Goal: Task Accomplishment & Management: Use online tool/utility

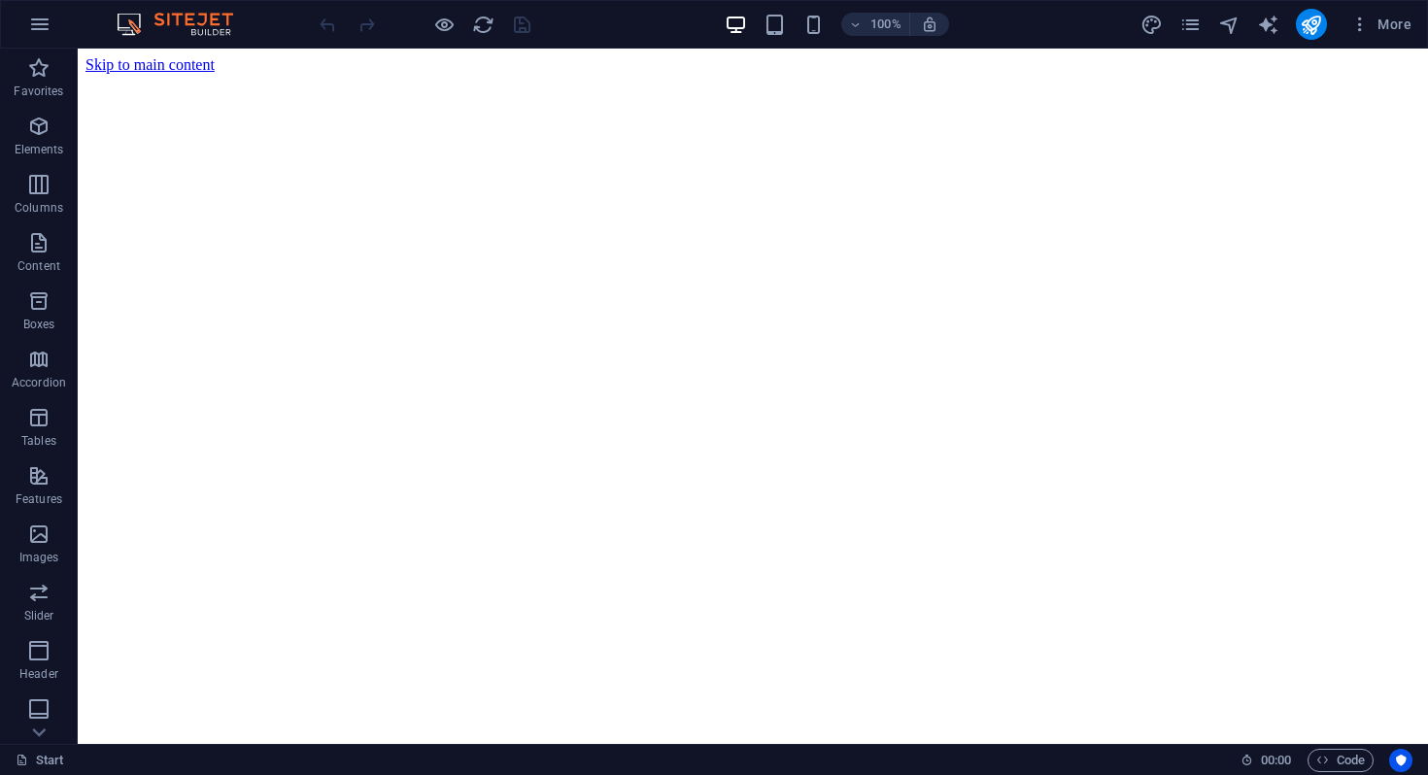
click at [995, 74] on figure at bounding box center [752, 74] width 1335 height 0
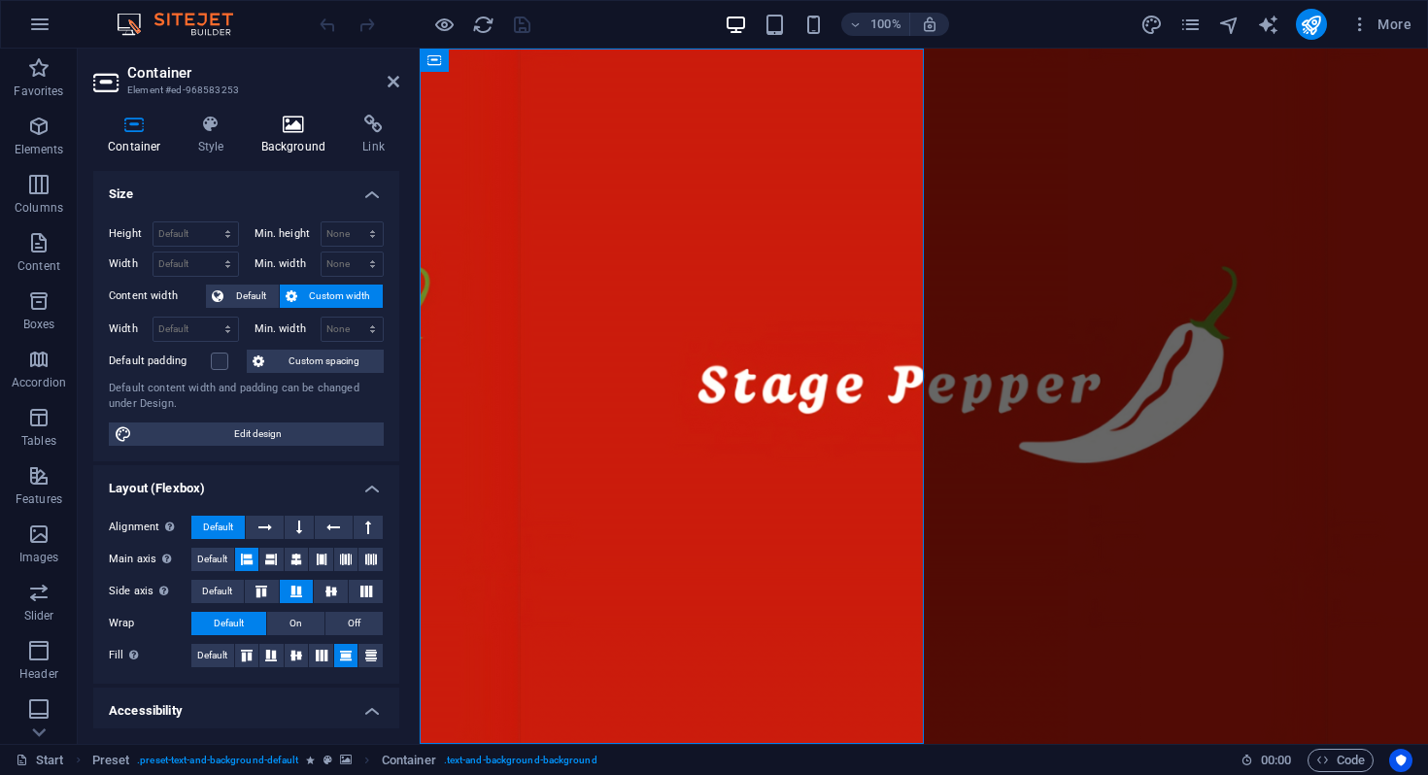
click at [304, 129] on icon at bounding box center [294, 124] width 94 height 19
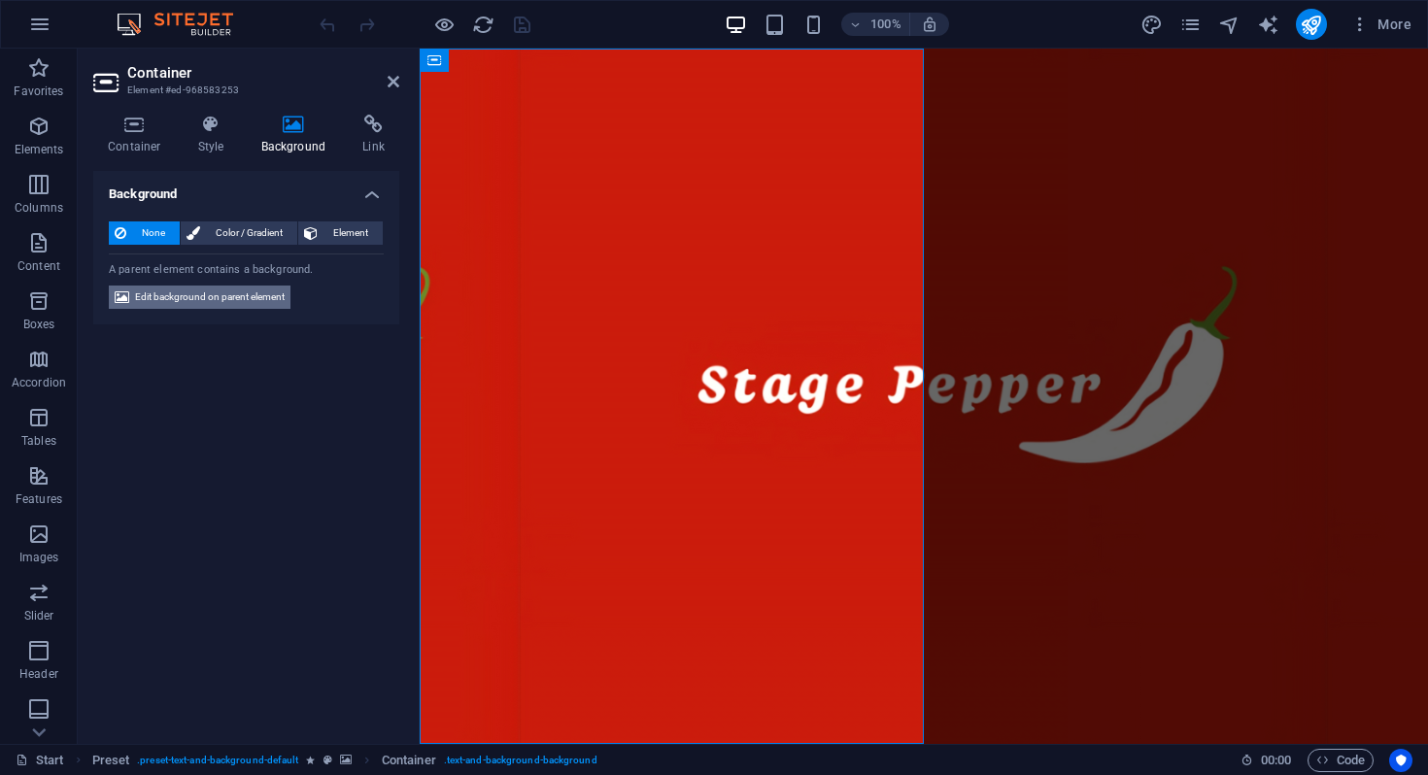
click at [172, 289] on span "Edit background on parent element" at bounding box center [210, 297] width 150 height 23
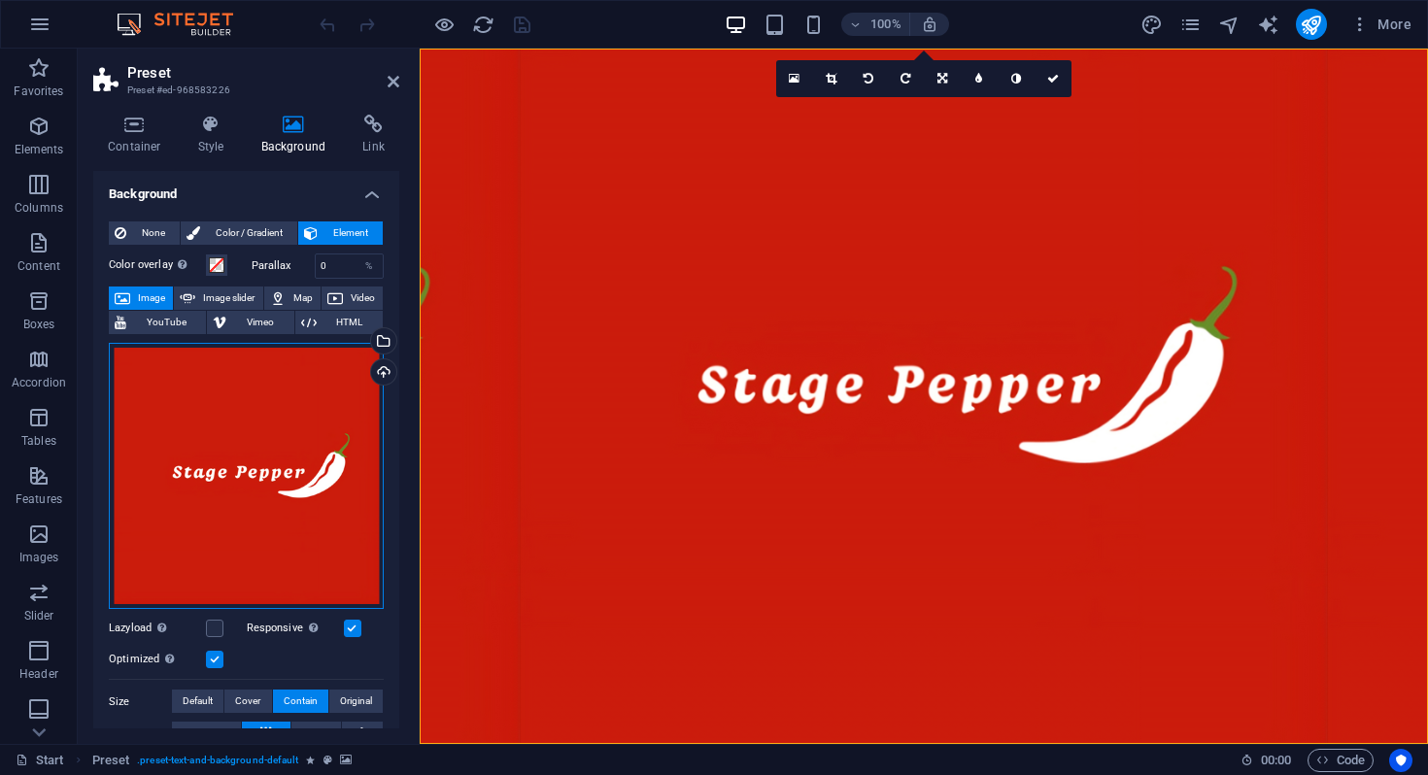
click at [299, 439] on div "Drag files here, click to choose files or select files from Files or our free s…" at bounding box center [246, 476] width 275 height 267
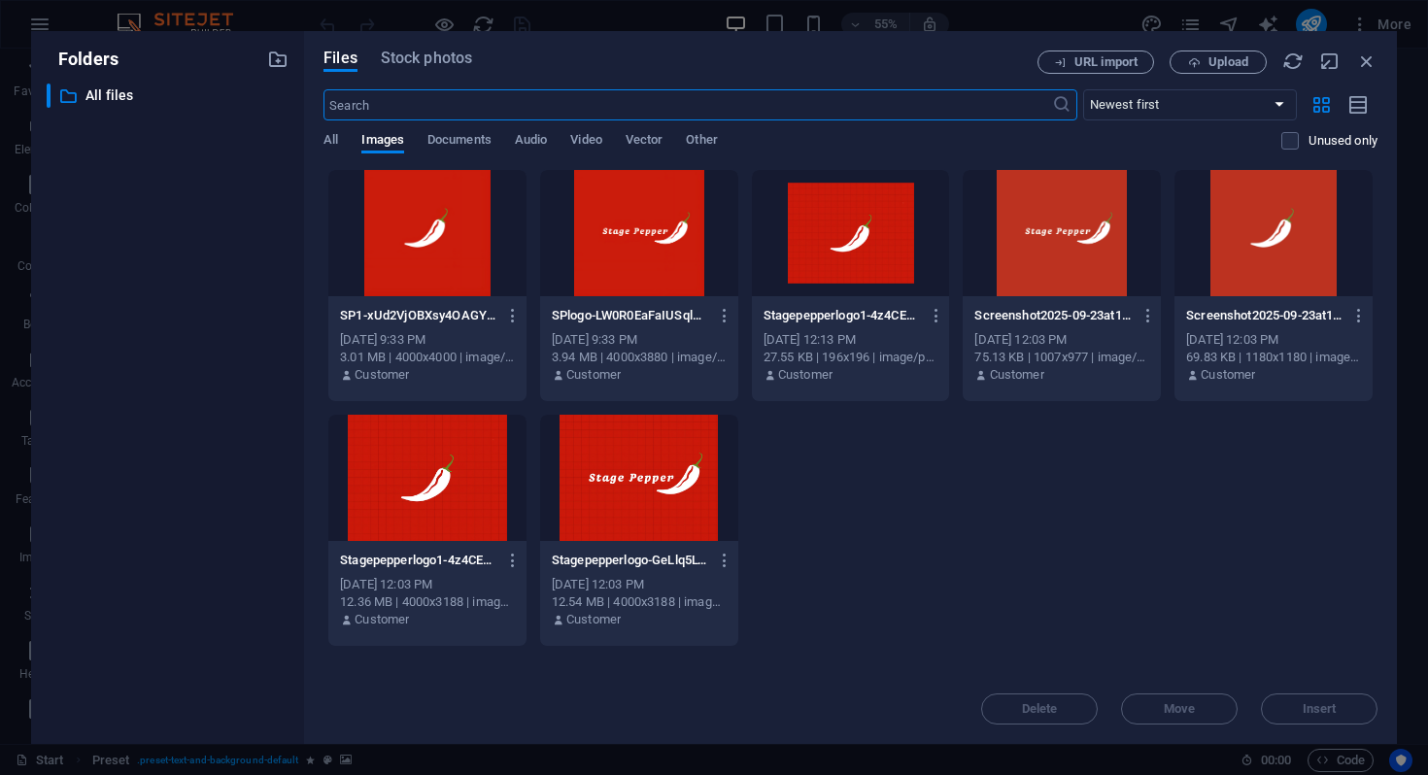
click at [1306, 715] on div "Delete Move Insert" at bounding box center [850, 699] width 1054 height 51
click at [1311, 701] on div "Delete Move Insert" at bounding box center [850, 699] width 1054 height 51
click at [1208, 60] on span "Upload" at bounding box center [1228, 62] width 40 height 12
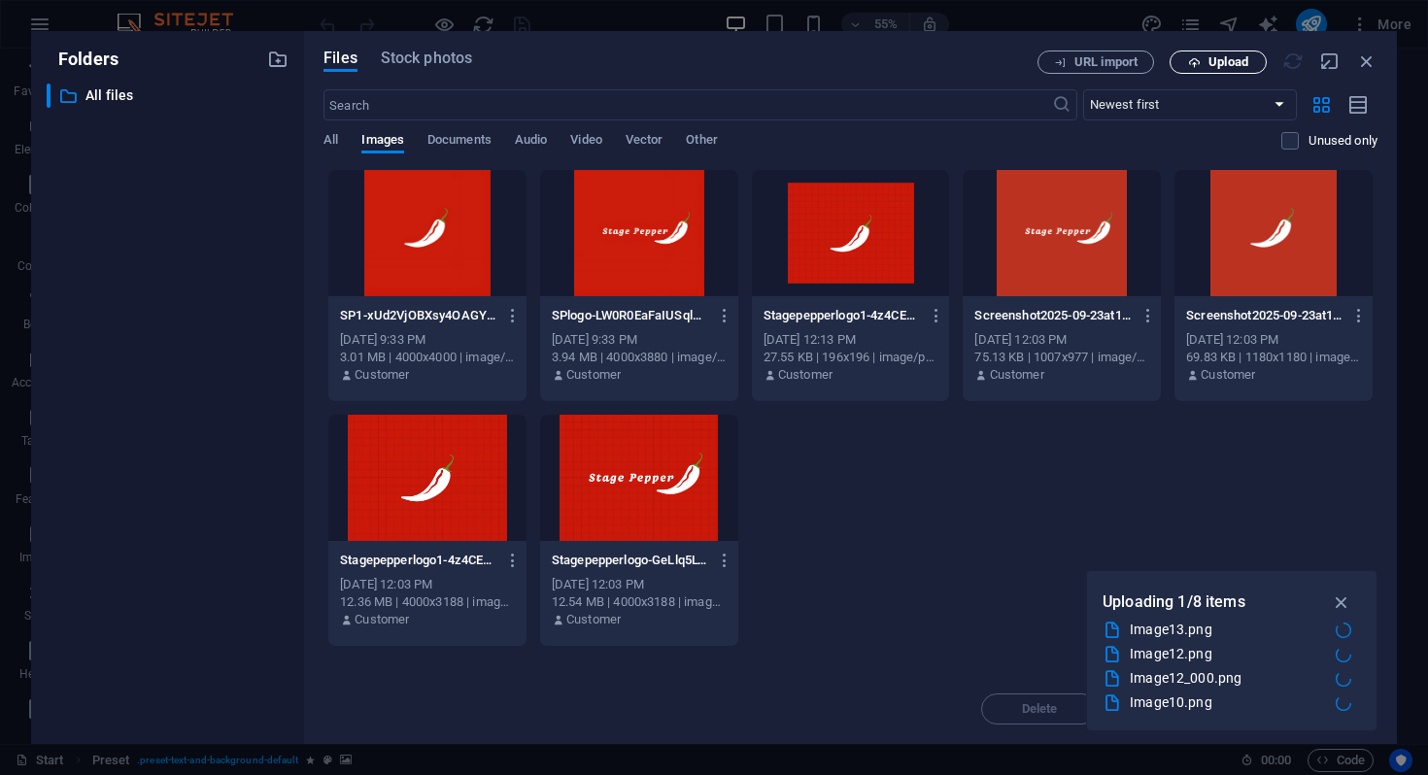
click at [1243, 62] on span "Upload" at bounding box center [1228, 62] width 40 height 12
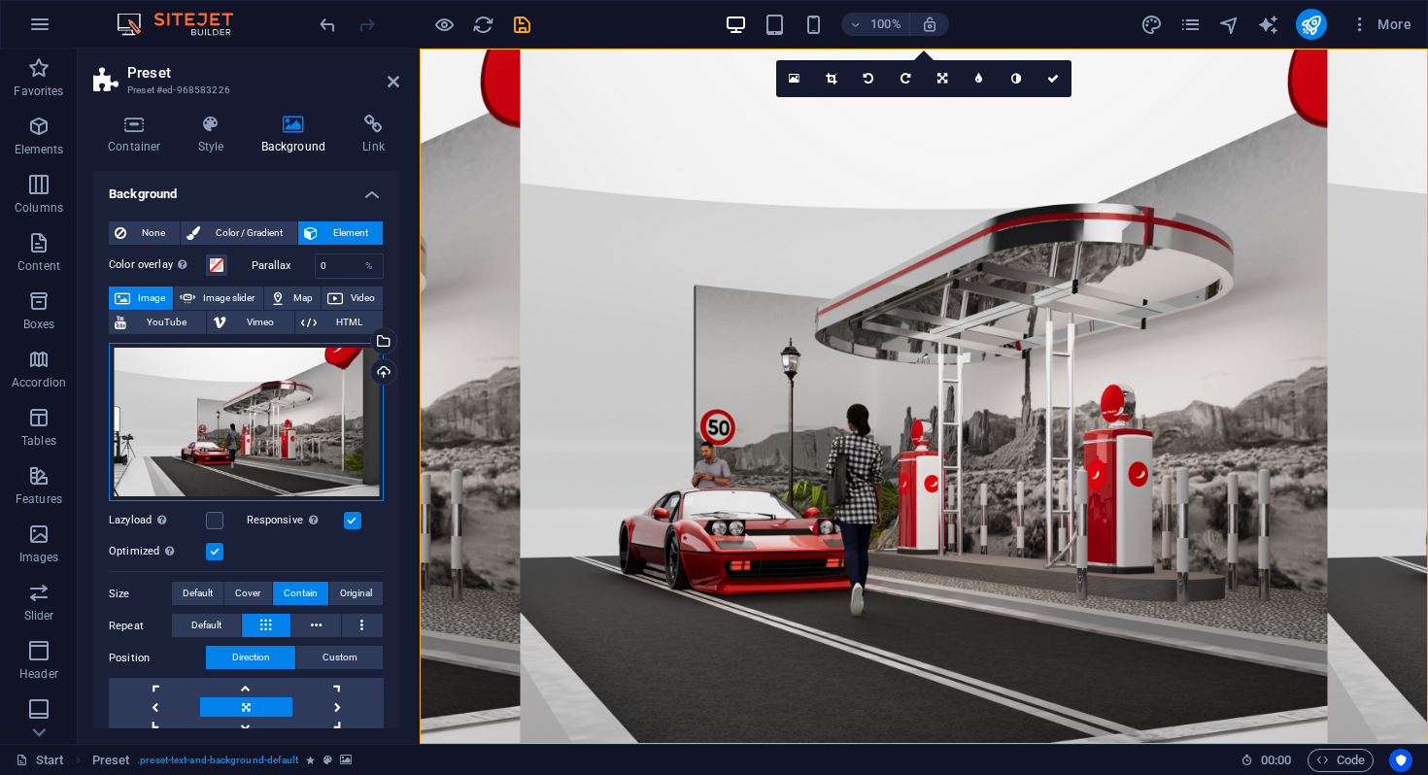
click at [314, 400] on div "Drag files here, click to choose files or select files from Files or our free s…" at bounding box center [246, 422] width 275 height 159
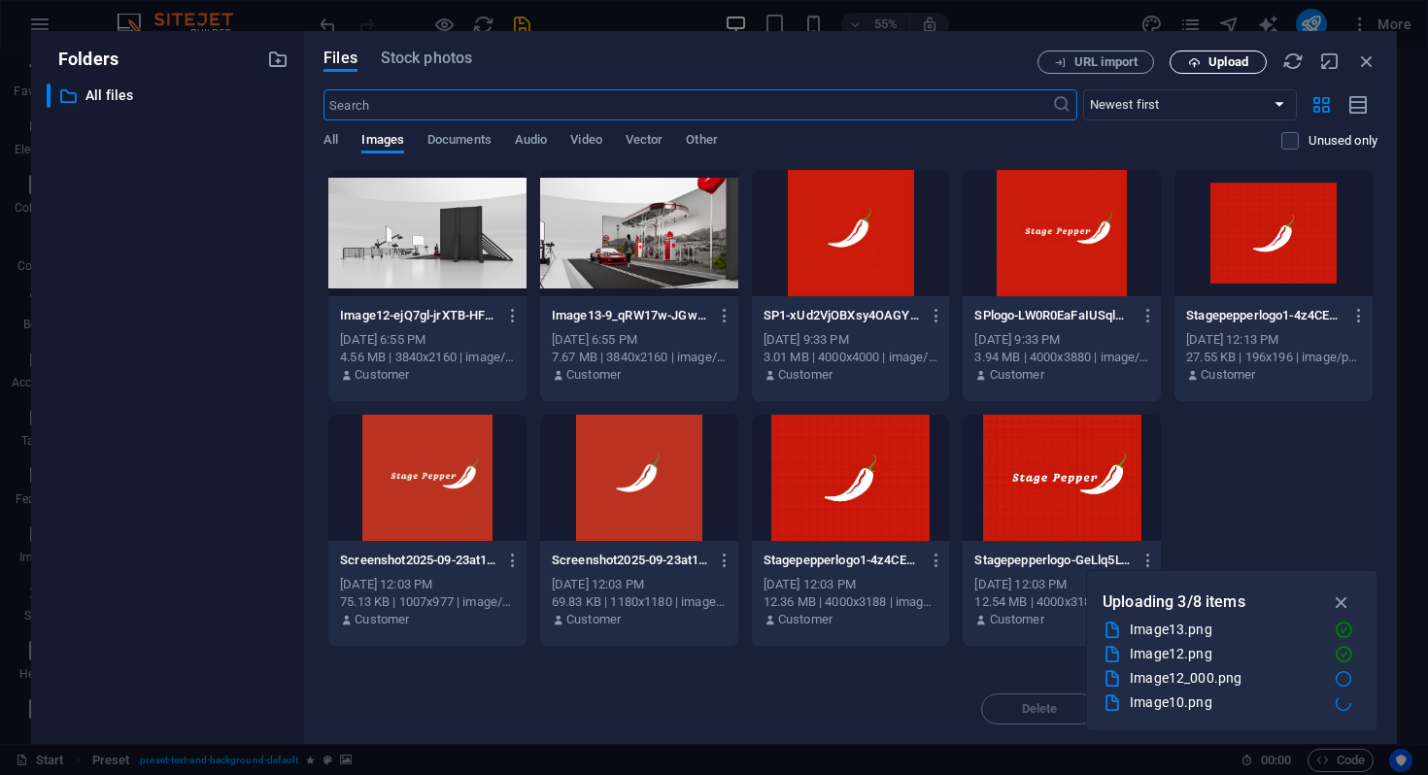
click at [1224, 68] on span "Upload" at bounding box center [1228, 62] width 40 height 12
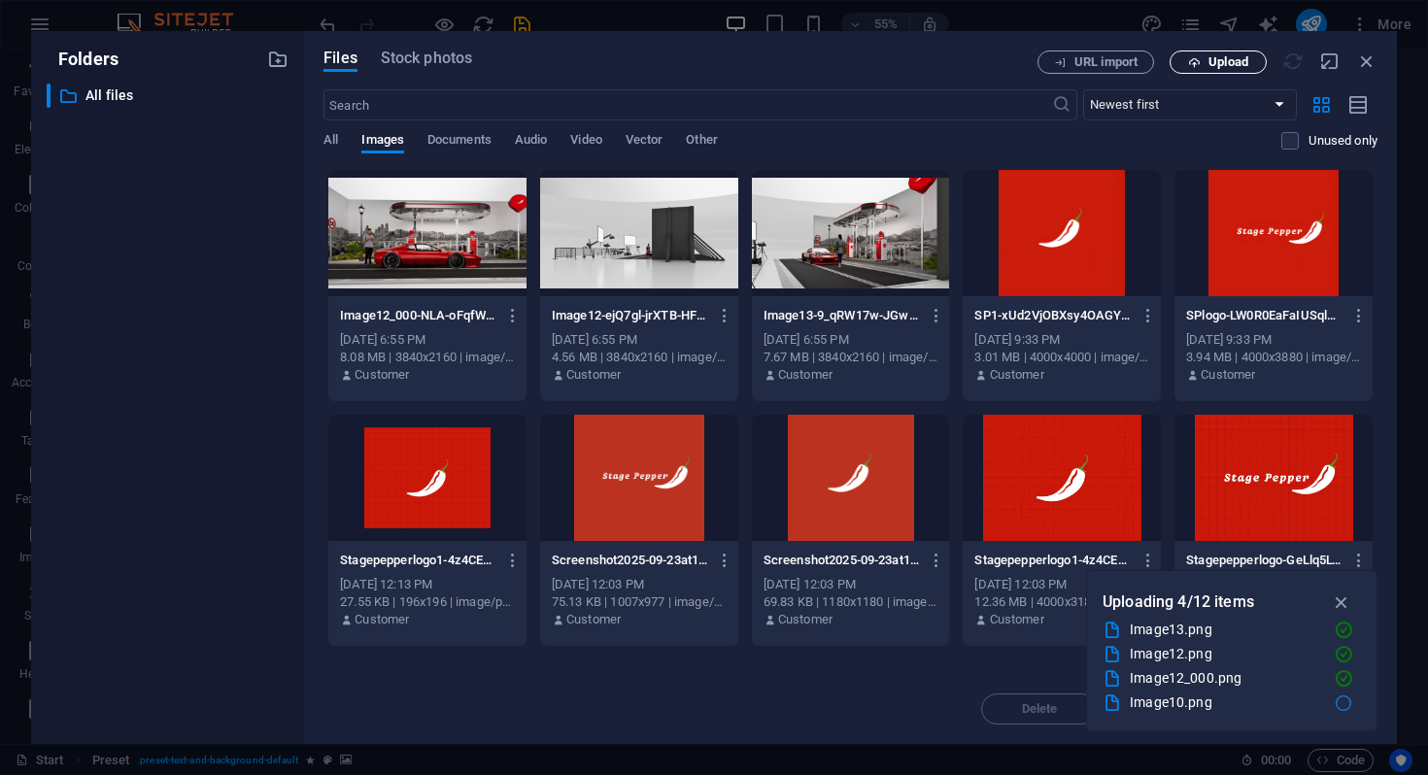
click at [1223, 66] on span "Upload" at bounding box center [1228, 62] width 40 height 12
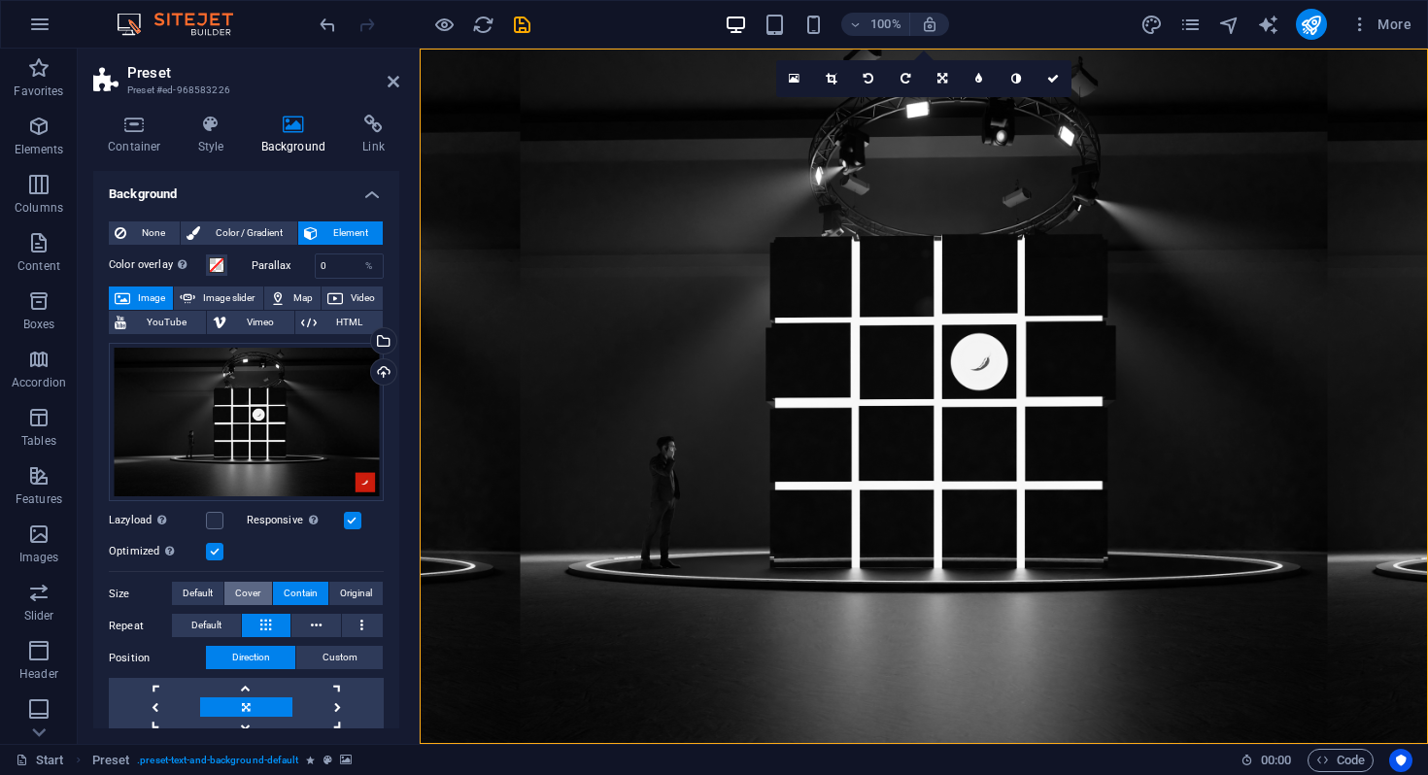
click at [257, 587] on span "Cover" at bounding box center [247, 593] width 25 height 23
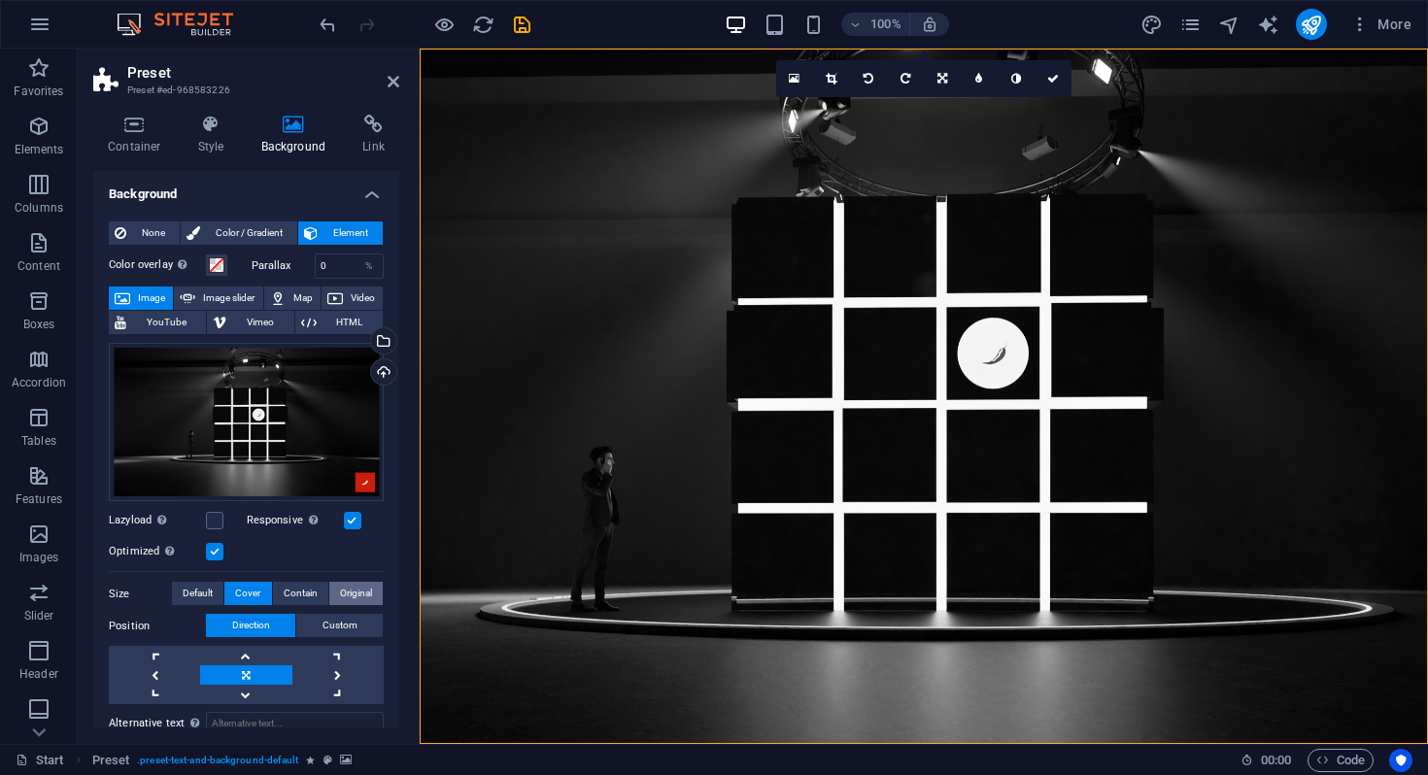
click at [340, 593] on span "Original" at bounding box center [356, 593] width 32 height 23
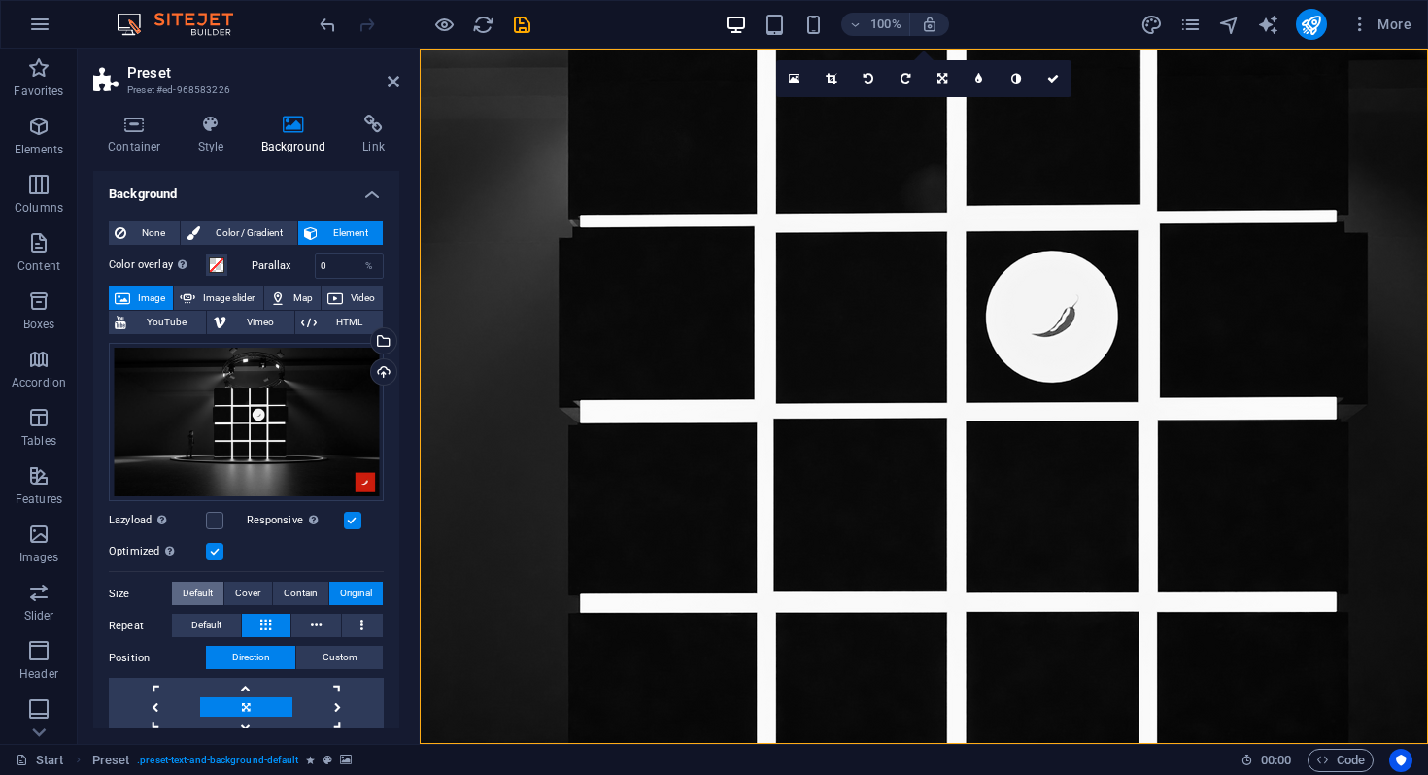
click at [218, 586] on button "Default" at bounding box center [197, 593] width 51 height 23
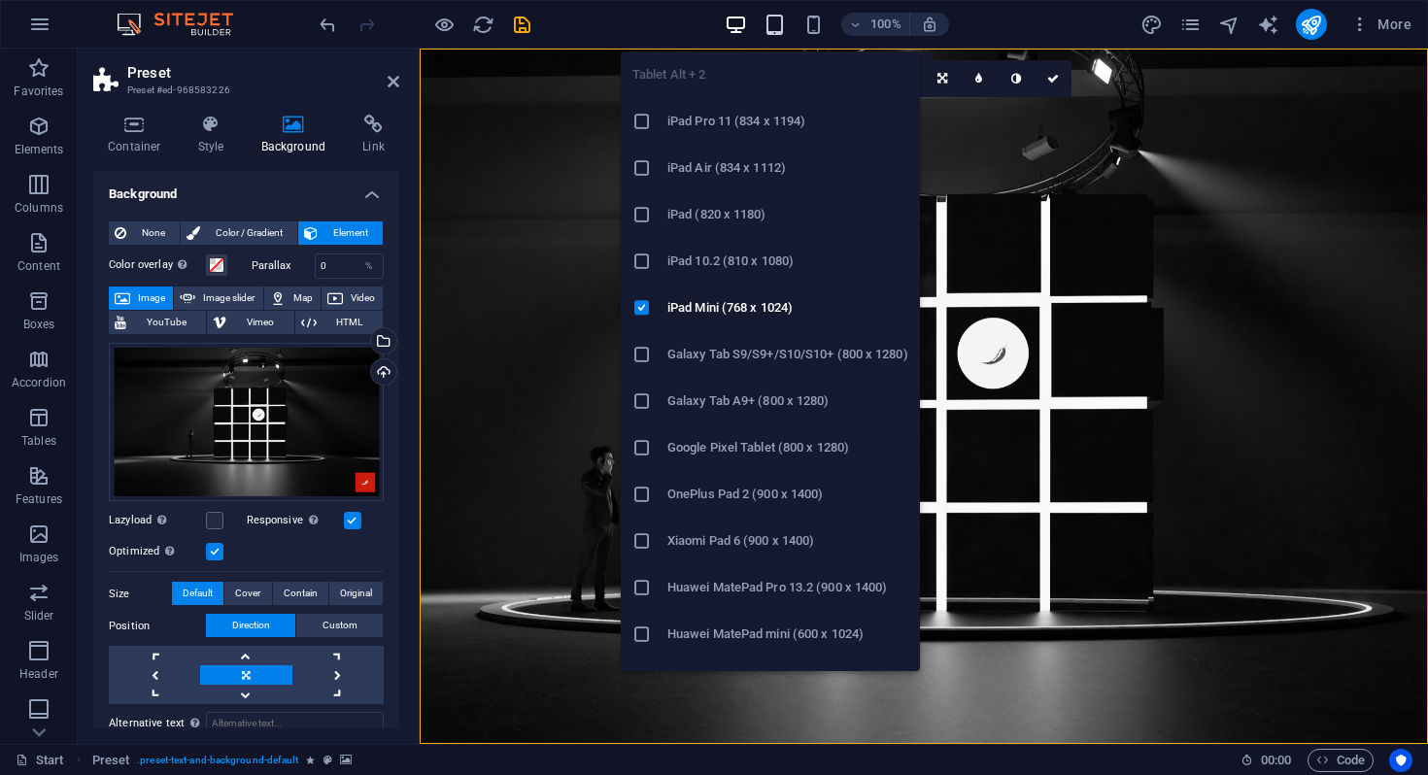
click at [780, 19] on icon "button" at bounding box center [775, 25] width 22 height 22
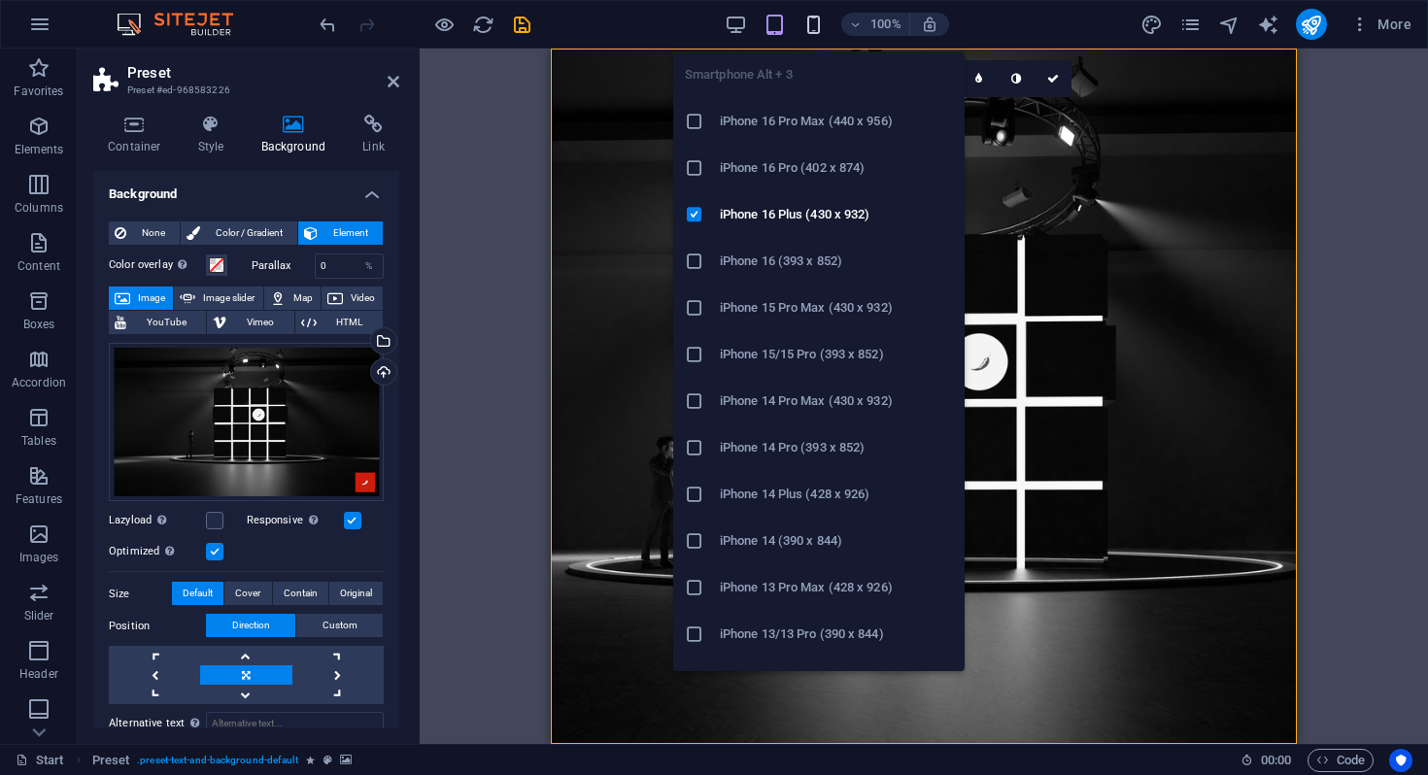
click at [817, 24] on icon "button" at bounding box center [813, 25] width 22 height 22
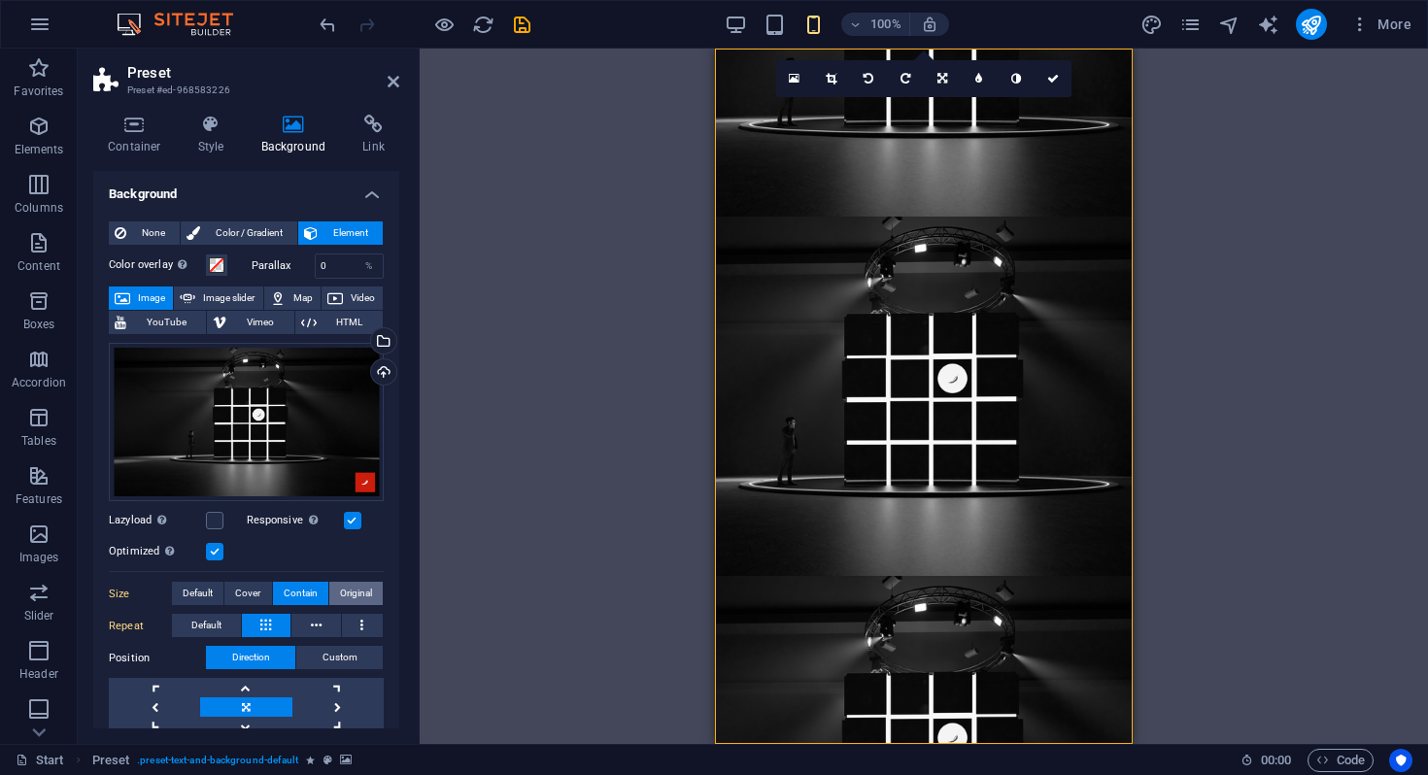
click at [361, 595] on span "Original" at bounding box center [356, 593] width 32 height 23
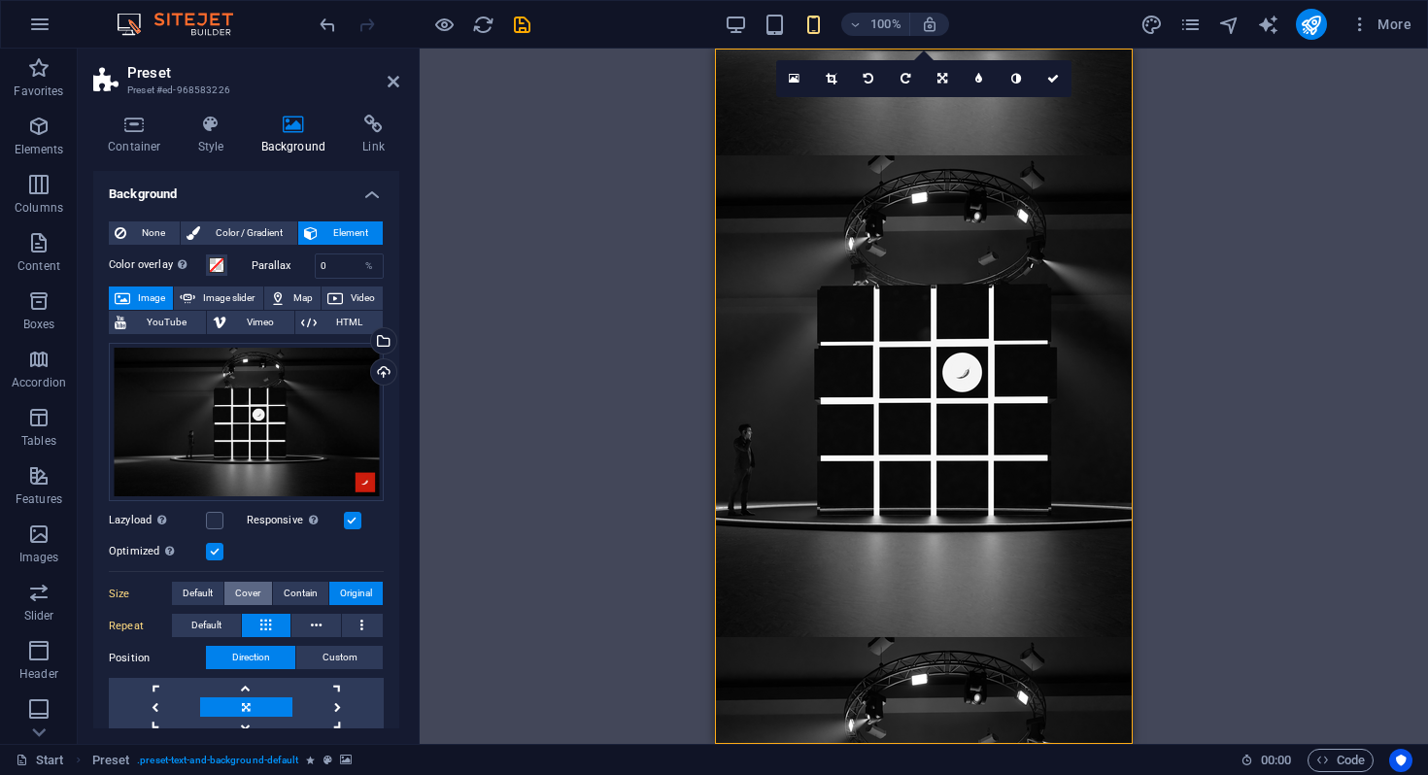
click at [249, 585] on span "Cover" at bounding box center [247, 593] width 25 height 23
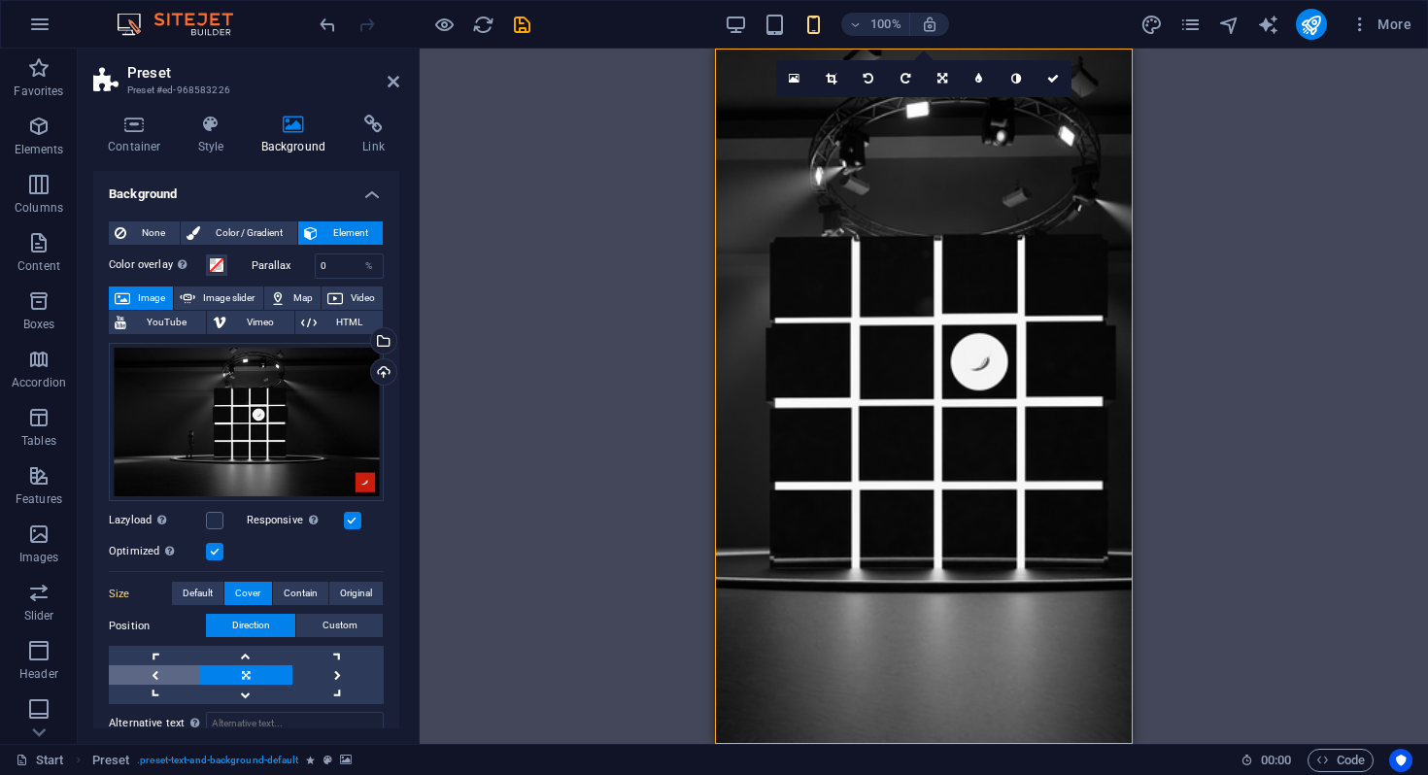
click at [167, 670] on link at bounding box center [154, 674] width 91 height 19
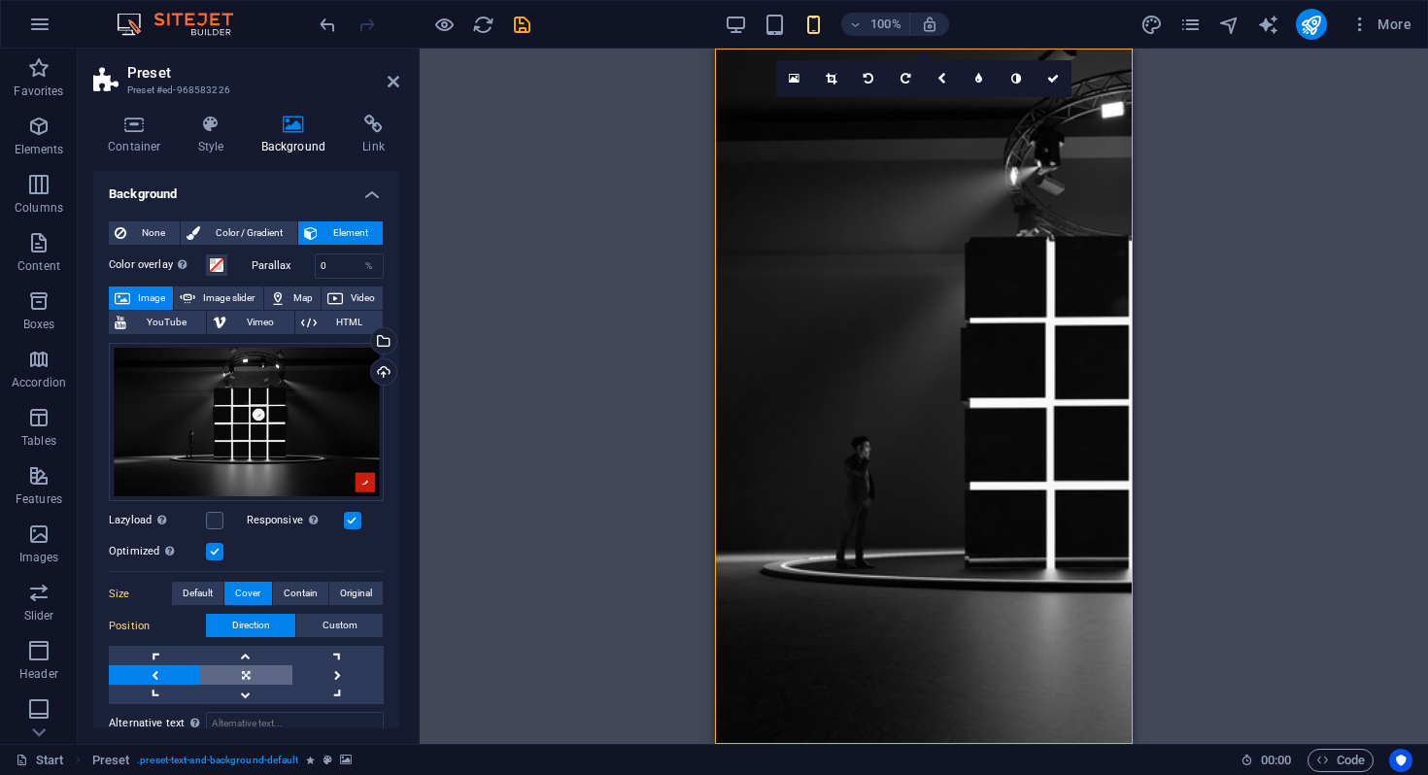
click at [211, 668] on link at bounding box center [245, 674] width 91 height 19
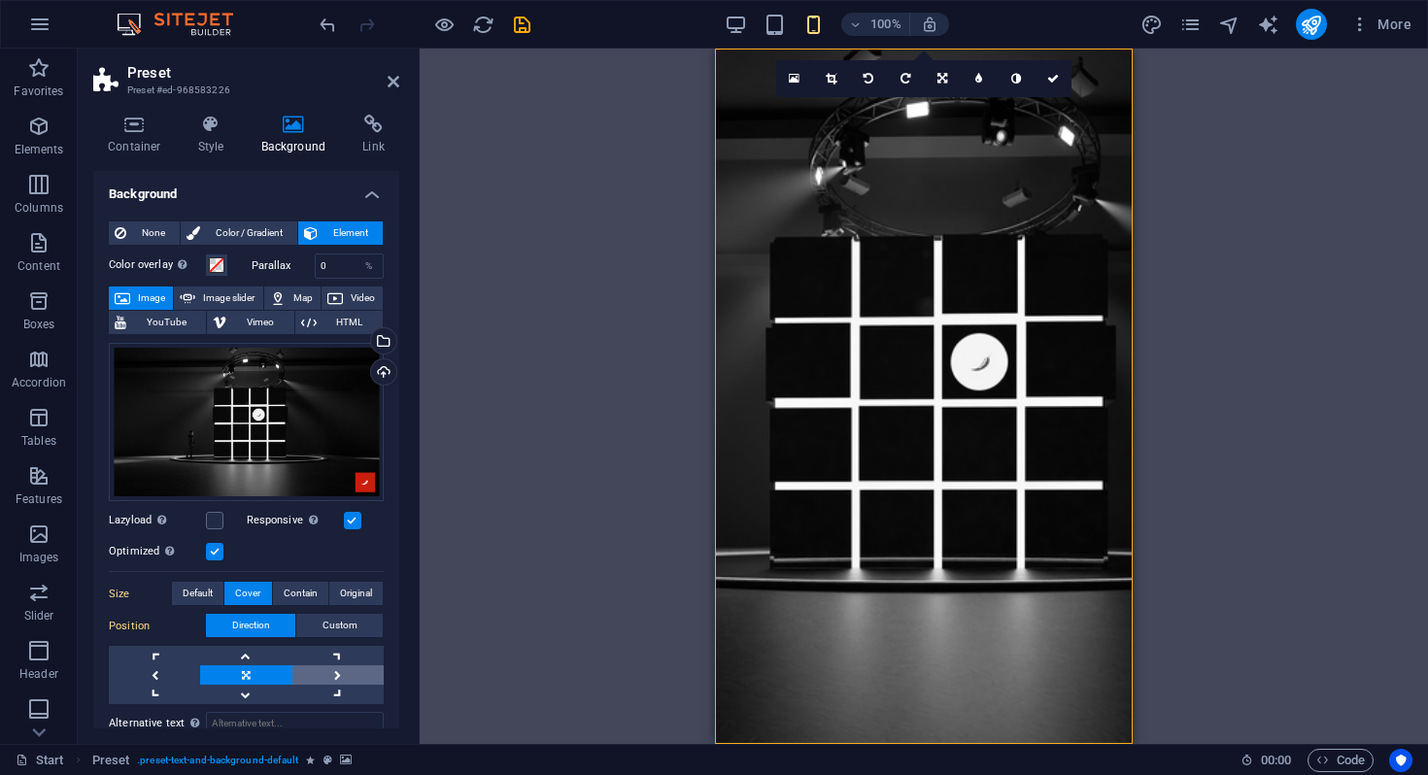
click at [338, 670] on link at bounding box center [337, 674] width 91 height 19
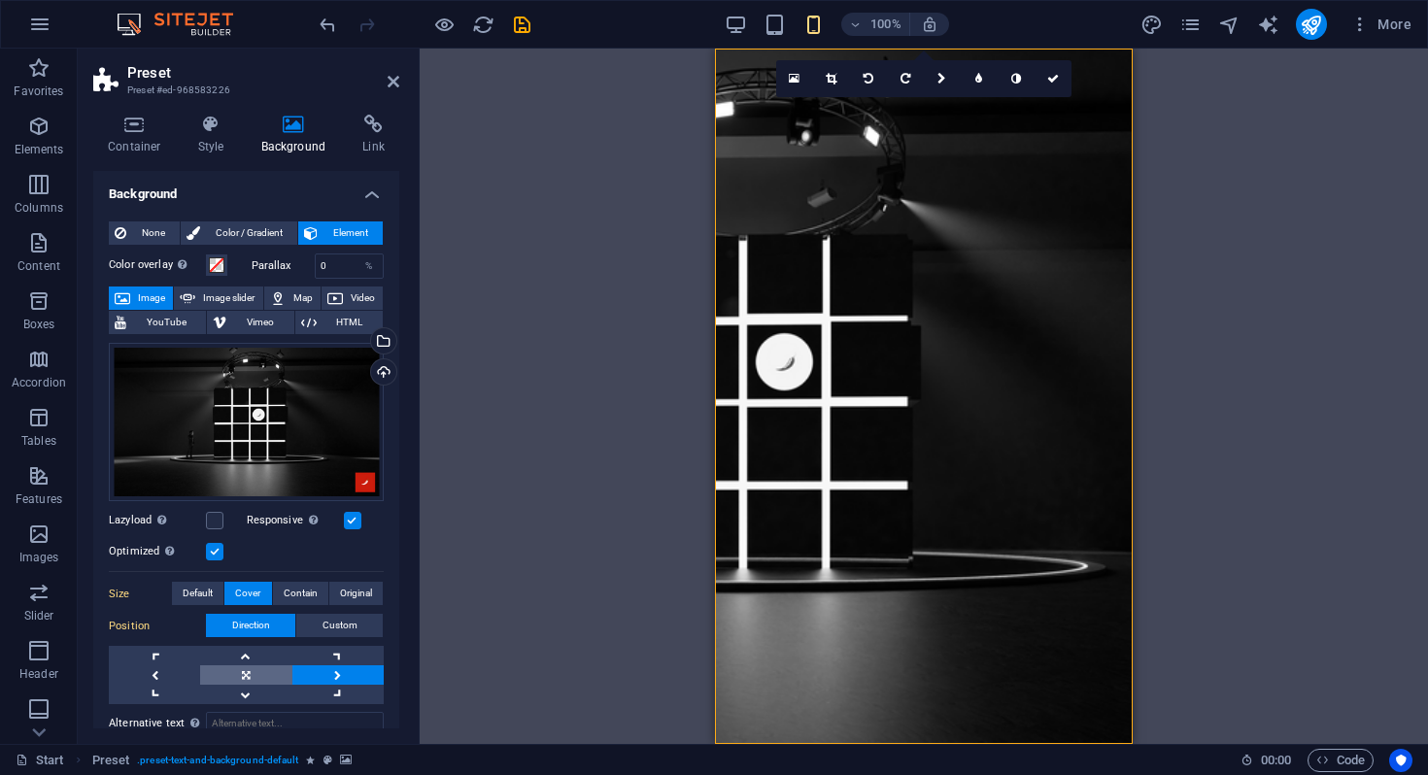
click at [237, 672] on link at bounding box center [245, 674] width 91 height 19
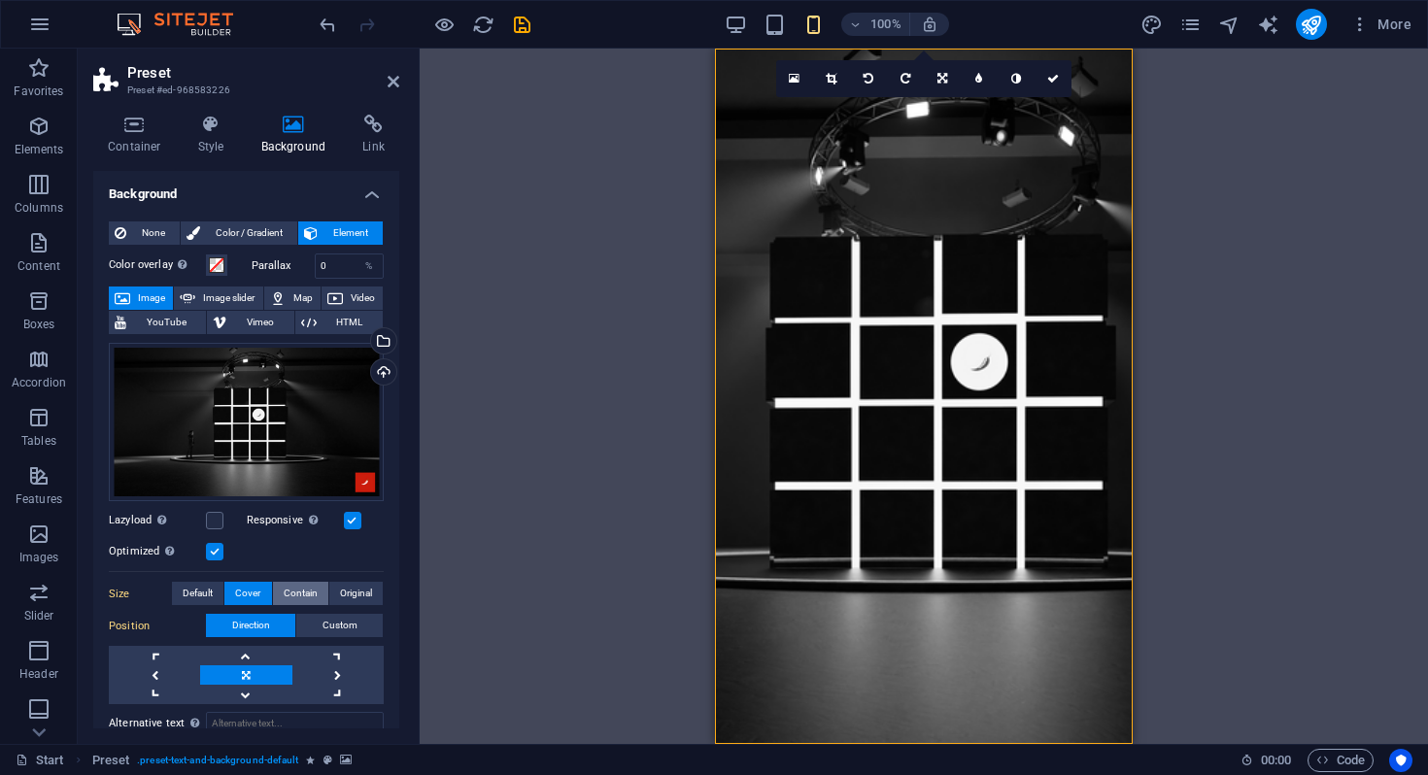
click at [303, 591] on span "Contain" at bounding box center [301, 593] width 34 height 23
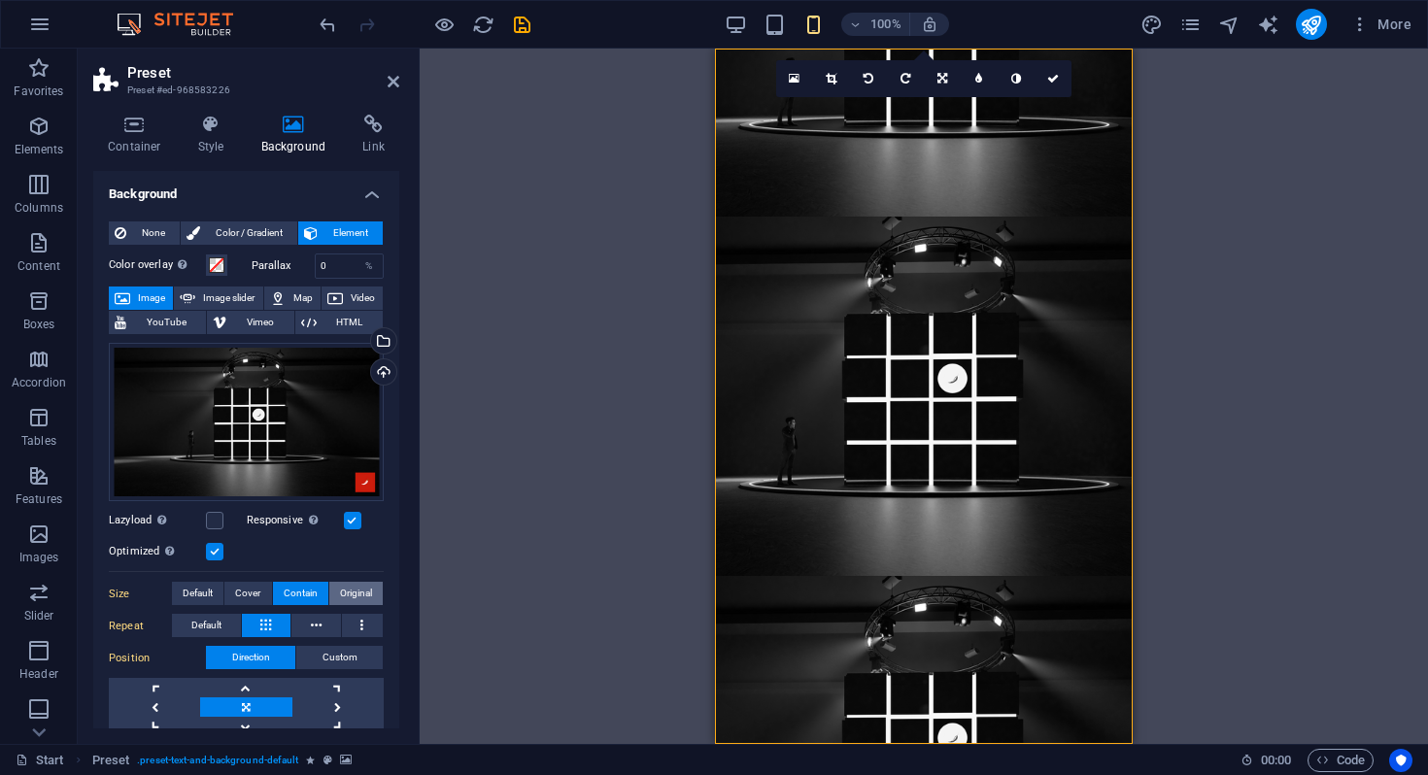
click at [342, 591] on span "Original" at bounding box center [356, 593] width 32 height 23
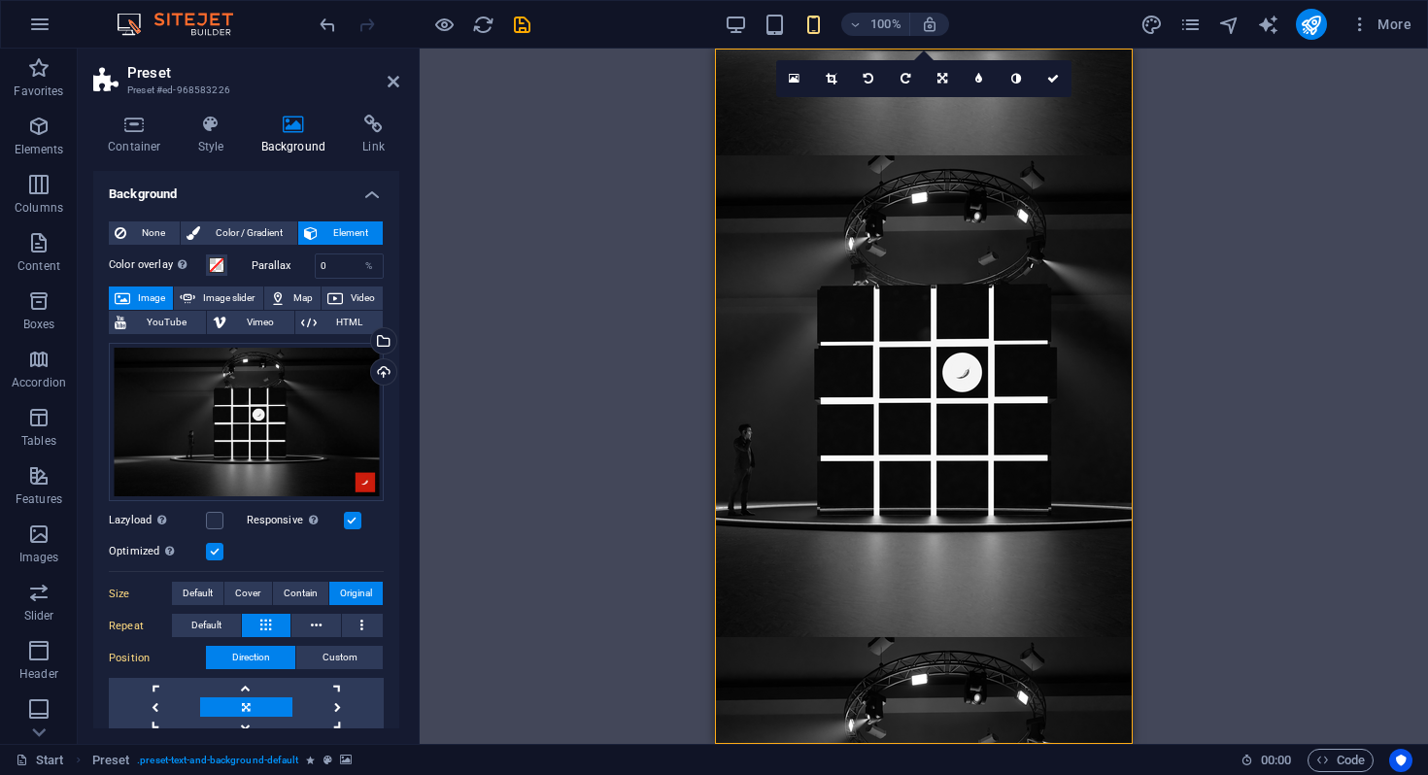
click at [913, 676] on figure at bounding box center [924, 397] width 418 height 696
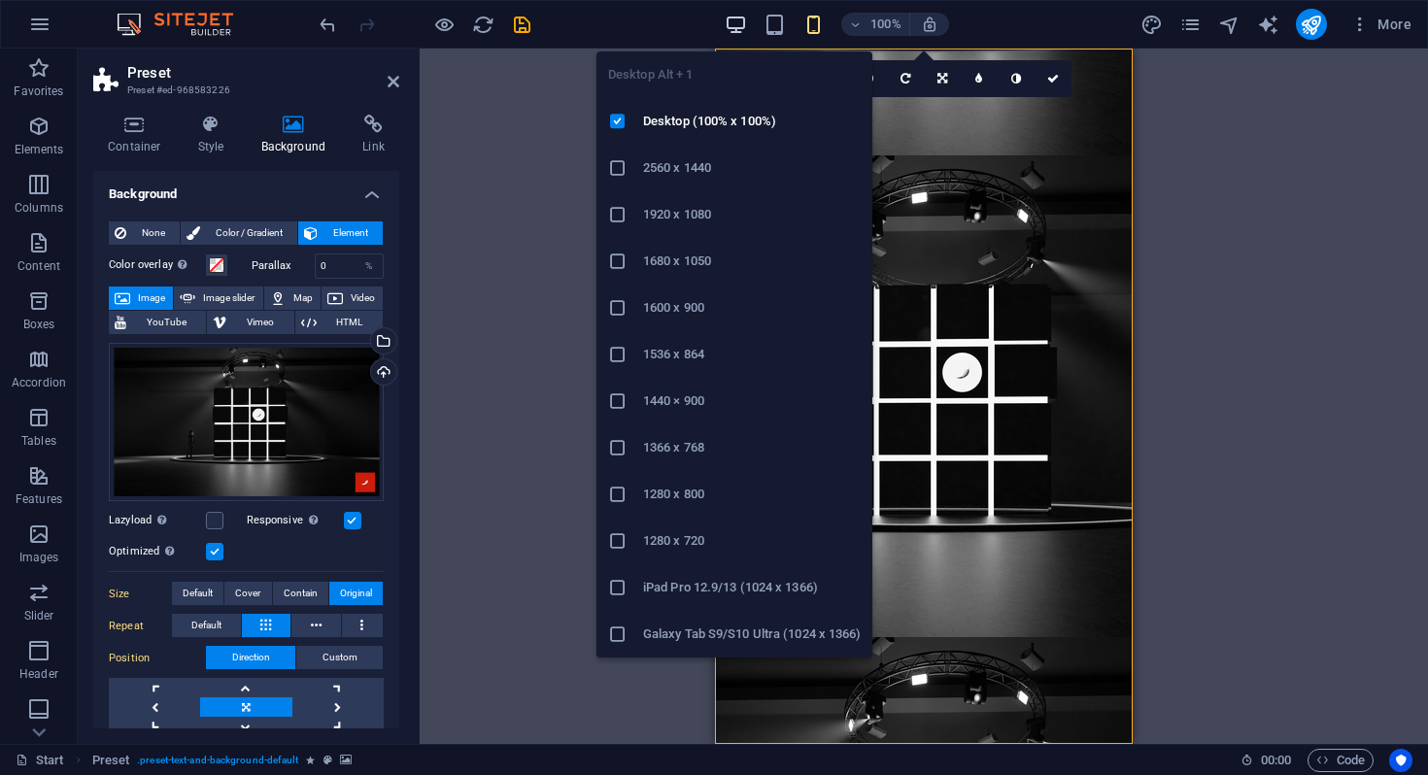
click at [734, 13] on button "button" at bounding box center [736, 24] width 23 height 23
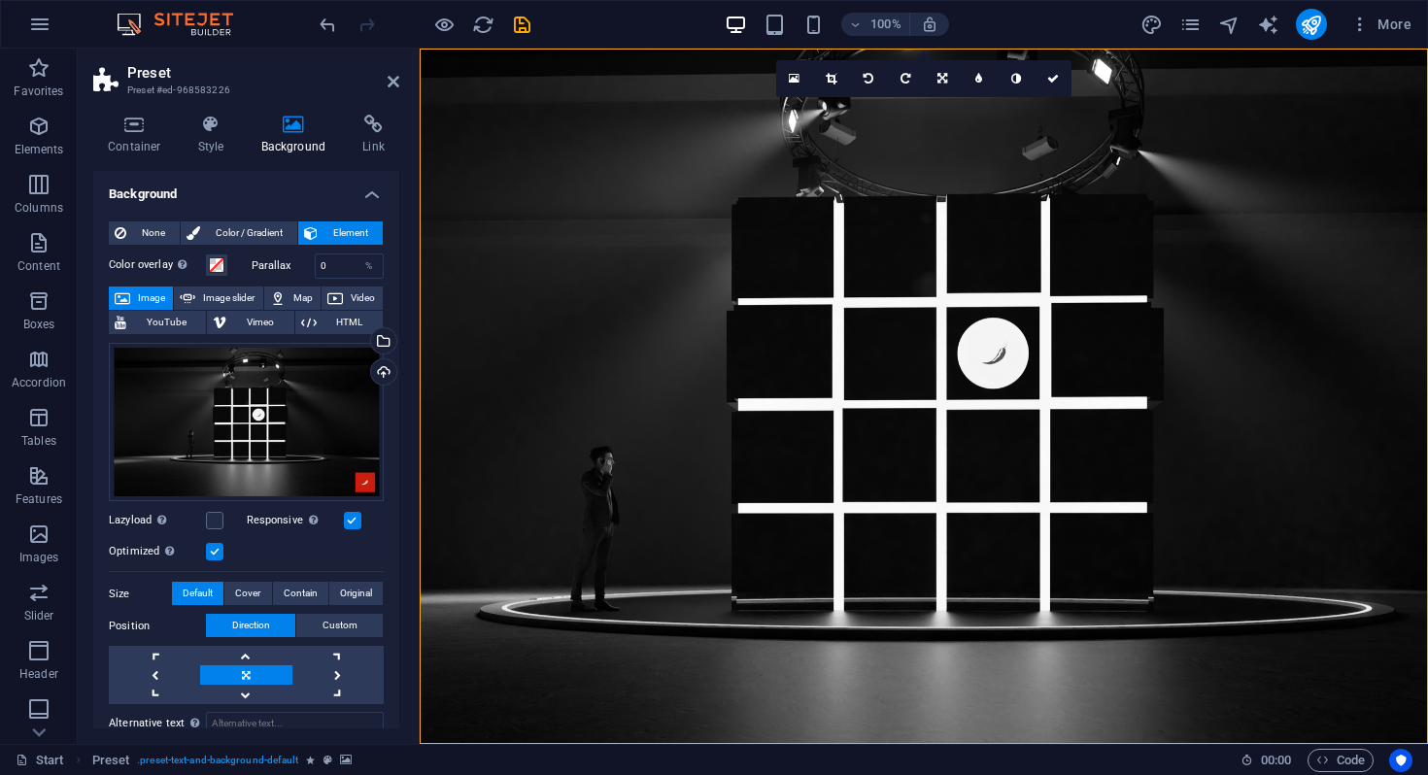
click at [1175, 84] on figure at bounding box center [924, 397] width 1008 height 696
click at [40, 484] on span "Header" at bounding box center [39, 483] width 78 height 47
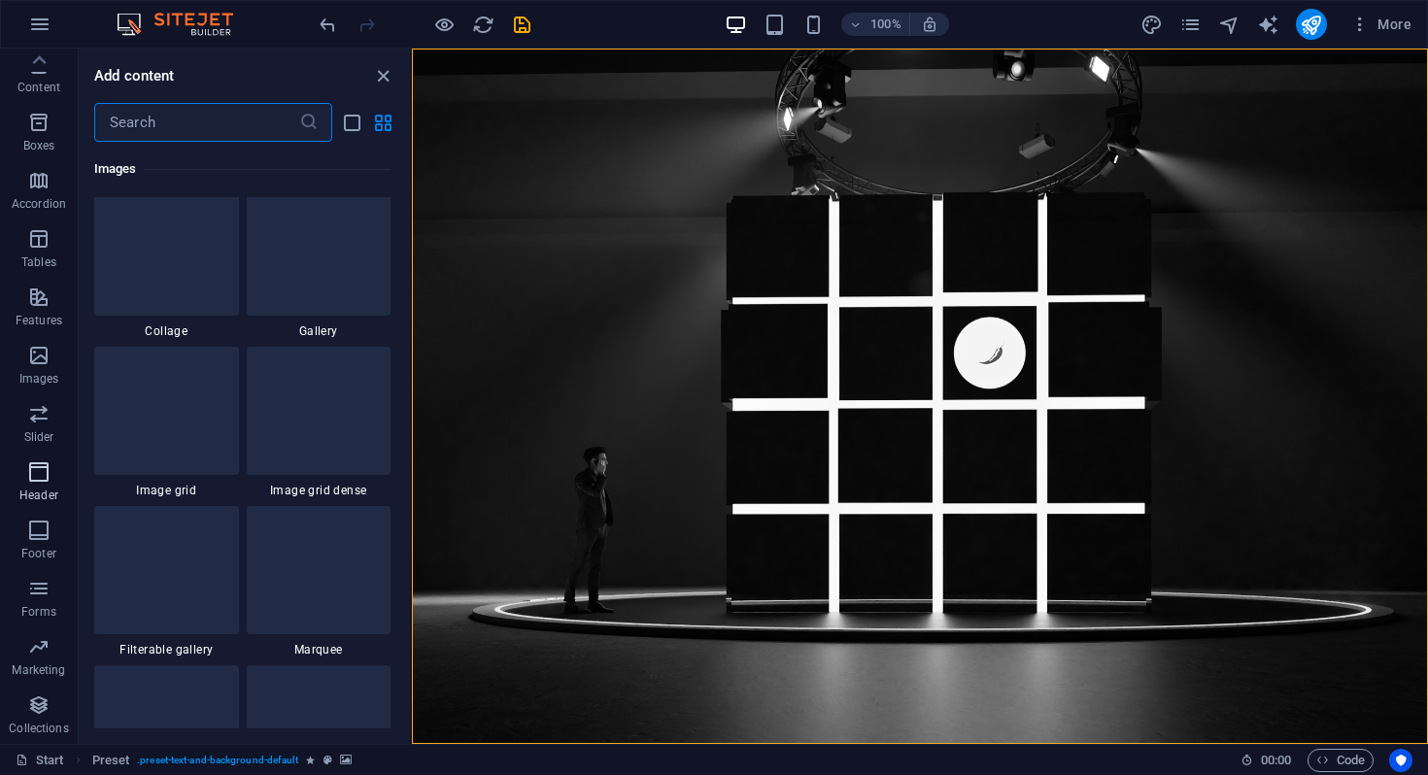
scroll to position [11698, 0]
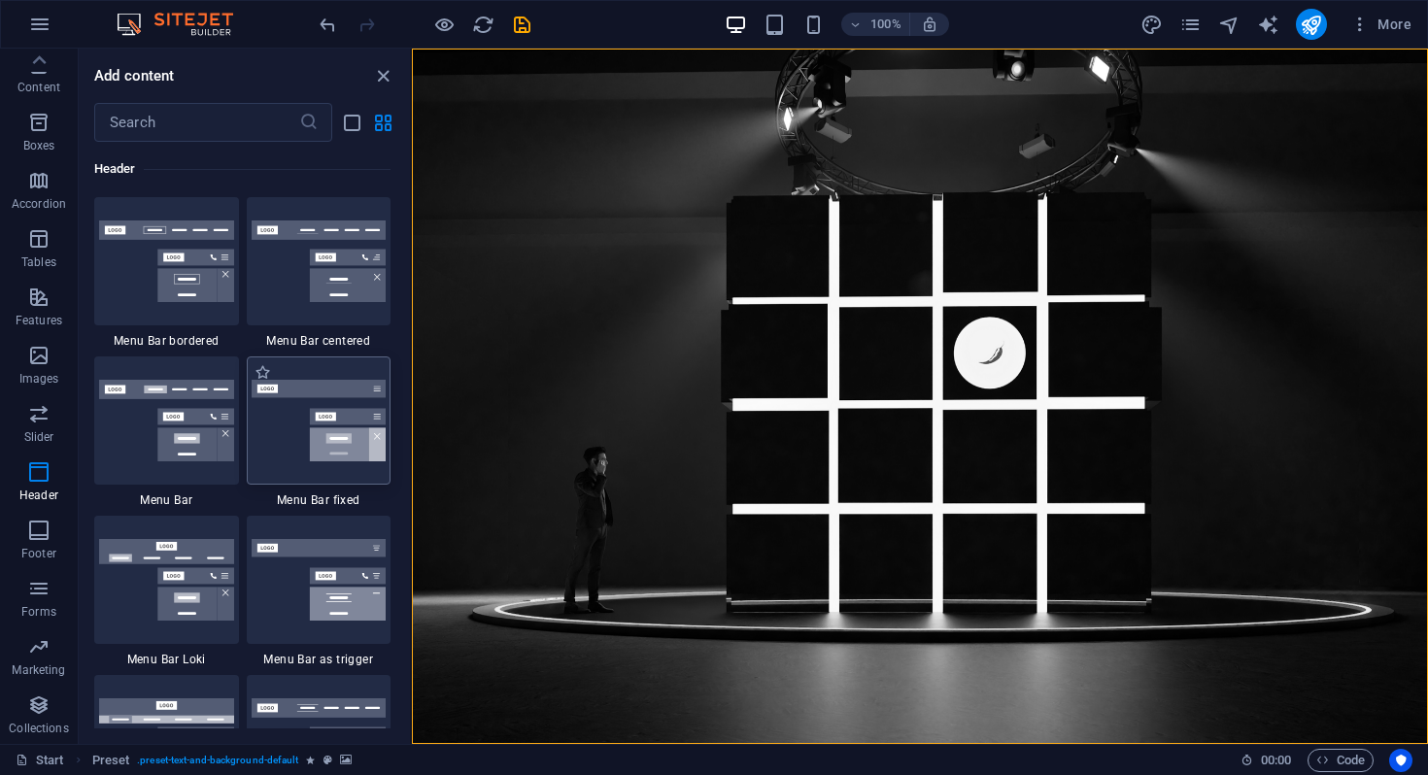
click at [336, 400] on img at bounding box center [319, 421] width 135 height 82
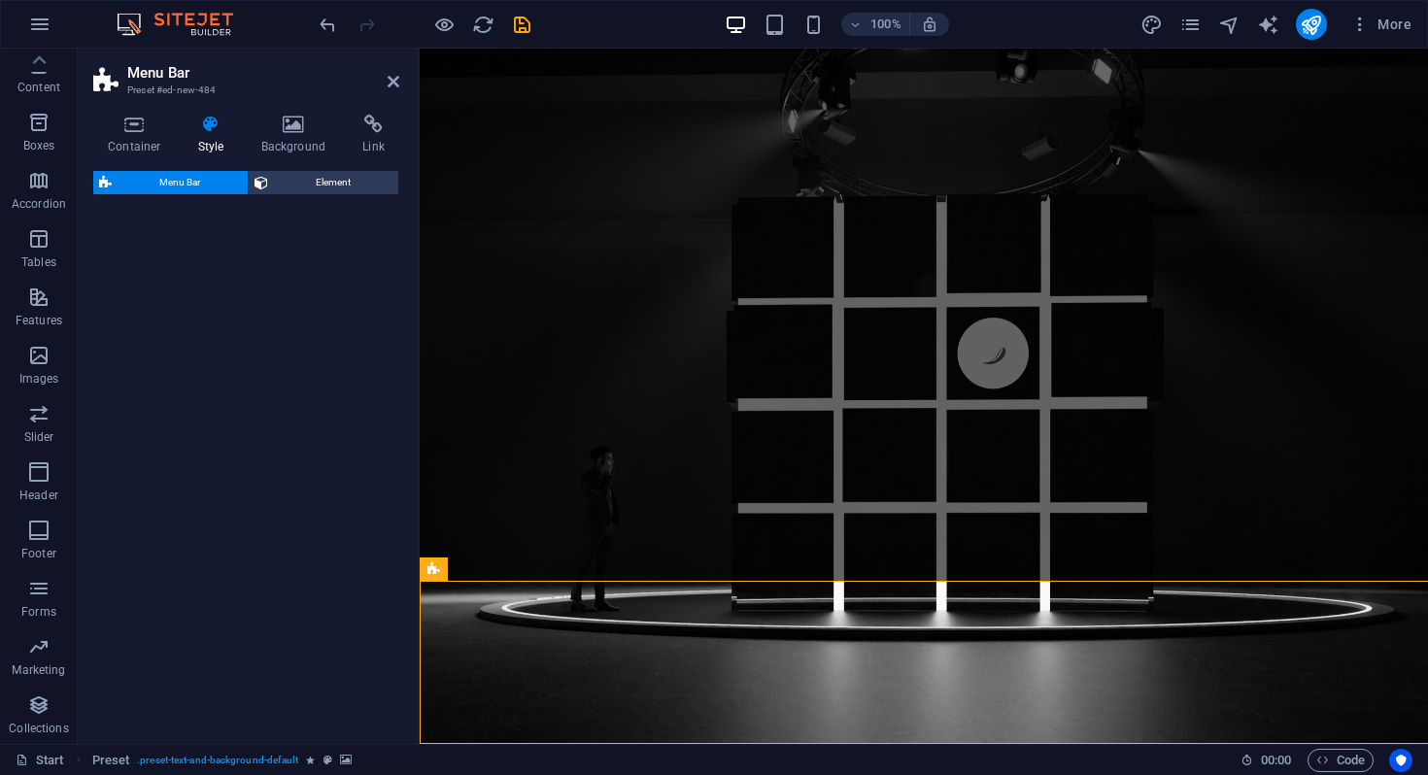
select select "rem"
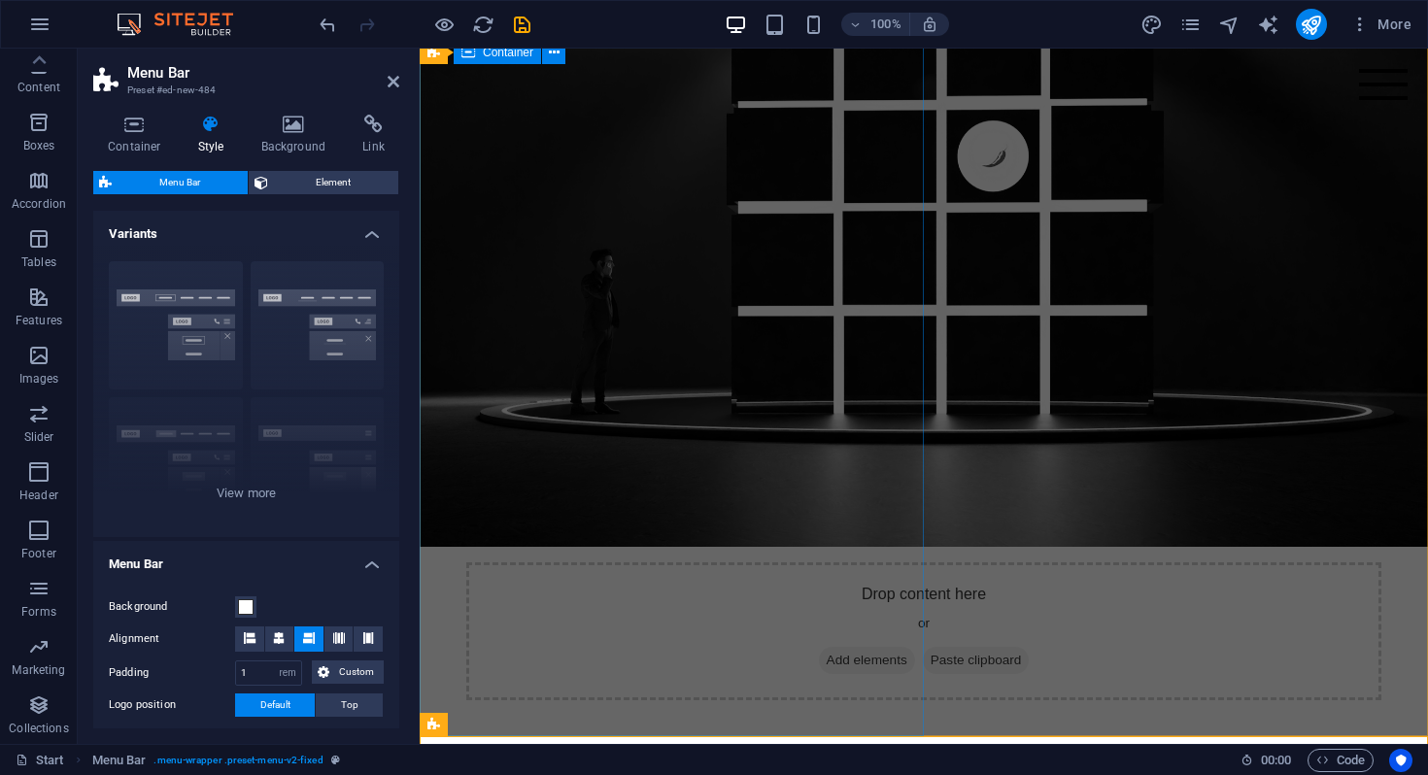
scroll to position [201, 0]
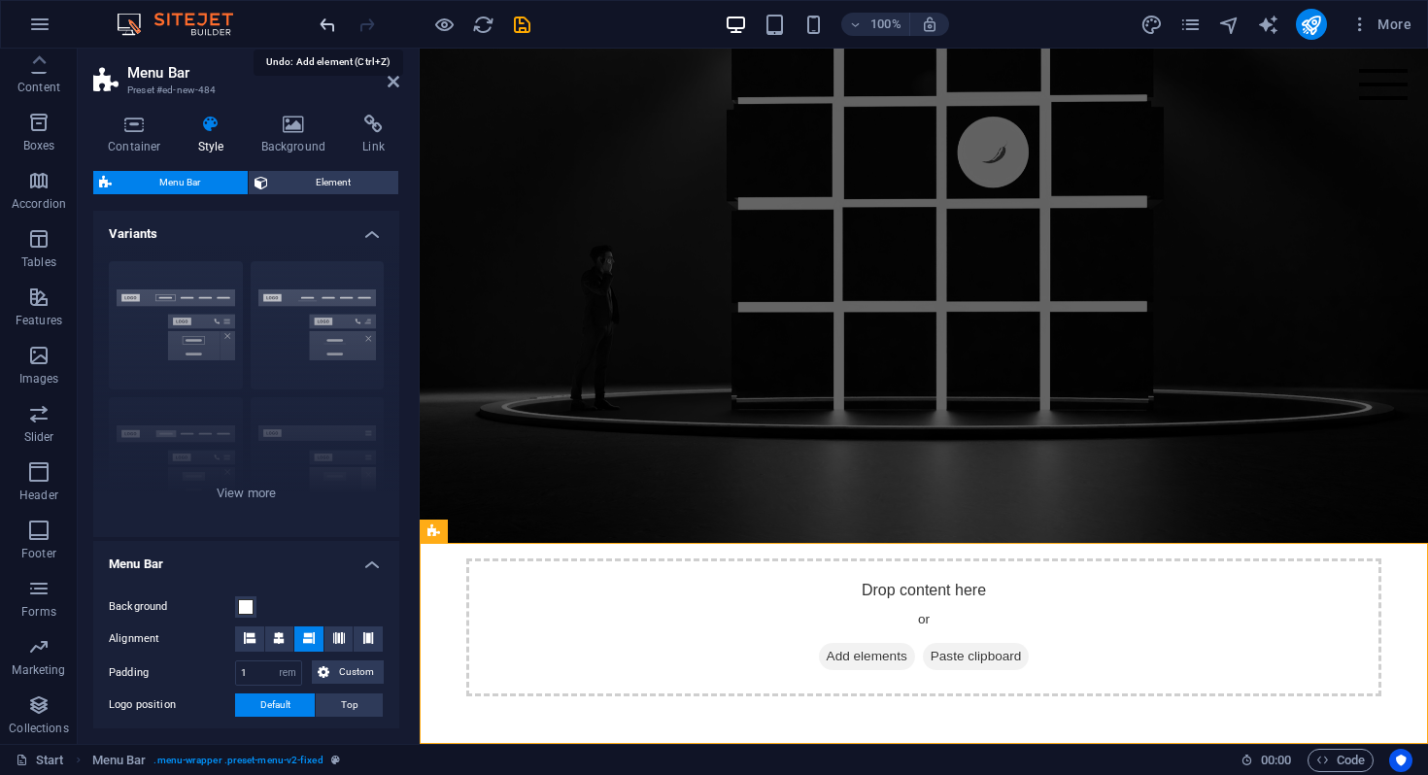
click at [328, 24] on icon "undo" at bounding box center [328, 25] width 22 height 22
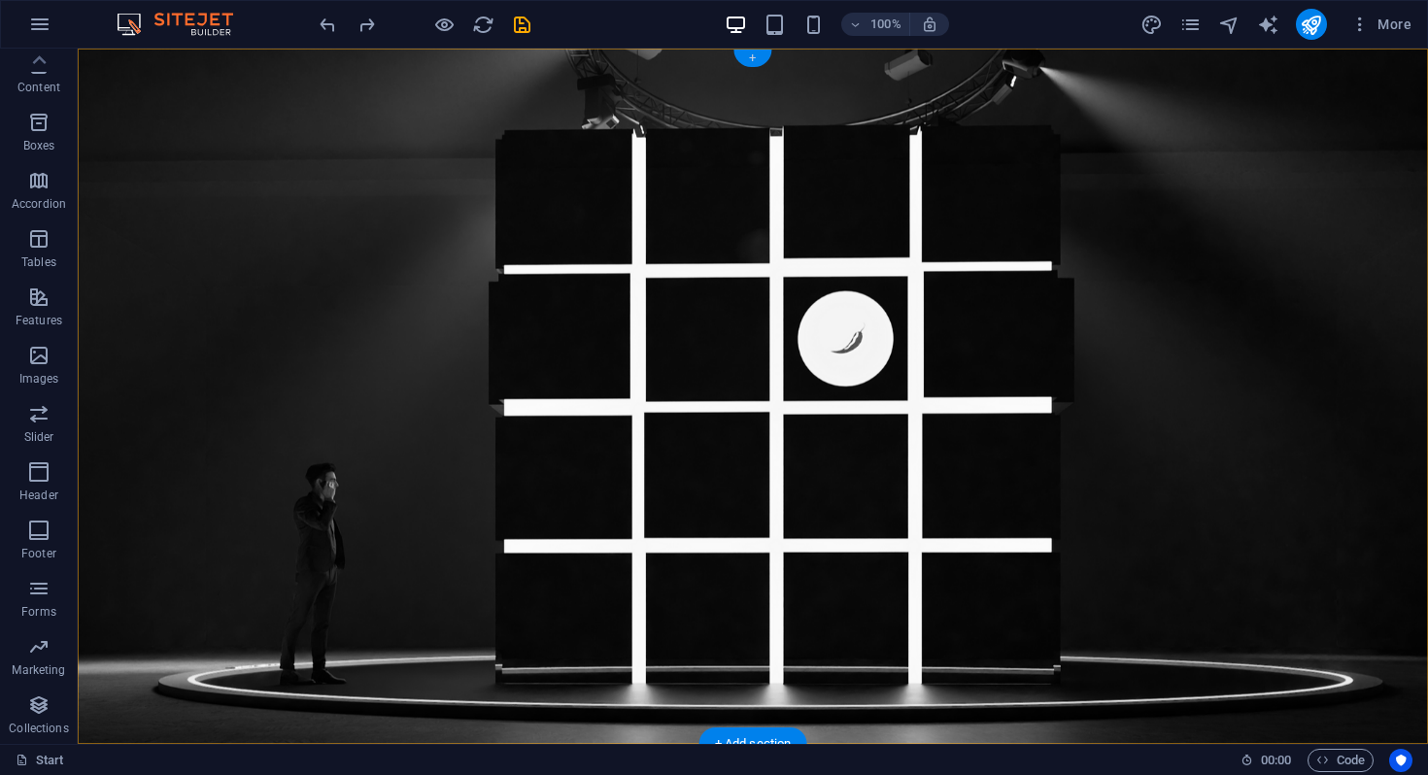
click at [758, 55] on div "+" at bounding box center [752, 58] width 38 height 17
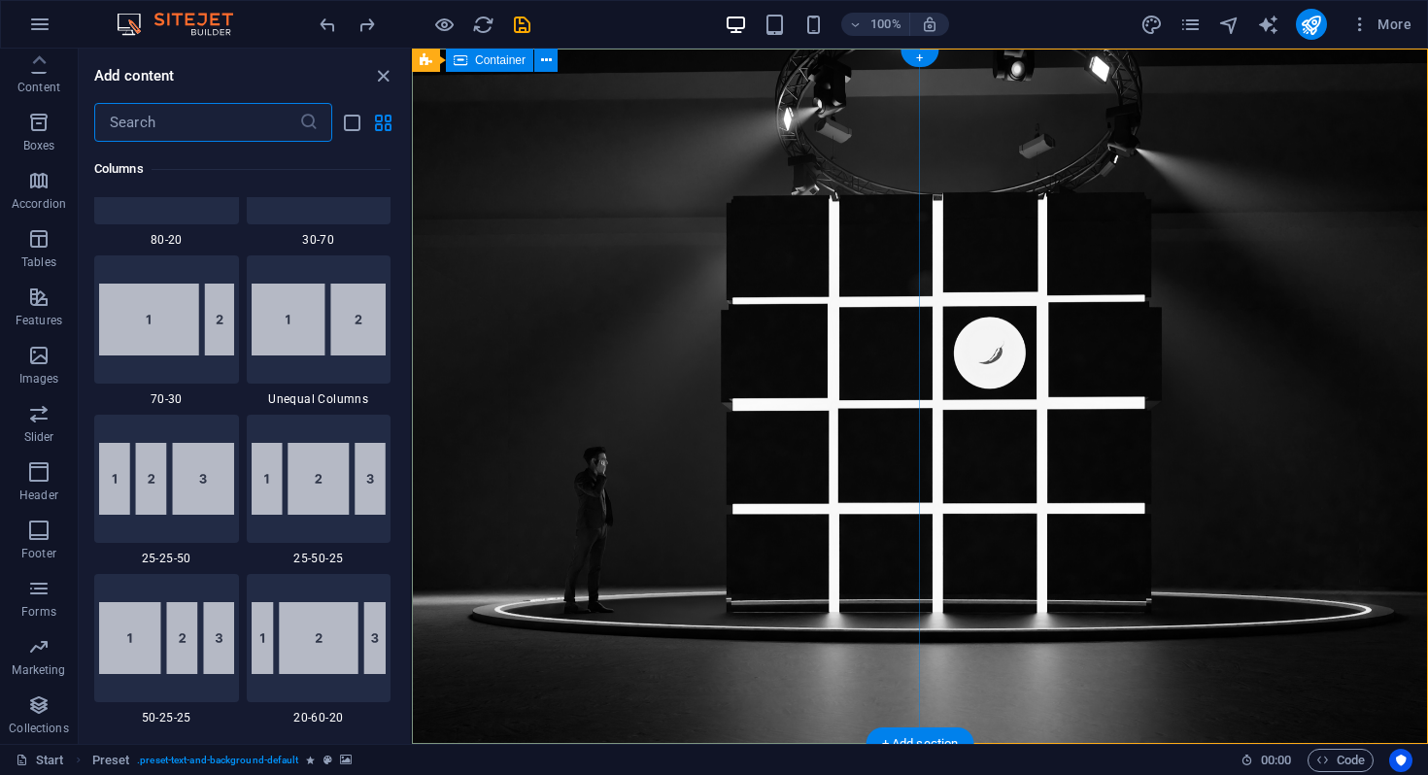
scroll to position [3399, 0]
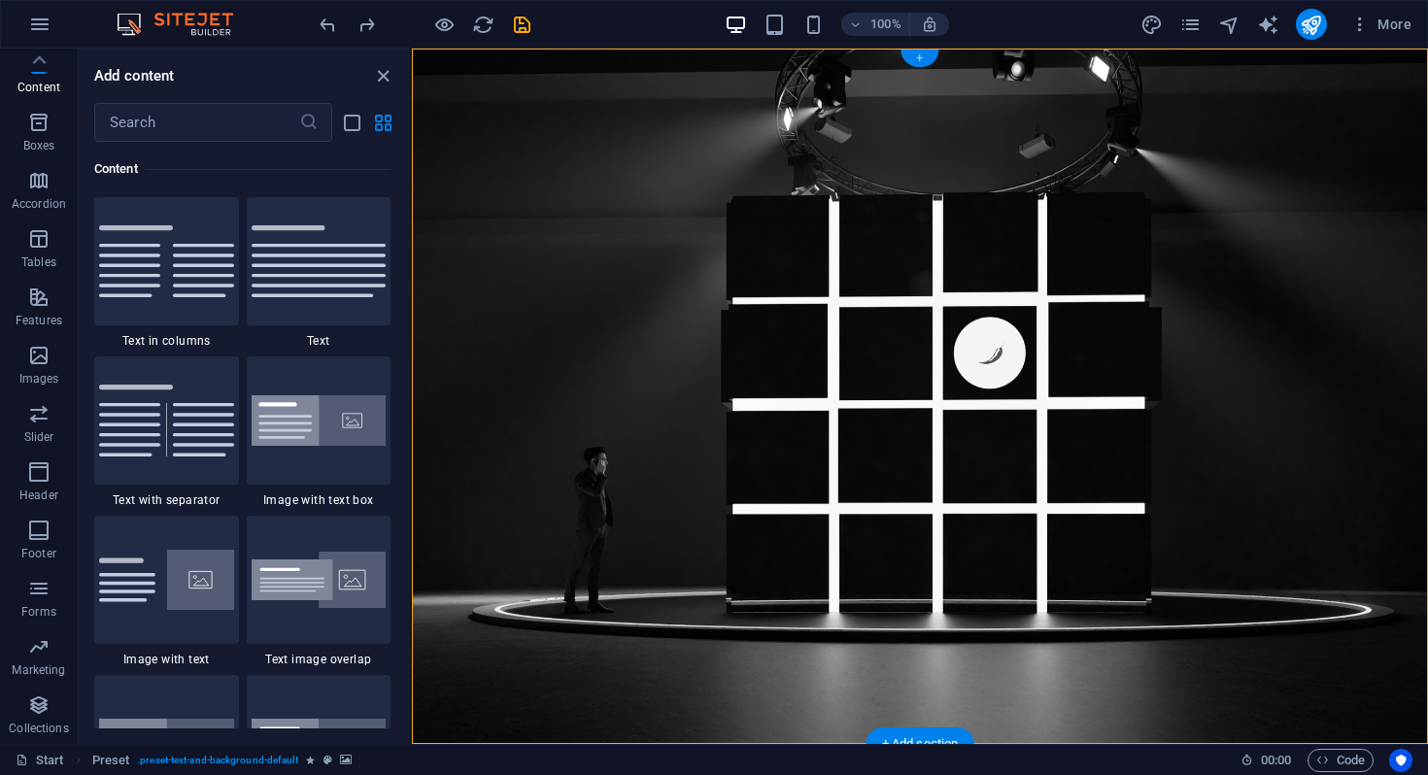
click at [921, 54] on div "+" at bounding box center [920, 58] width 38 height 17
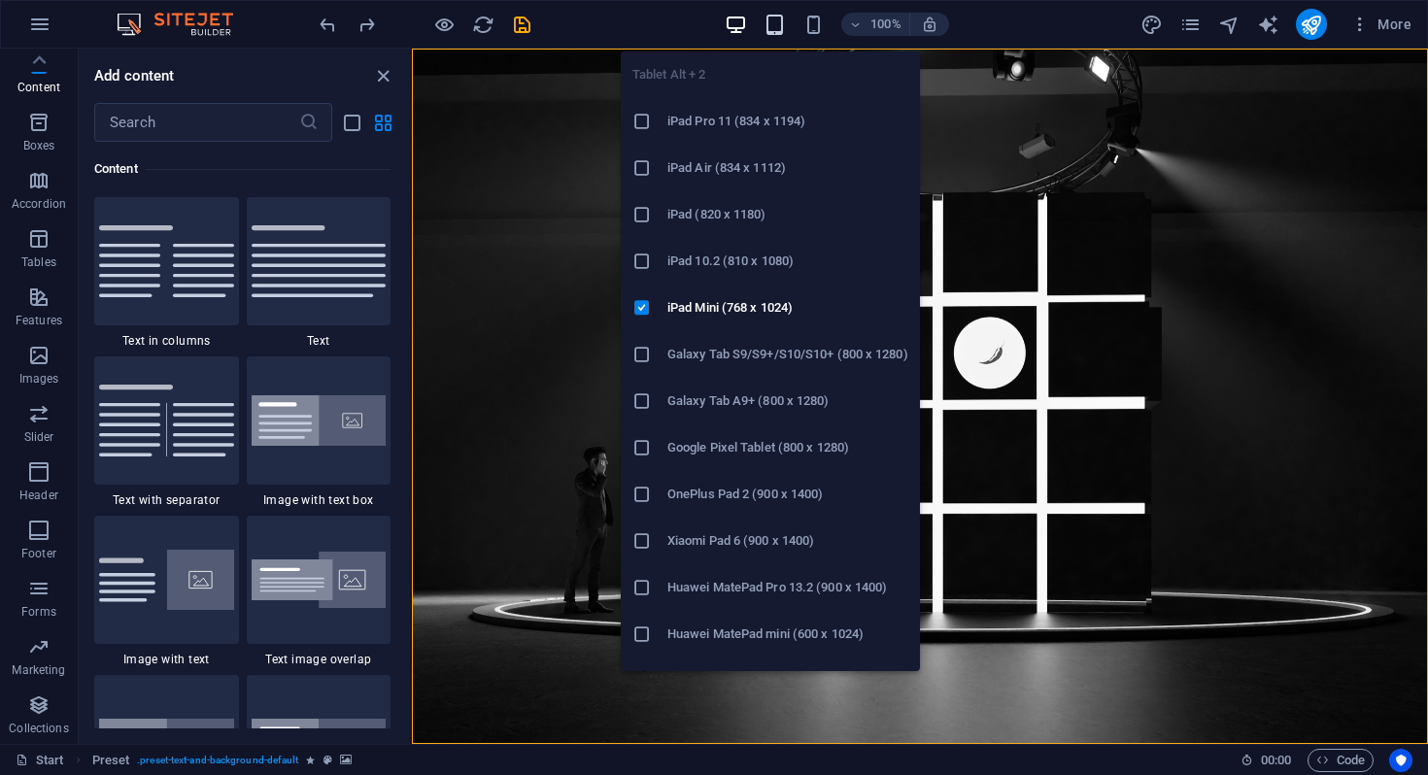
click at [771, 20] on icon "button" at bounding box center [775, 25] width 22 height 22
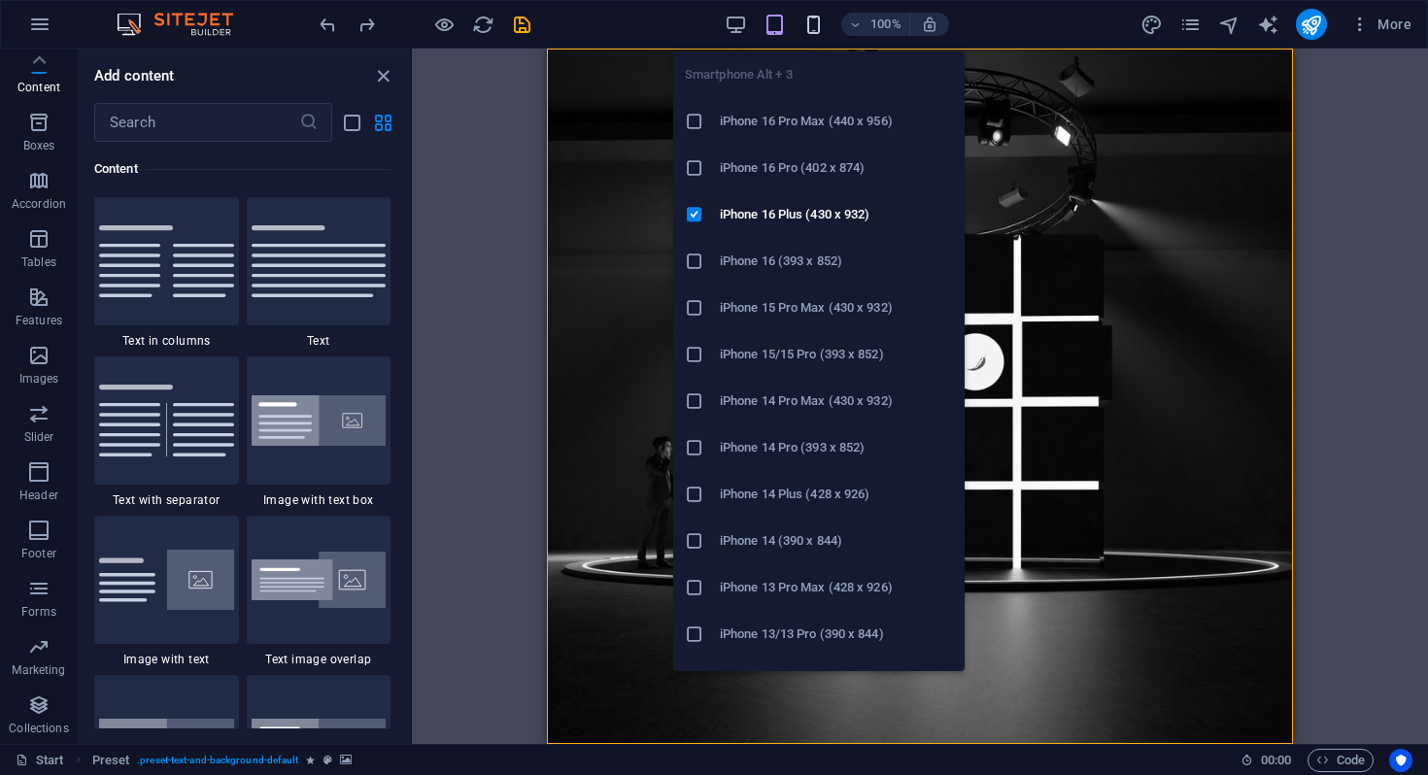
click at [809, 22] on icon "button" at bounding box center [813, 25] width 22 height 22
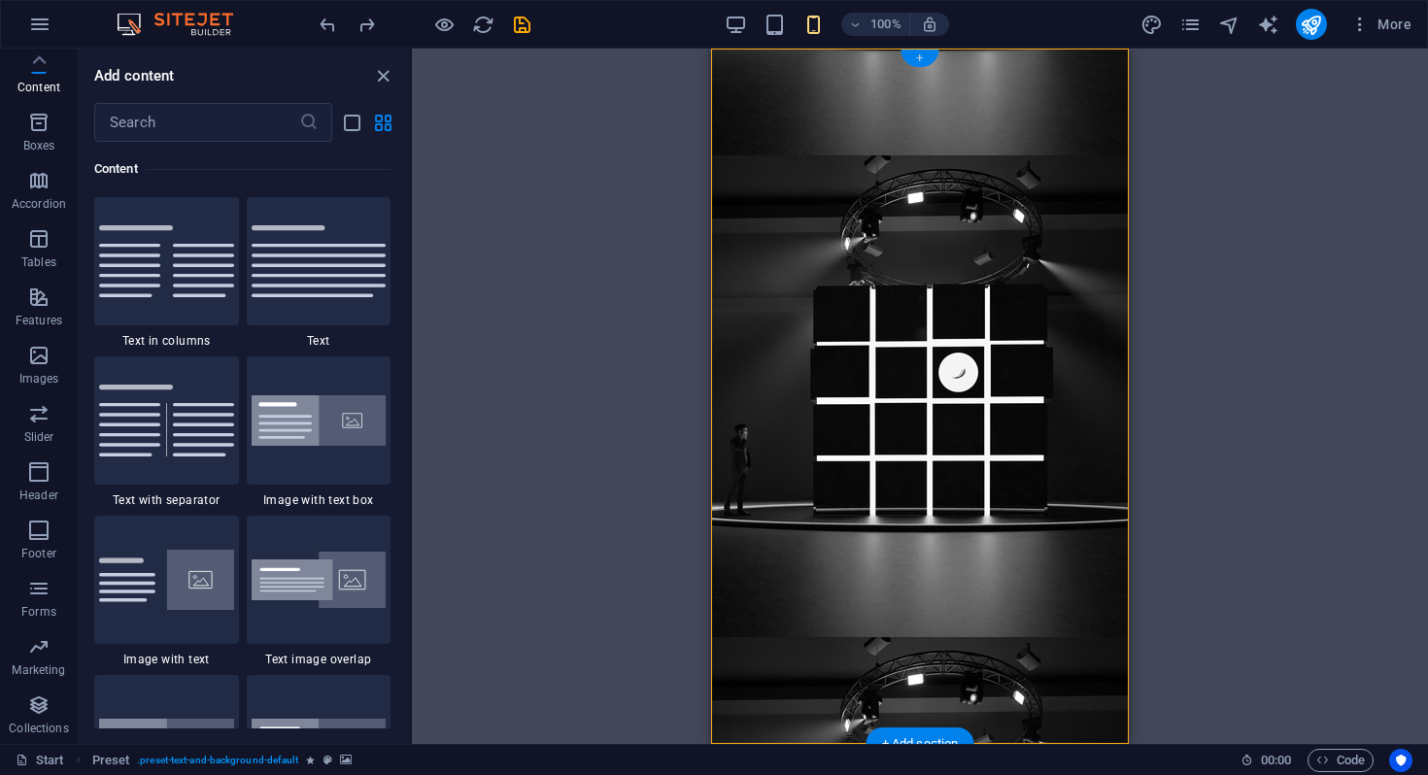
click at [914, 65] on div "+" at bounding box center [920, 58] width 38 height 17
click at [918, 58] on div "+" at bounding box center [920, 58] width 38 height 17
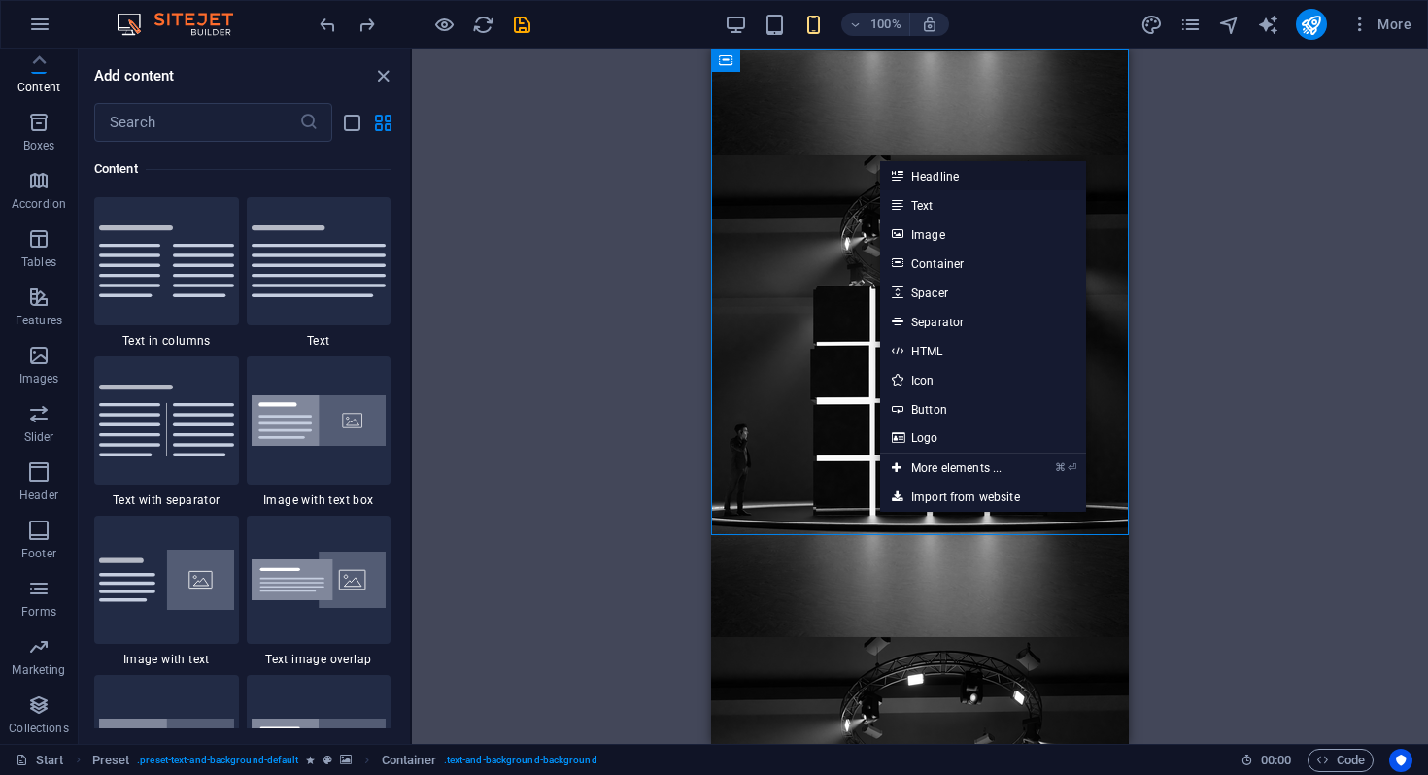
click at [943, 170] on link "Headline" at bounding box center [983, 175] width 206 height 29
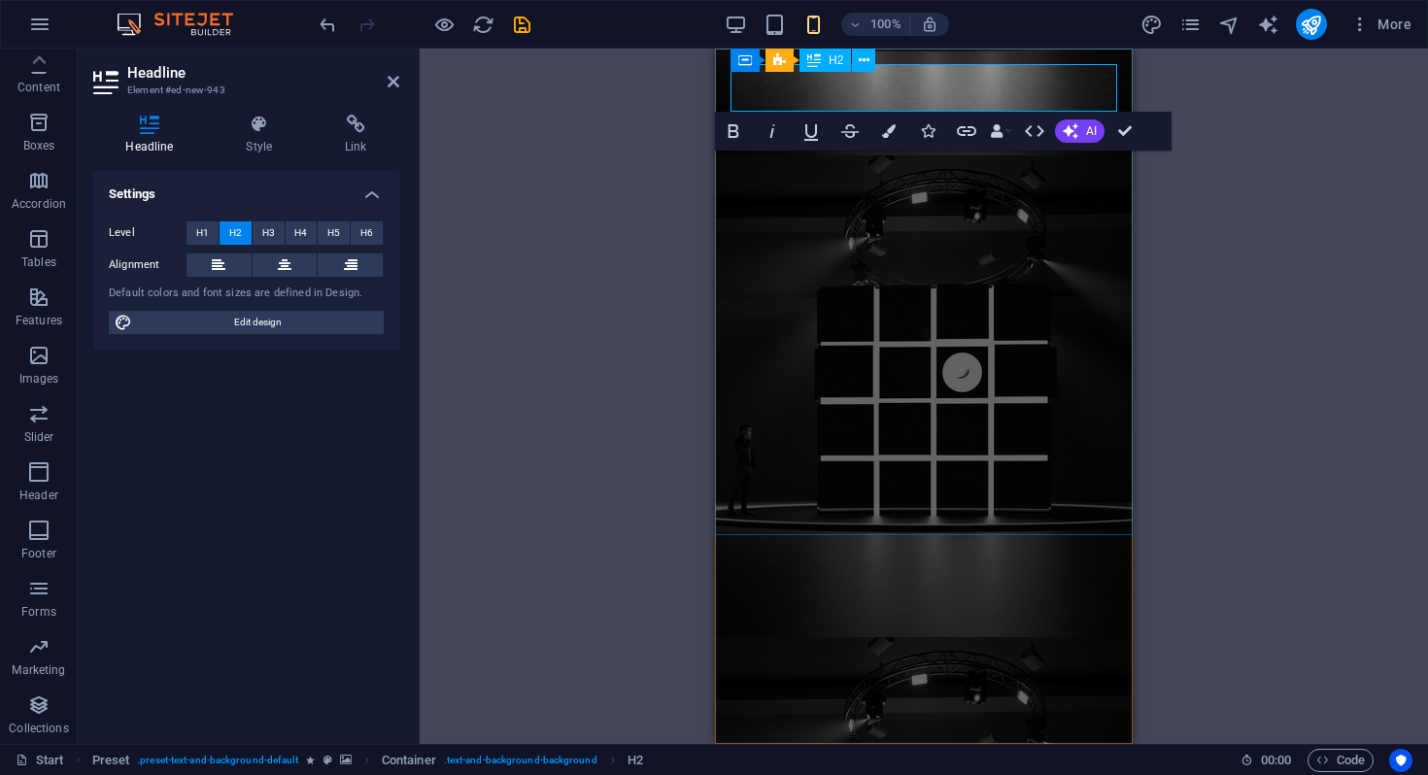
click at [994, 760] on h2 "New headline" at bounding box center [924, 784] width 387 height 48
click at [1402, 277] on div "Preset Container Preset Placeholder Preset Container Menu Bar Logo Container Pr…" at bounding box center [924, 397] width 1008 height 696
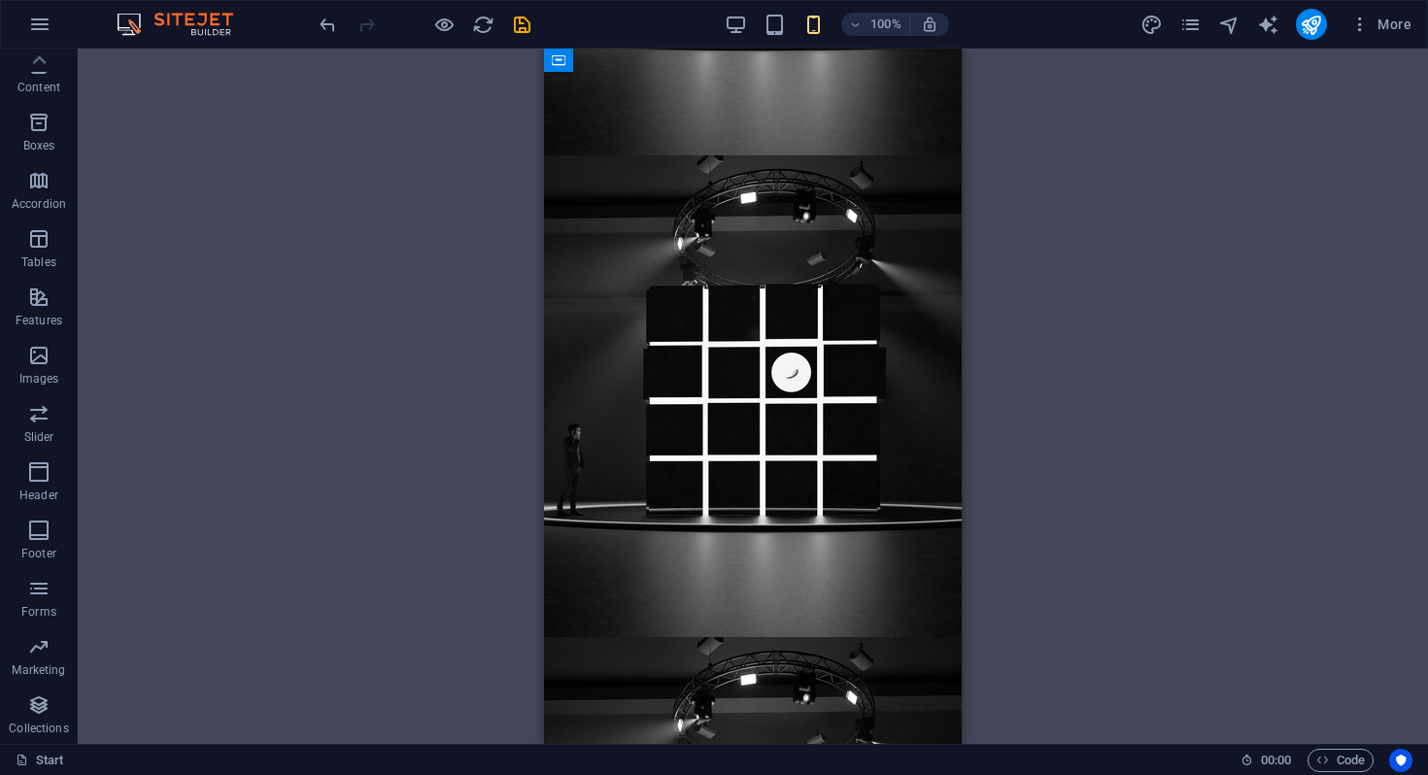
click at [1108, 351] on div "Preset Placeholder Preset Container Menu Bar Logo Container Preset H2" at bounding box center [753, 397] width 1350 height 696
click at [560, 63] on icon at bounding box center [558, 60] width 13 height 23
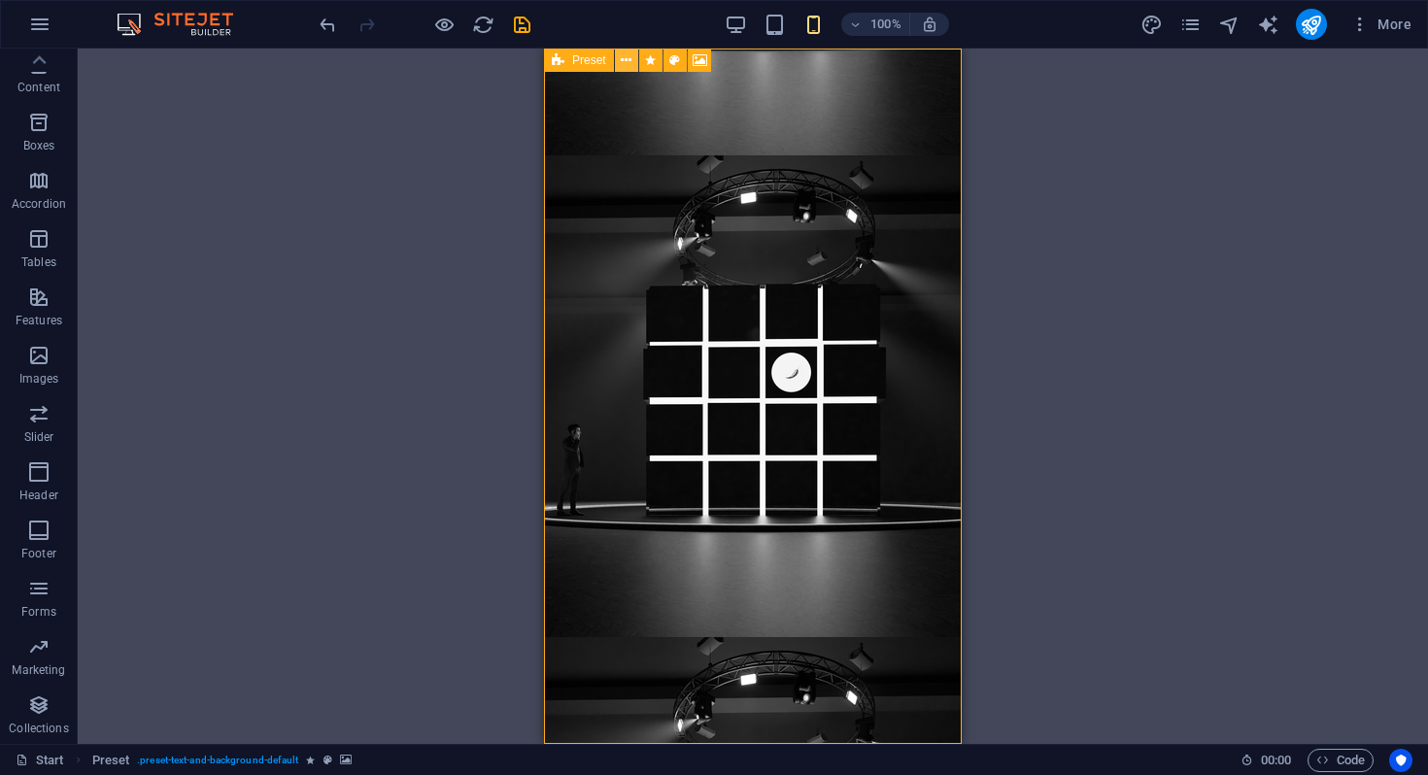
click at [625, 57] on icon at bounding box center [626, 61] width 11 height 20
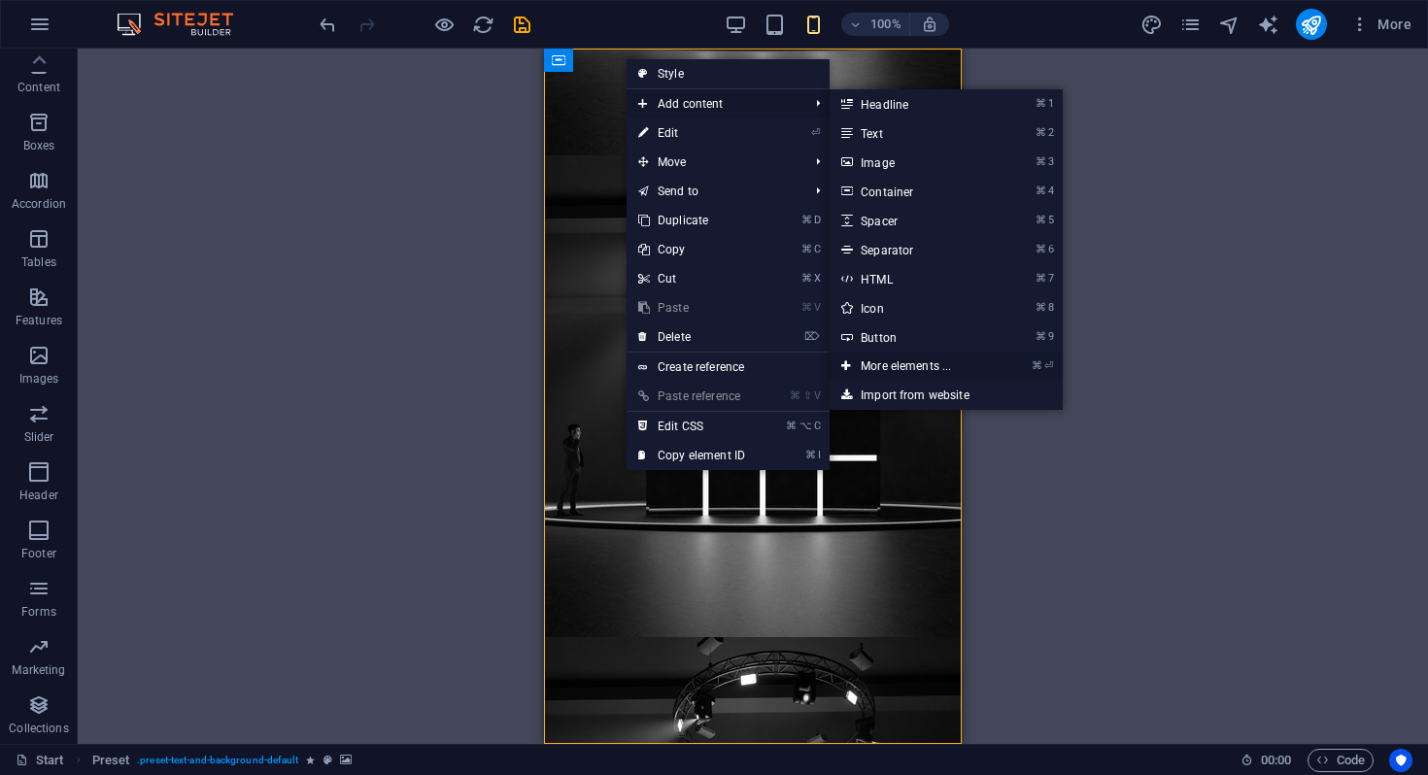
click at [917, 364] on link "⌘ ⏎ More elements ..." at bounding box center [910, 366] width 160 height 29
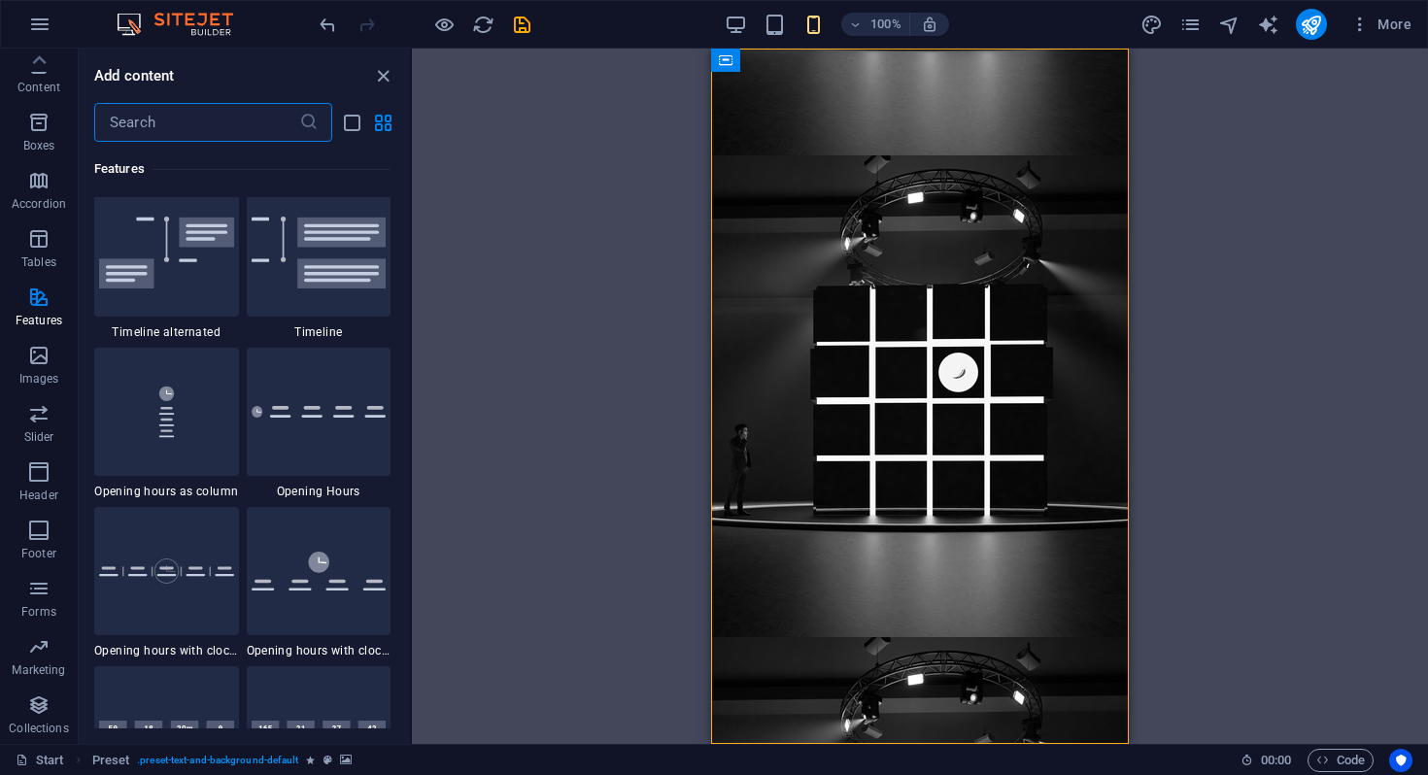
scroll to position [8266, 0]
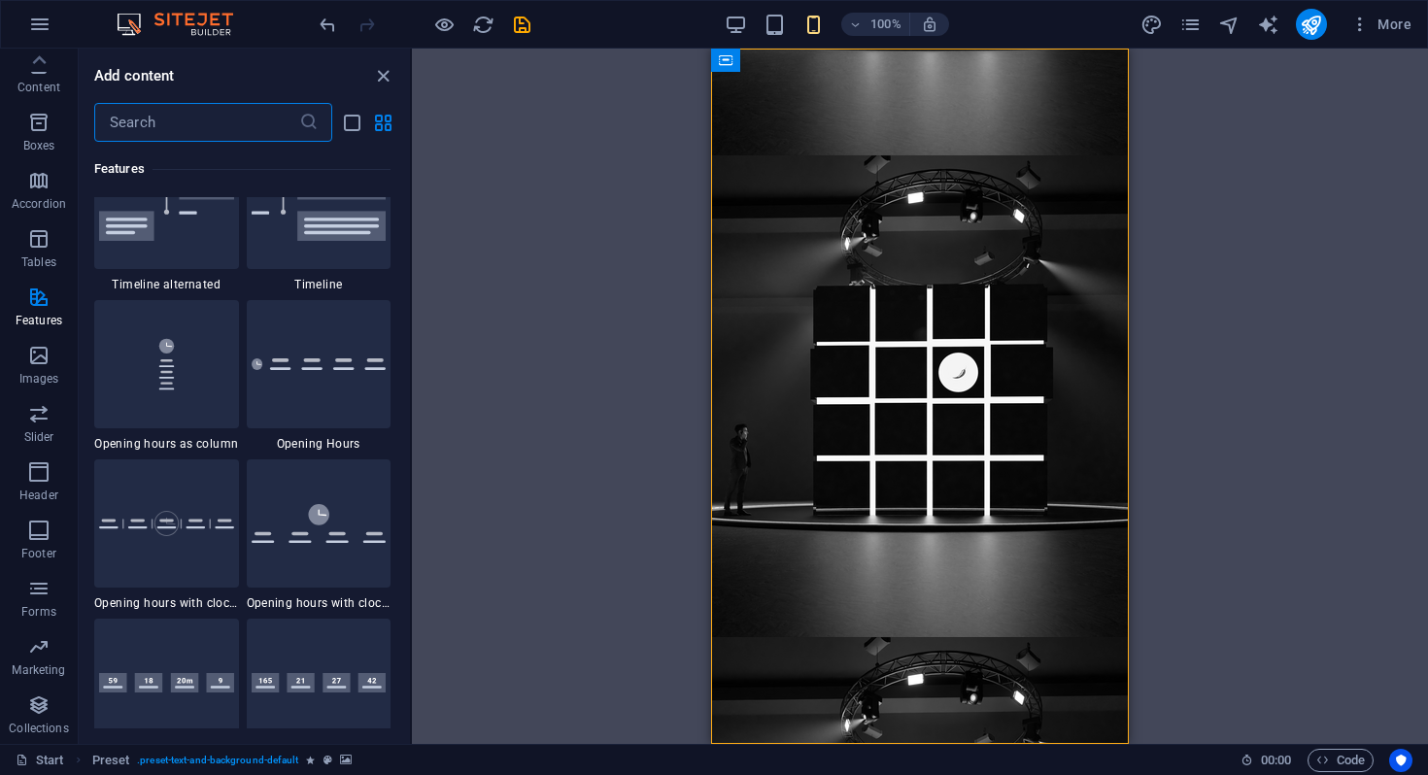
click at [241, 132] on input "text" at bounding box center [196, 122] width 205 height 39
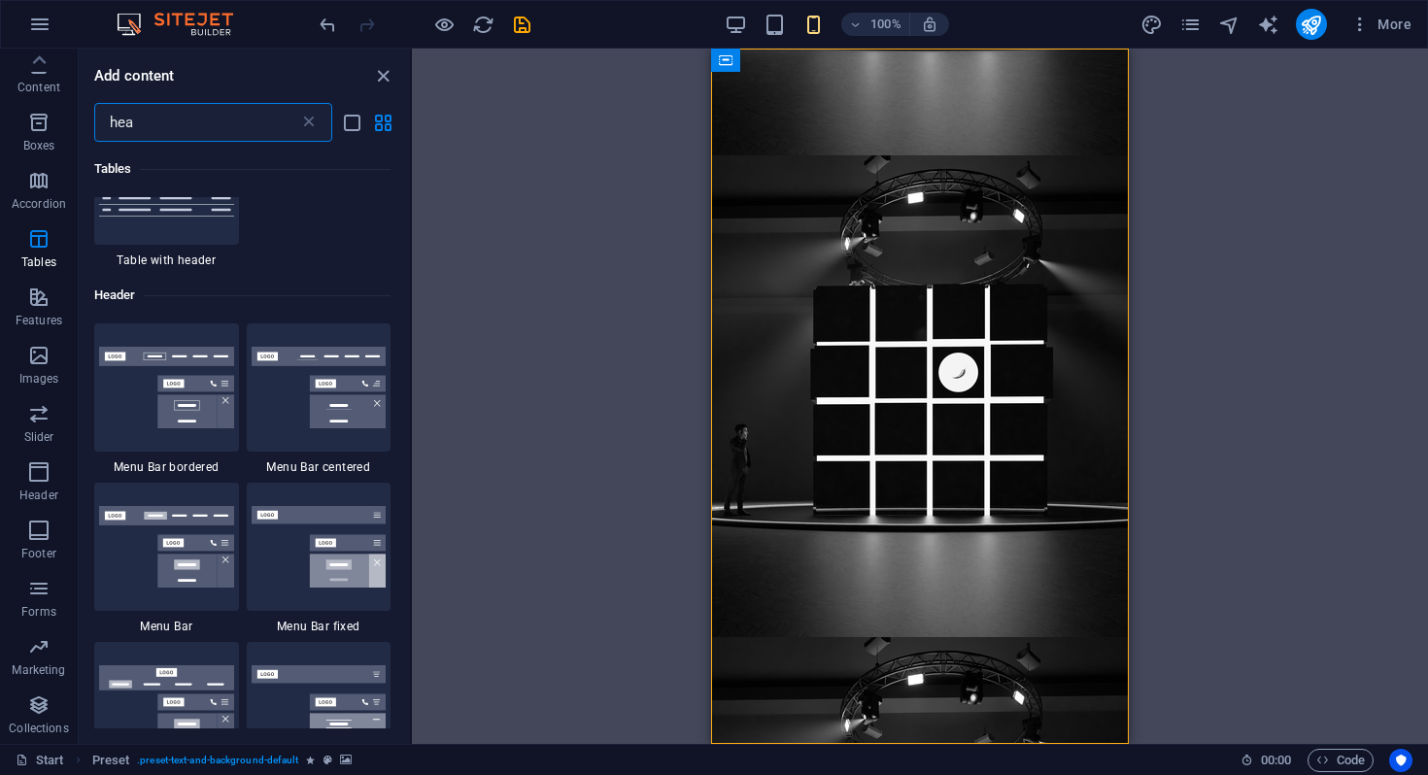
scroll to position [805, 0]
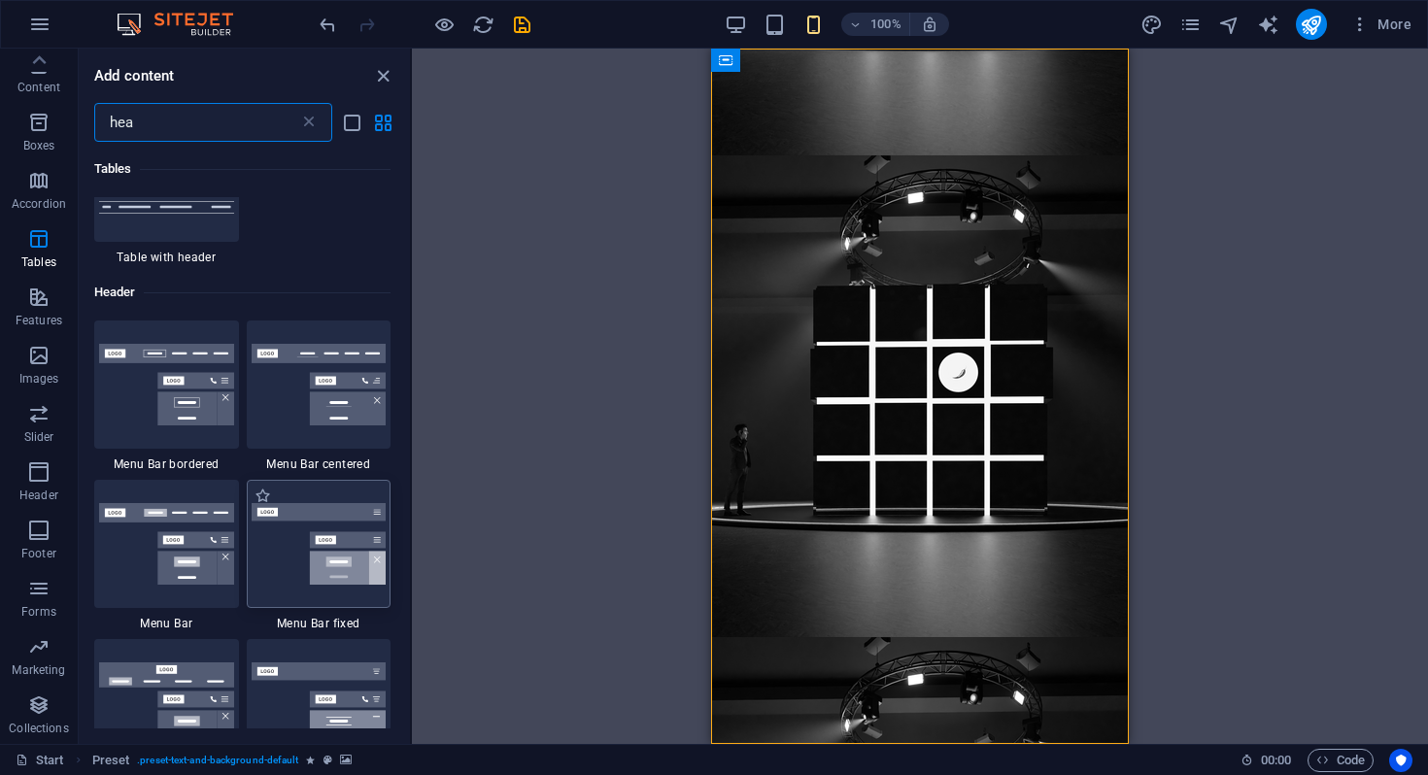
type input "hea"
click at [317, 527] on img at bounding box center [319, 544] width 135 height 82
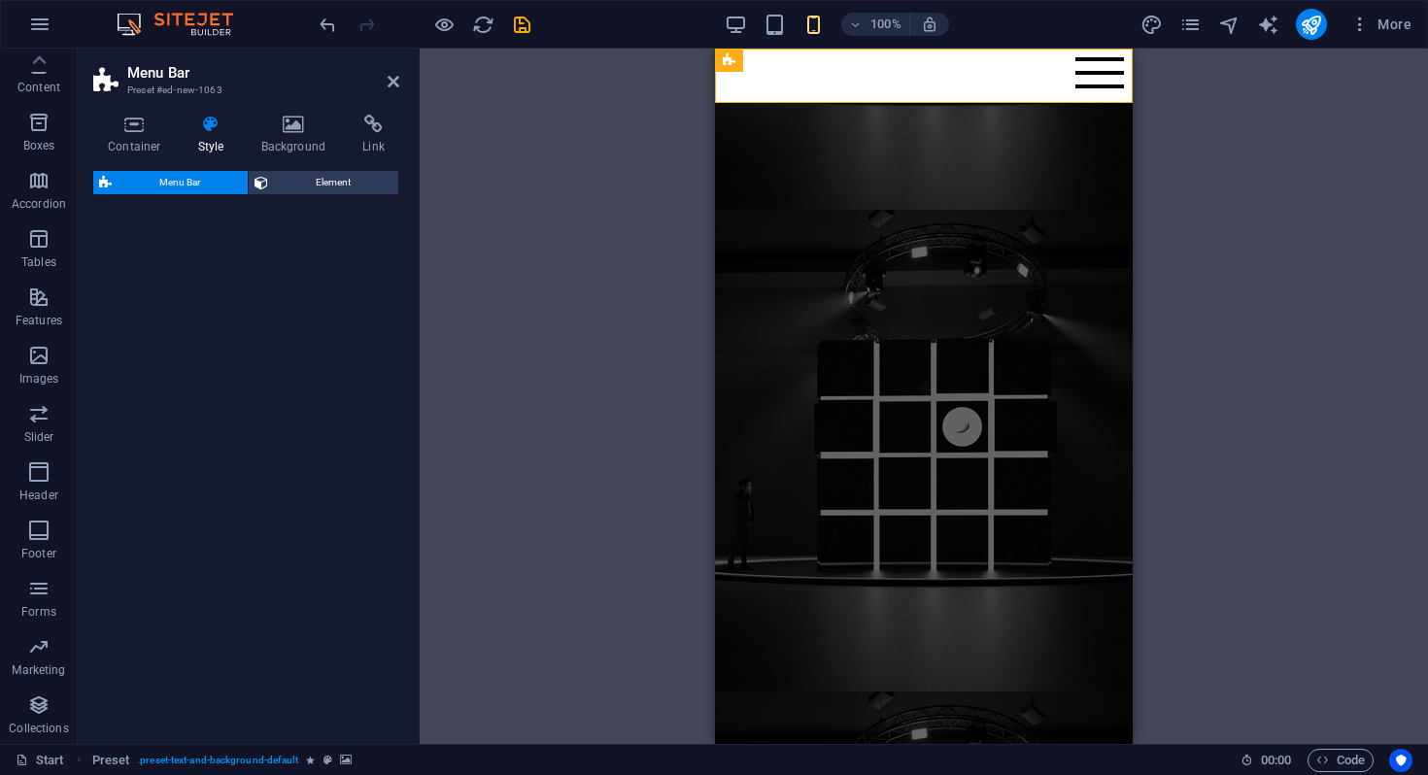
select select "rem"
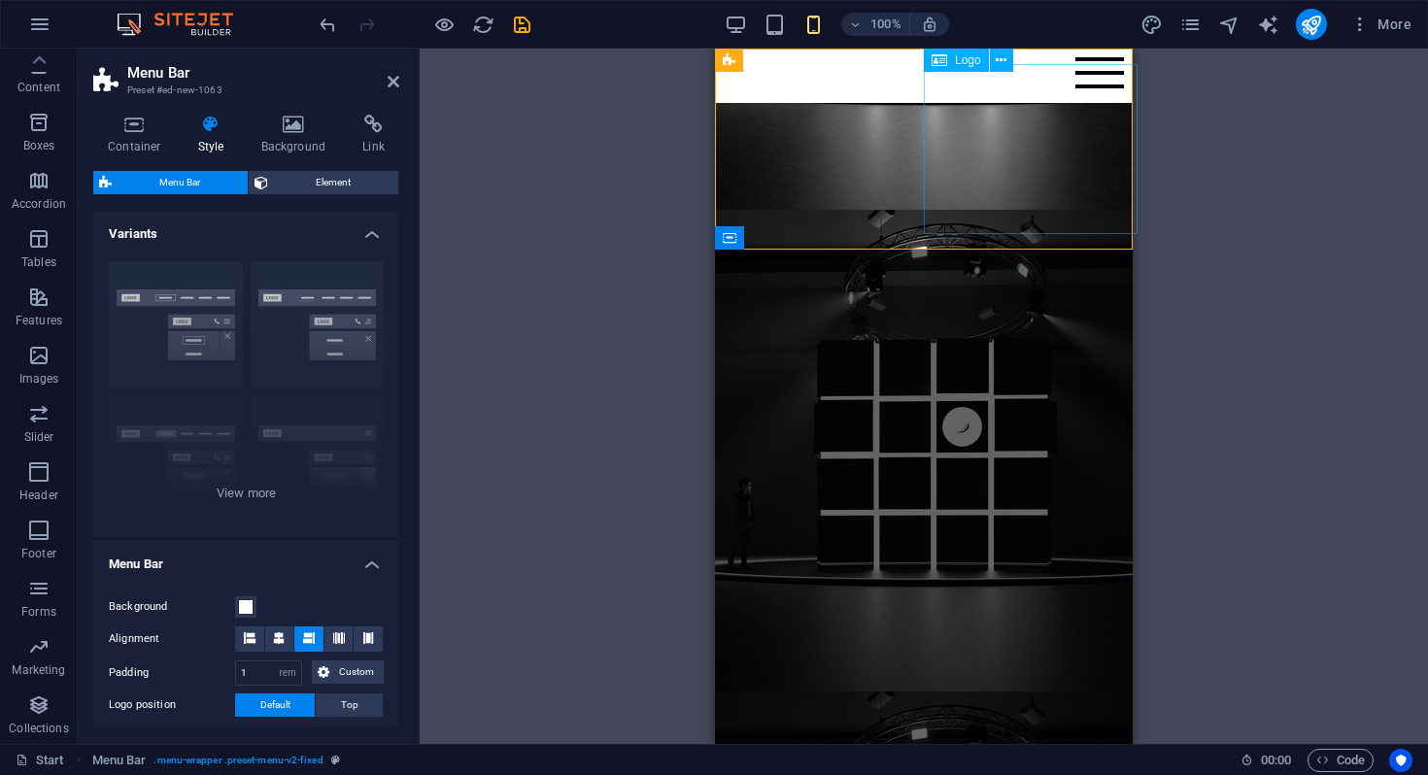
click at [924, 87] on div at bounding box center [924, 75] width 0 height 23
select select "px"
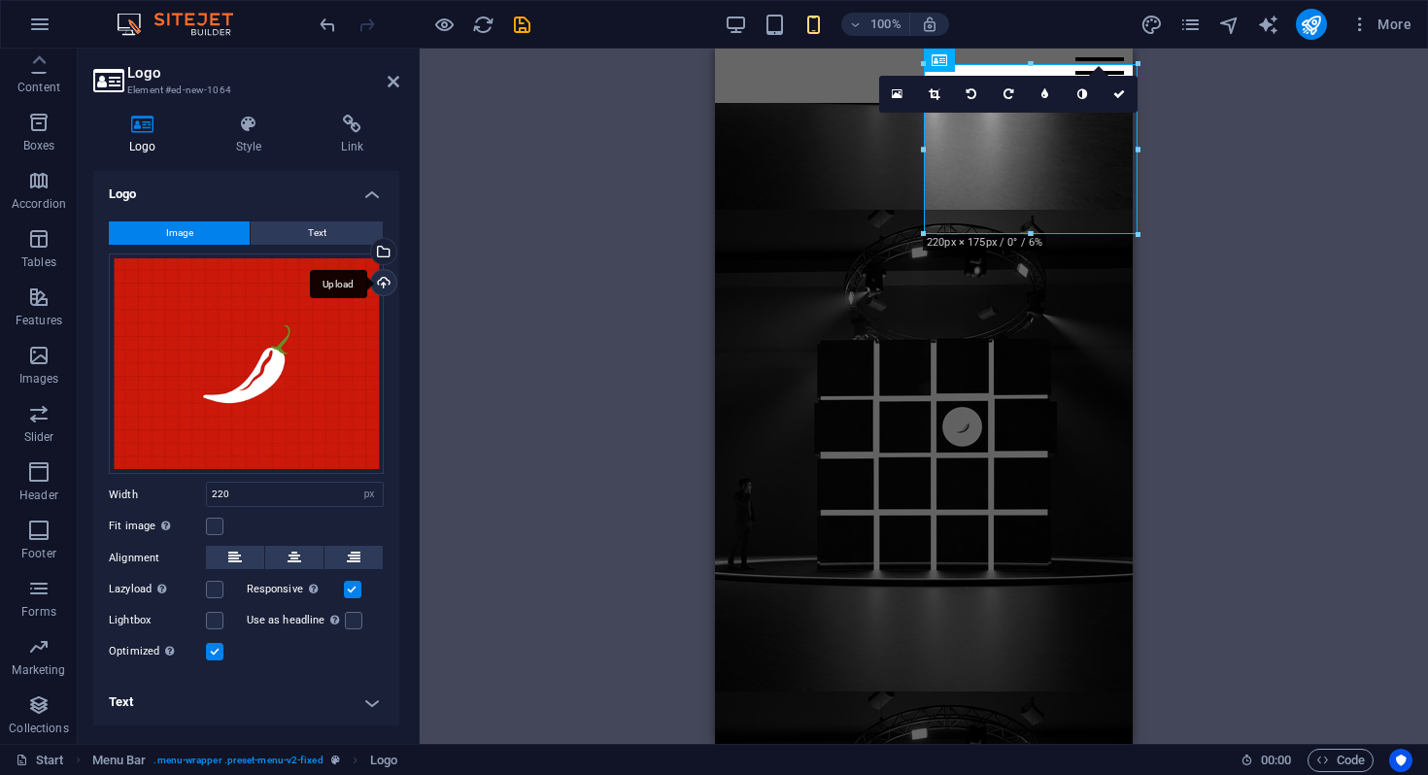
click at [385, 276] on div "Upload" at bounding box center [381, 284] width 29 height 29
click at [924, 87] on div at bounding box center [924, 75] width 0 height 23
click at [388, 277] on div "Upload" at bounding box center [381, 284] width 29 height 29
click at [367, 250] on div "Select files from the file manager, stock photos, or upload file(s)" at bounding box center [304, 253] width 126 height 73
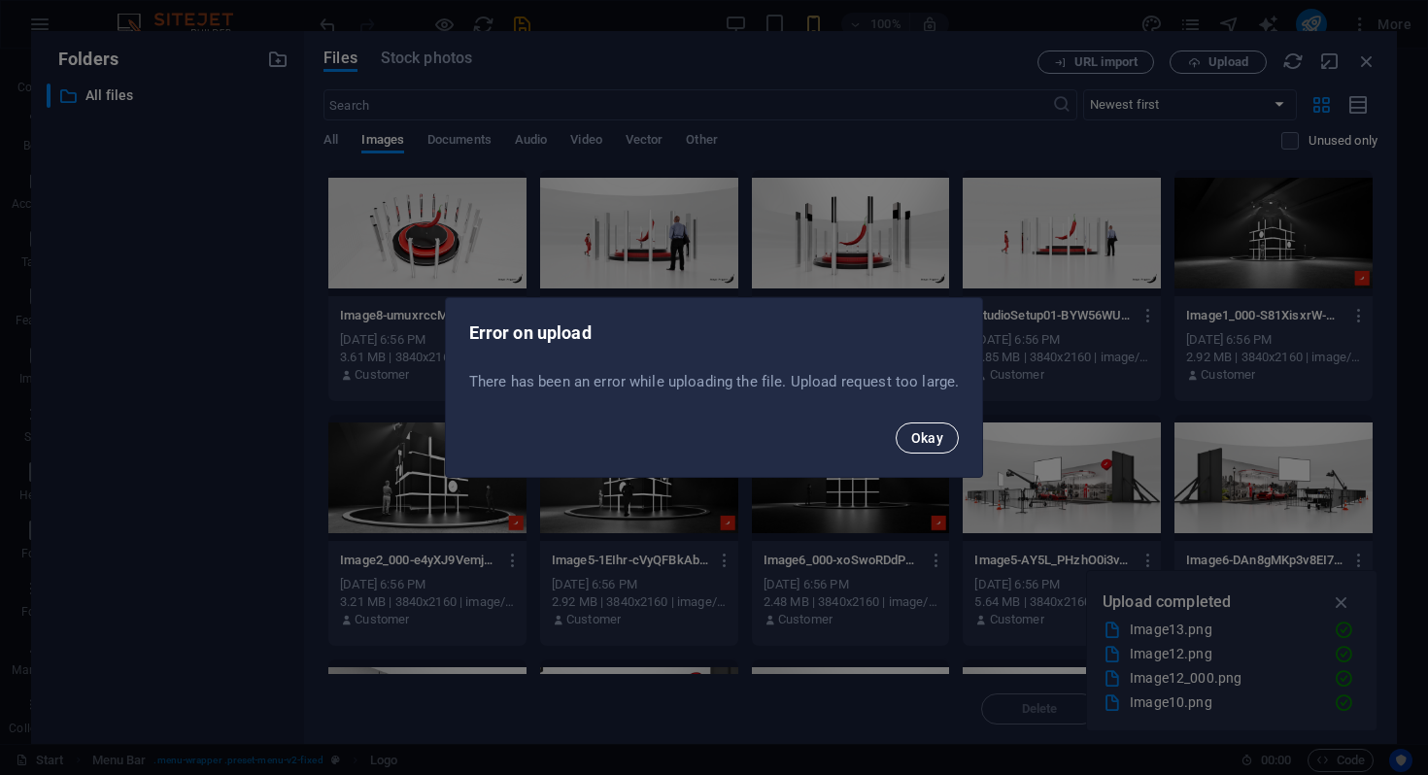
click at [917, 430] on span "Okay" at bounding box center [927, 438] width 33 height 16
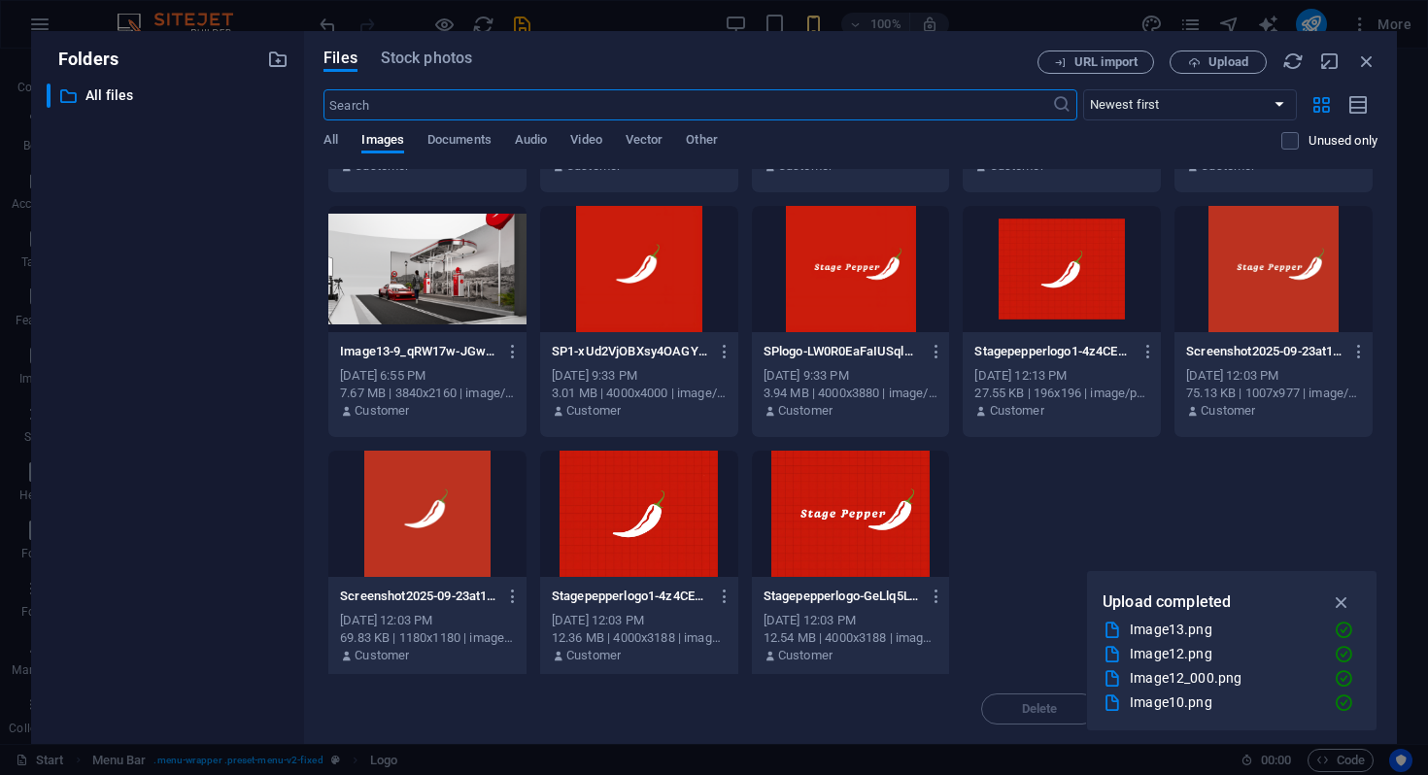
scroll to position [707, 0]
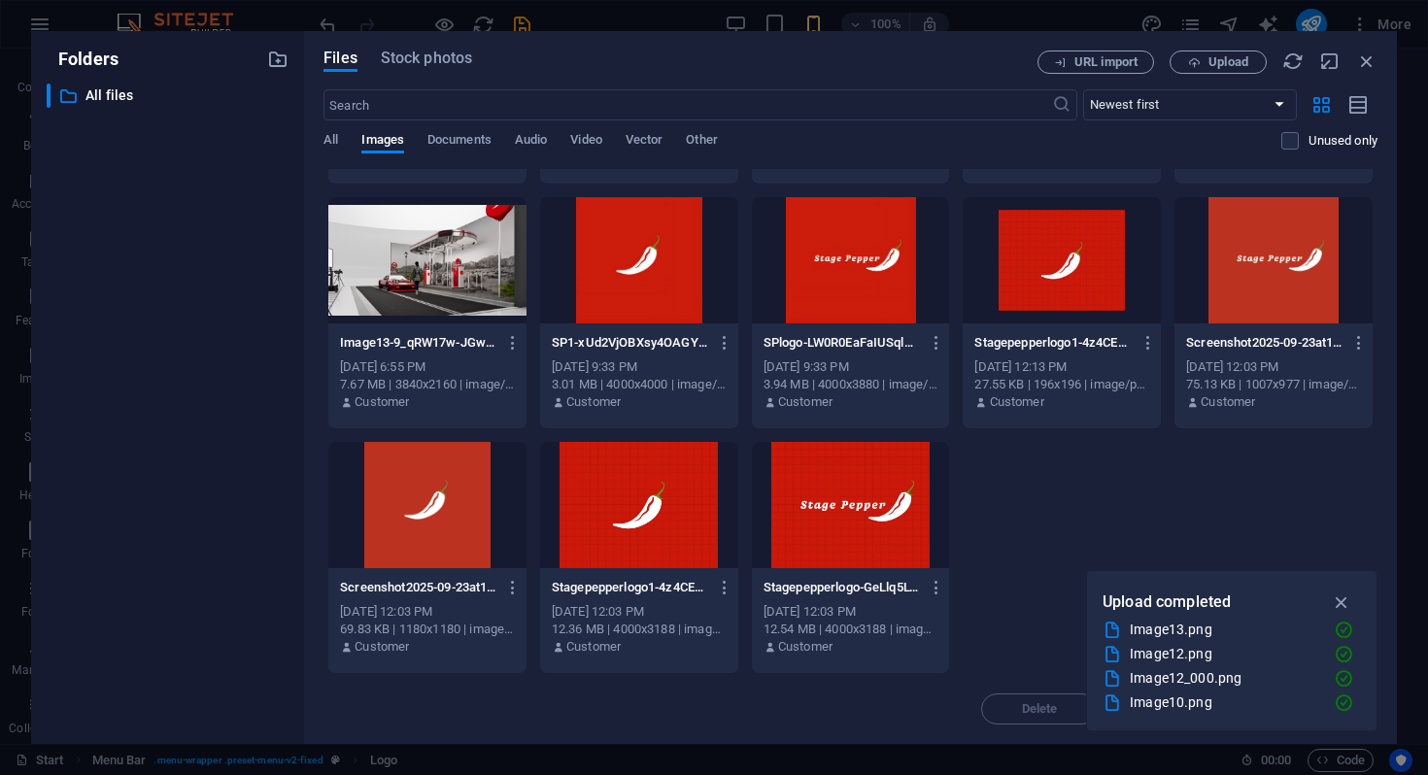
click at [871, 293] on div at bounding box center [851, 260] width 198 height 126
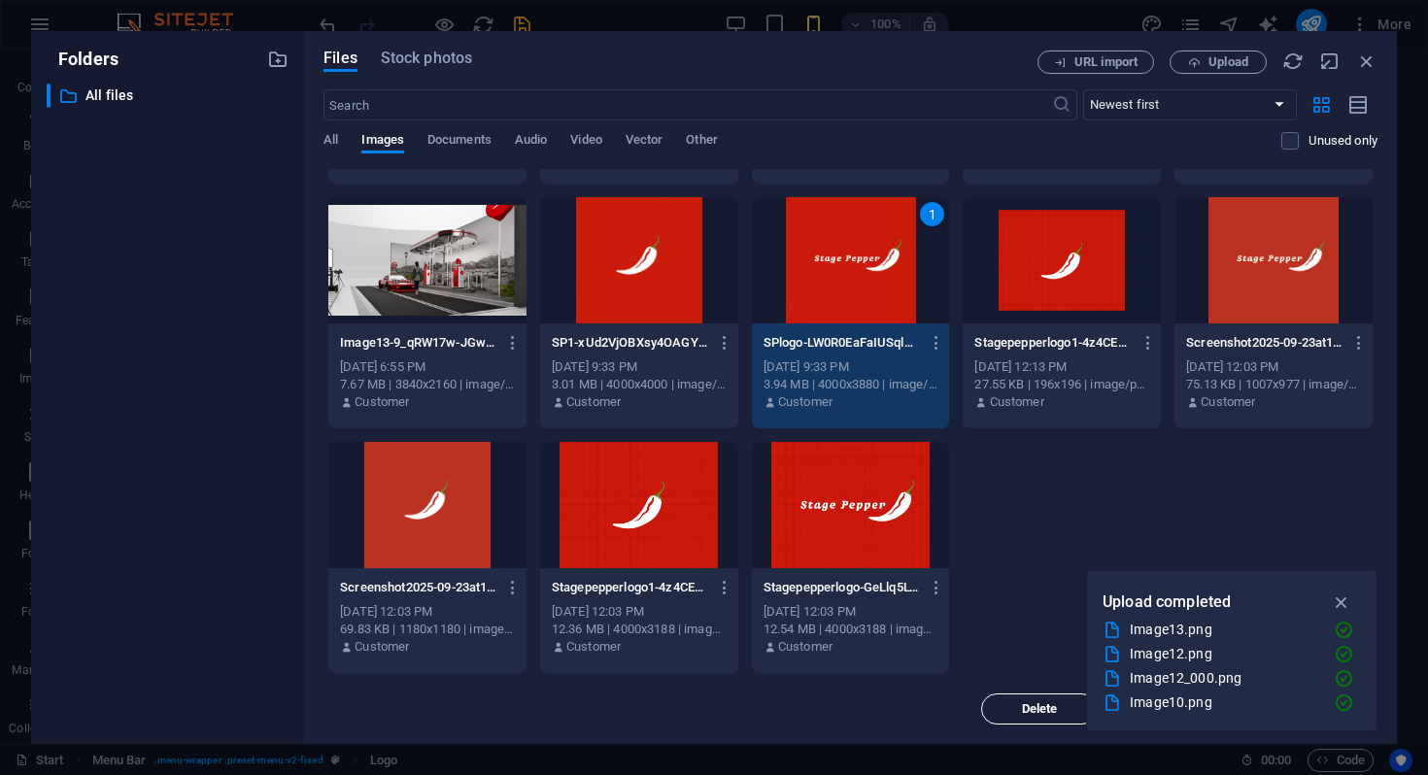
click at [1023, 724] on button "Delete" at bounding box center [1039, 709] width 117 height 31
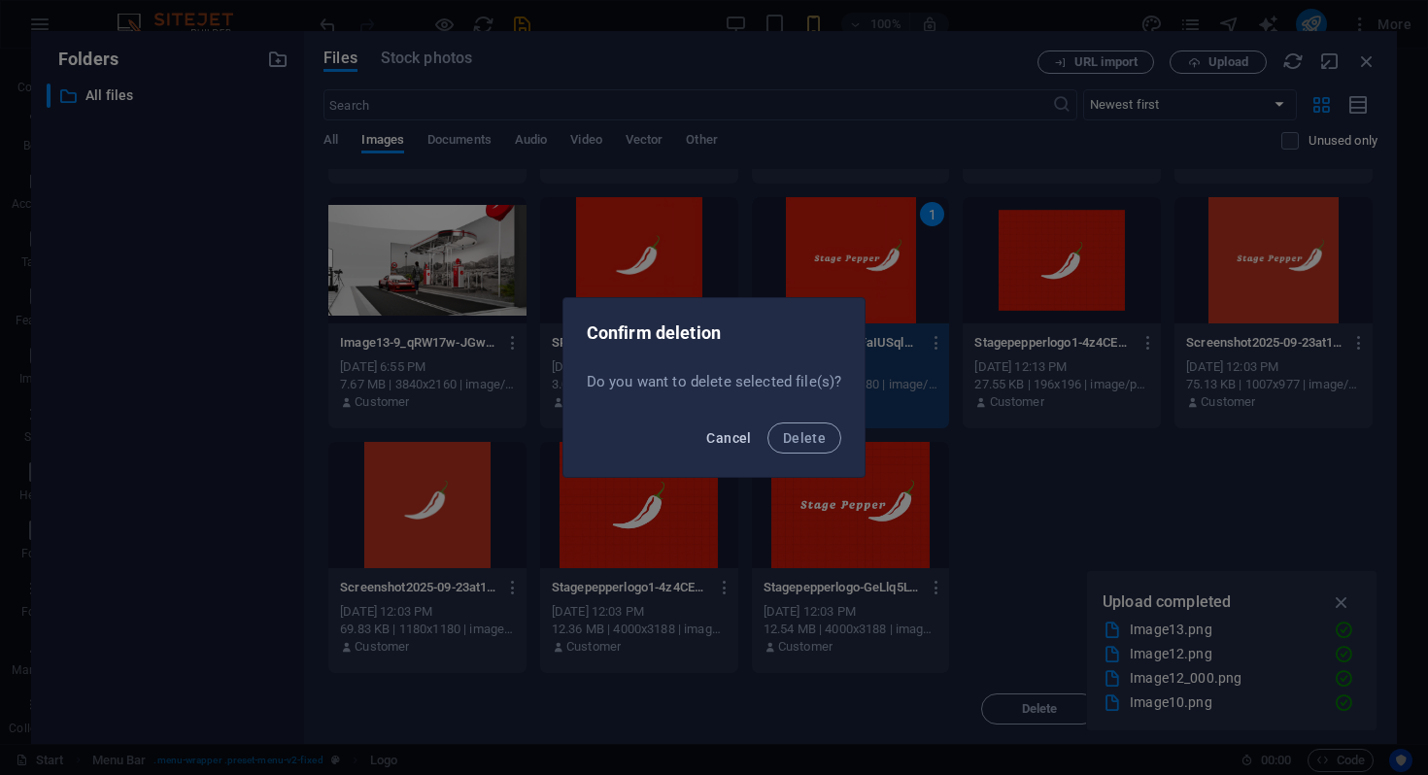
click at [736, 432] on span "Cancel" at bounding box center [728, 438] width 45 height 16
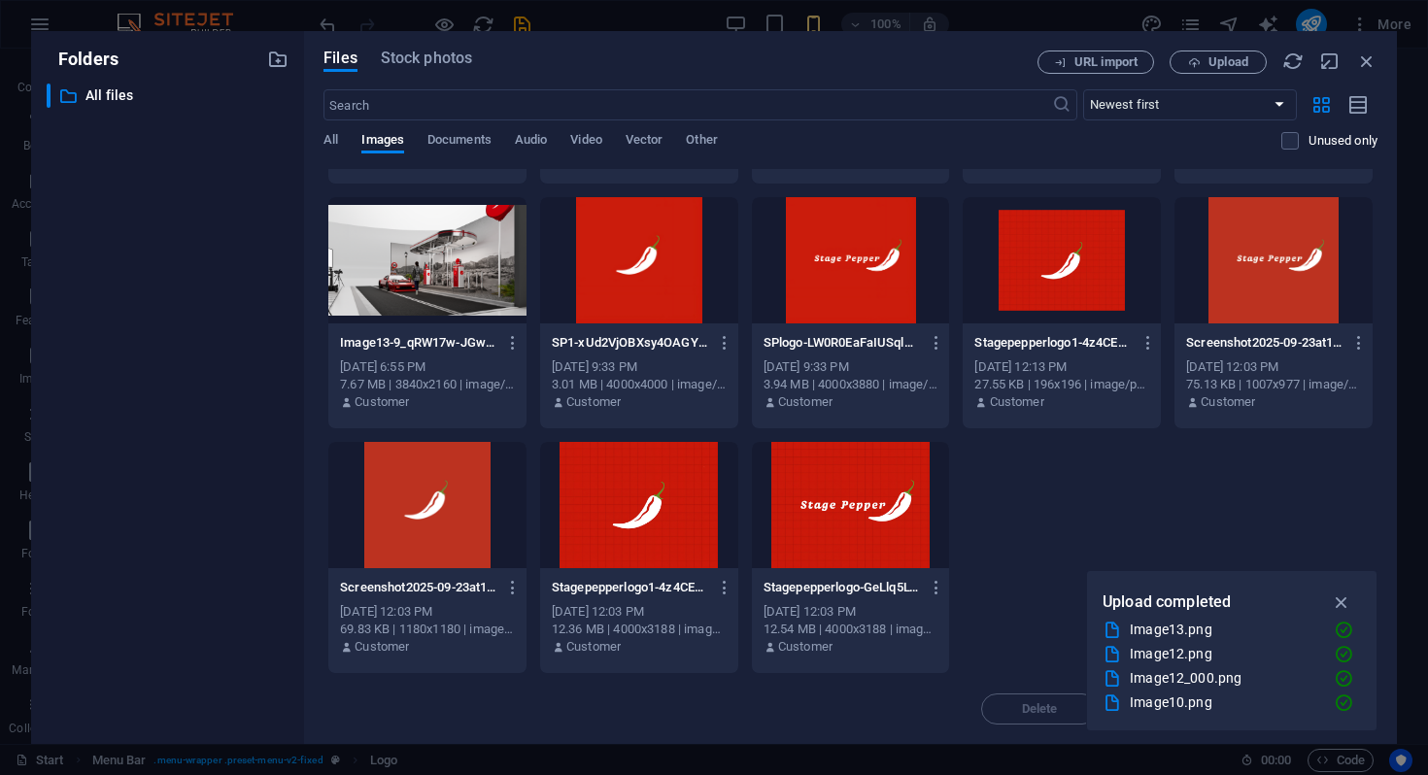
click at [859, 247] on div at bounding box center [851, 260] width 198 height 126
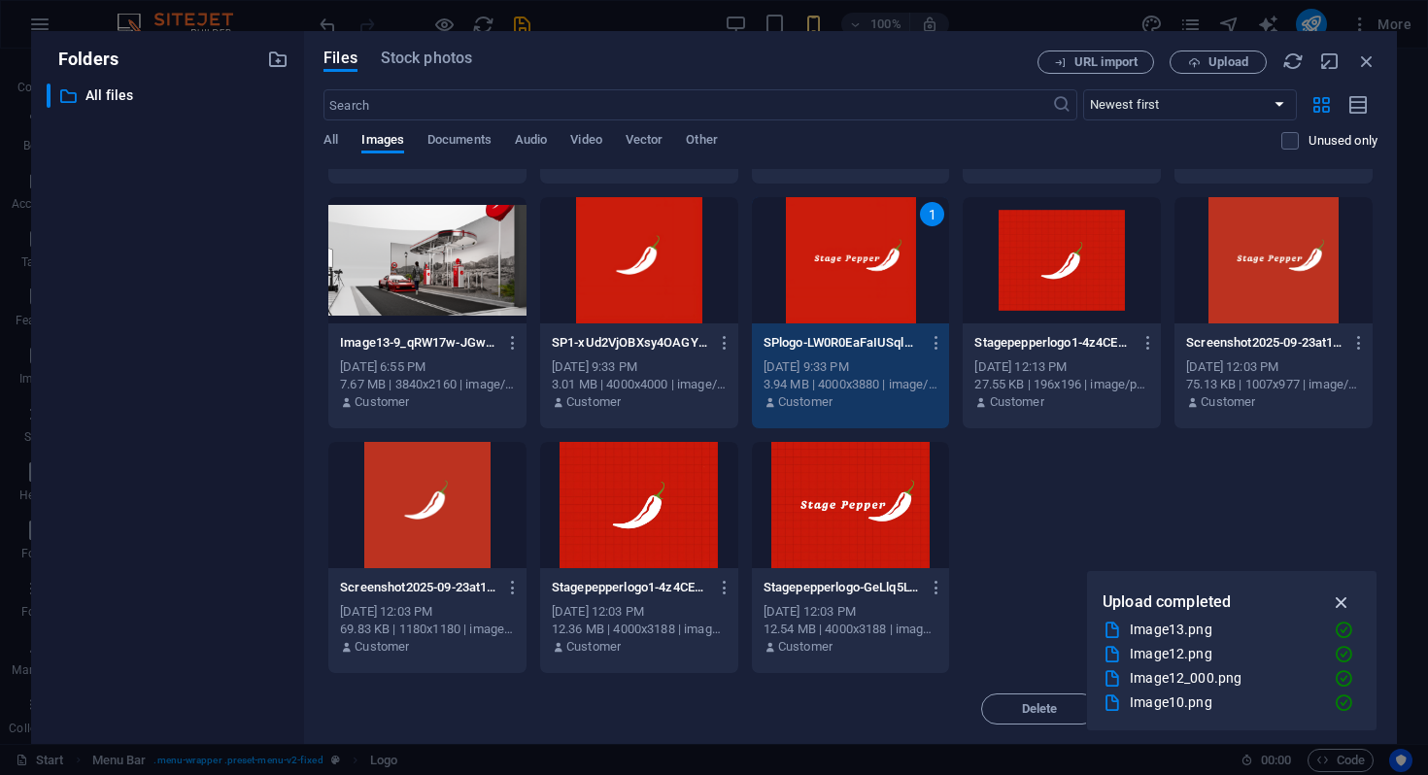
click at [1343, 608] on icon "button" at bounding box center [1342, 602] width 22 height 21
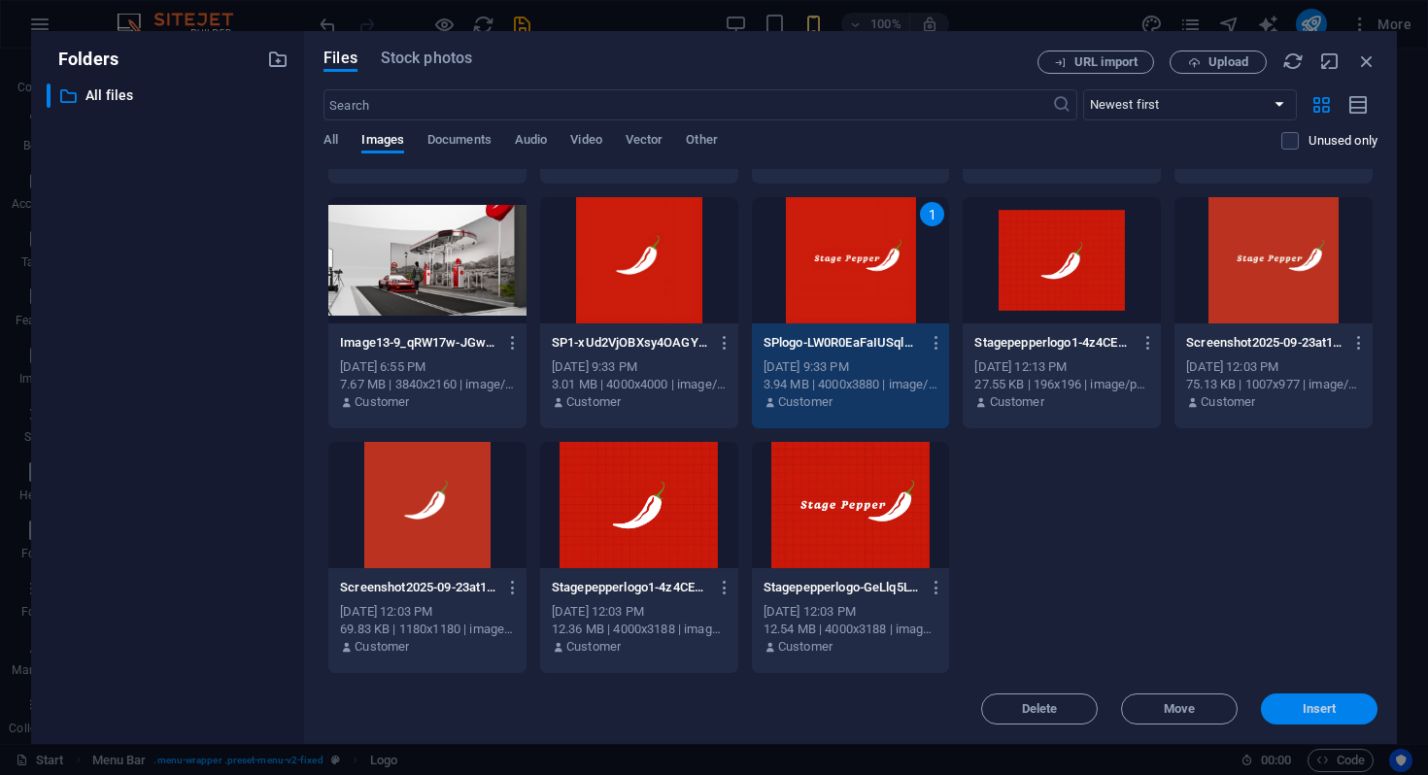
click at [1328, 715] on span "Insert" at bounding box center [1320, 709] width 34 height 12
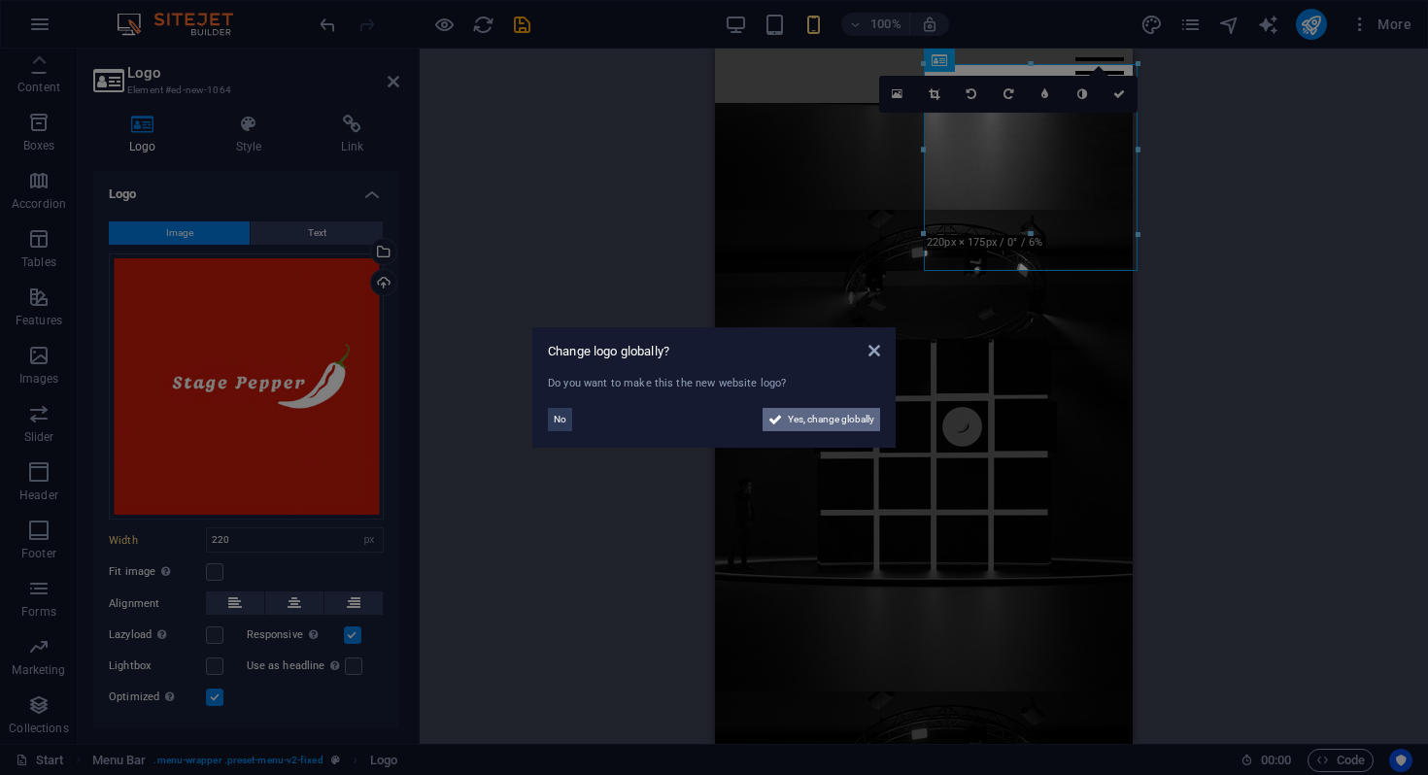
click at [797, 418] on span "Yes, change globally" at bounding box center [831, 419] width 86 height 23
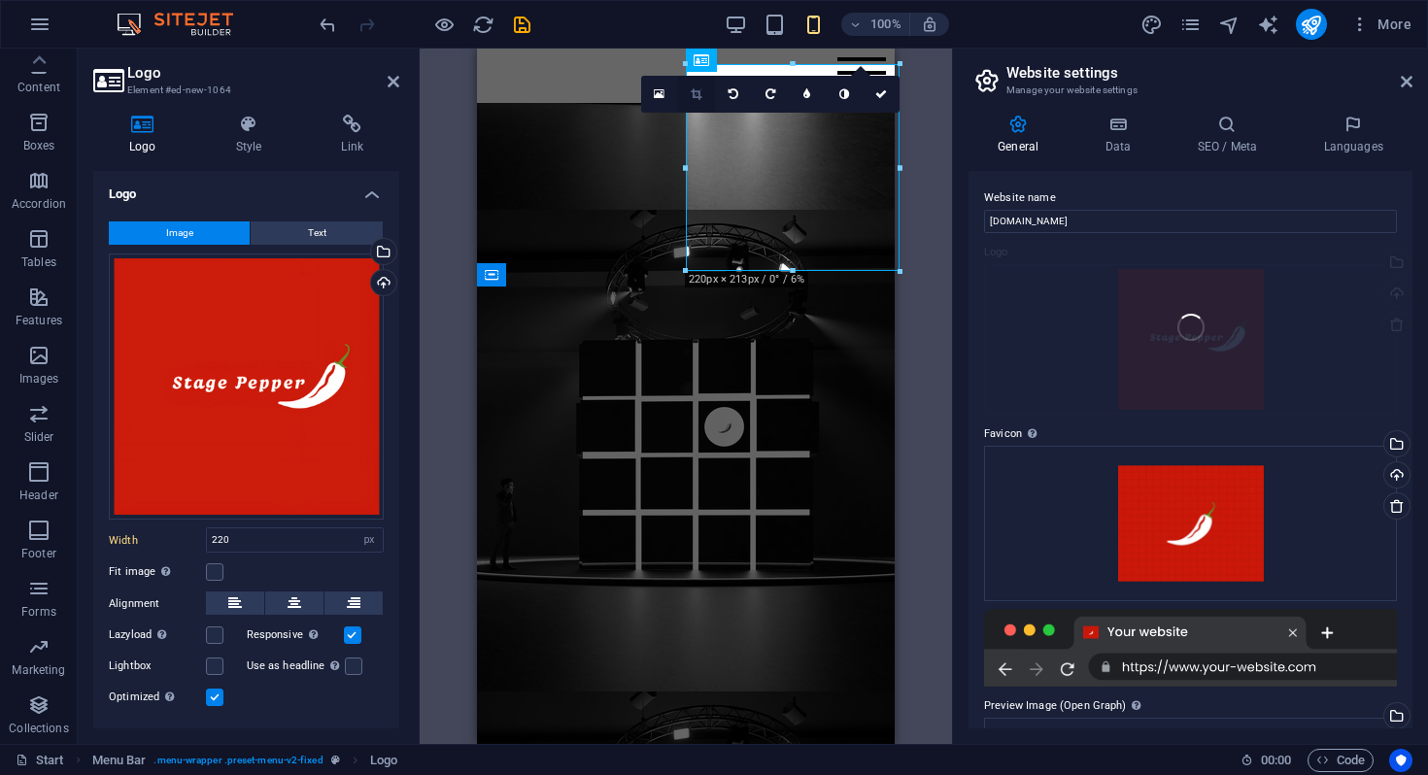
click at [703, 90] on link at bounding box center [696, 94] width 37 height 37
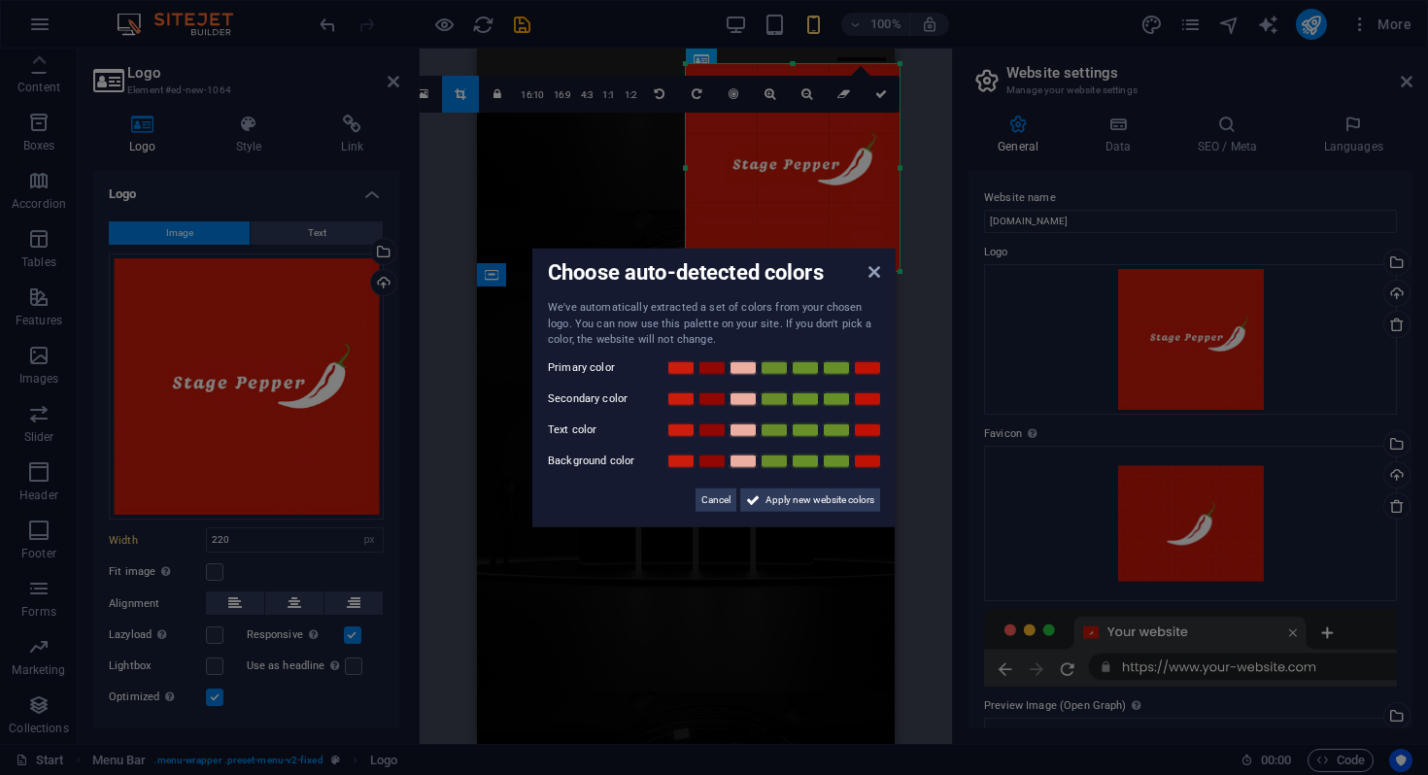
click at [790, 269] on span "Choose auto-detected colors" at bounding box center [686, 272] width 276 height 24
click at [879, 271] on icon at bounding box center [874, 272] width 12 height 16
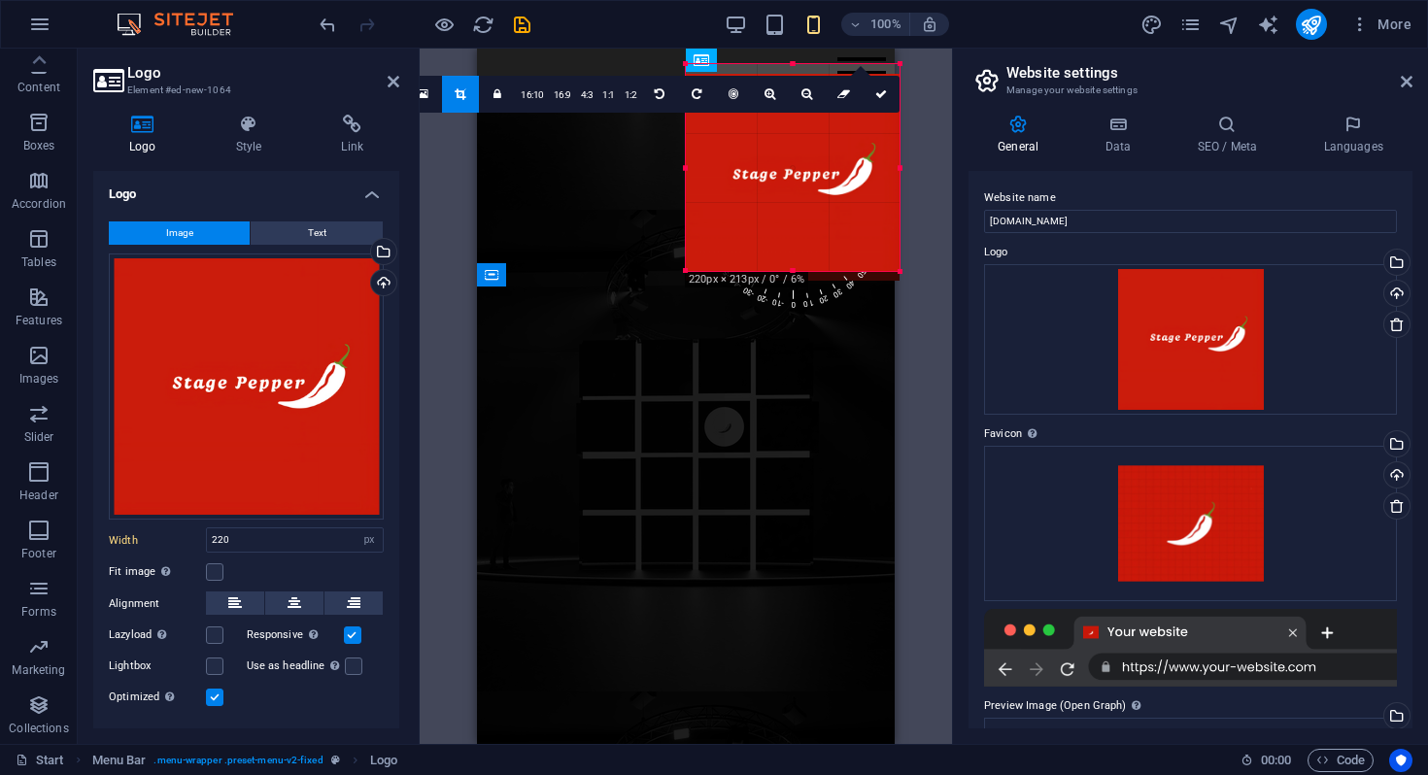
click at [791, 271] on div "180 170 160 150 140 130 120 110 100 90 80 70 60 50 40 30 20 10 0 -10 -20 -30 -4…" at bounding box center [793, 167] width 214 height 207
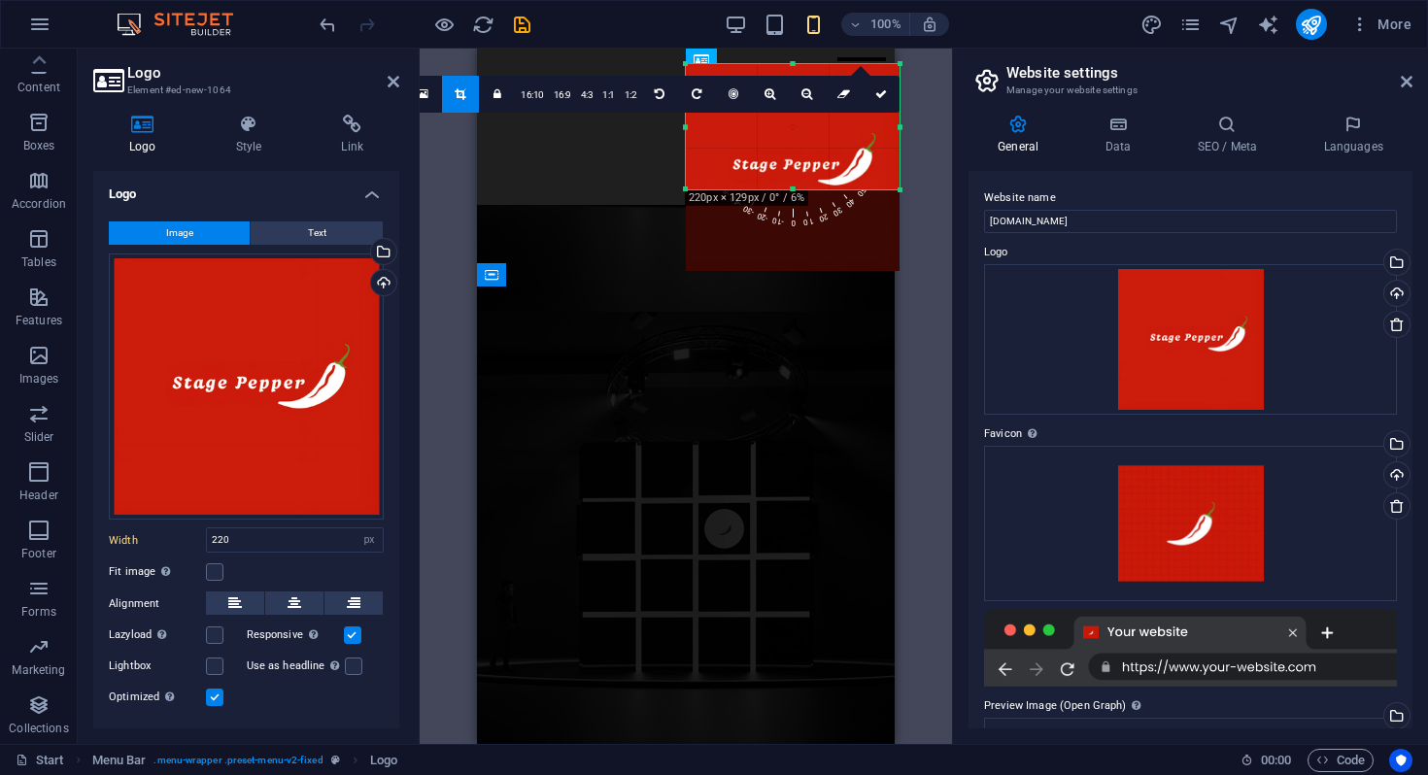
drag, startPoint x: 794, startPoint y: 270, endPoint x: 797, endPoint y: 190, distance: 79.7
click at [797, 190] on div at bounding box center [793, 190] width 214 height 7
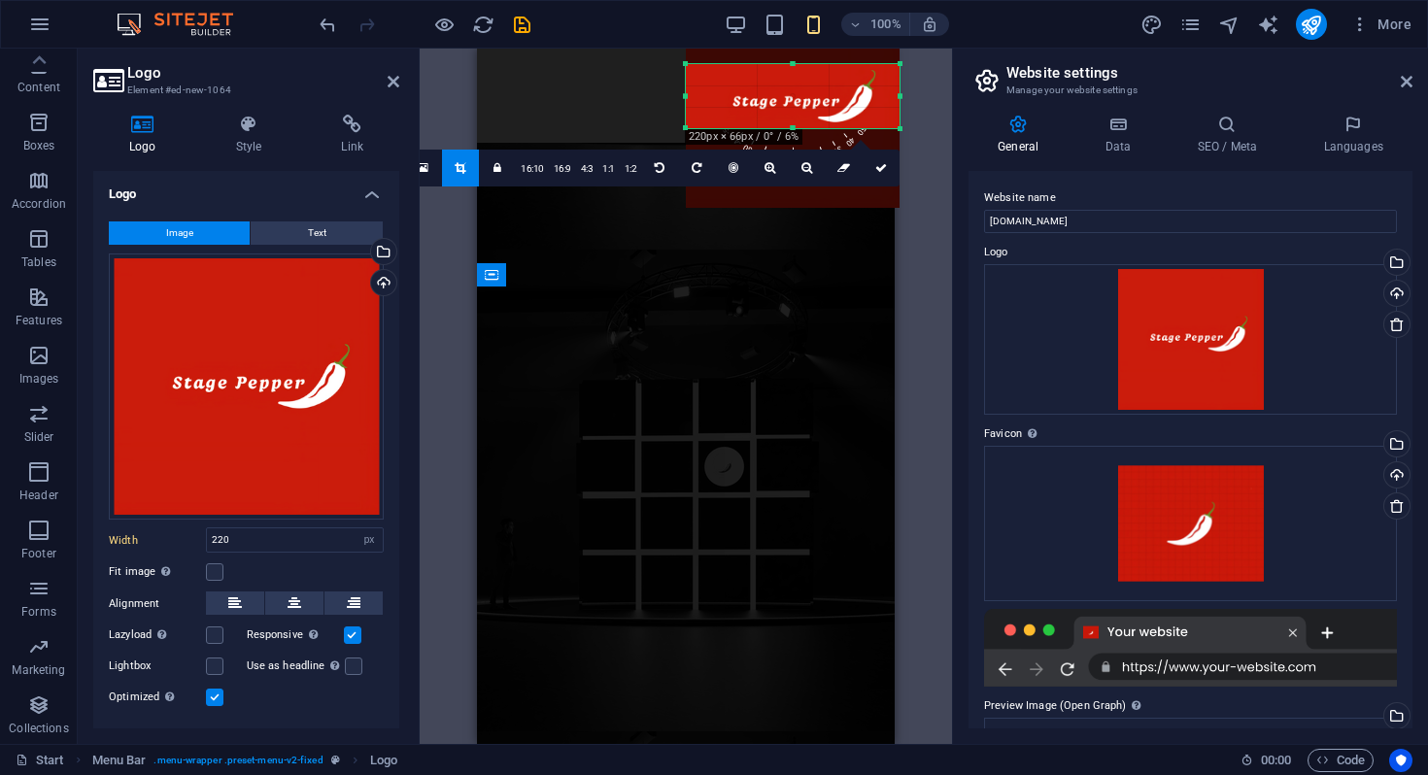
drag, startPoint x: 793, startPoint y: 64, endPoint x: 799, endPoint y: 126, distance: 62.5
click at [799, 126] on div "180 170 160 150 140 130 120 110 100 90 80 70 60 50 40 30 20 10 0 -10 -20 -30 -4…" at bounding box center [793, 96] width 214 height 64
drag, startPoint x: 900, startPoint y: 98, endPoint x: 884, endPoint y: 101, distance: 15.8
click at [884, 101] on div at bounding box center [884, 96] width 7 height 65
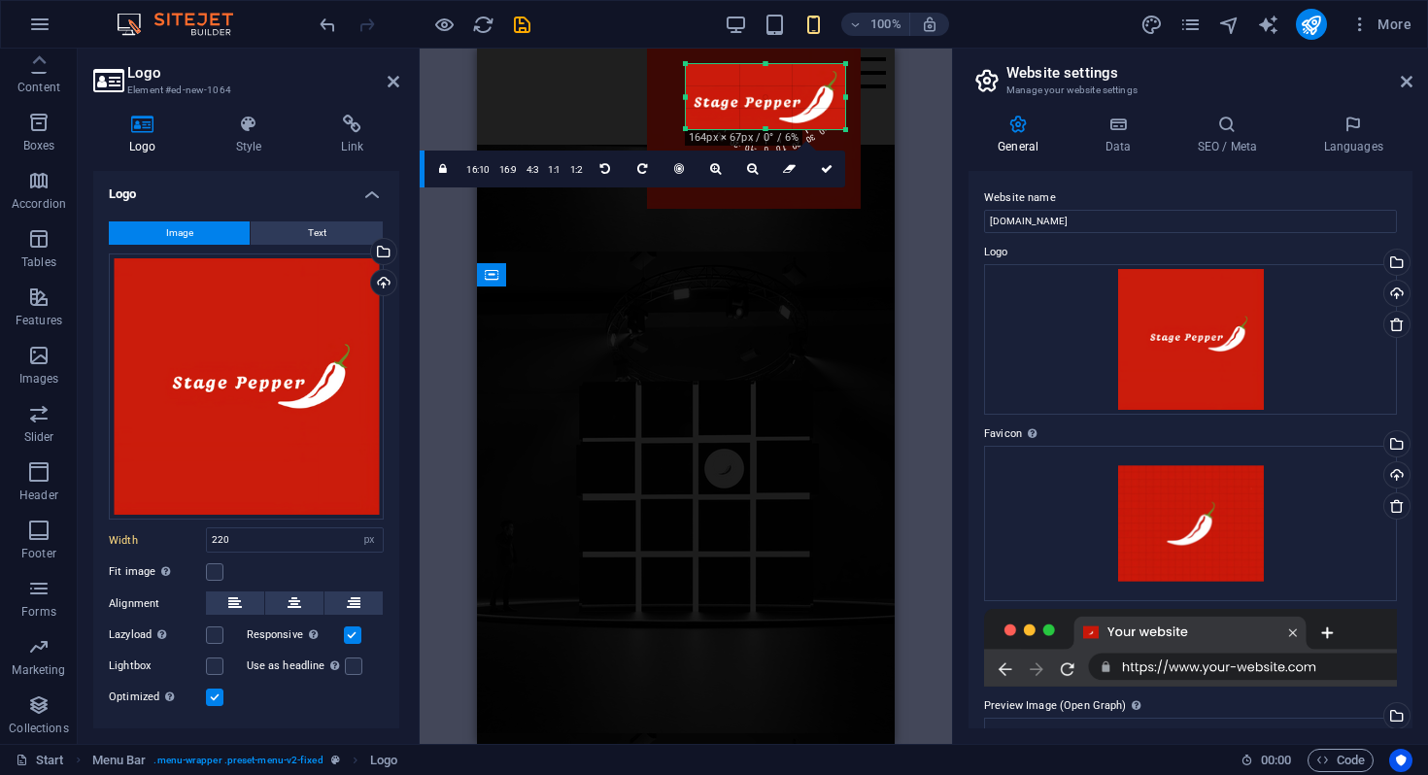
drag, startPoint x: 685, startPoint y: 97, endPoint x: 724, endPoint y: 96, distance: 38.9
click at [724, 96] on div "180 170 160 150 140 130 120 110 100 90 80 70 60 50 40 30 20 10 0 -10 -20 -30 -4…" at bounding box center [765, 96] width 159 height 65
click at [819, 167] on link at bounding box center [826, 169] width 37 height 37
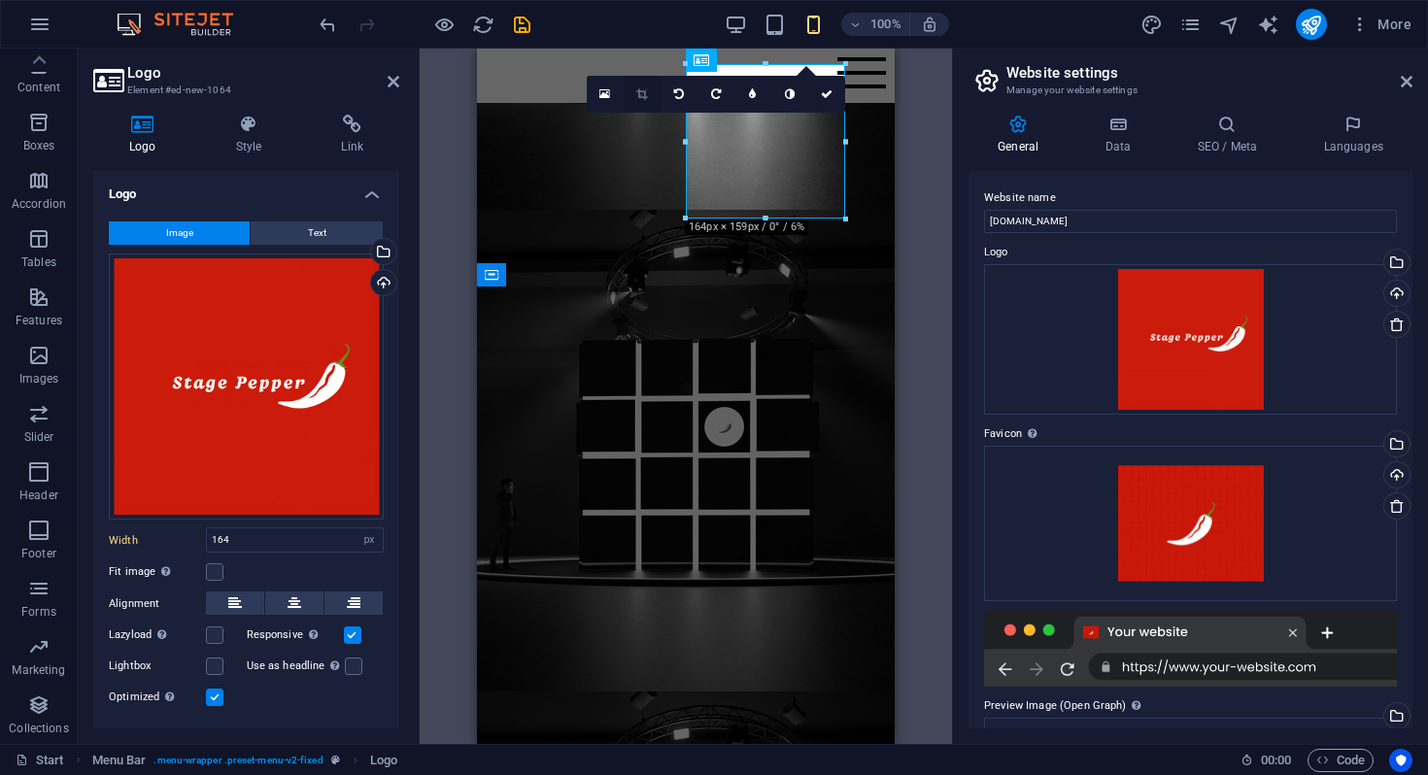
click at [644, 91] on icon at bounding box center [641, 94] width 11 height 12
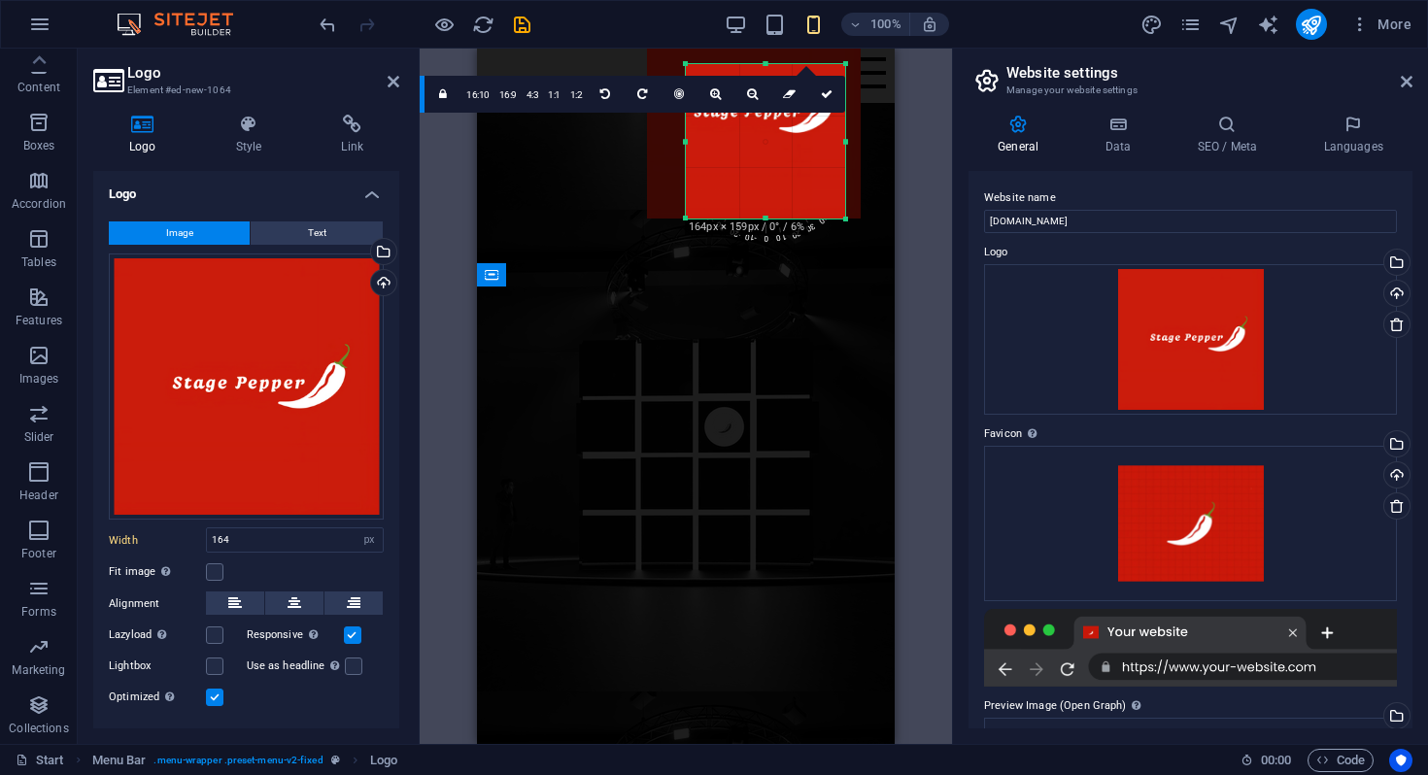
drag, startPoint x: 793, startPoint y: 158, endPoint x: 793, endPoint y: 171, distance: 12.6
click at [793, 171] on div at bounding box center [754, 115] width 214 height 207
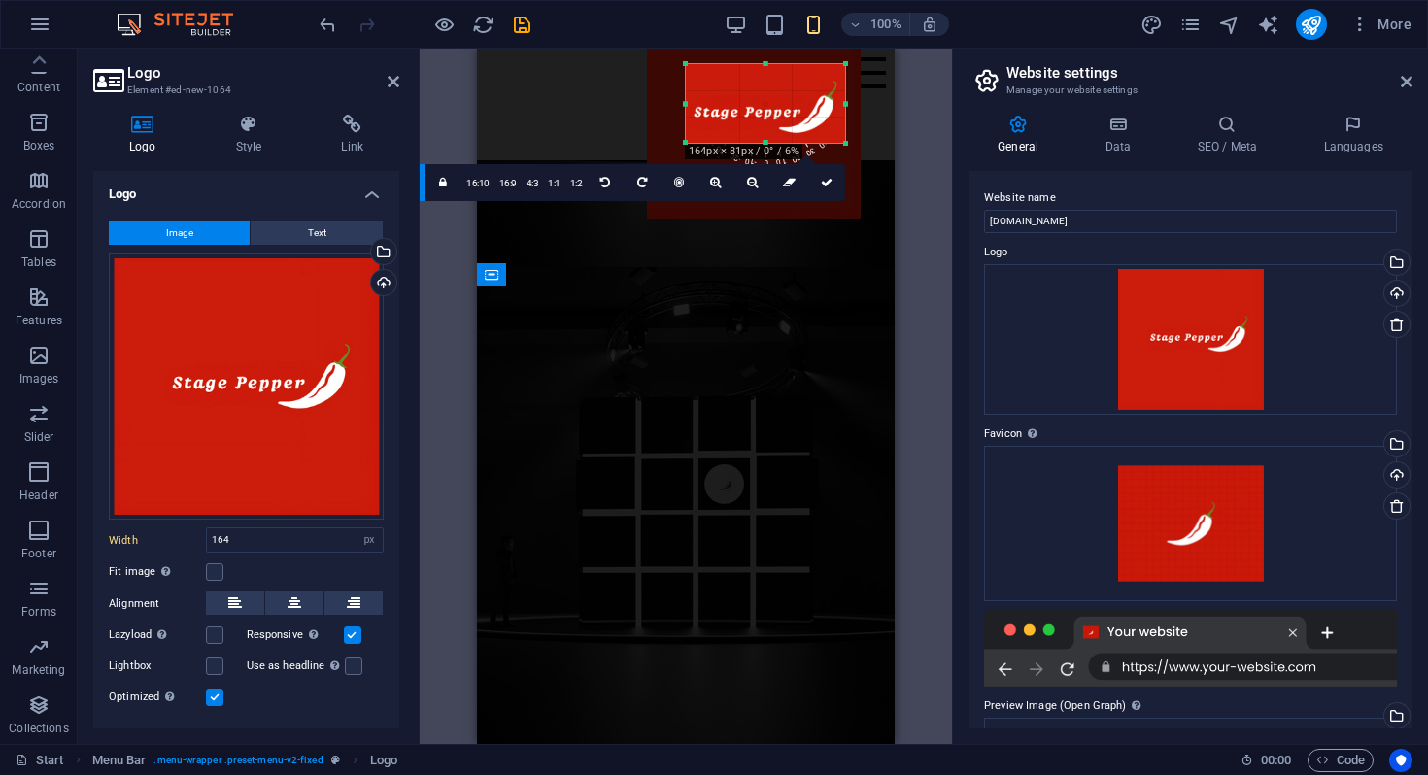
drag, startPoint x: 764, startPoint y: 219, endPoint x: 768, endPoint y: 144, distance: 75.0
click at [767, 145] on div at bounding box center [765, 143] width 159 height 7
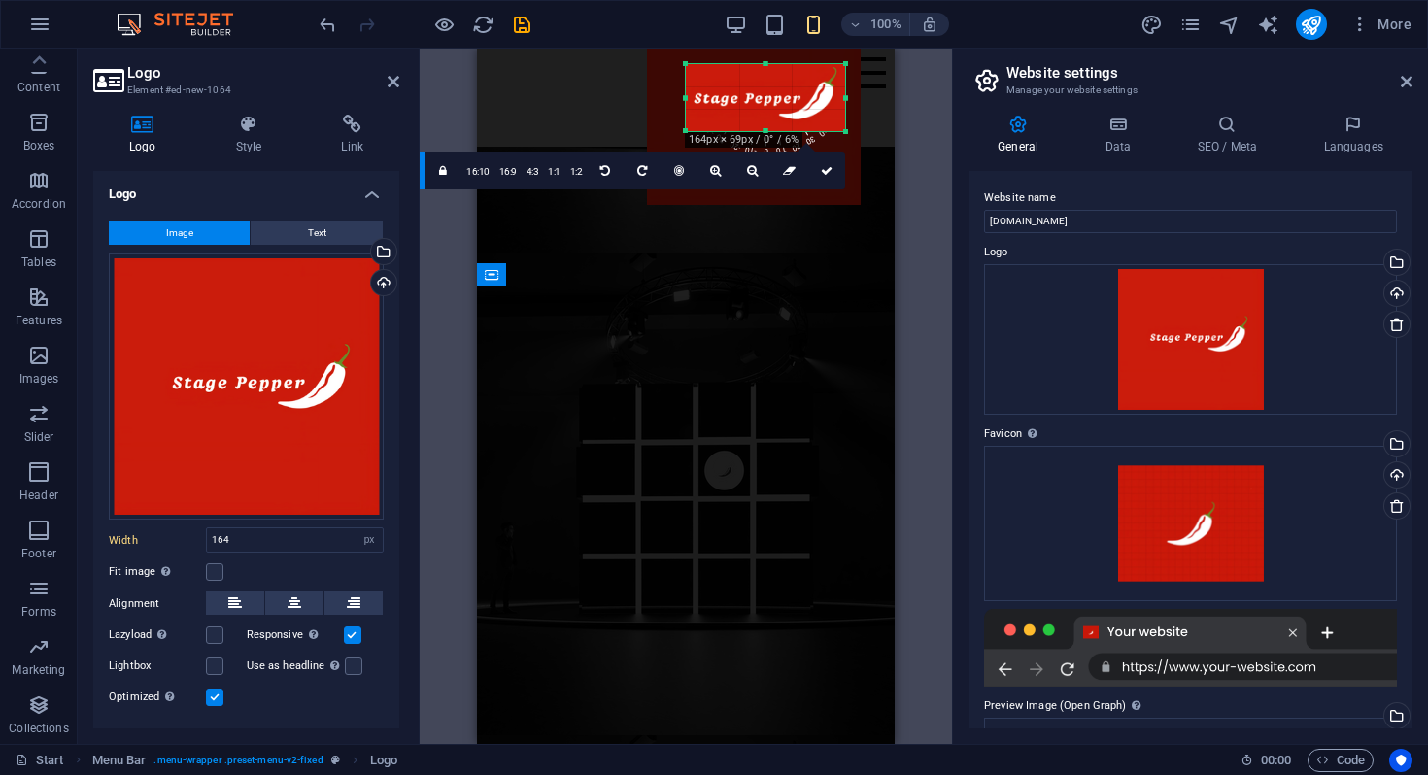
drag, startPoint x: 765, startPoint y: 64, endPoint x: 767, endPoint y: 77, distance: 12.8
click at [767, 78] on div "180 170 160 150 140 130 120 110 100 90 80 70 60 50 40 30 20 10 0 -10 -20 -30 -4…" at bounding box center [765, 97] width 159 height 67
click at [827, 173] on icon at bounding box center [827, 171] width 12 height 12
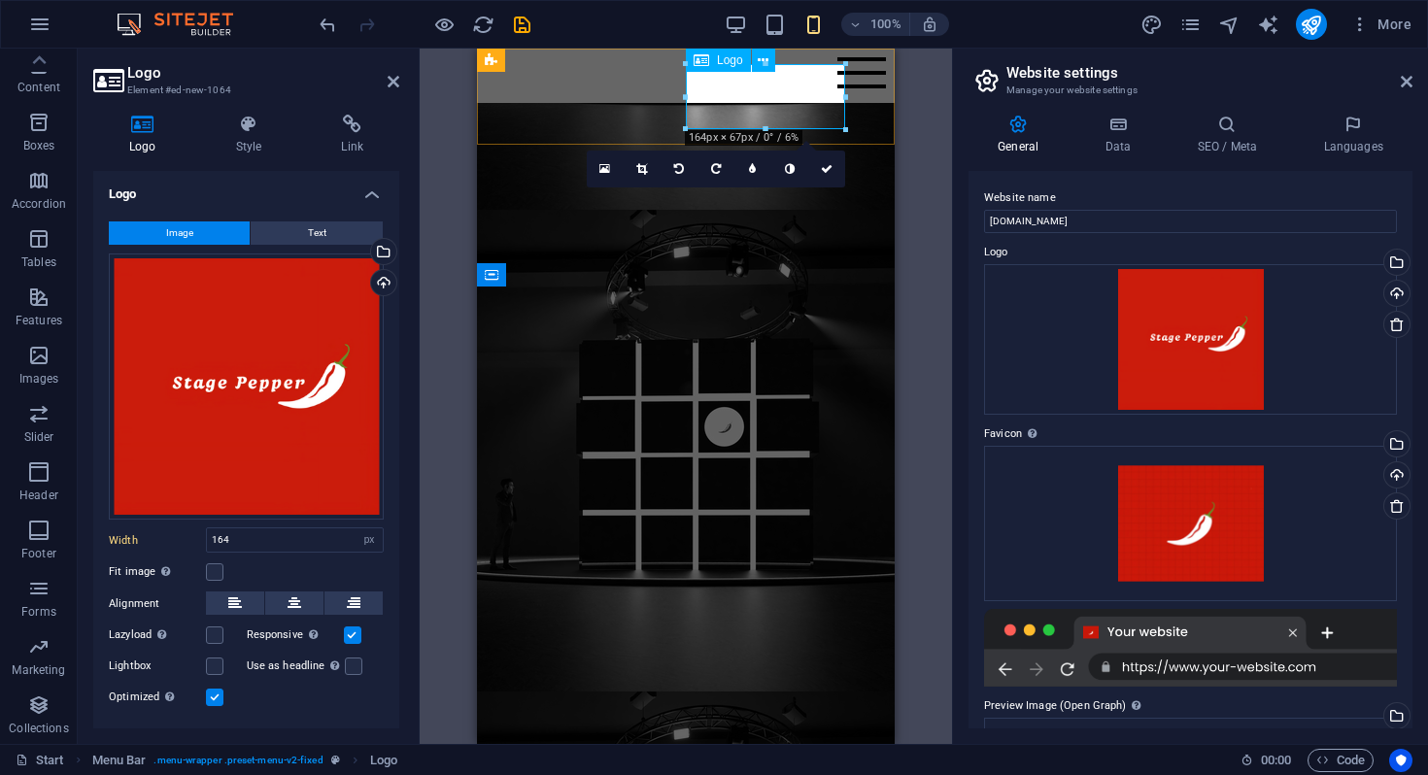
click at [686, 87] on div at bounding box center [686, 75] width 0 height 23
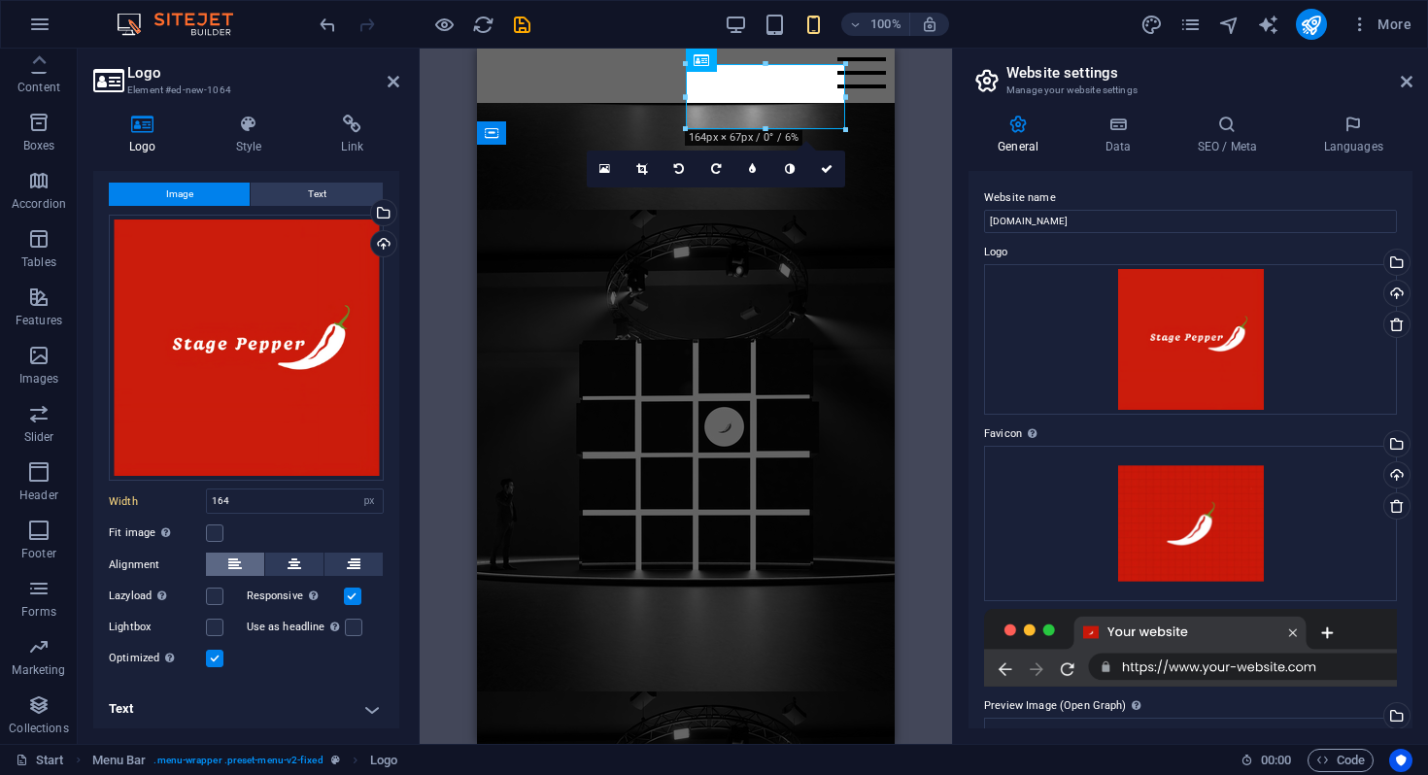
click at [243, 561] on button at bounding box center [235, 564] width 58 height 23
click at [234, 561] on icon at bounding box center [235, 564] width 14 height 23
click at [354, 596] on label at bounding box center [352, 596] width 17 height 17
click at [0, 0] on input "Responsive Automatically load retina image and smartphone optimized sizes." at bounding box center [0, 0] width 0 height 0
click at [354, 596] on label at bounding box center [352, 596] width 17 height 17
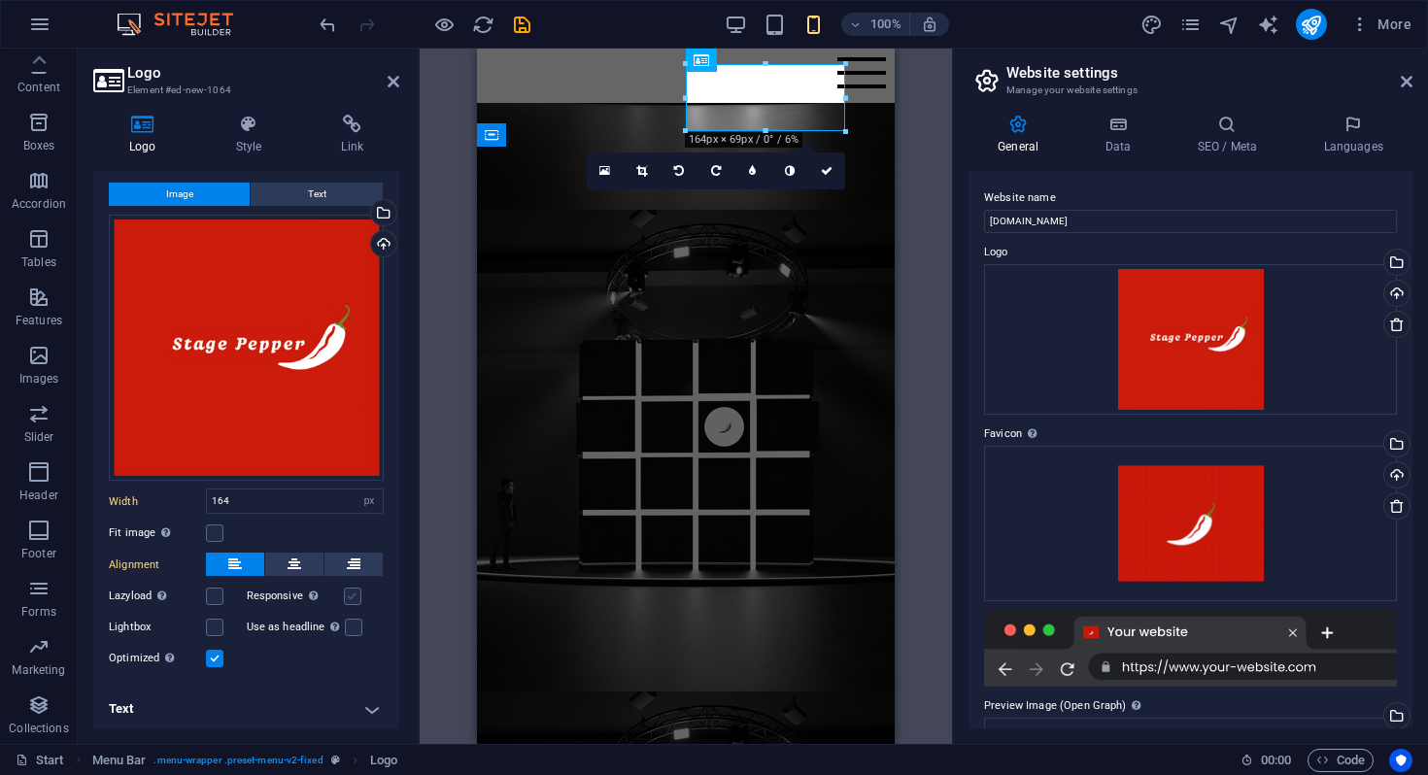
click at [0, 0] on input "Responsive Automatically load retina image and smartphone optimized sizes." at bounding box center [0, 0] width 0 height 0
click at [350, 557] on icon at bounding box center [354, 564] width 14 height 23
click at [232, 559] on icon at bounding box center [235, 564] width 14 height 23
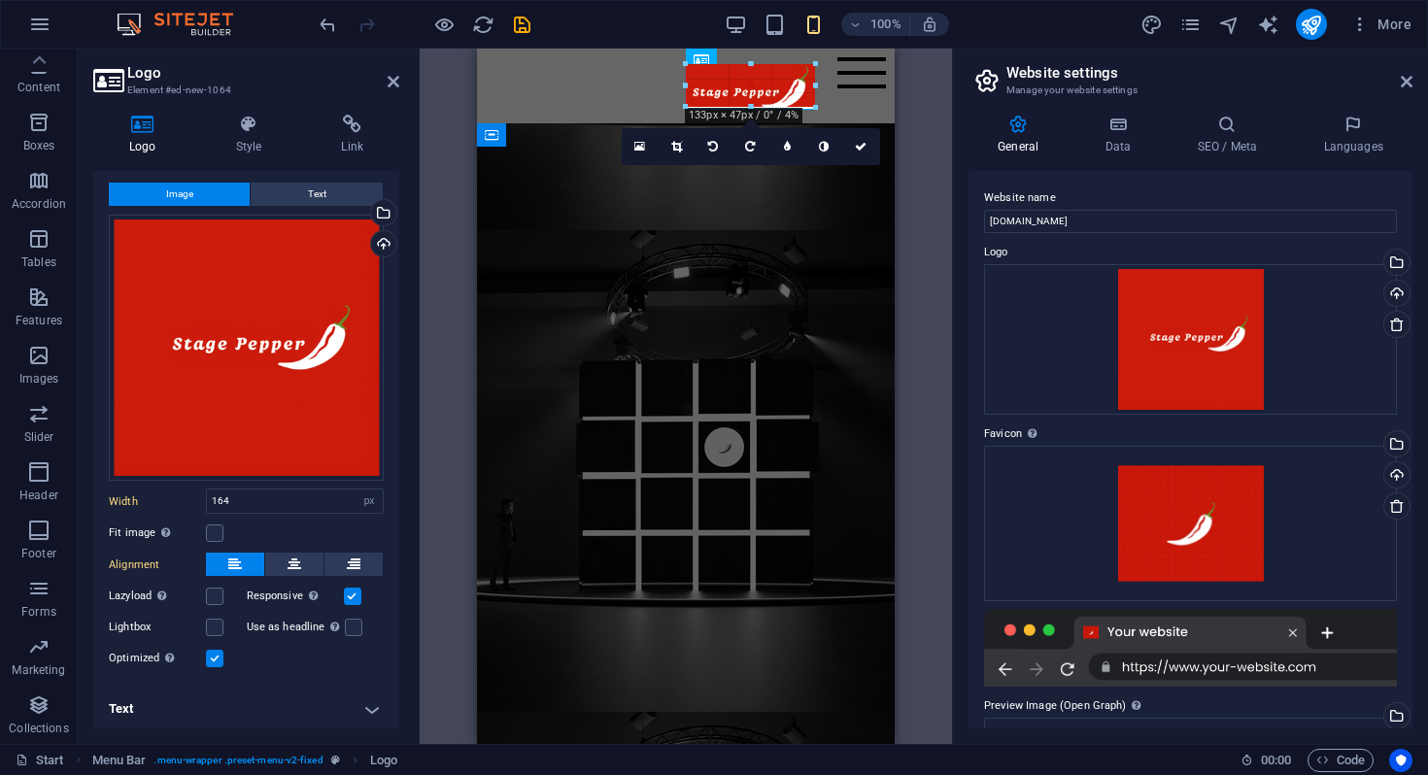
drag, startPoint x: 845, startPoint y: 132, endPoint x: 806, endPoint y: 99, distance: 51.0
type input "129"
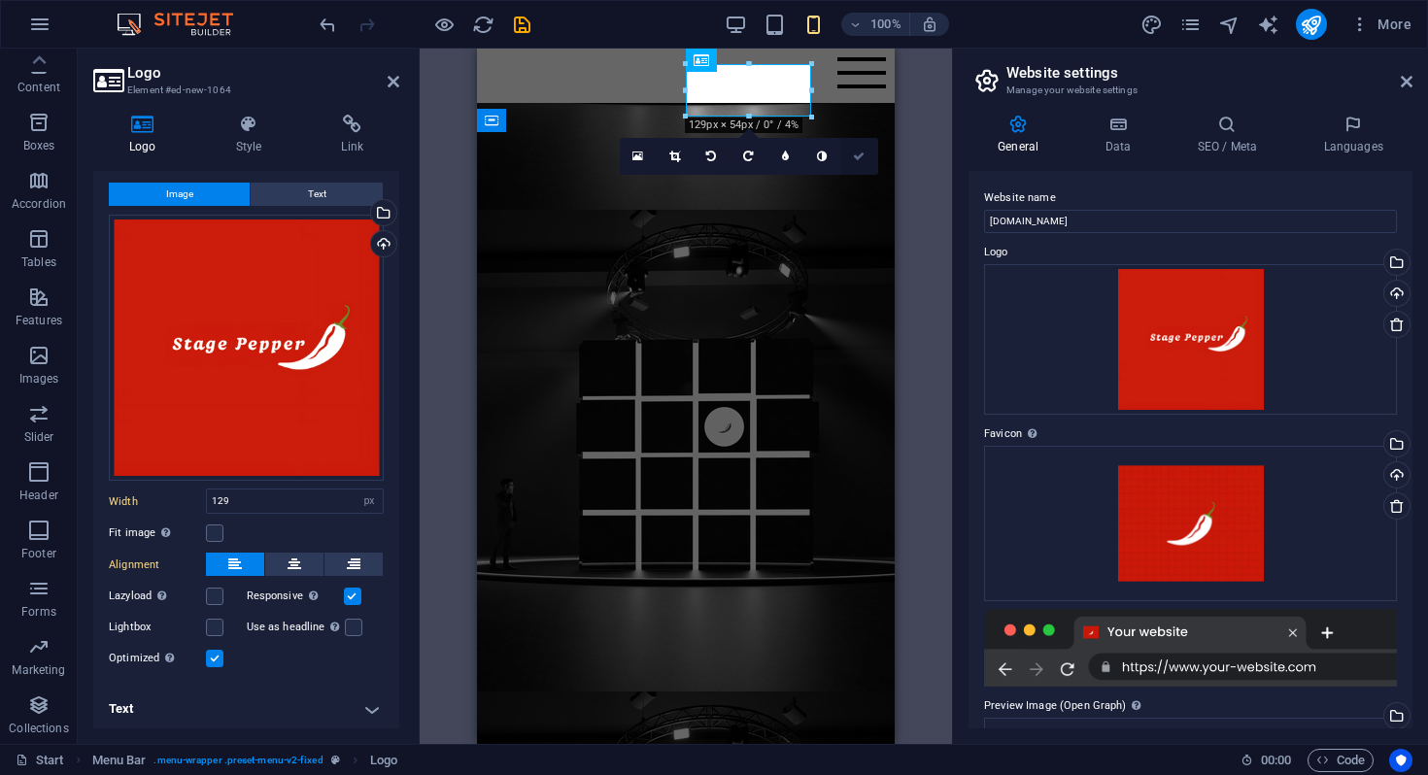
click at [866, 160] on link at bounding box center [859, 156] width 37 height 37
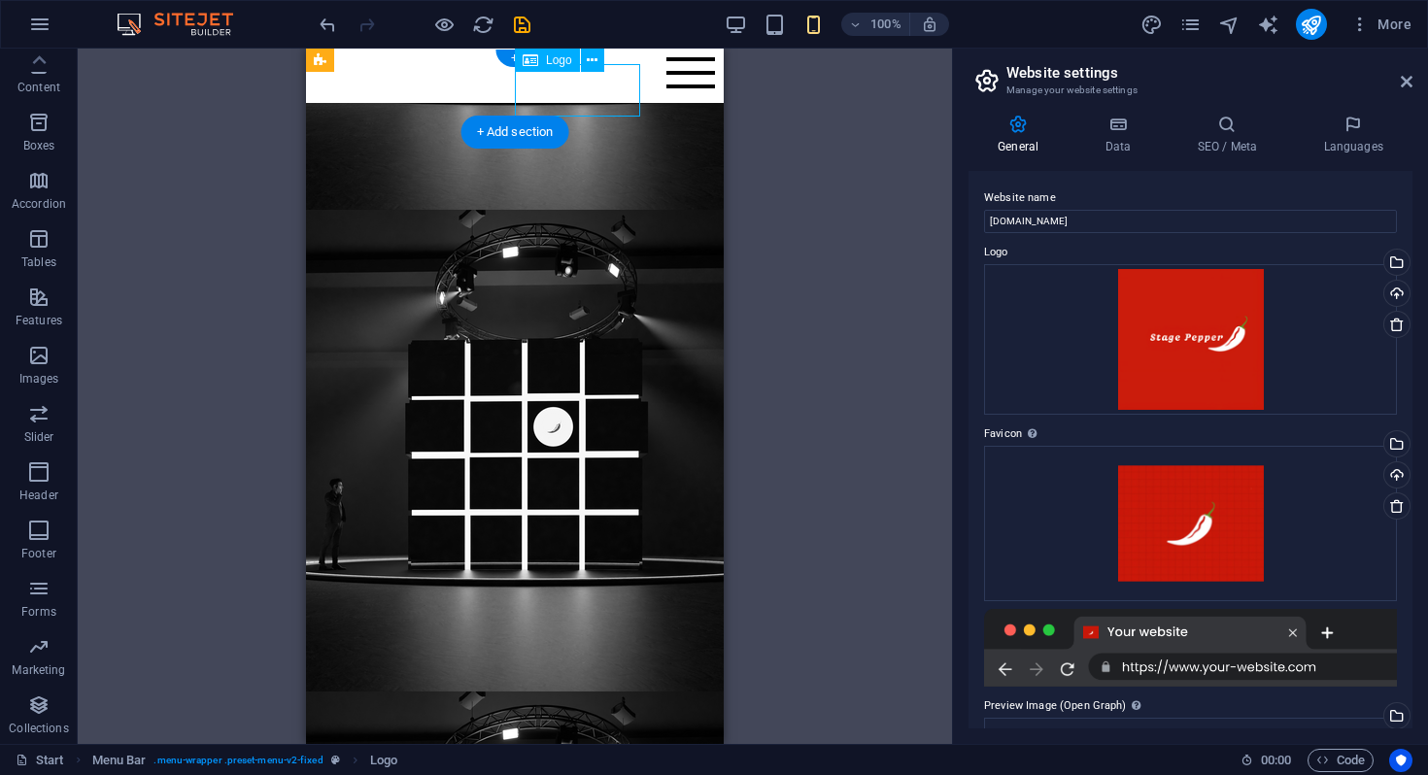
drag, startPoint x: 619, startPoint y: 93, endPoint x: 535, endPoint y: 75, distance: 85.6
click at [515, 74] on div at bounding box center [515, 75] width 0 height 23
drag, startPoint x: 544, startPoint y: 94, endPoint x: 466, endPoint y: 71, distance: 81.1
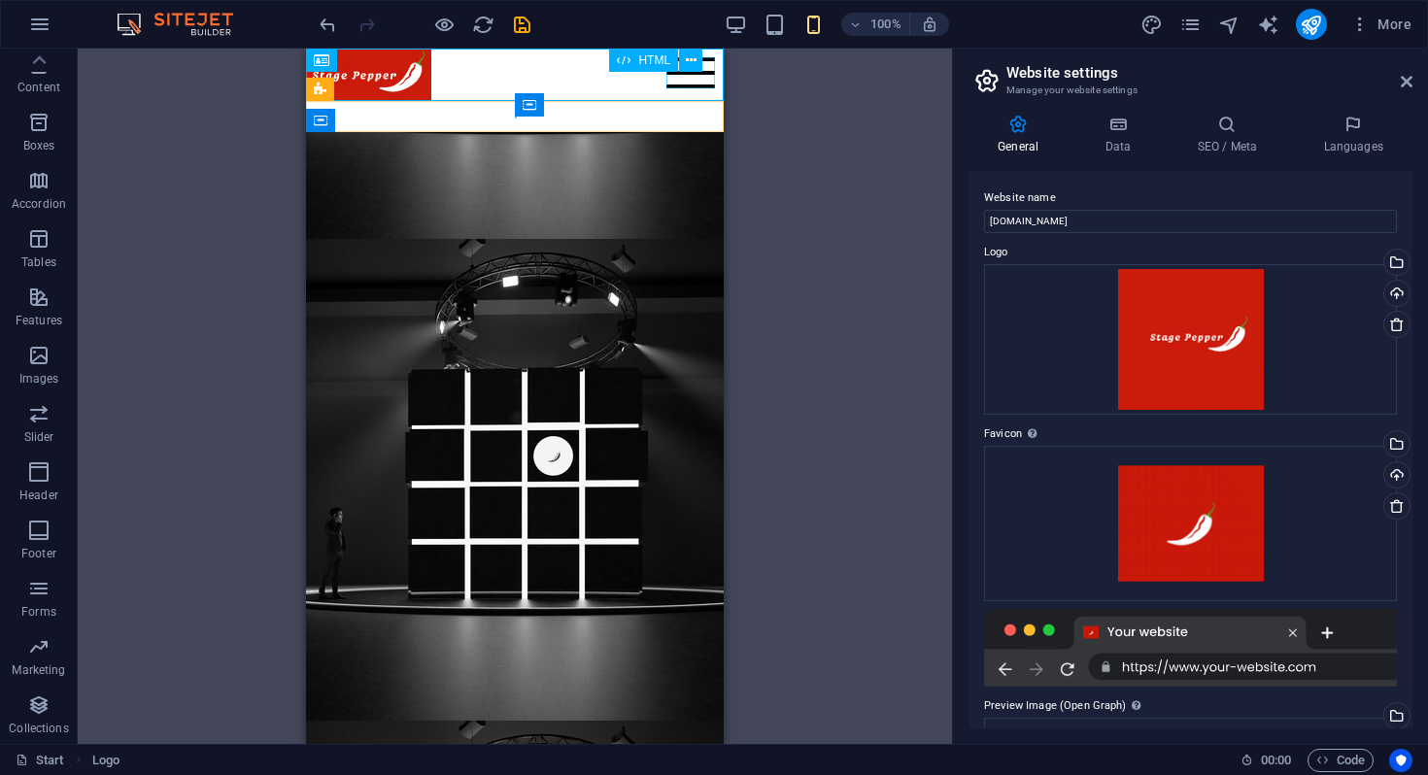
click at [680, 81] on div "Menu" at bounding box center [690, 72] width 49 height 31
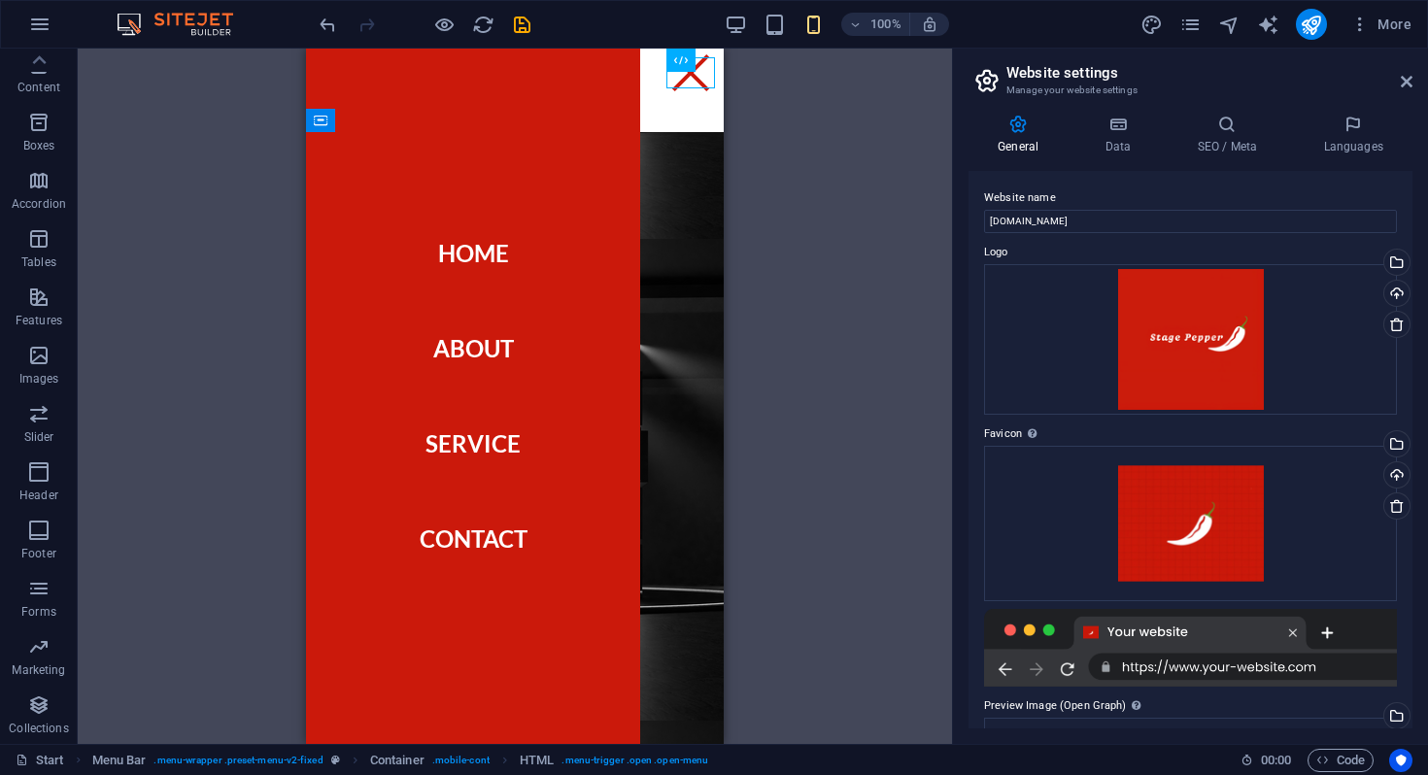
click at [812, 239] on div "Preset Preset Placeholder Preset Container Menu Bar Logo Container Preset H2 Me…" at bounding box center [515, 397] width 874 height 696
click at [697, 78] on div "Menu" at bounding box center [690, 72] width 49 height 31
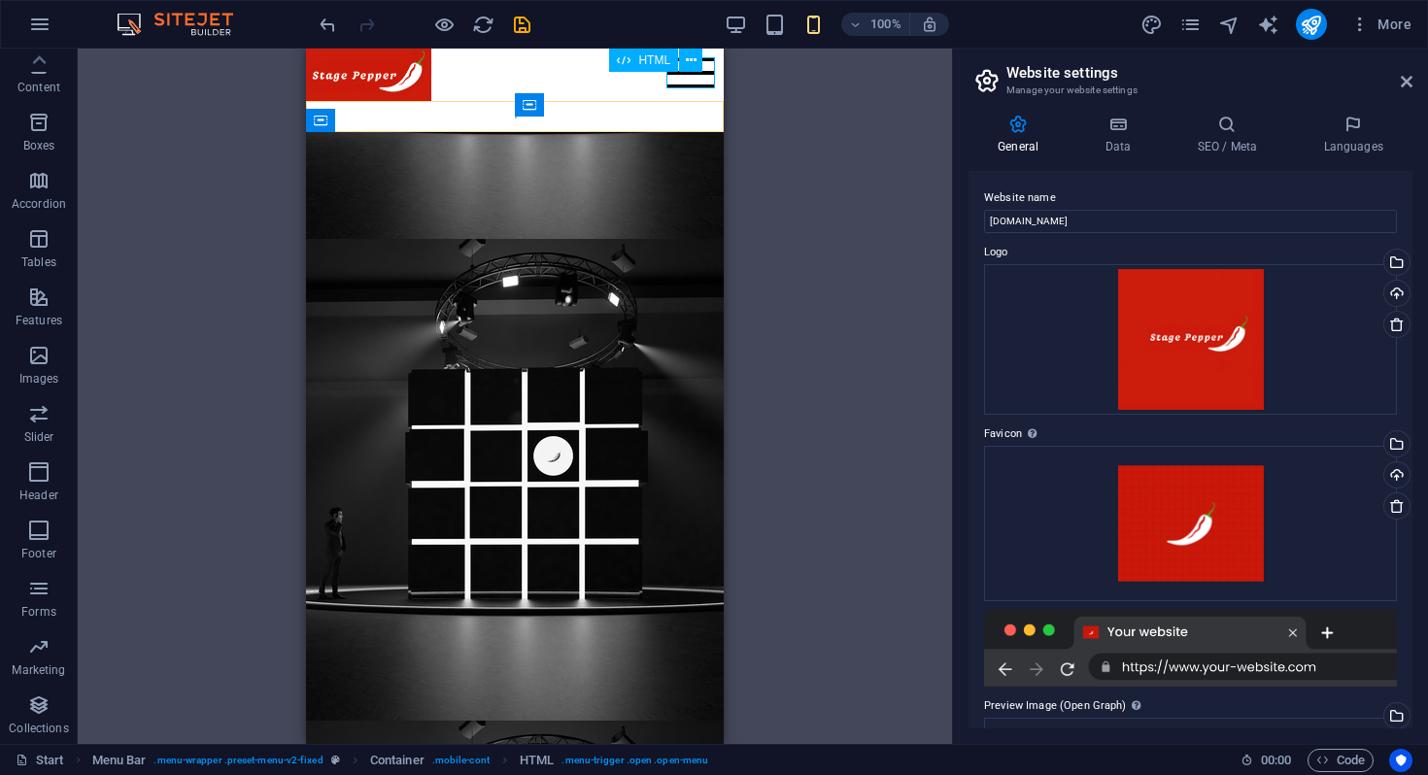
click at [697, 78] on div "Menu" at bounding box center [690, 72] width 49 height 31
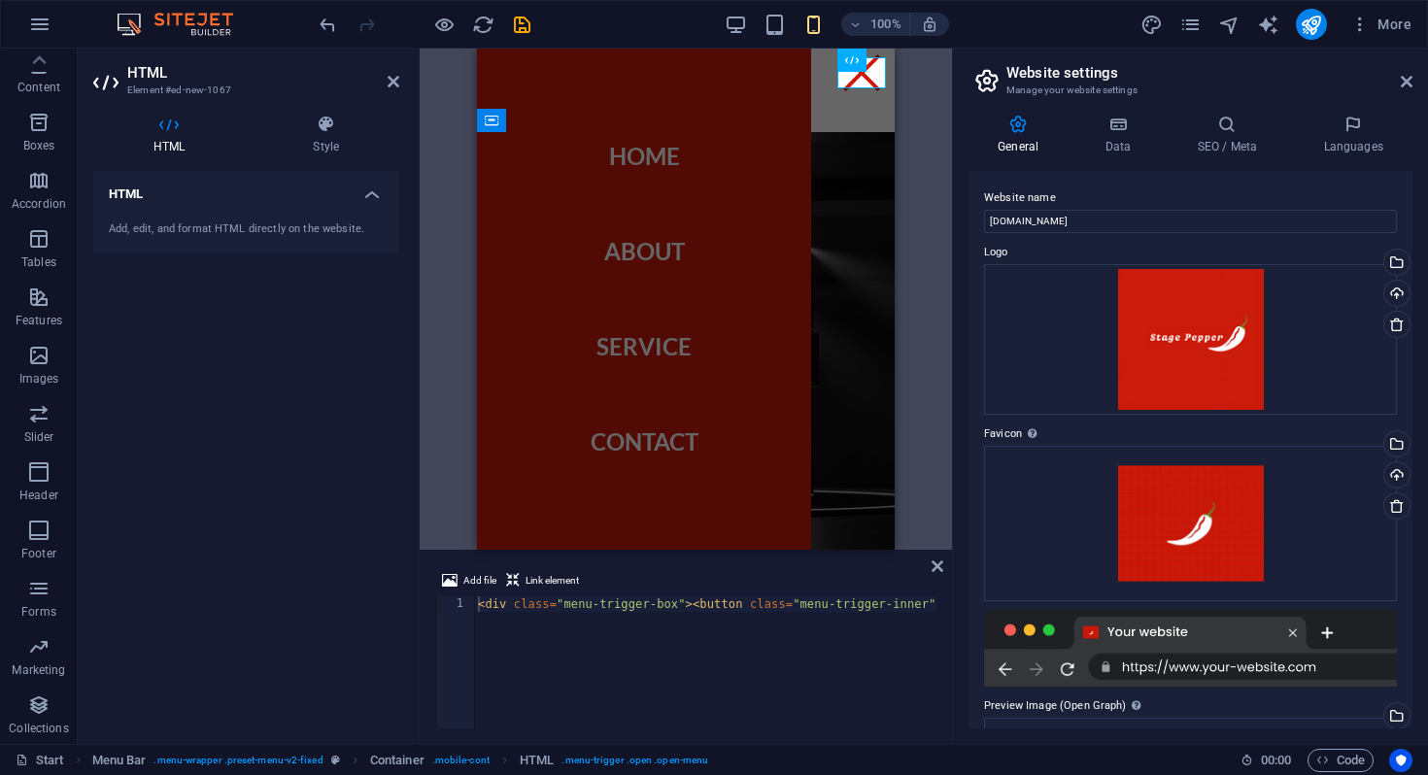
click at [945, 154] on div "Preset Preset Placeholder Preset Container Menu Bar Logo Container Preset H2 Me…" at bounding box center [686, 299] width 532 height 501
click at [921, 146] on div "Preset Preset Placeholder Preset Container Menu Bar Logo Container Preset H2 Me…" at bounding box center [686, 299] width 532 height 501
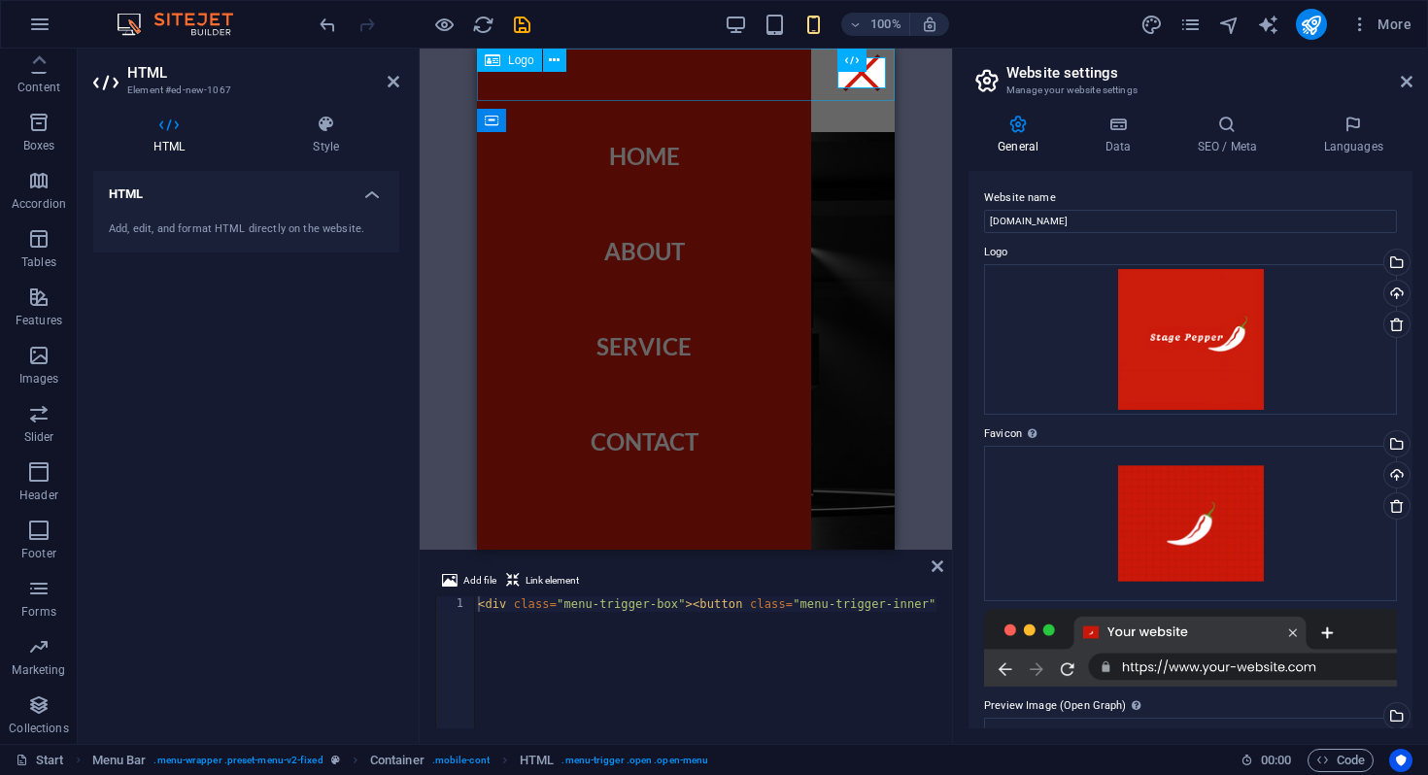
click at [821, 86] on div at bounding box center [686, 75] width 418 height 52
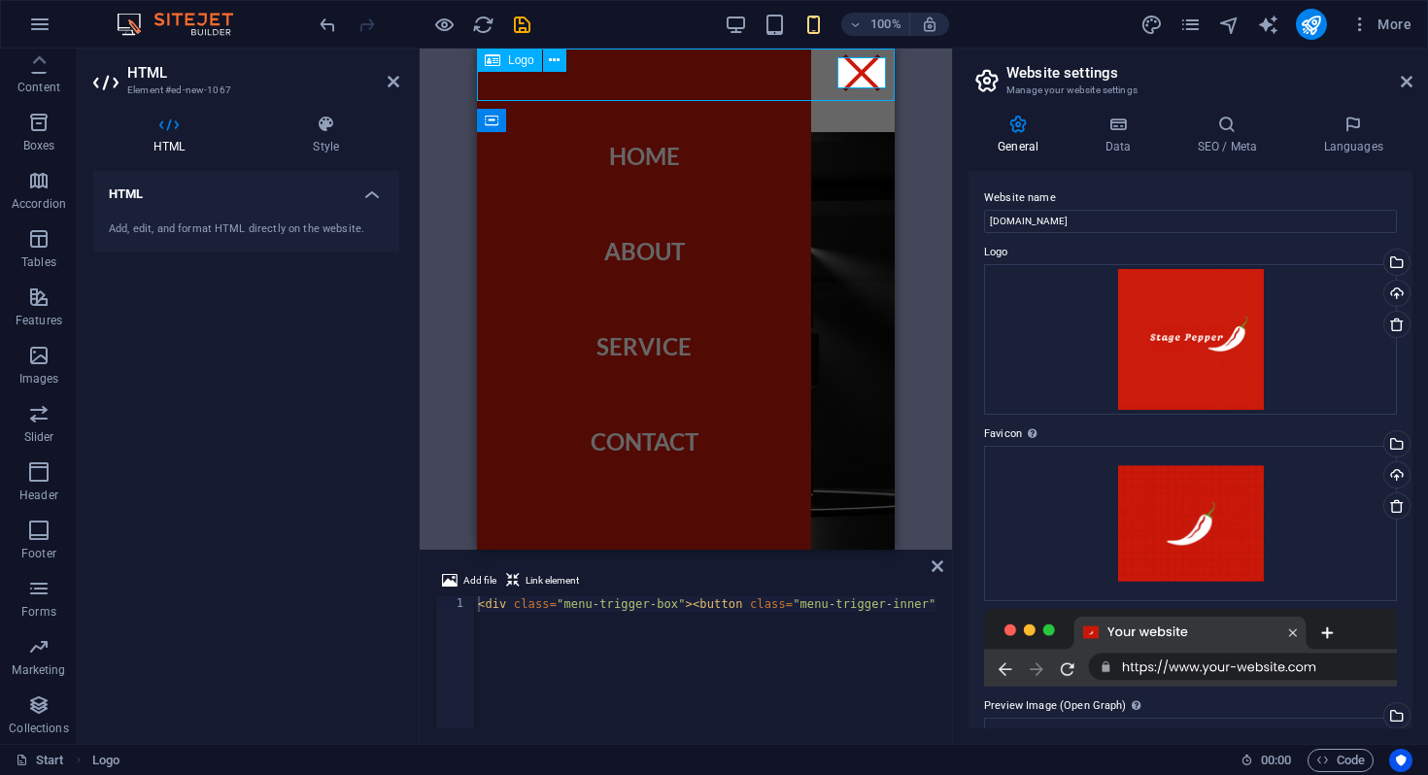
click at [821, 86] on div at bounding box center [686, 75] width 418 height 52
select select "px"
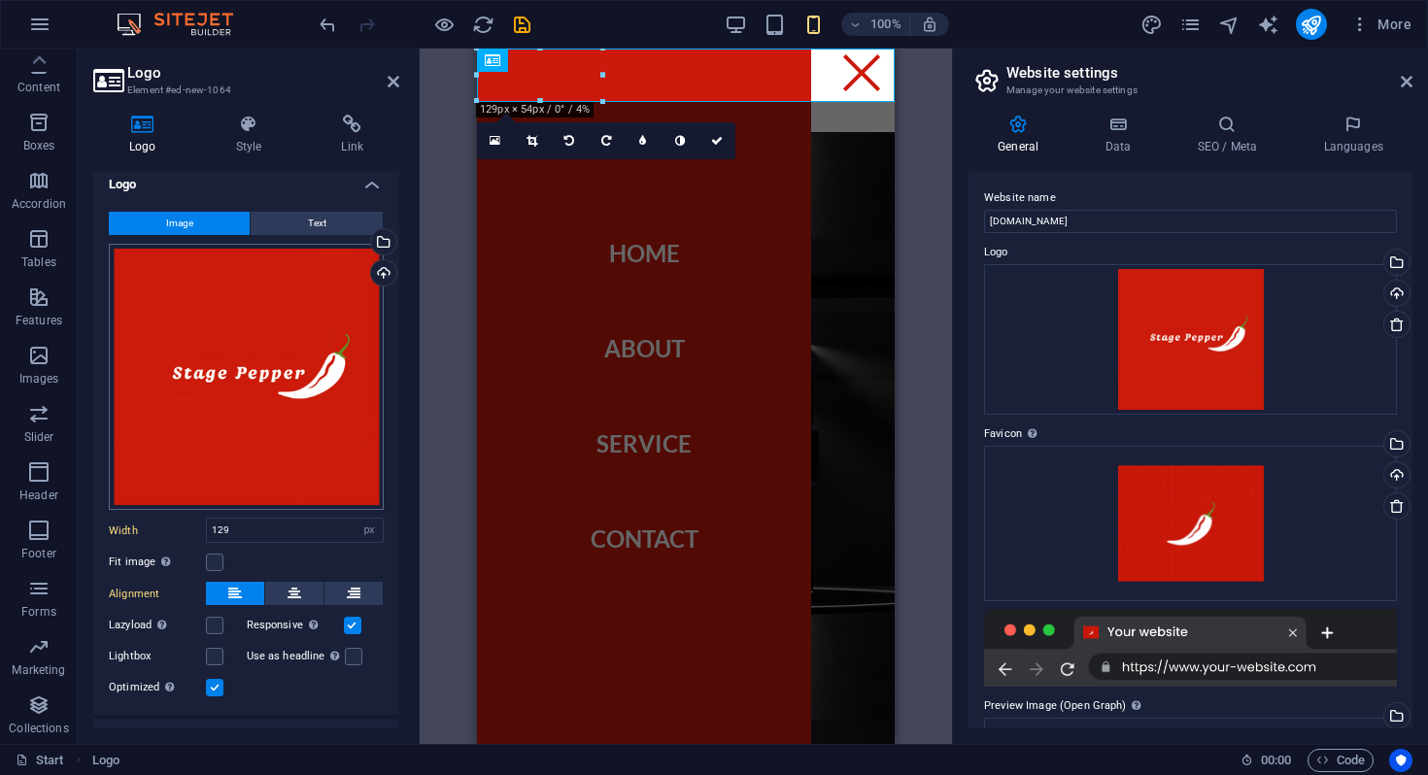
scroll to position [8, 0]
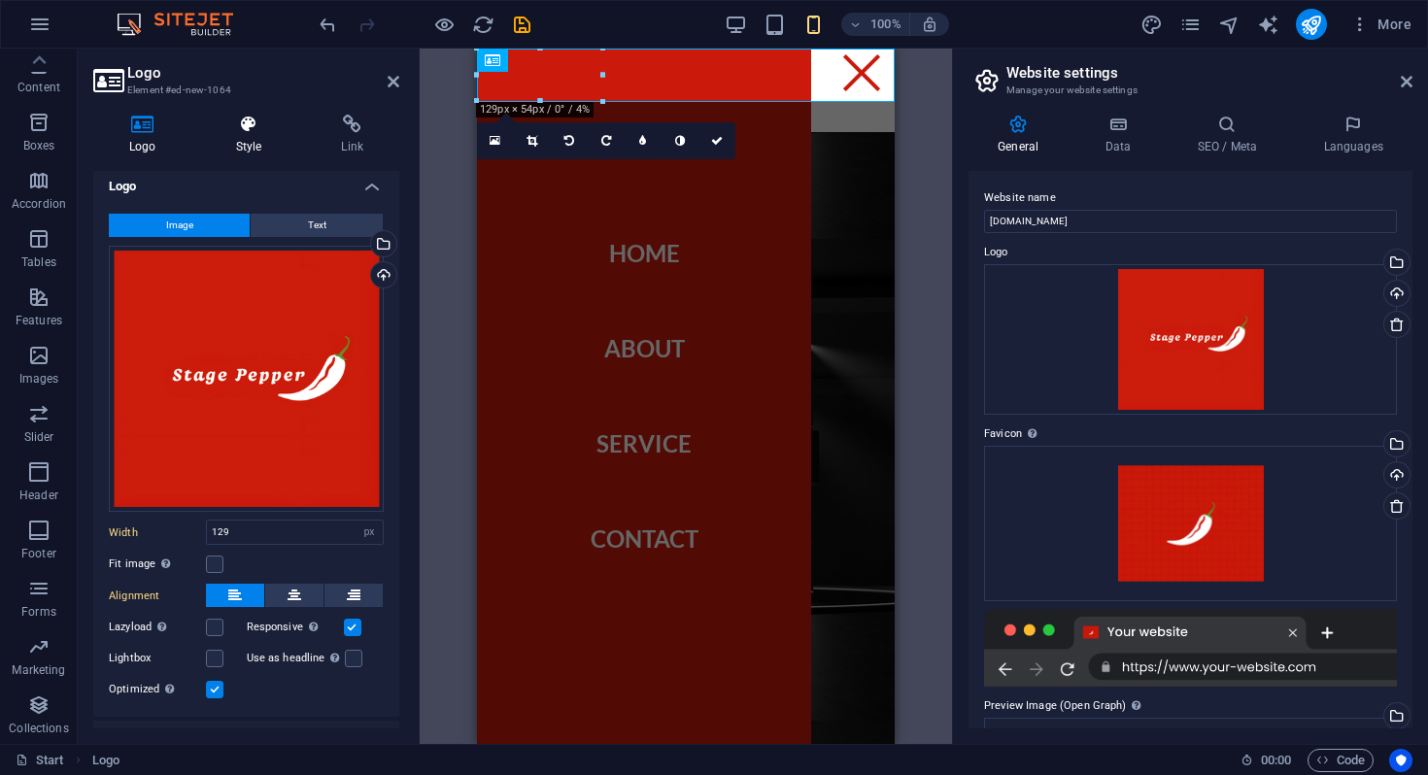
click at [254, 132] on icon at bounding box center [249, 124] width 98 height 19
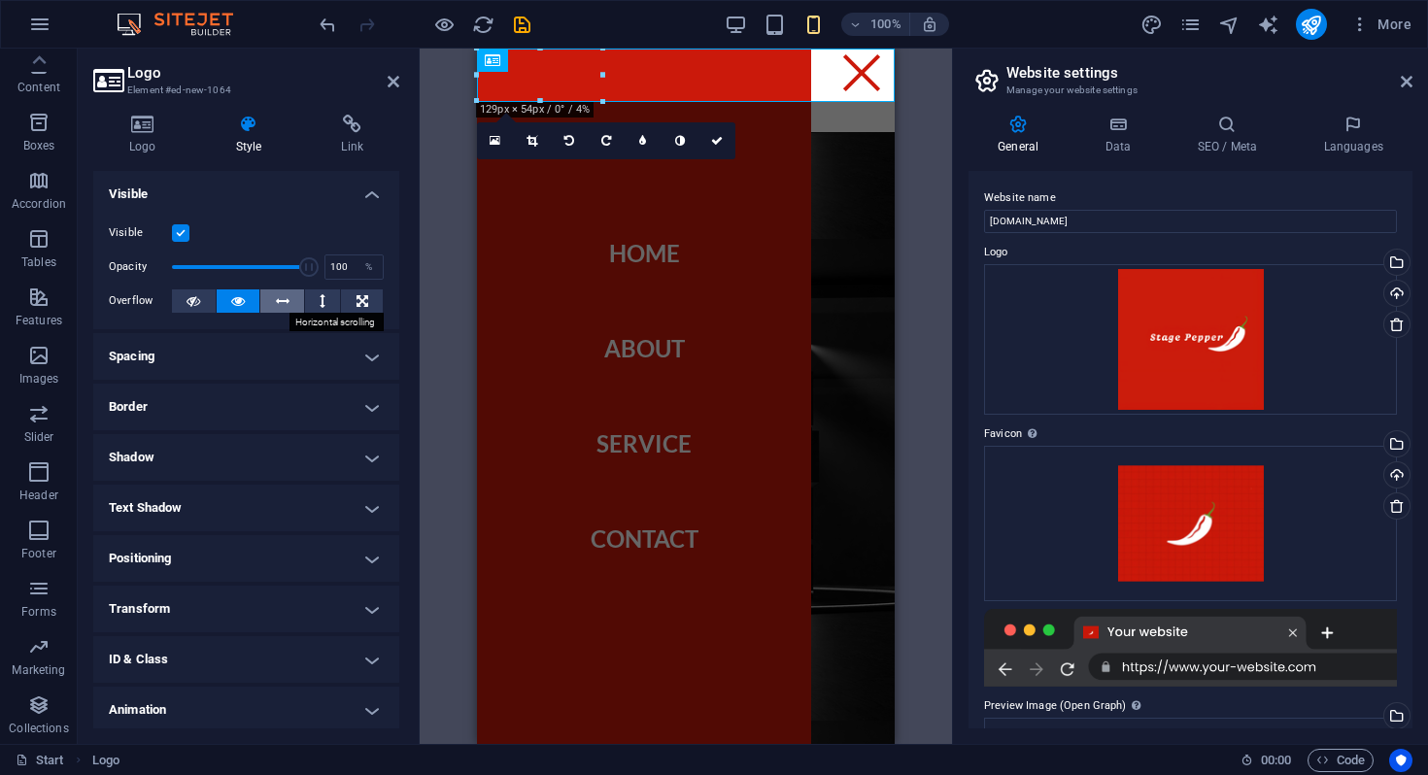
click at [279, 307] on icon at bounding box center [283, 300] width 14 height 23
click at [251, 303] on button at bounding box center [239, 300] width 44 height 23
click at [320, 302] on icon at bounding box center [323, 300] width 6 height 23
click at [279, 309] on icon at bounding box center [283, 300] width 14 height 23
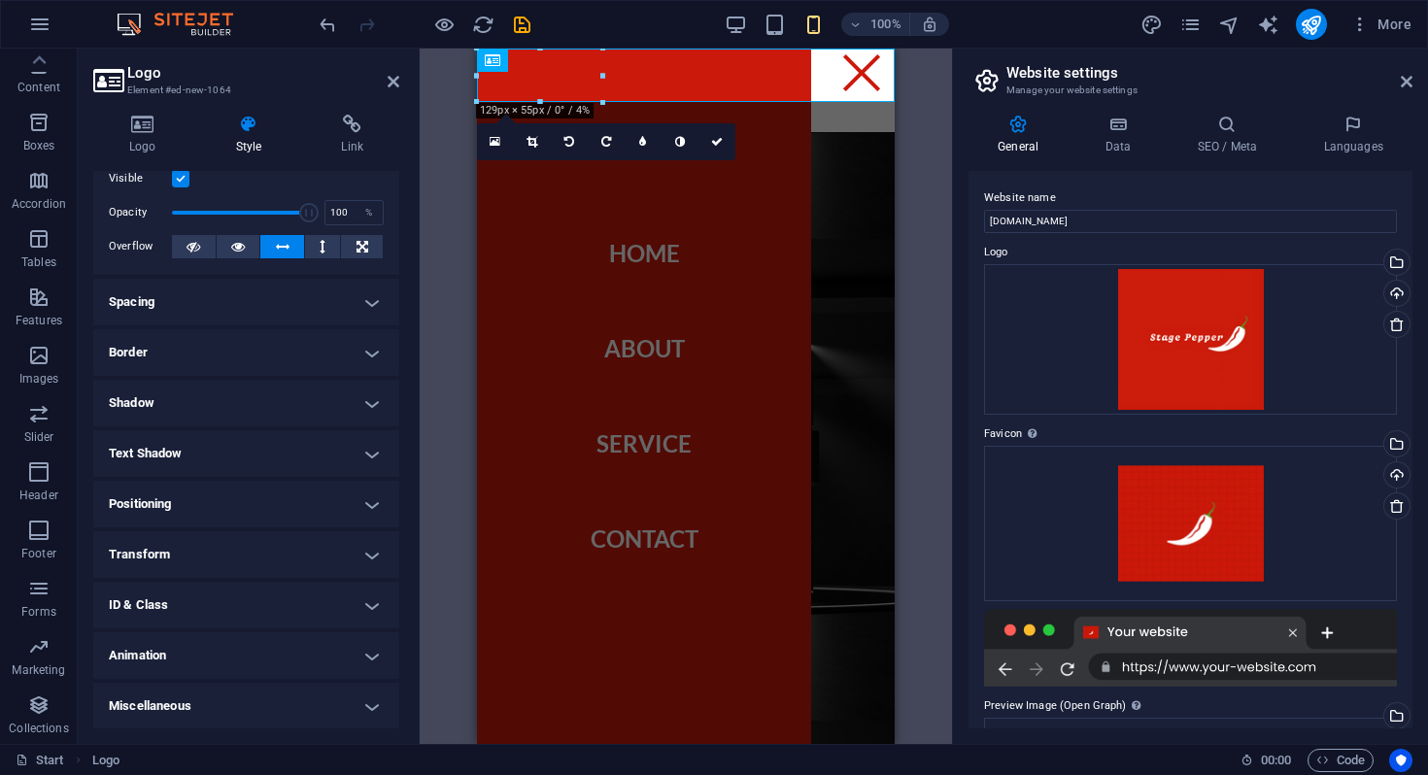
click at [300, 357] on h4 "Border" at bounding box center [246, 352] width 306 height 47
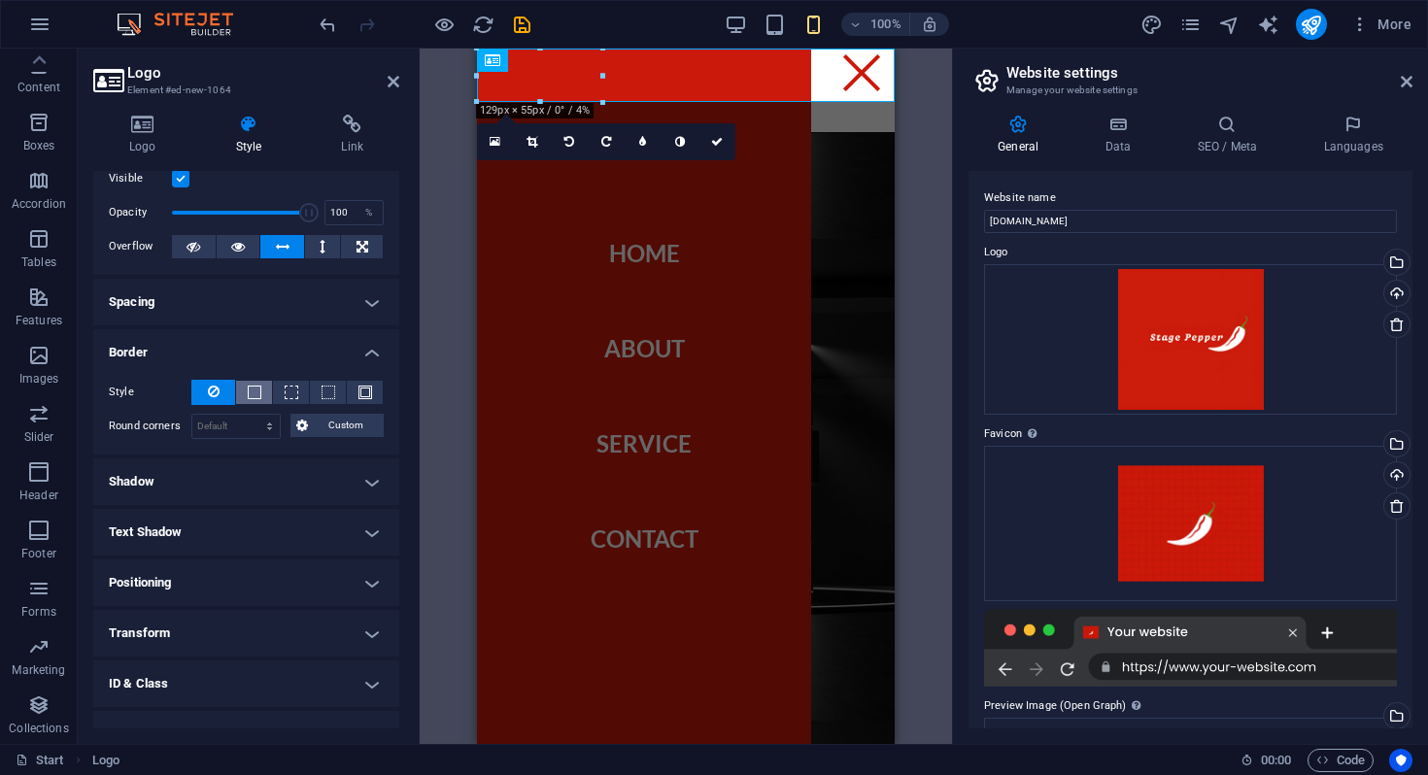
click at [255, 394] on span at bounding box center [255, 393] width 14 height 14
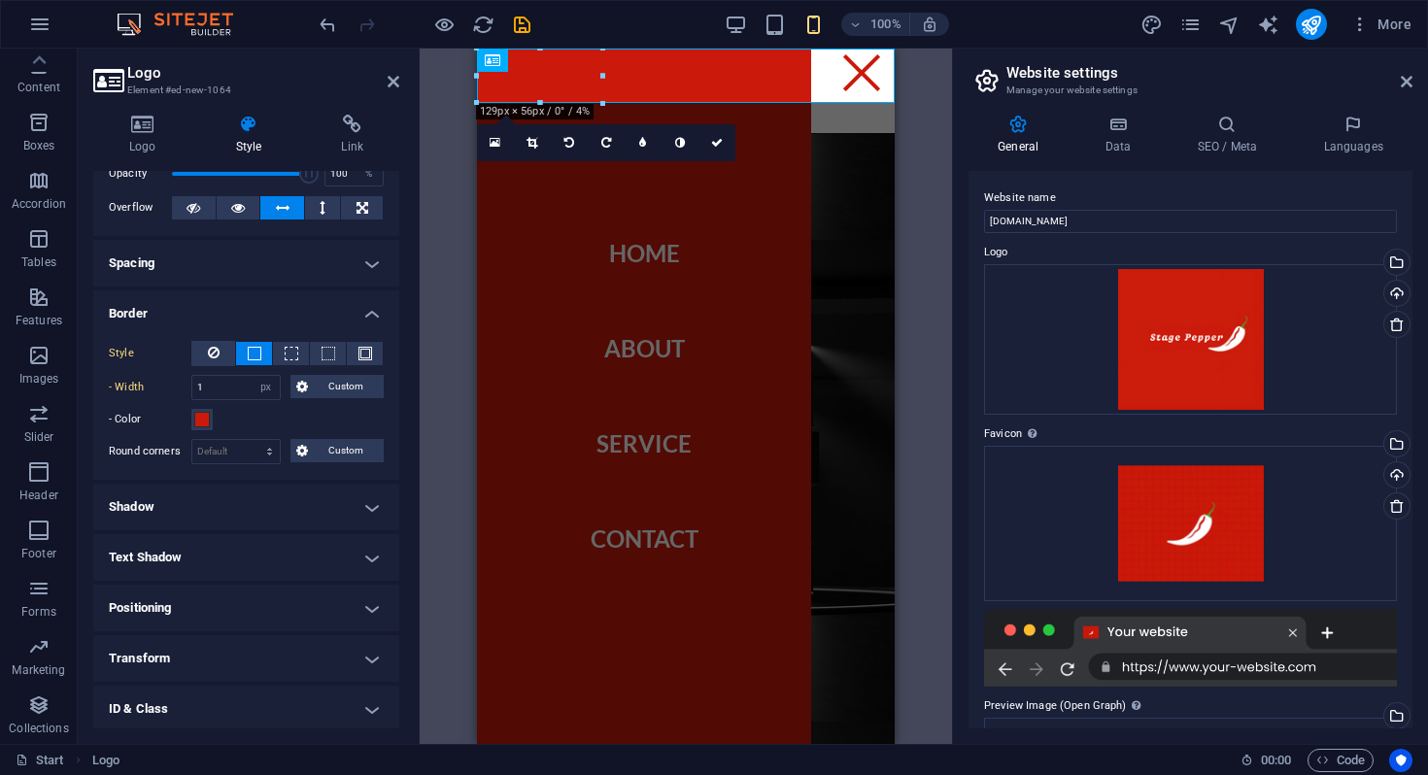
scroll to position [92, 0]
click at [358, 354] on span at bounding box center [365, 355] width 14 height 14
click at [329, 355] on span at bounding box center [329, 355] width 14 height 14
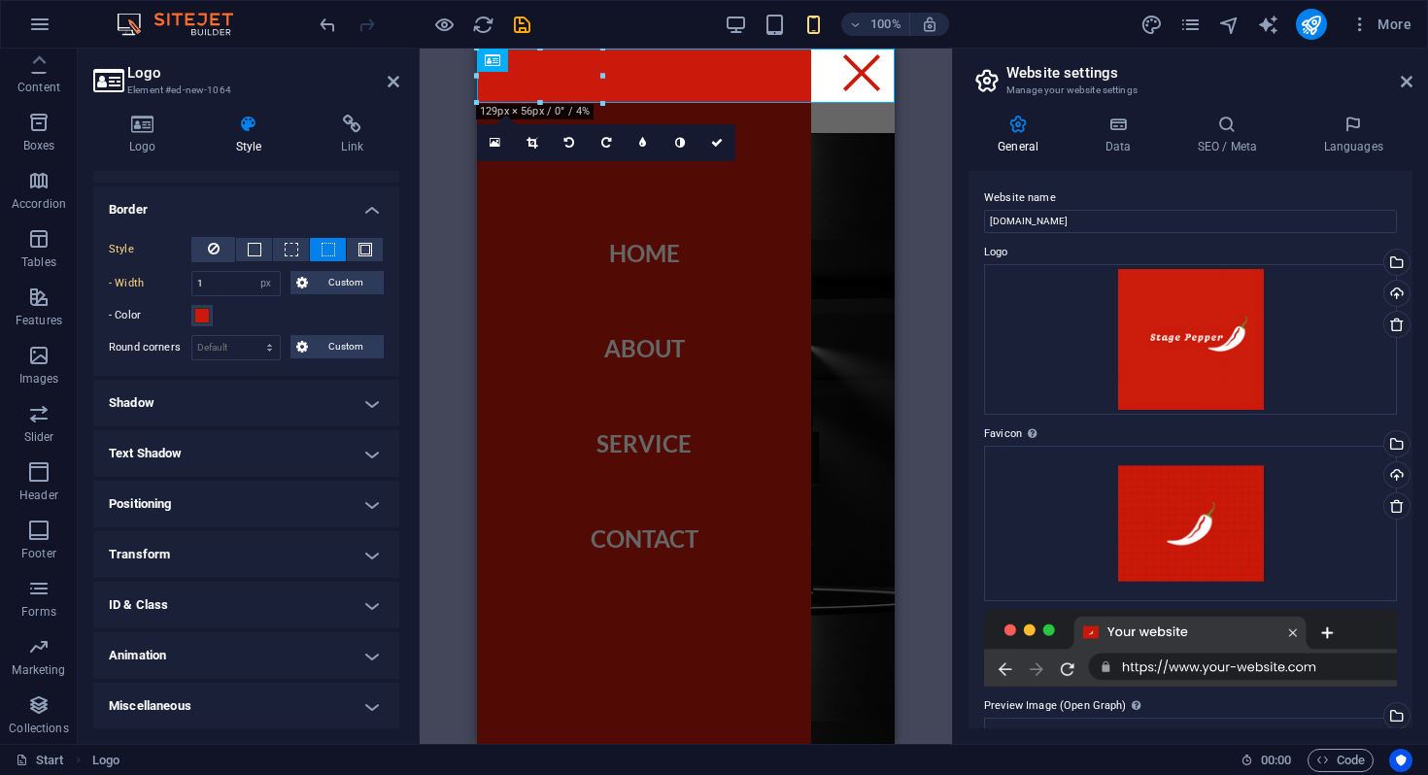
click at [215, 500] on h4 "Positioning" at bounding box center [246, 504] width 306 height 47
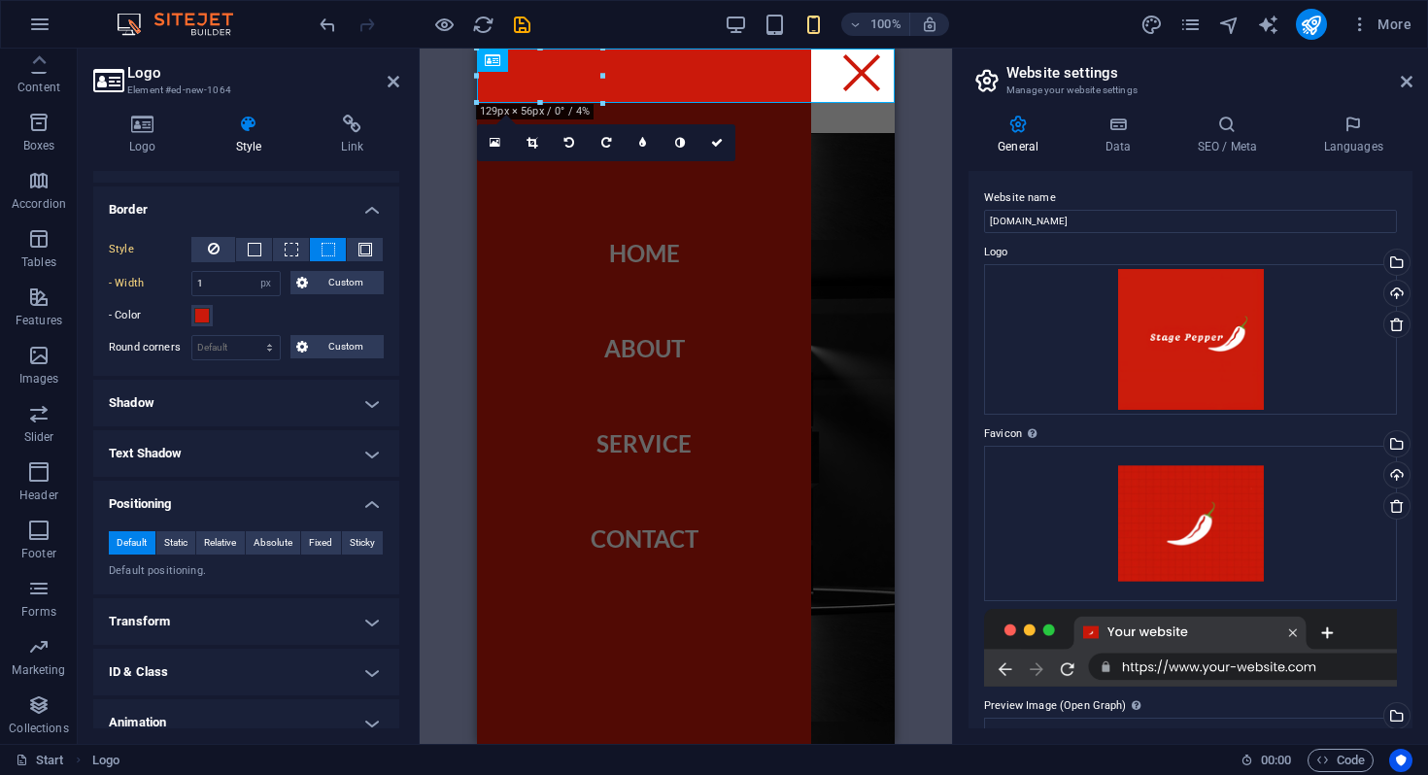
click at [215, 500] on h4 "Positioning" at bounding box center [246, 498] width 306 height 35
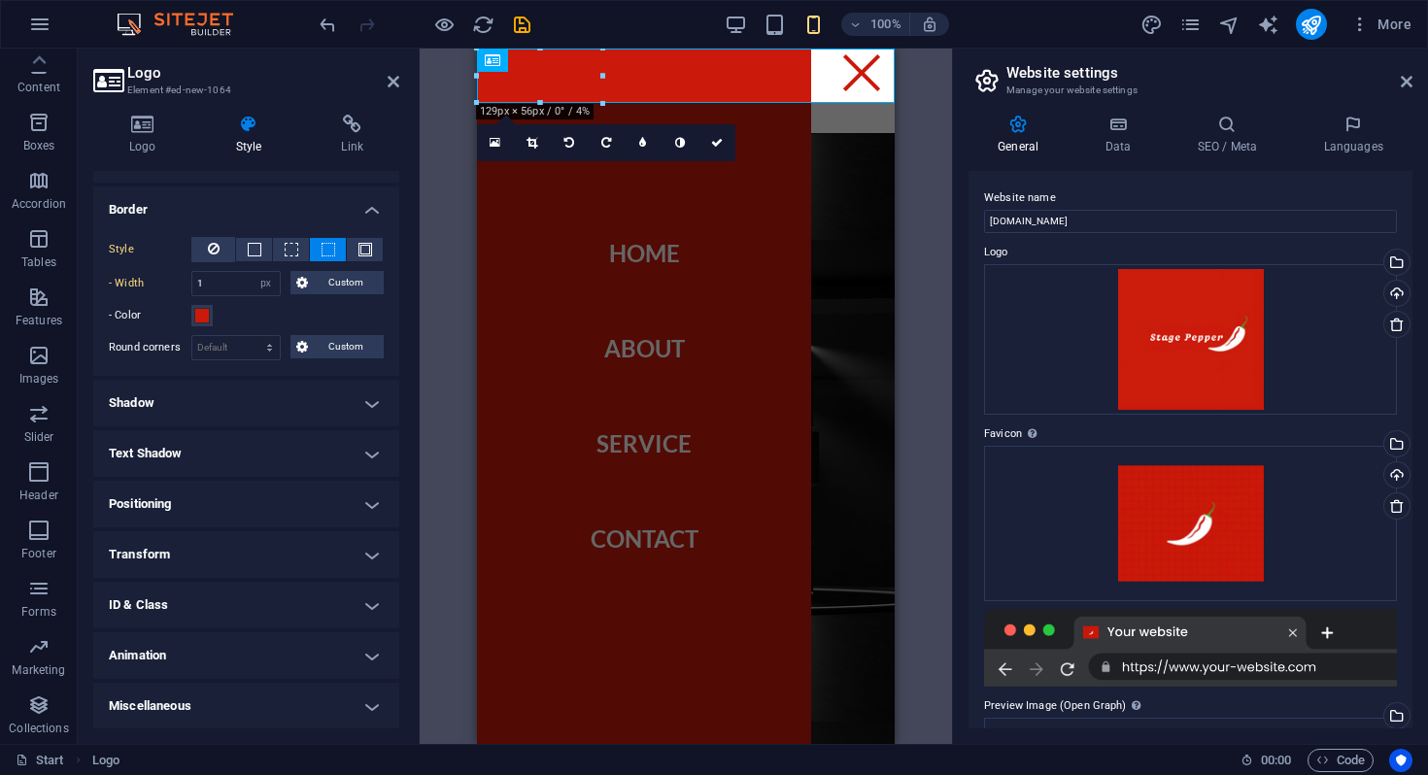
click at [230, 439] on h4 "Text Shadow" at bounding box center [246, 453] width 306 height 47
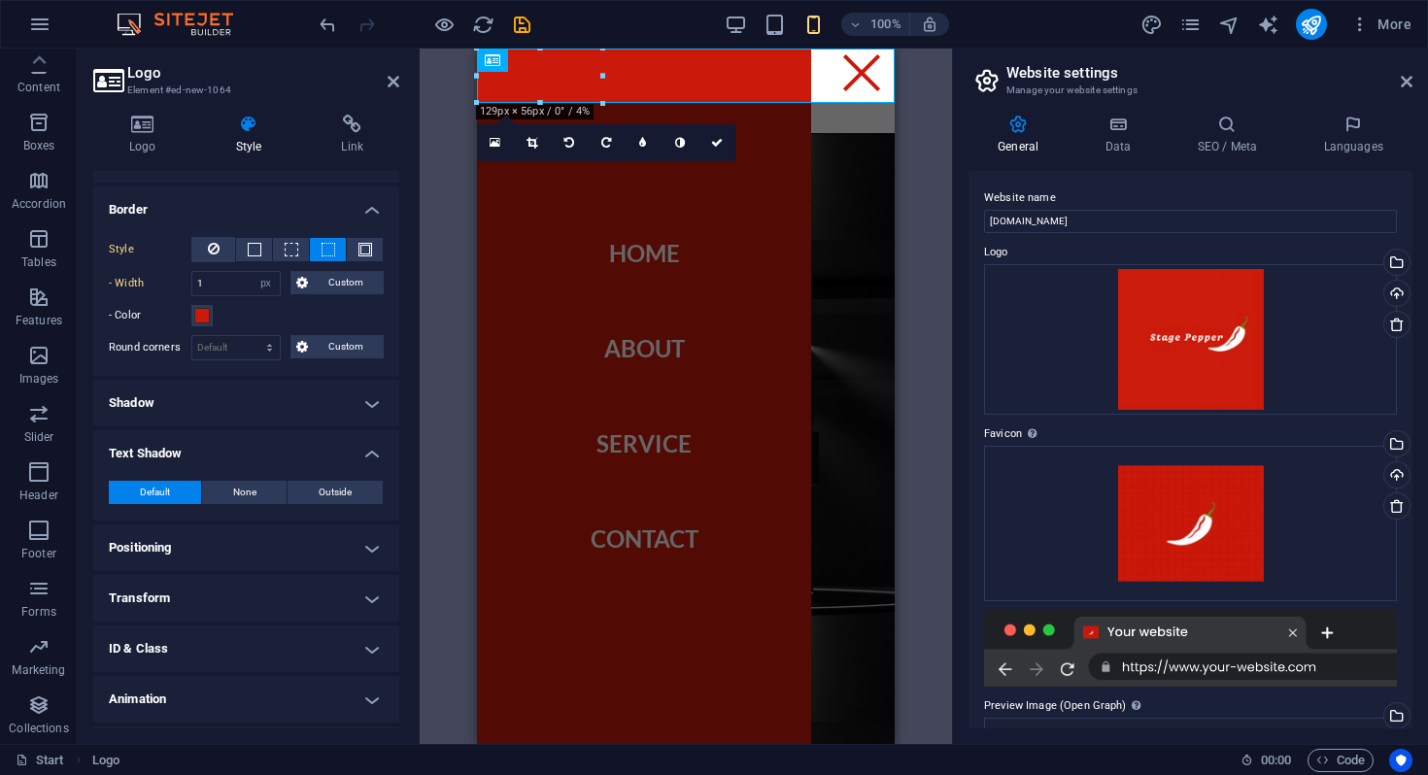
click at [230, 439] on h4 "Text Shadow" at bounding box center [246, 447] width 306 height 35
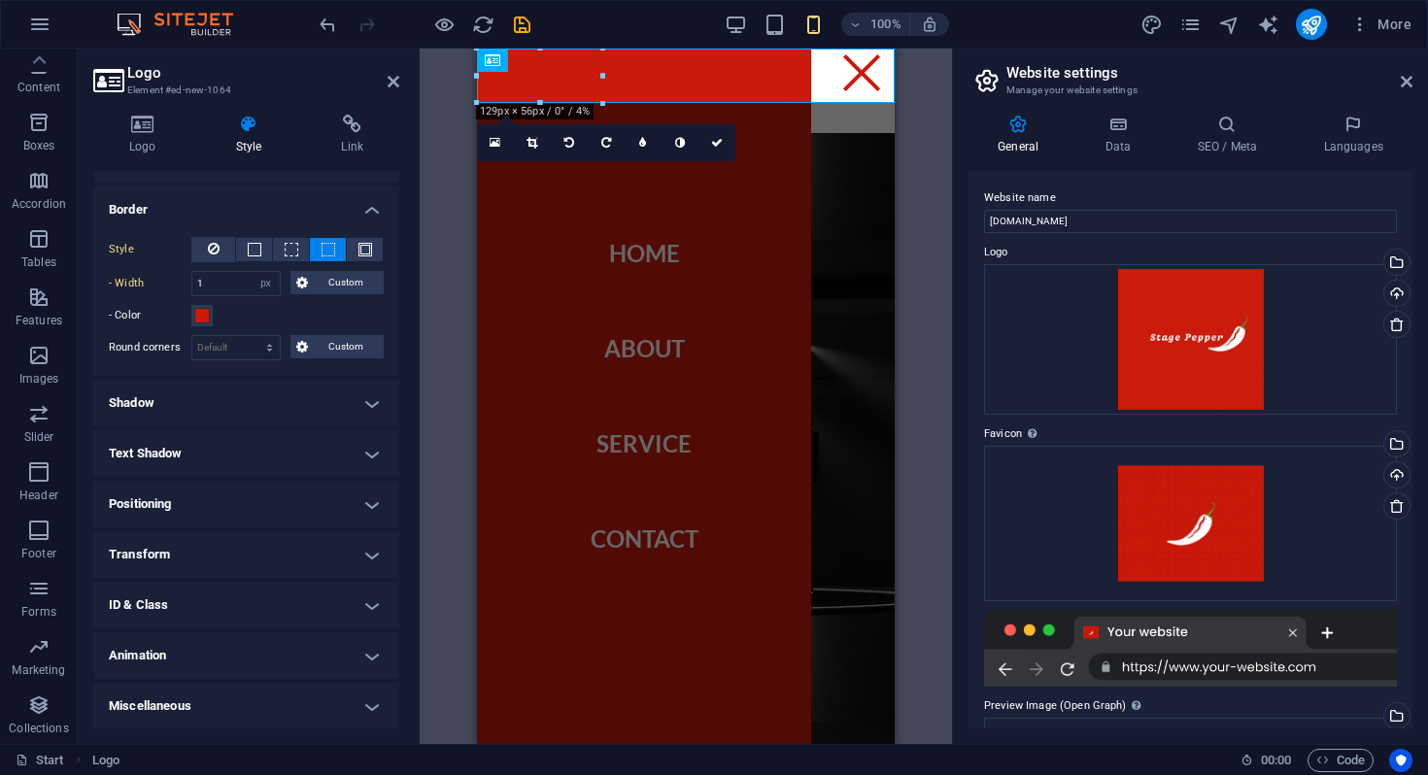
click at [240, 411] on h4 "Shadow" at bounding box center [246, 403] width 306 height 47
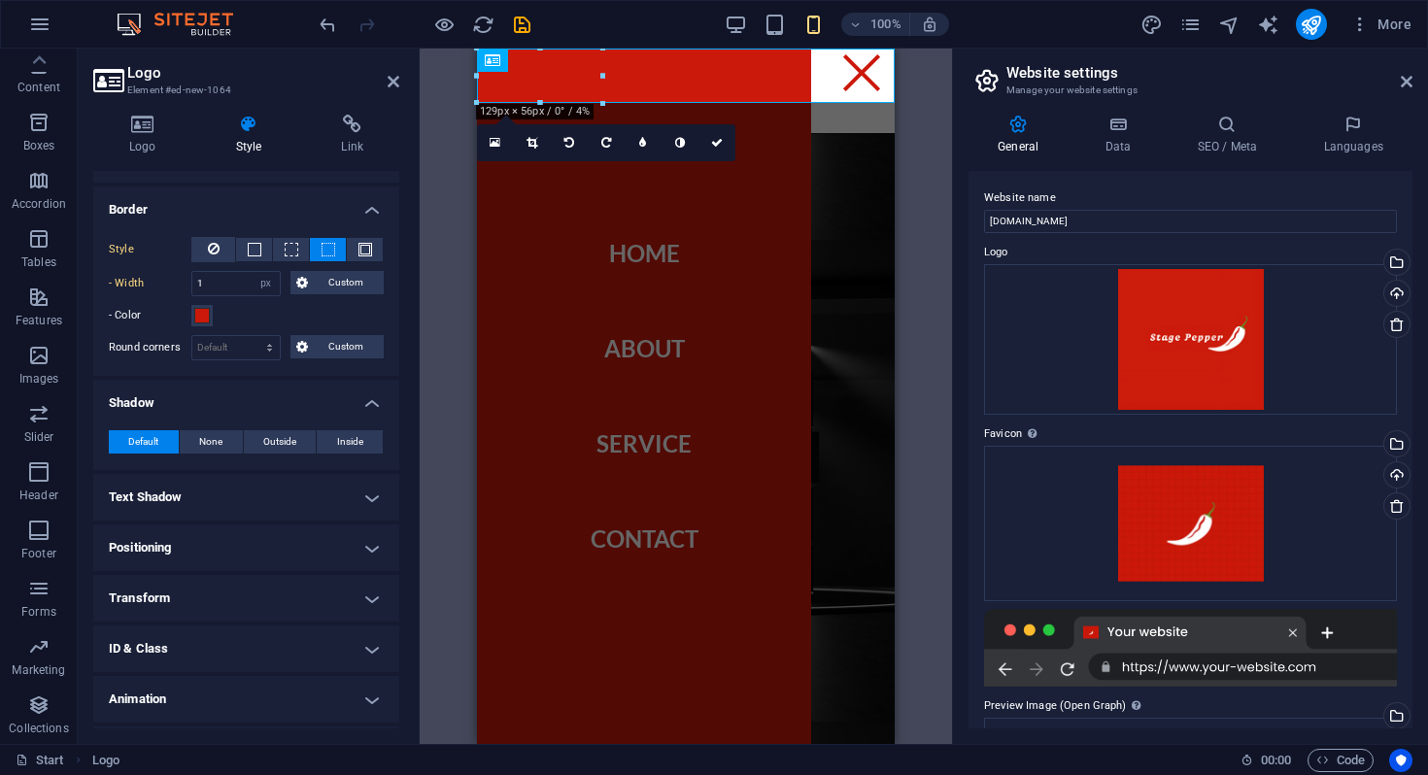
click at [240, 411] on h4 "Shadow" at bounding box center [246, 397] width 306 height 35
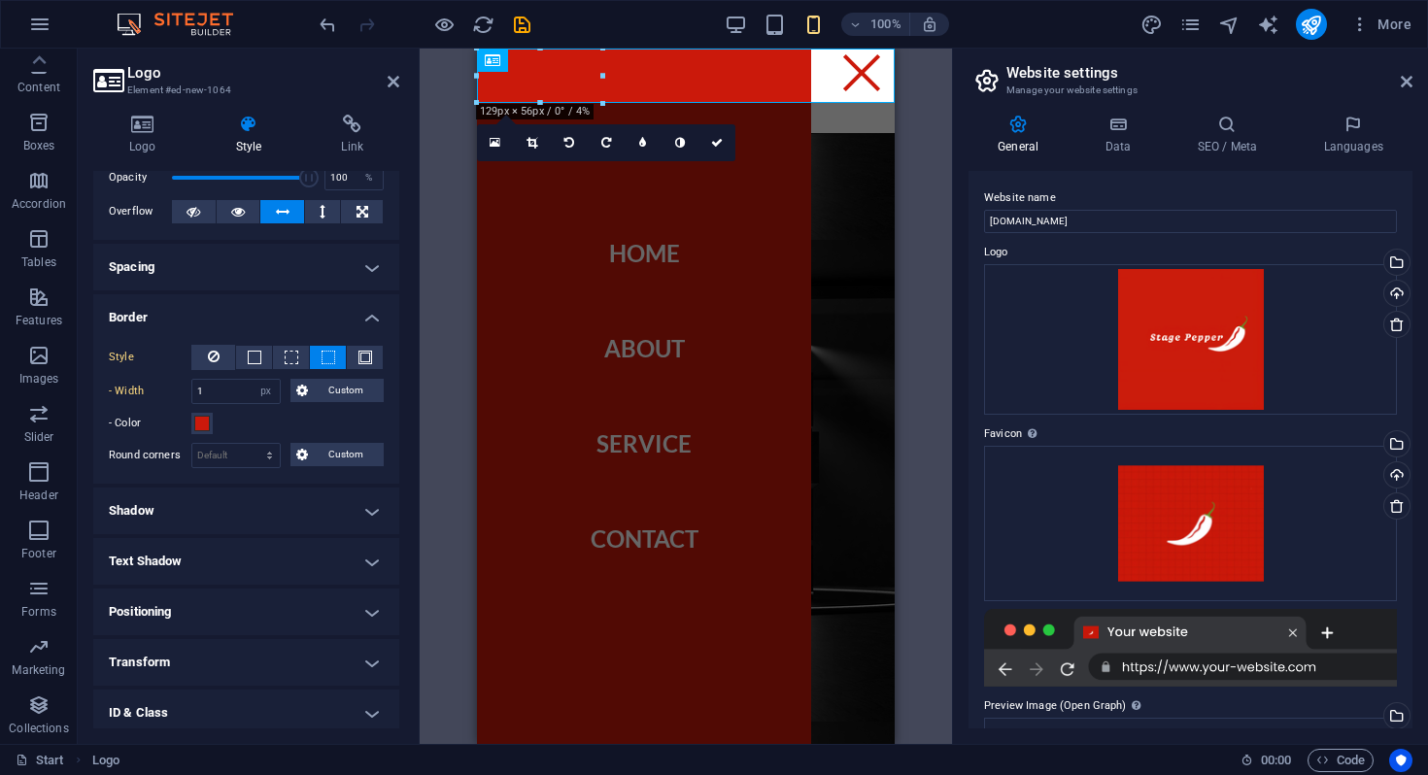
scroll to position [107, 0]
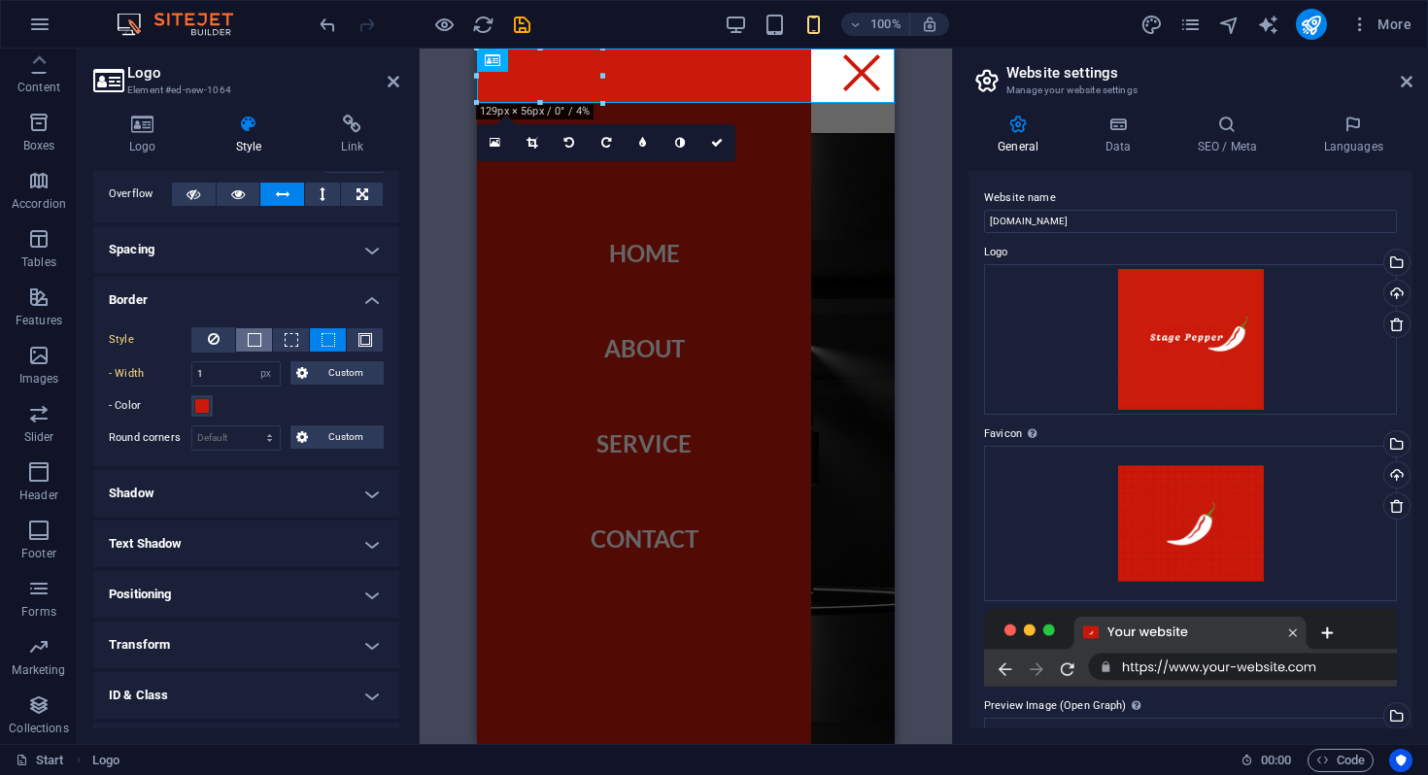
click at [260, 339] on button at bounding box center [254, 339] width 36 height 23
click at [345, 361] on span "Custom" at bounding box center [346, 372] width 65 height 23
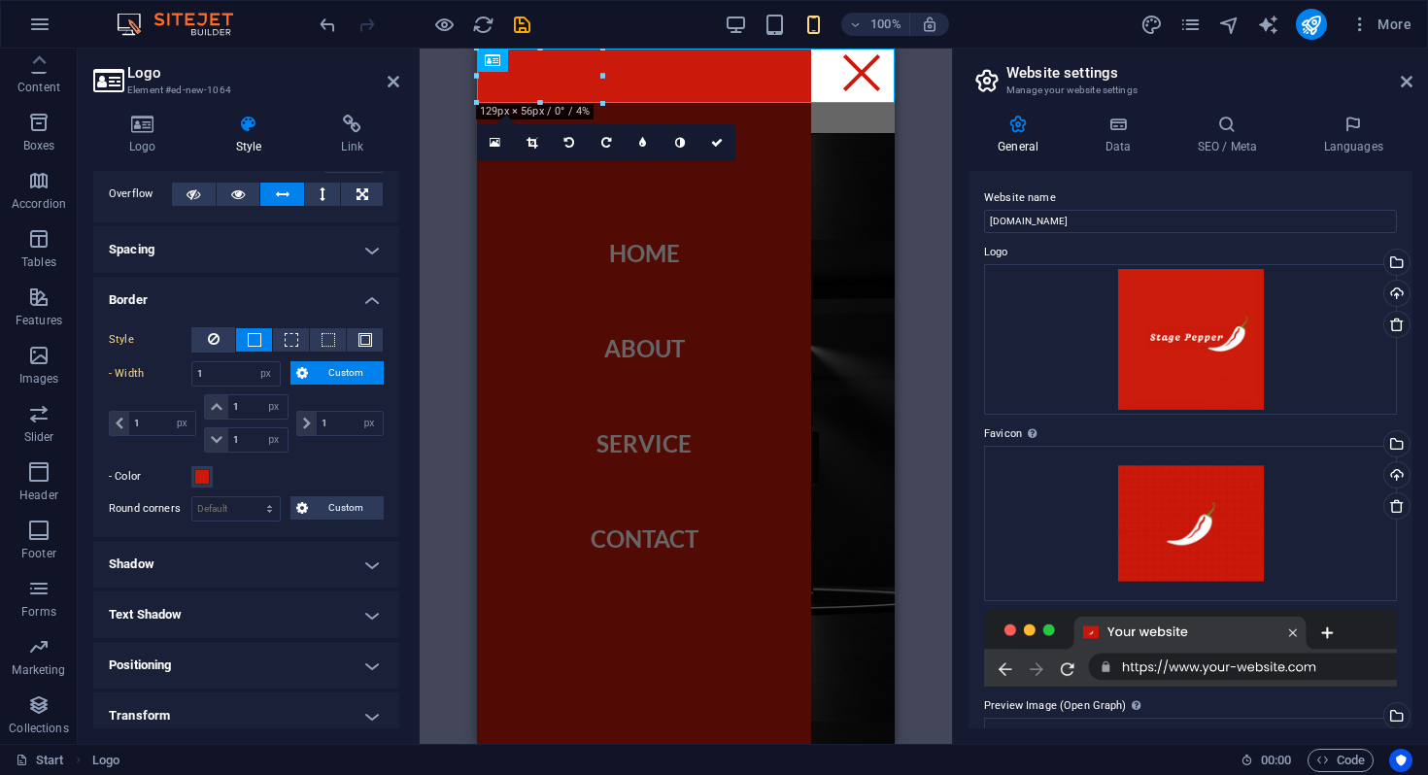
click at [340, 364] on span "Custom" at bounding box center [346, 372] width 65 height 23
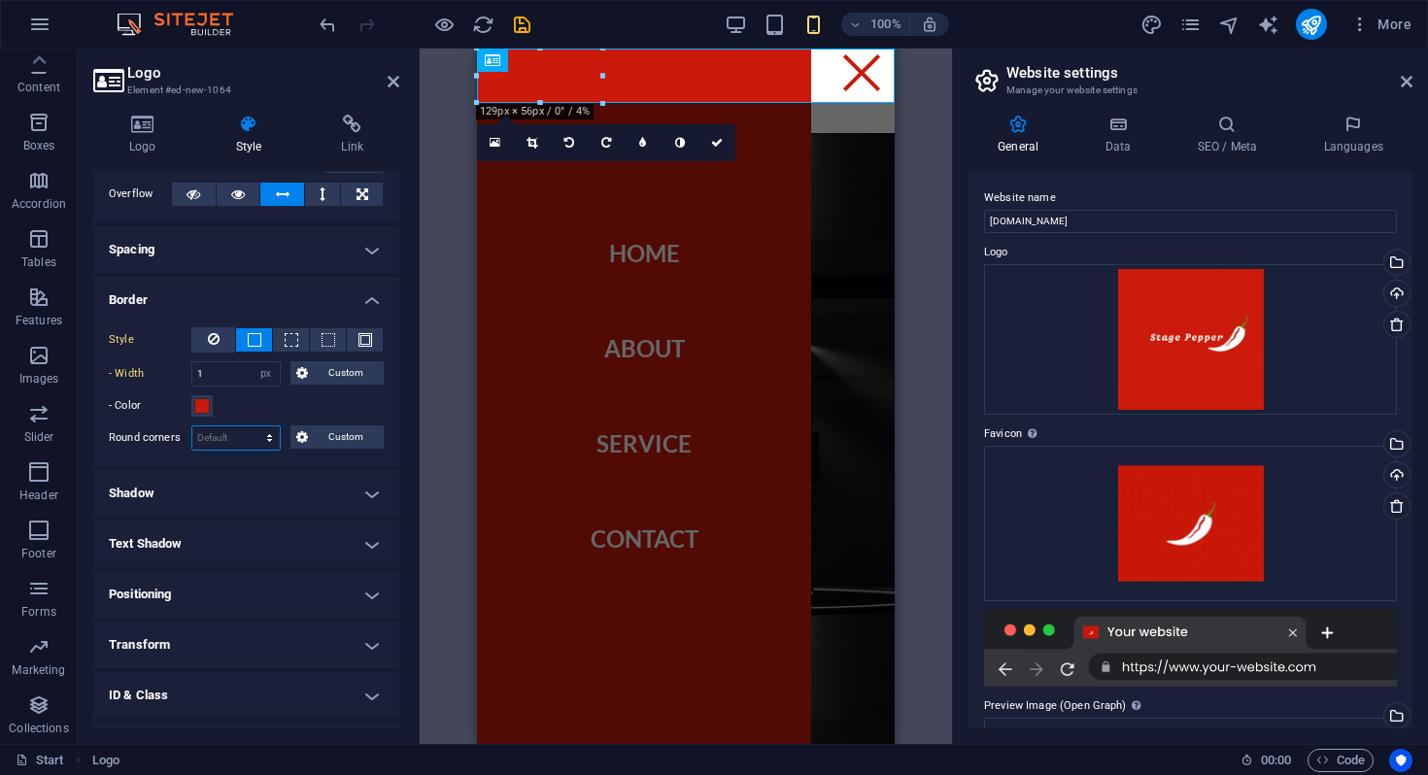
click at [255, 430] on select "Default px rem % vh vw Custom" at bounding box center [235, 437] width 87 height 23
click at [192, 426] on select "Default px rem % vh vw Custom" at bounding box center [235, 437] width 87 height 23
select select "DISABLED_OPTION_VALUE"
click at [337, 437] on span "Custom" at bounding box center [346, 436] width 65 height 23
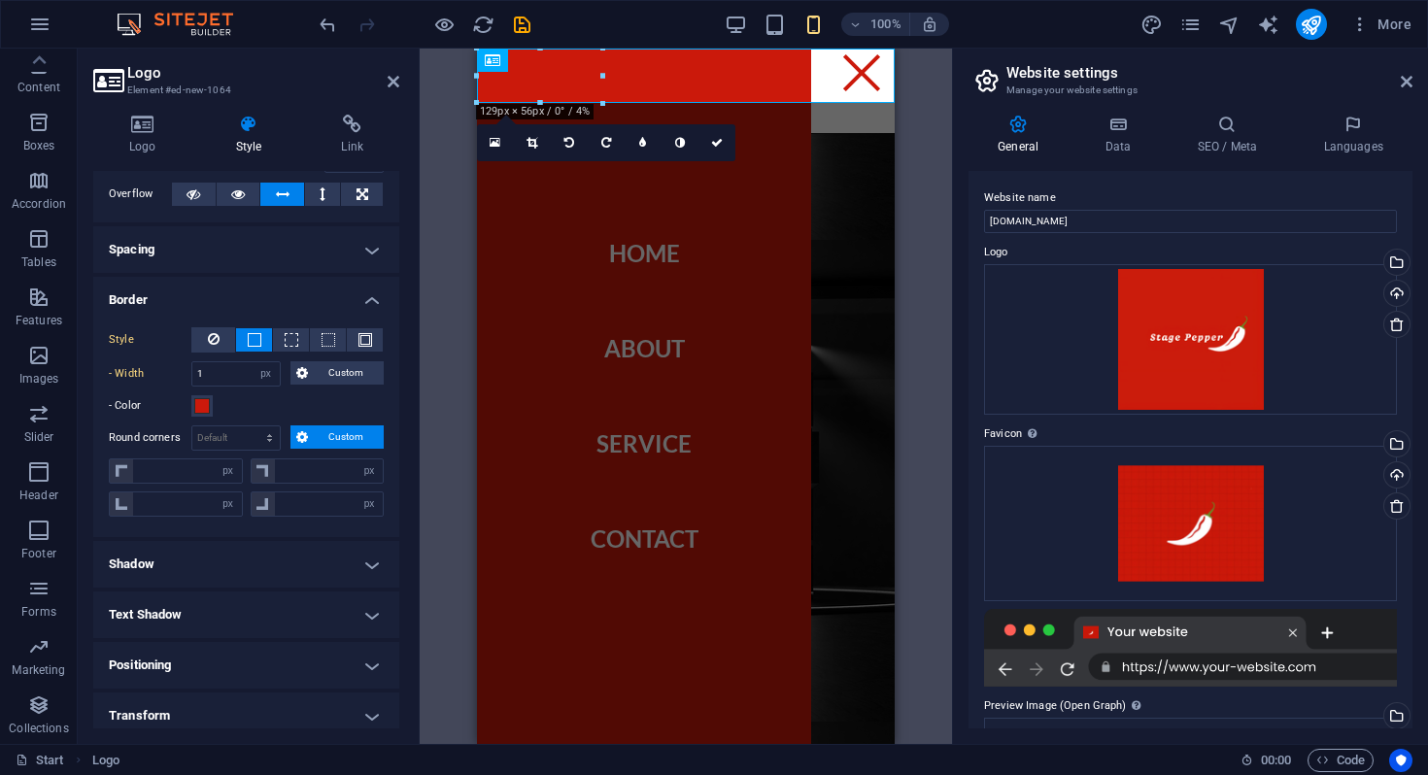
click at [337, 437] on span "Custom" at bounding box center [346, 436] width 65 height 23
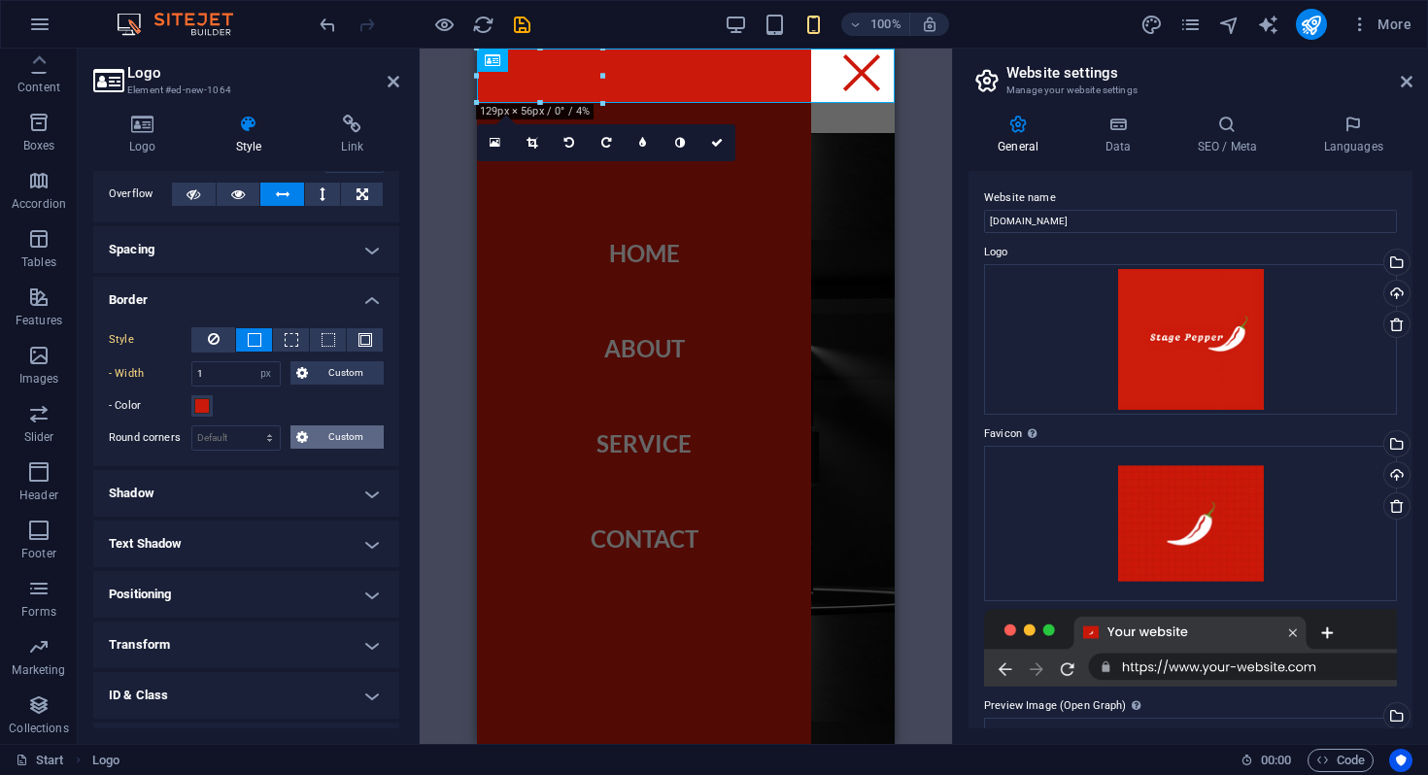
click at [337, 437] on span "Custom" at bounding box center [346, 436] width 65 height 23
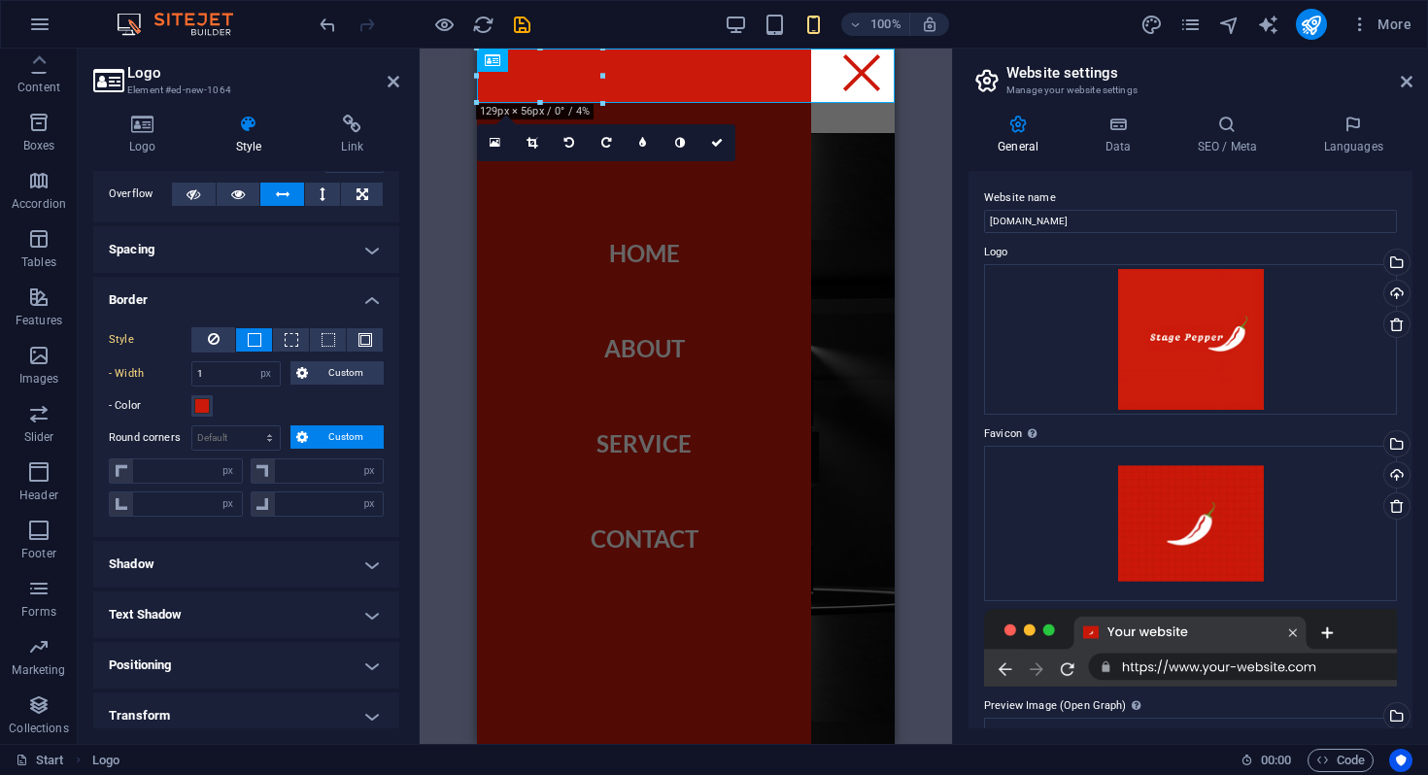
click at [337, 437] on span "Custom" at bounding box center [346, 436] width 65 height 23
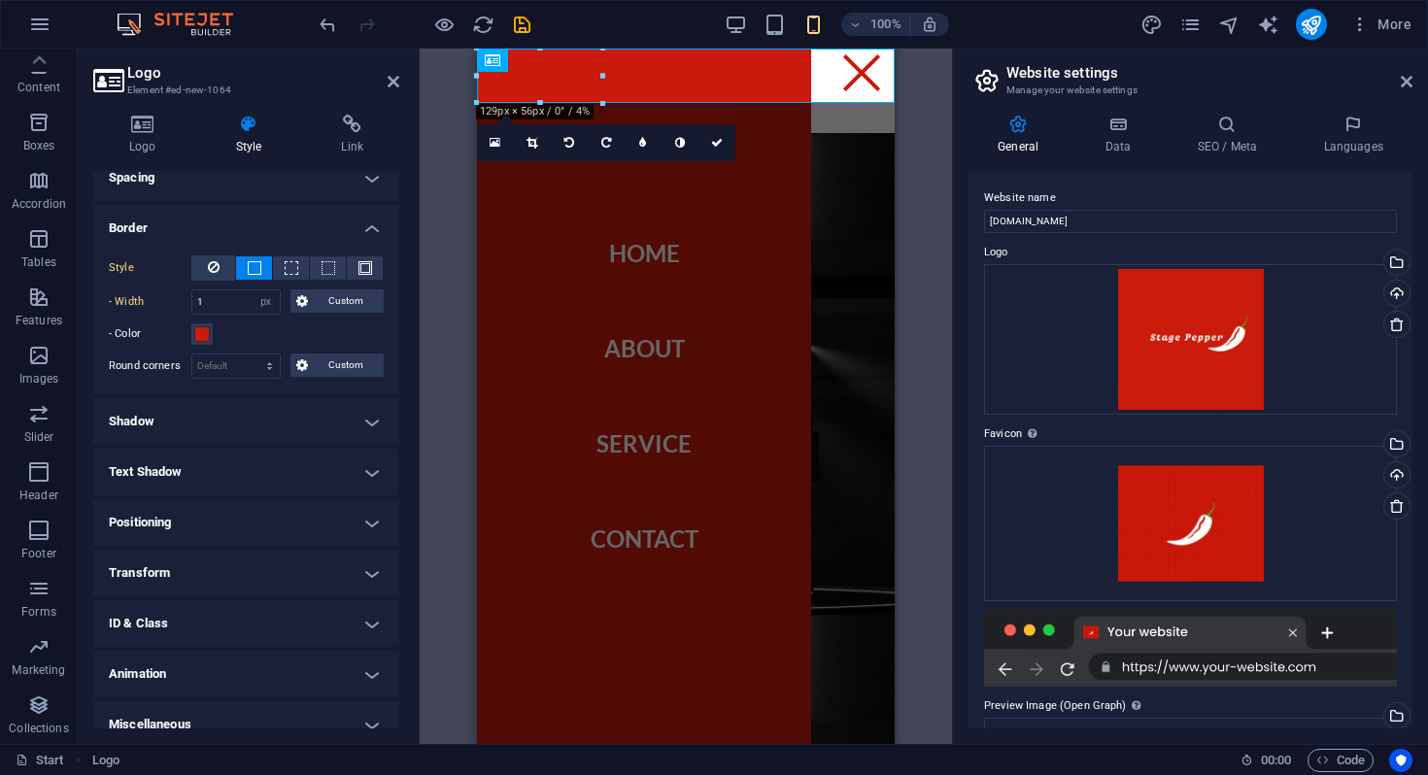
scroll to position [195, 0]
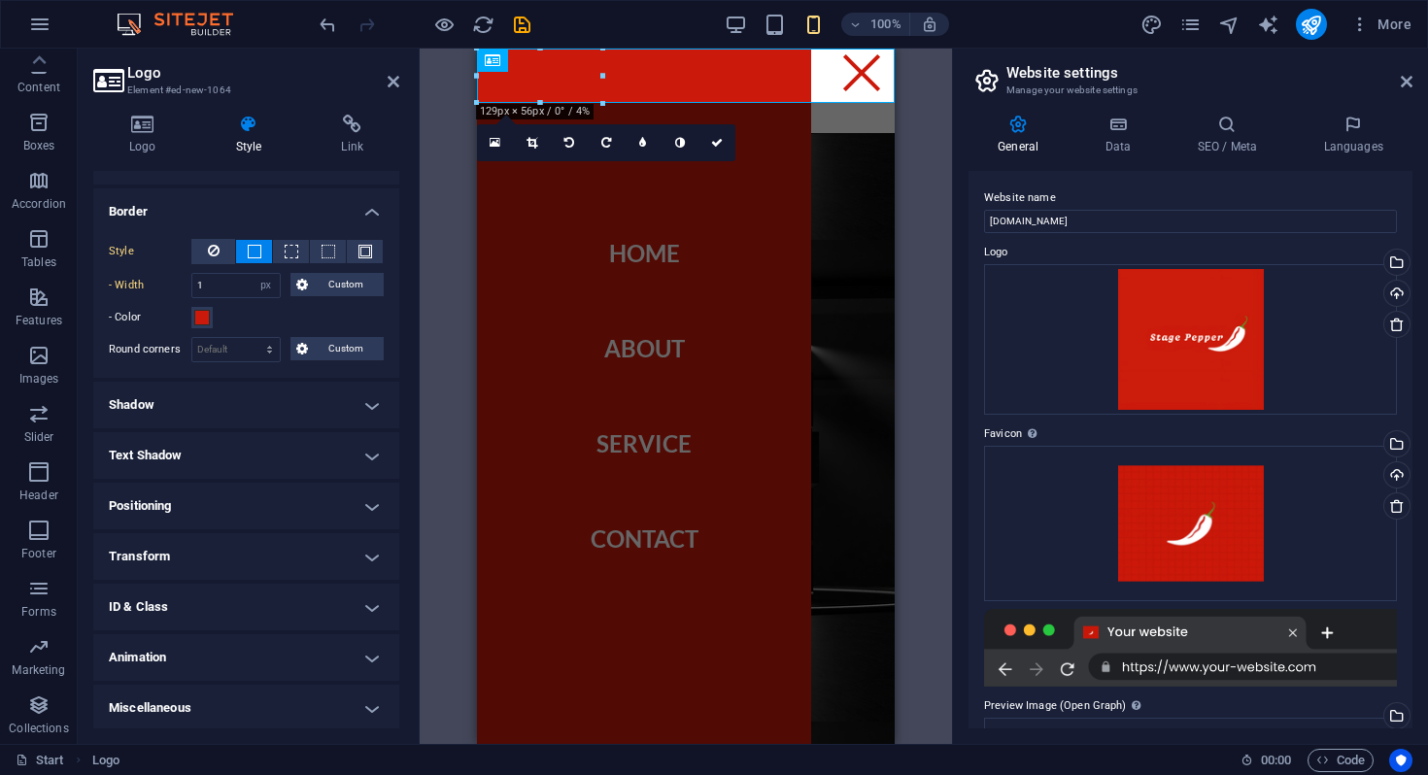
click at [311, 390] on h4 "Shadow" at bounding box center [246, 405] width 306 height 47
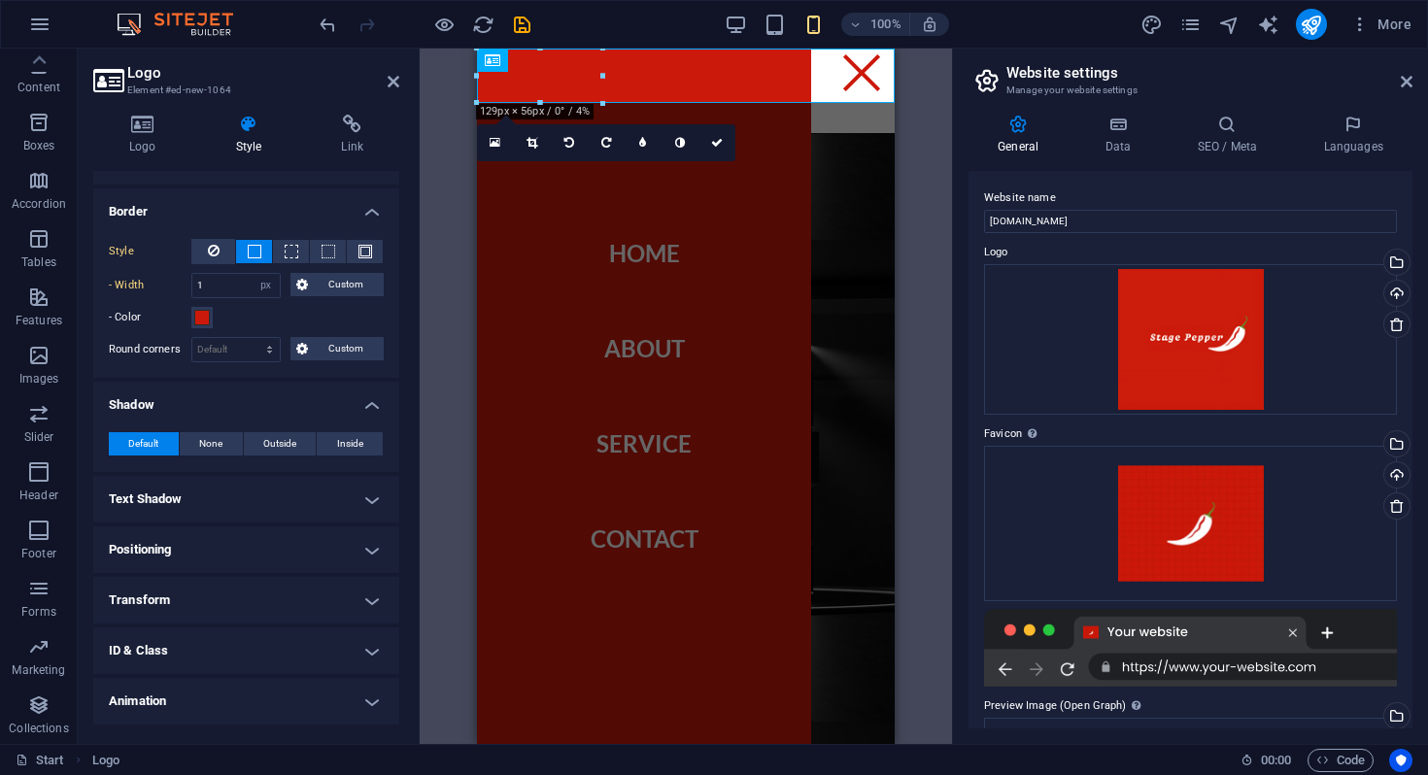
click at [311, 390] on h4 "Shadow" at bounding box center [246, 399] width 306 height 35
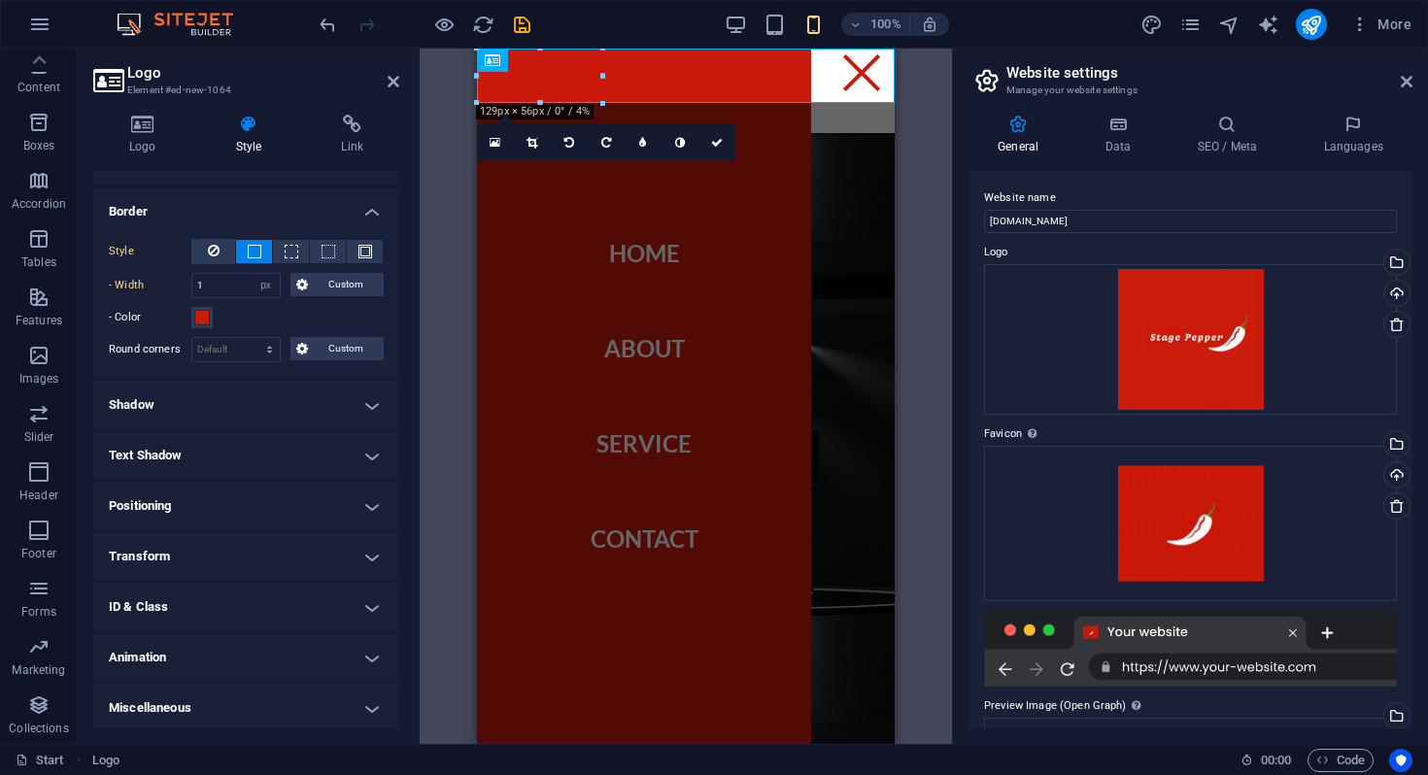
click at [297, 438] on h4 "Text Shadow" at bounding box center [246, 455] width 306 height 47
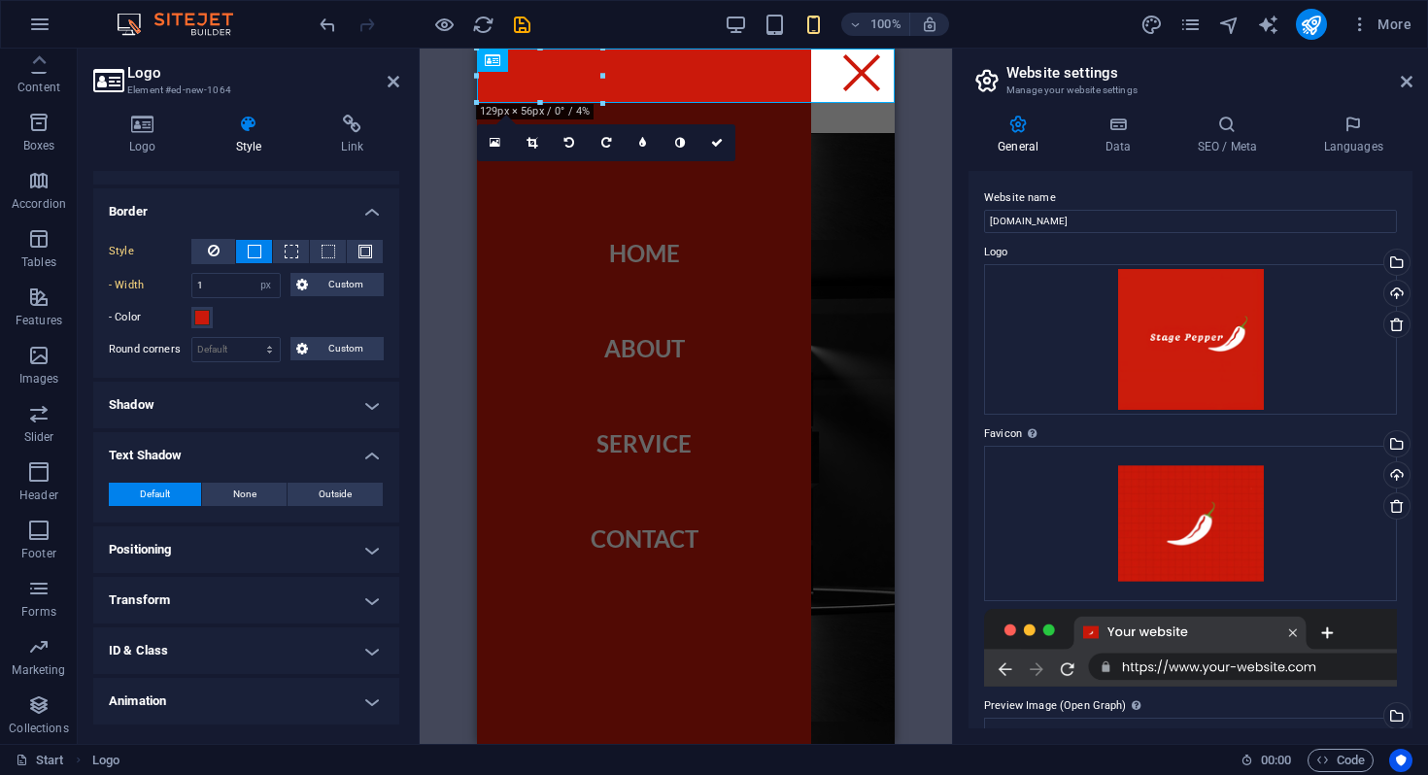
click at [297, 438] on h4 "Text Shadow" at bounding box center [246, 449] width 306 height 35
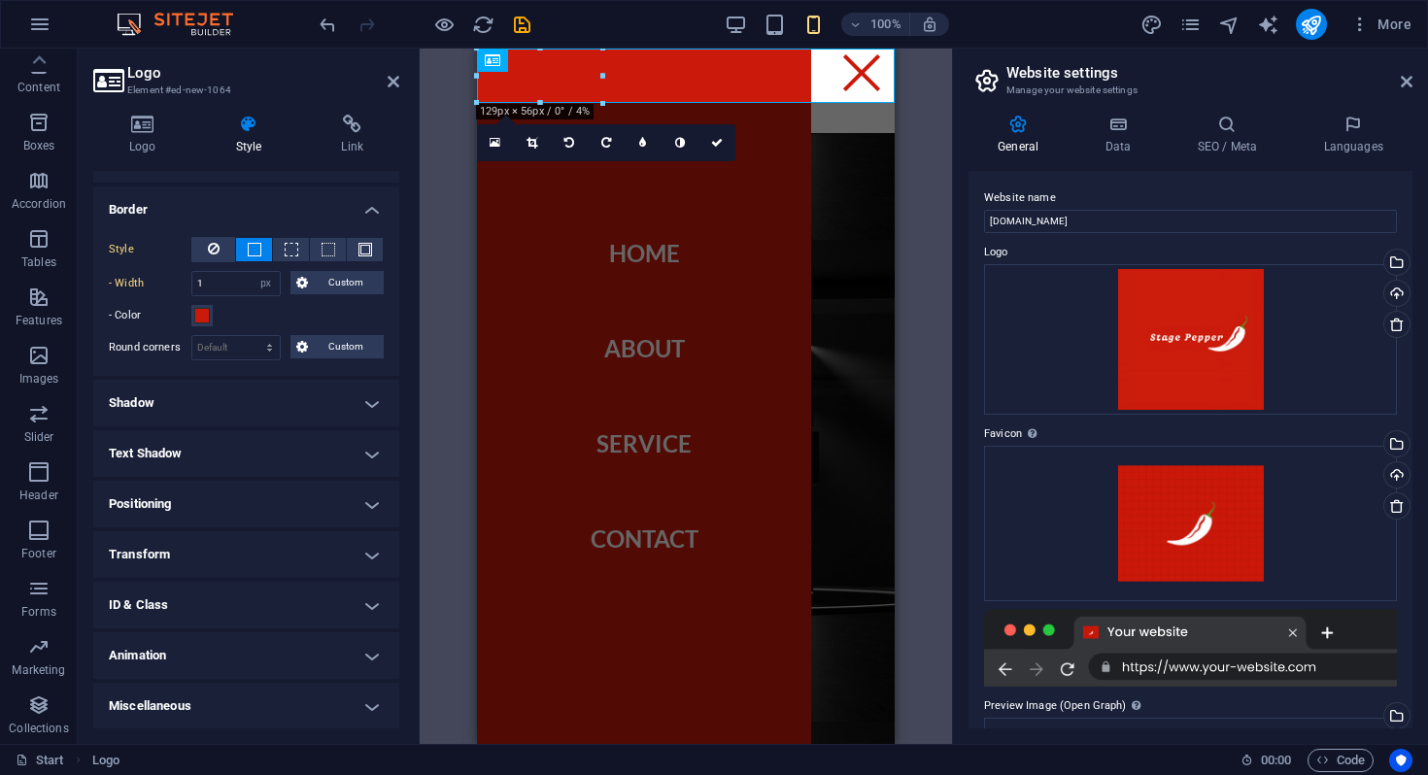
scroll to position [0, 0]
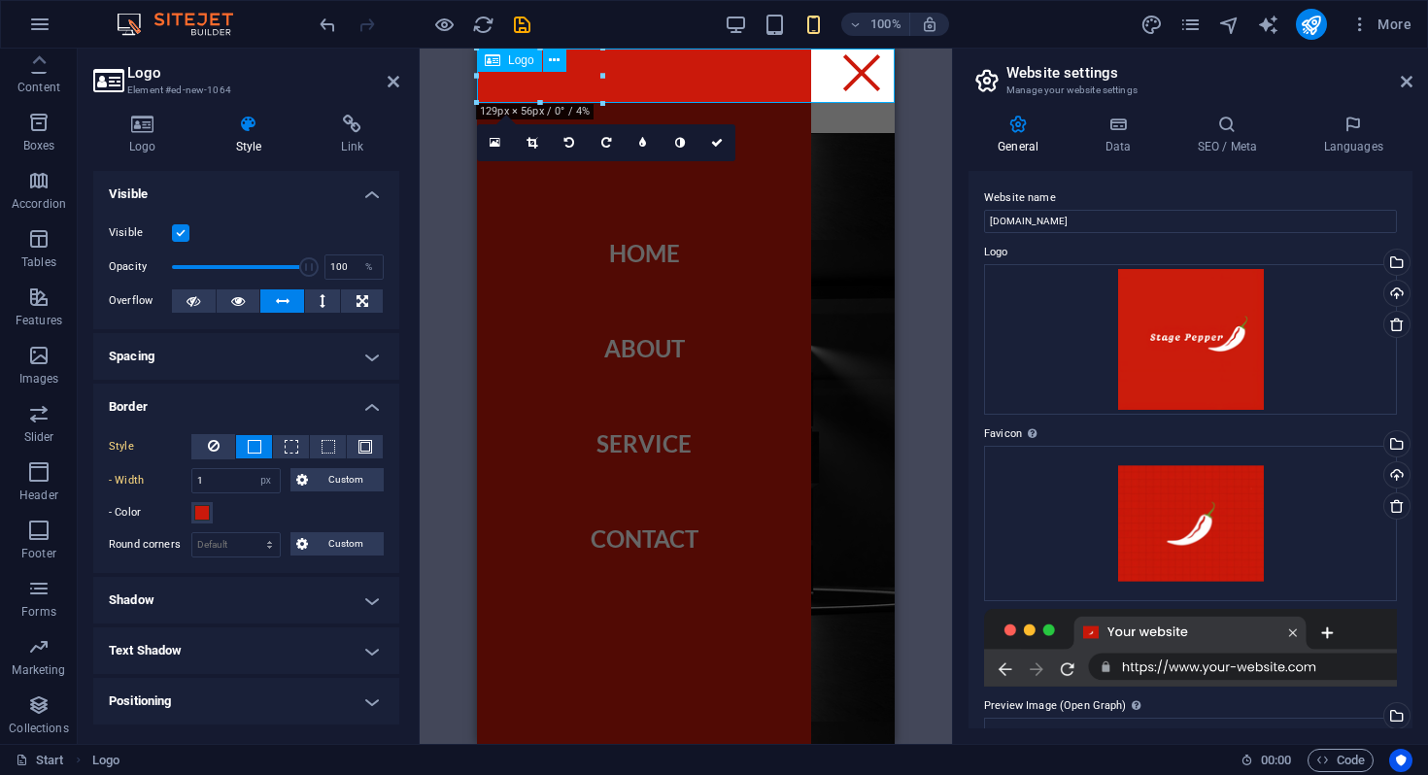
click at [834, 75] on div at bounding box center [686, 75] width 418 height 53
click at [137, 149] on h4 "Logo" at bounding box center [146, 135] width 107 height 41
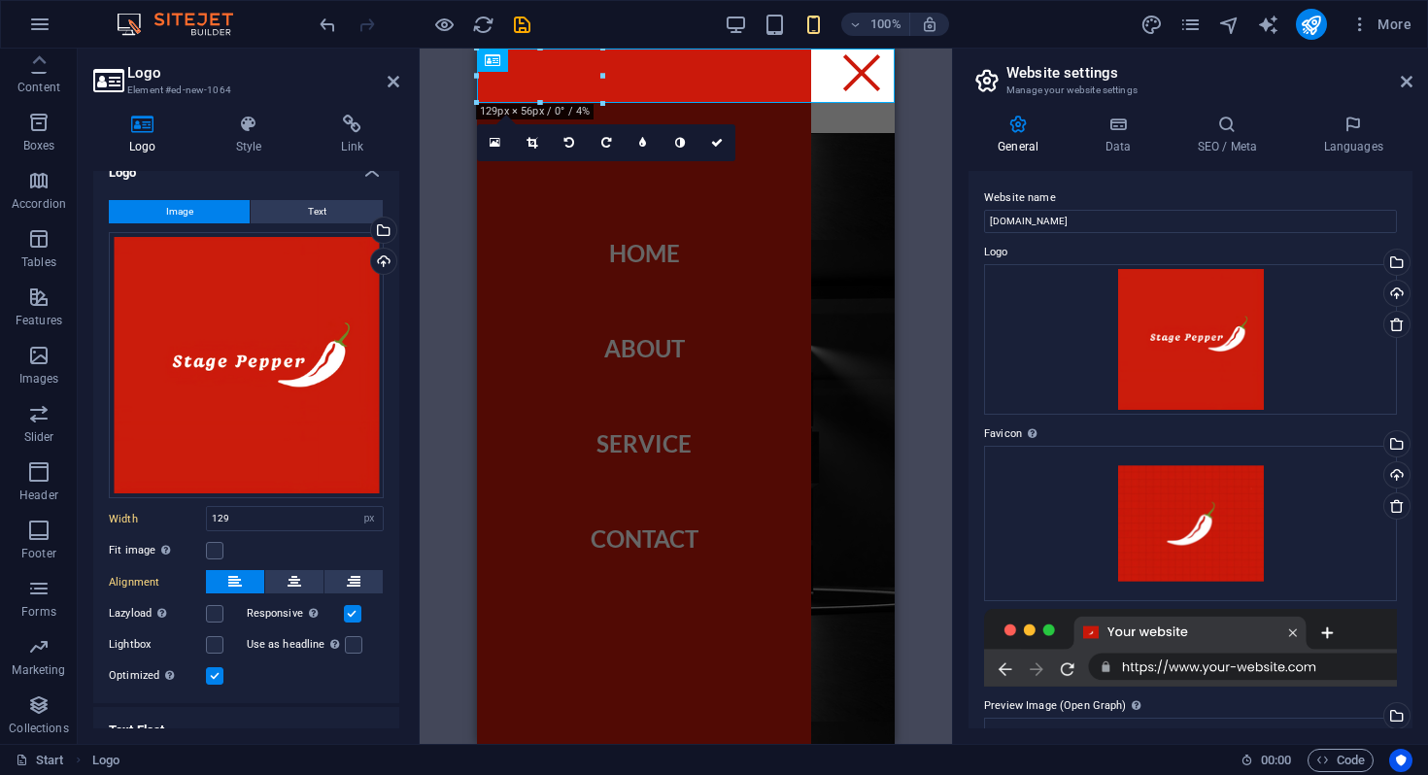
scroll to position [8, 0]
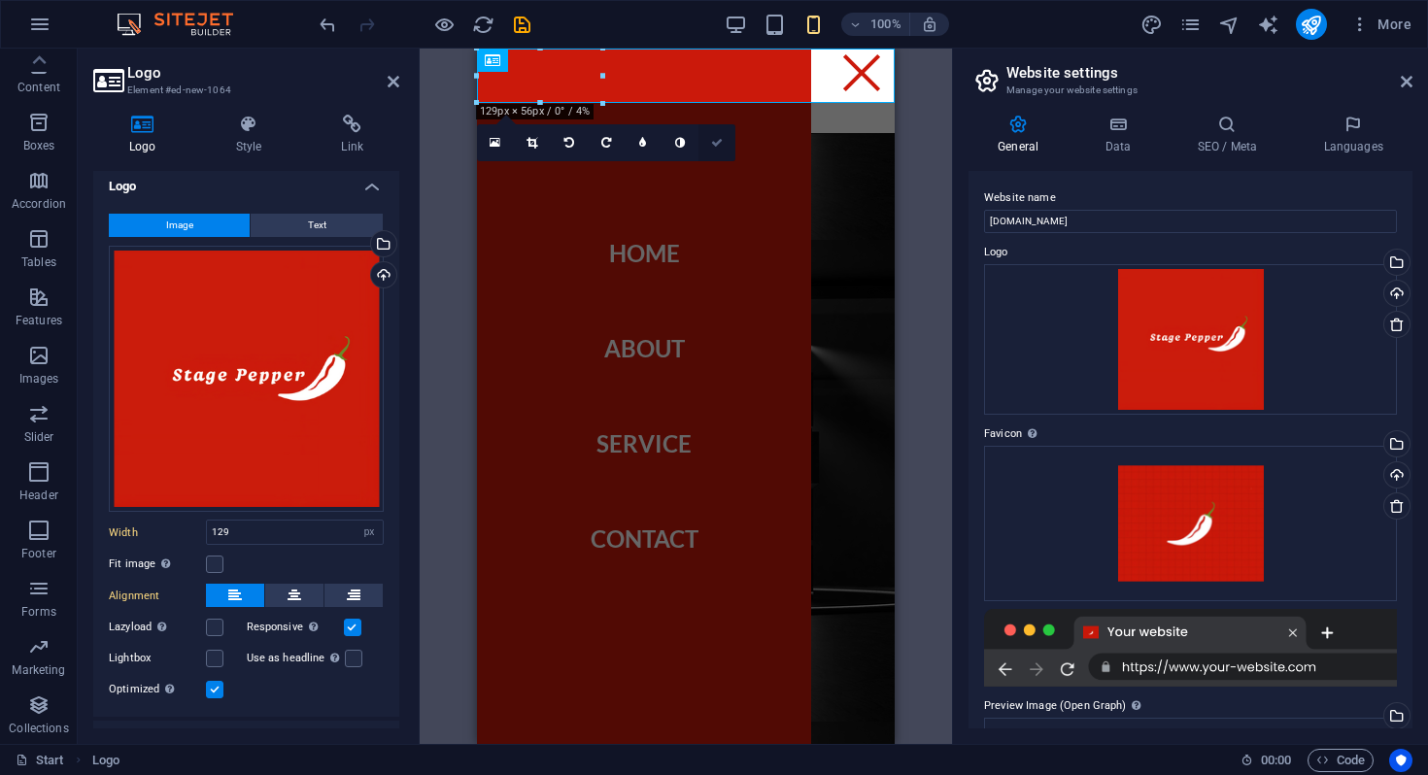
click at [726, 138] on link at bounding box center [716, 142] width 37 height 37
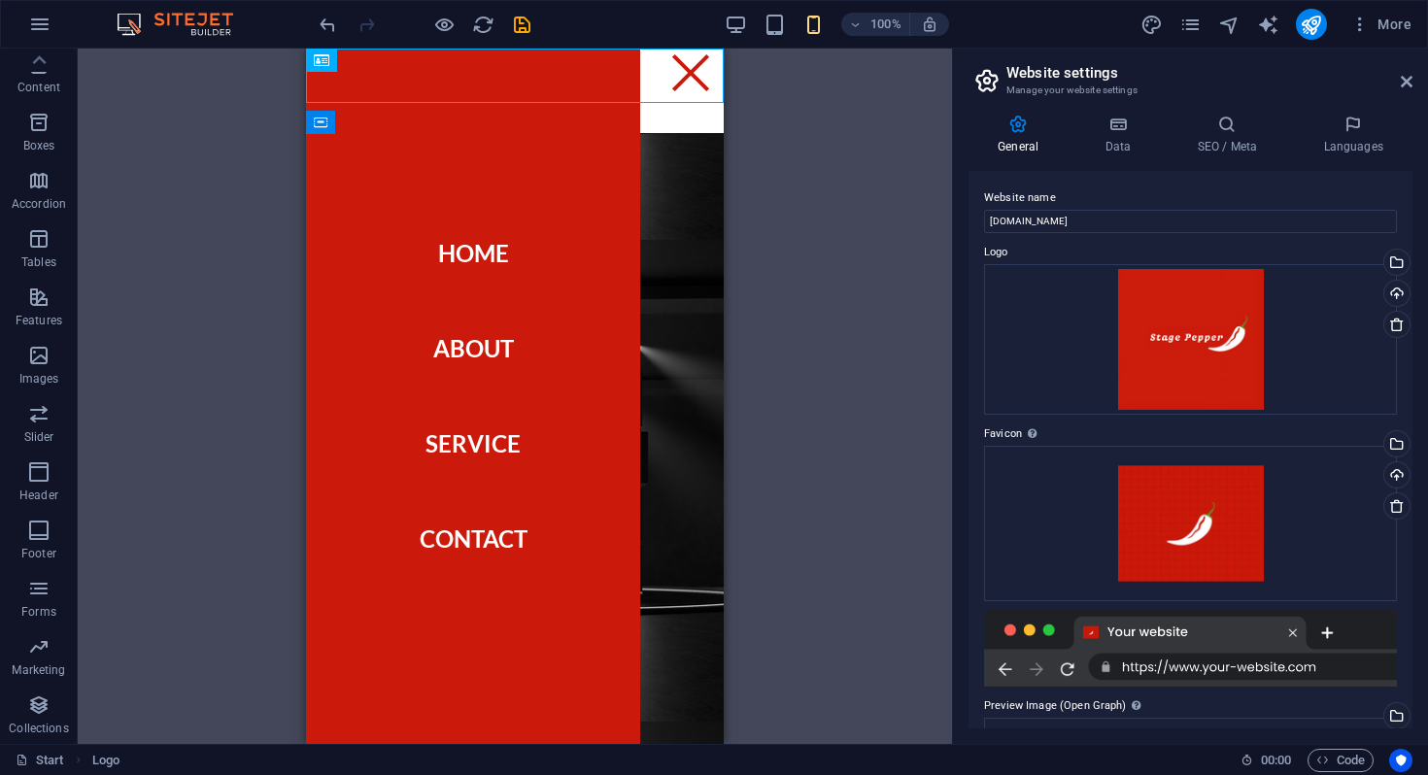
click at [876, 145] on div "Preset Preset Placeholder Preset Container Menu Bar Logo Container Preset H2 Me…" at bounding box center [515, 397] width 874 height 696
click at [697, 64] on button at bounding box center [690, 60] width 23 height 23
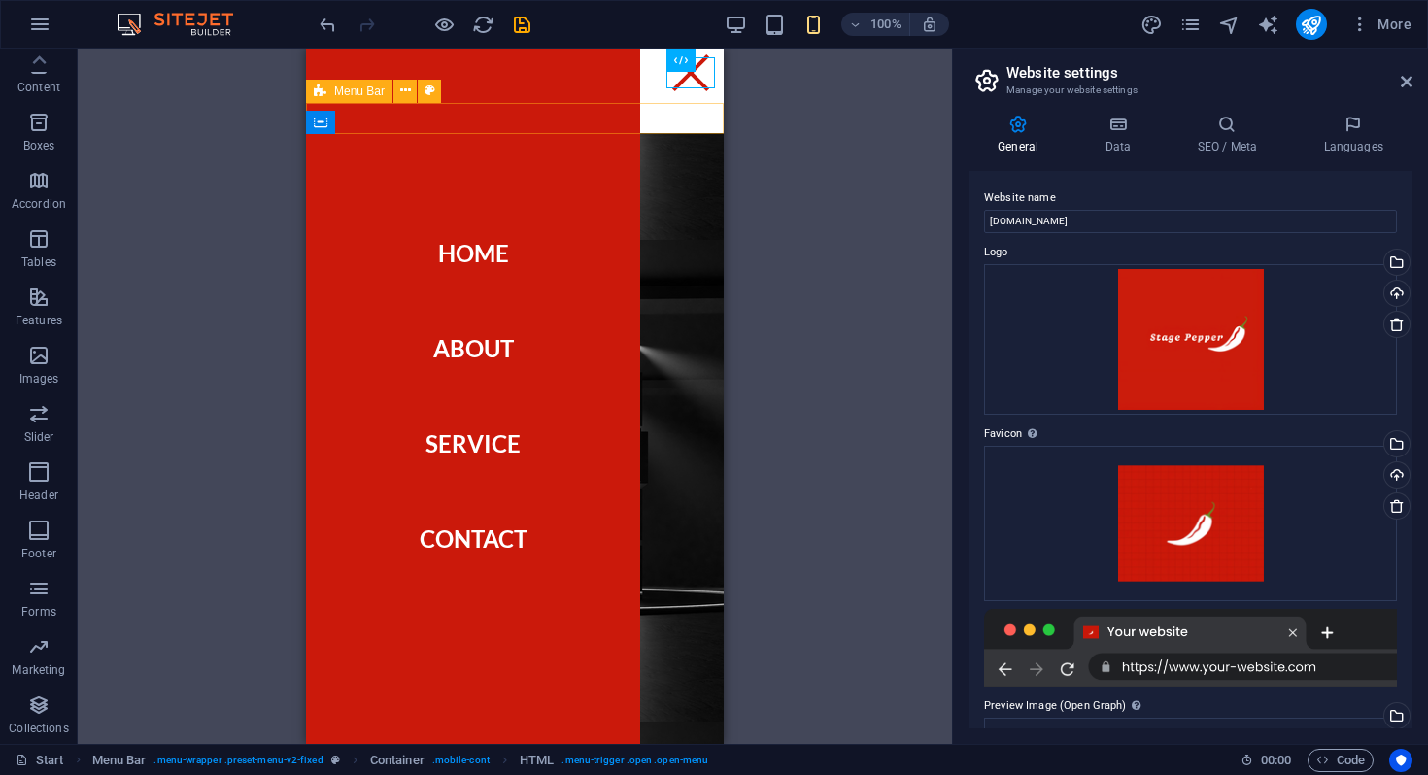
click at [682, 112] on div "Menu Home About Service Contact" at bounding box center [515, 117] width 418 height 31
select select "rem"
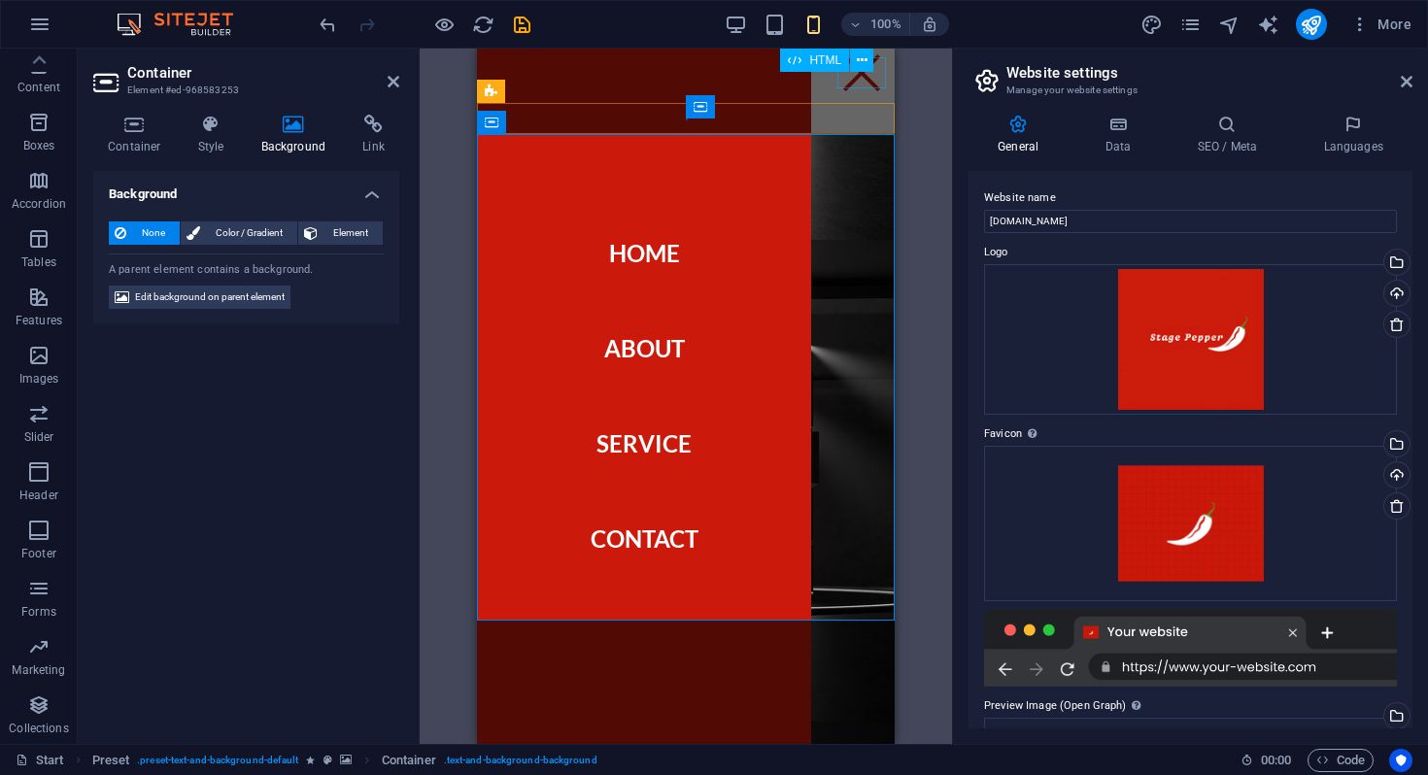
click at [851, 77] on div "Menu" at bounding box center [861, 72] width 49 height 31
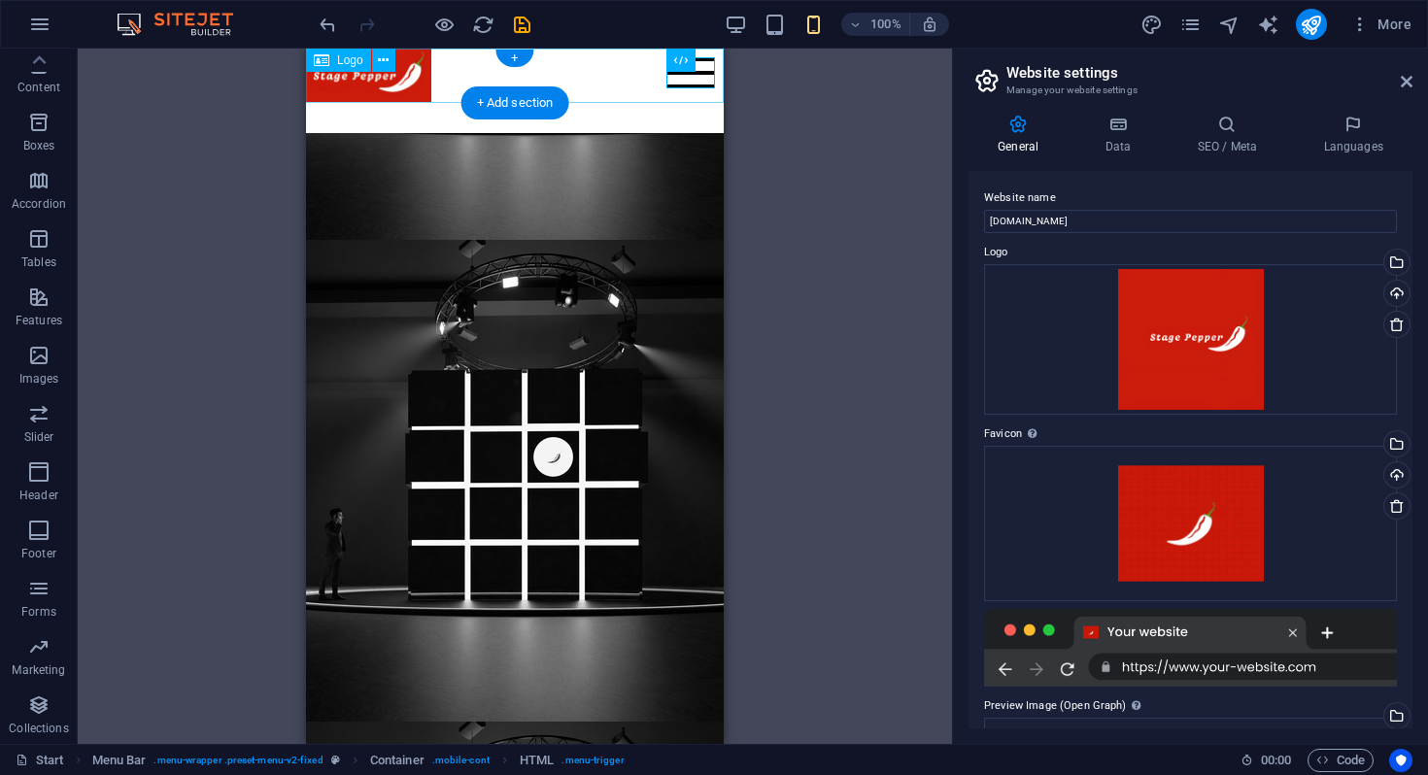
click at [581, 77] on div at bounding box center [515, 75] width 418 height 53
select select "px"
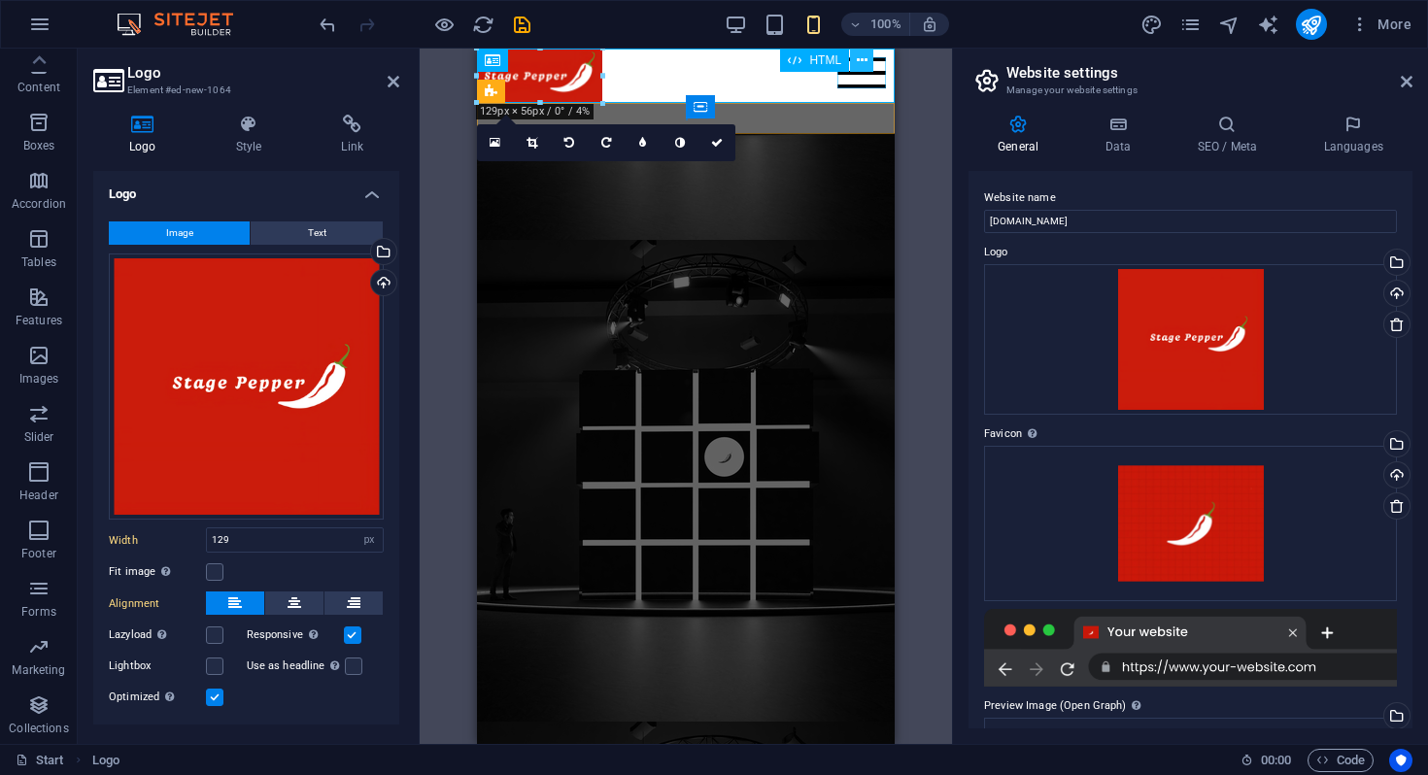
click at [867, 71] on button at bounding box center [861, 60] width 23 height 23
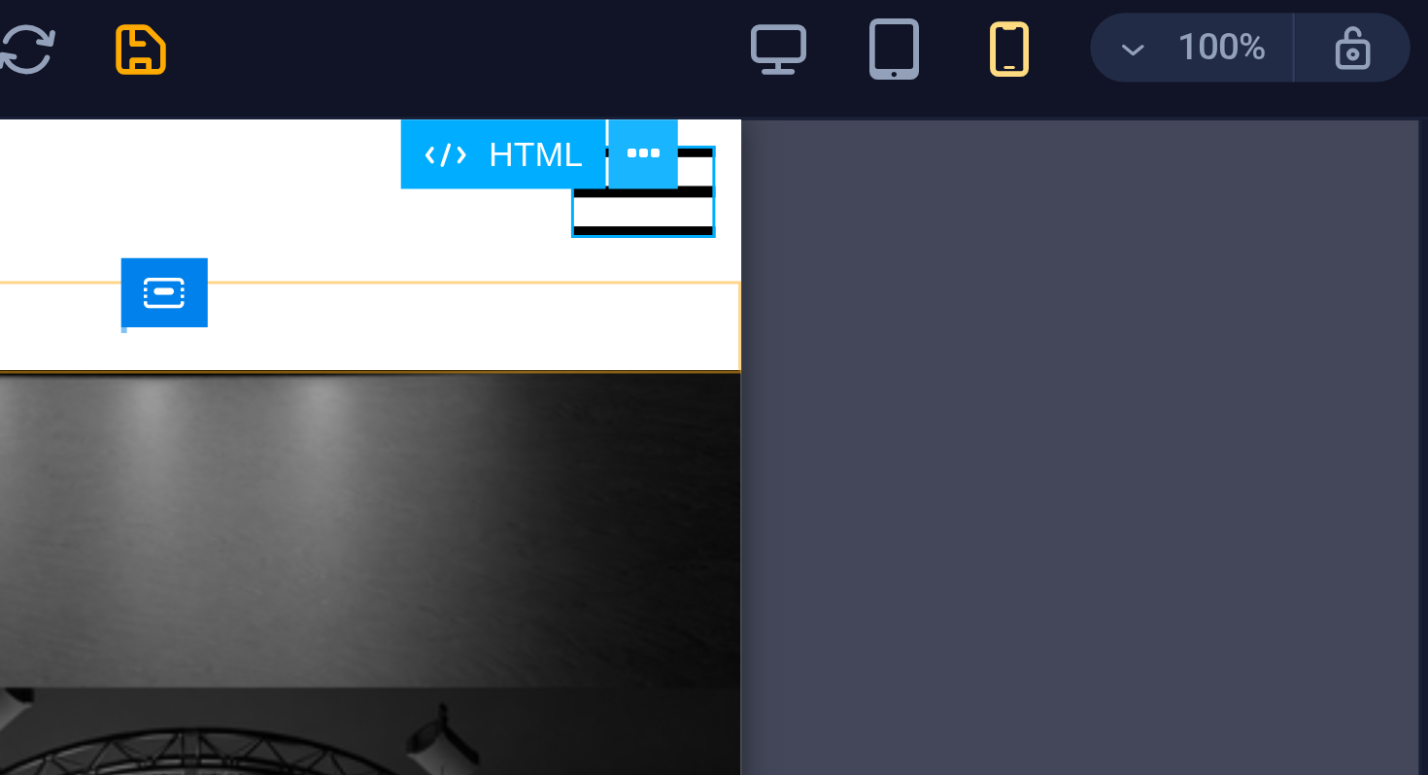
click at [693, 59] on icon at bounding box center [691, 61] width 11 height 20
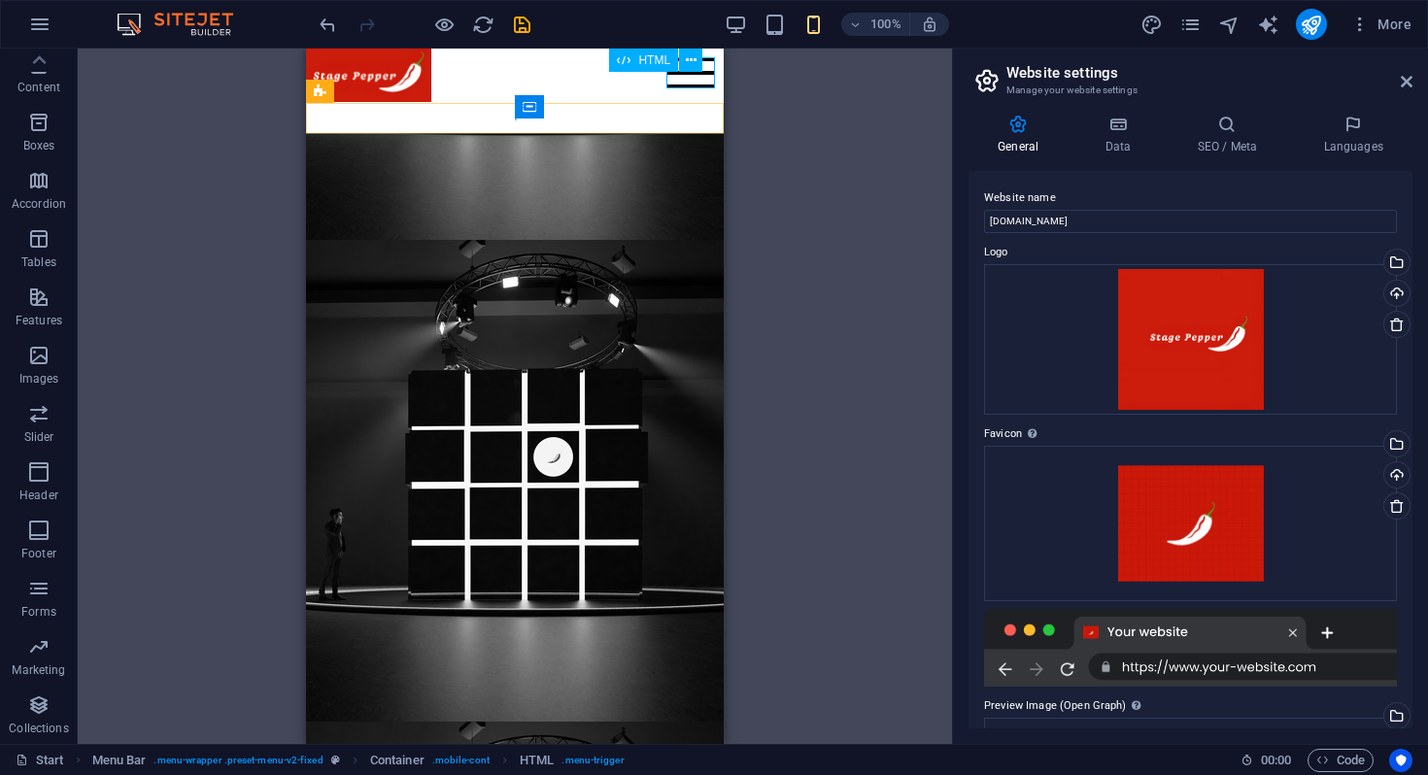
click at [704, 80] on div "Menu" at bounding box center [690, 72] width 49 height 31
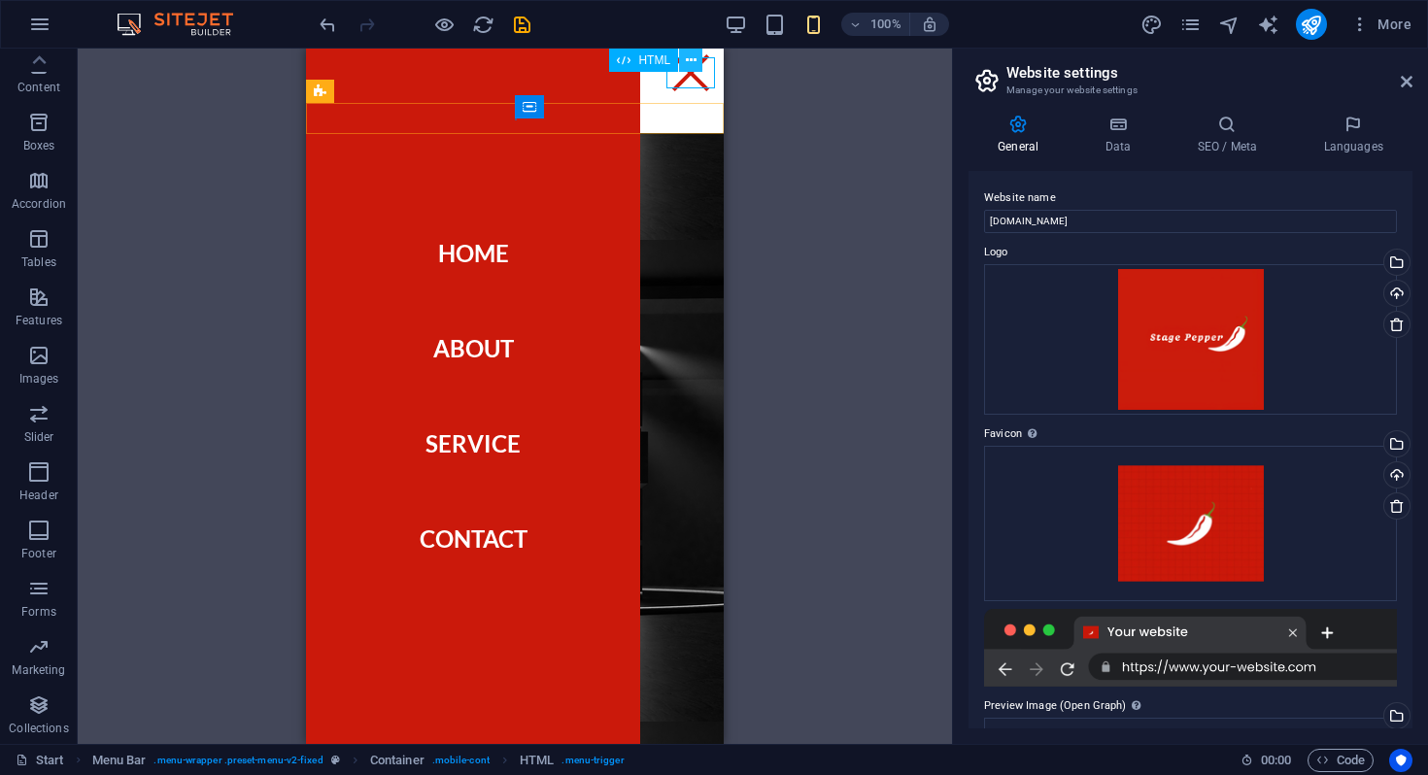
click at [692, 60] on icon at bounding box center [691, 61] width 11 height 20
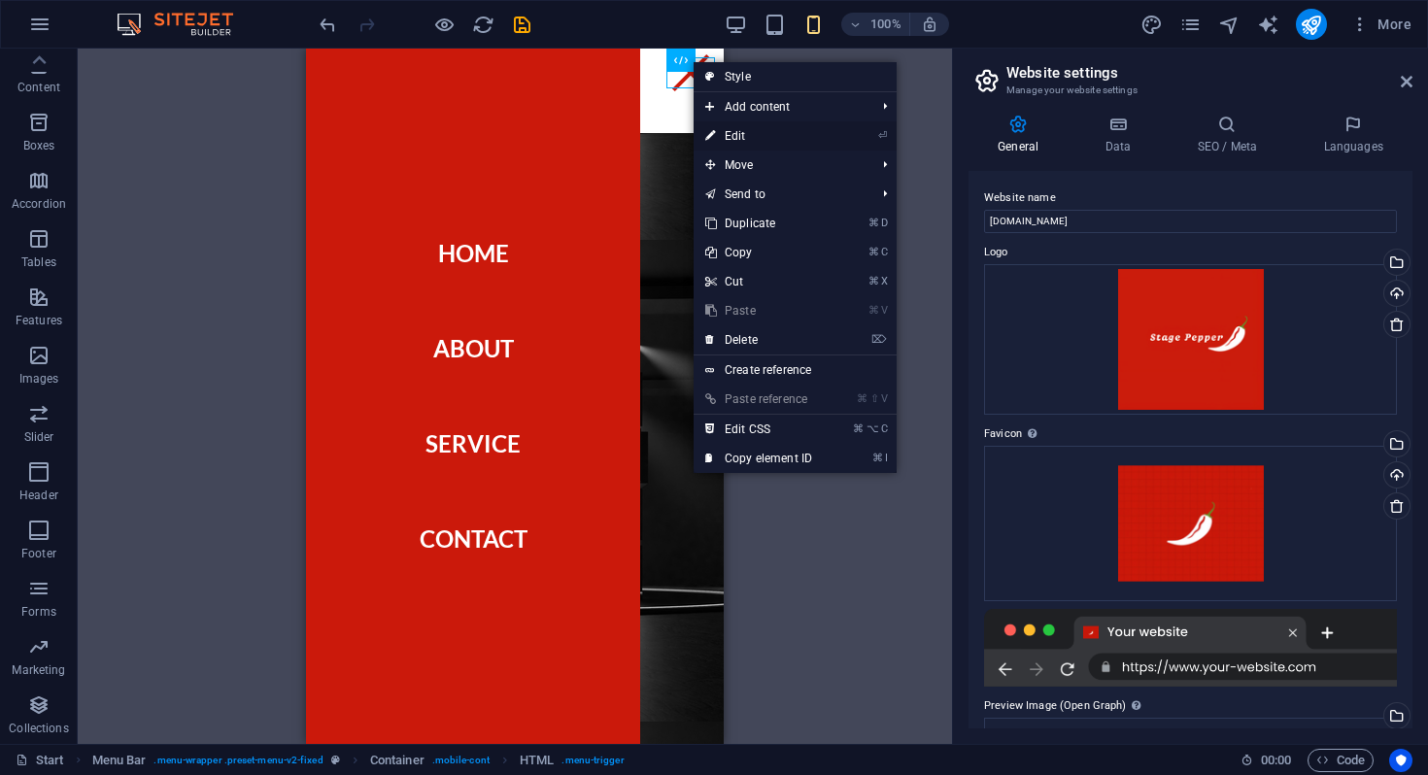
click at [762, 140] on link "⏎ Edit" at bounding box center [759, 135] width 130 height 29
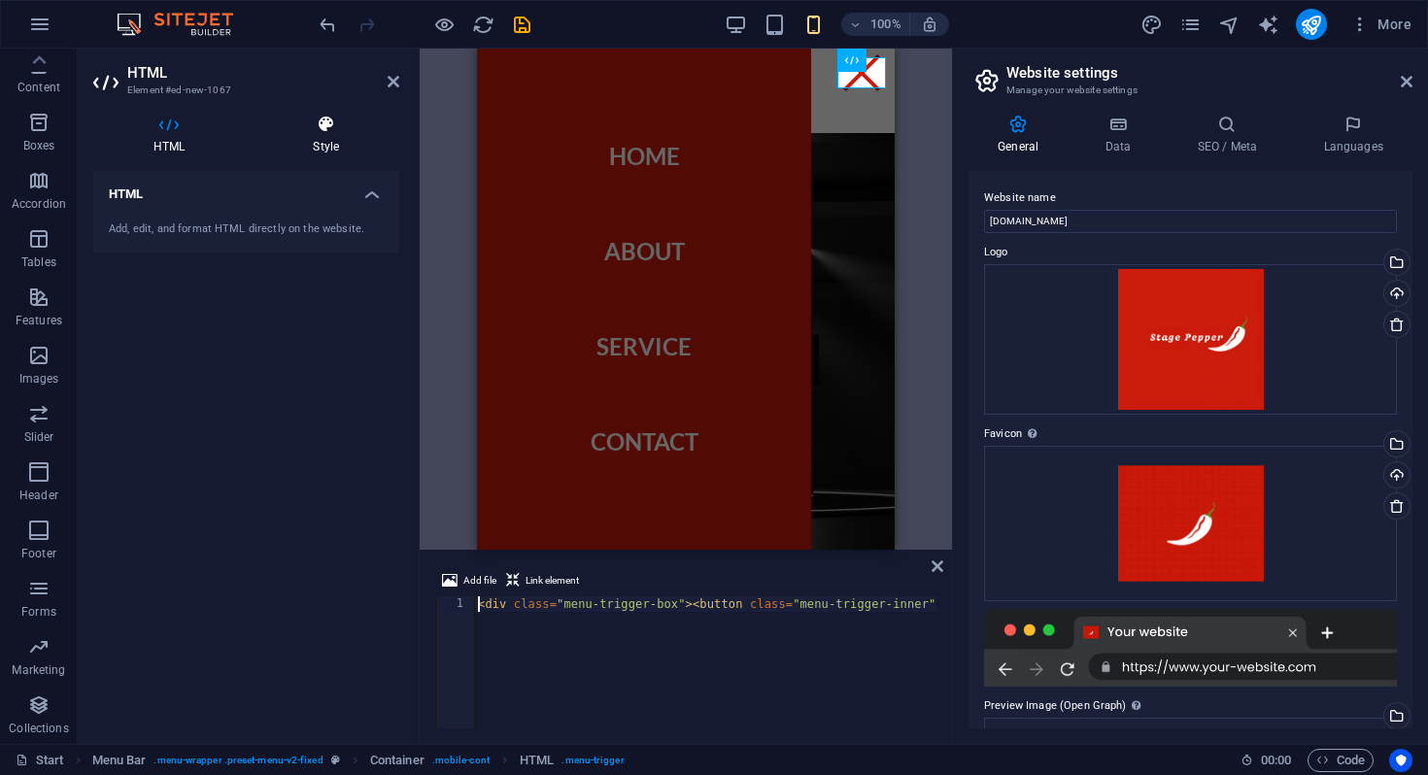
click at [330, 134] on h4 "Style" at bounding box center [326, 135] width 147 height 41
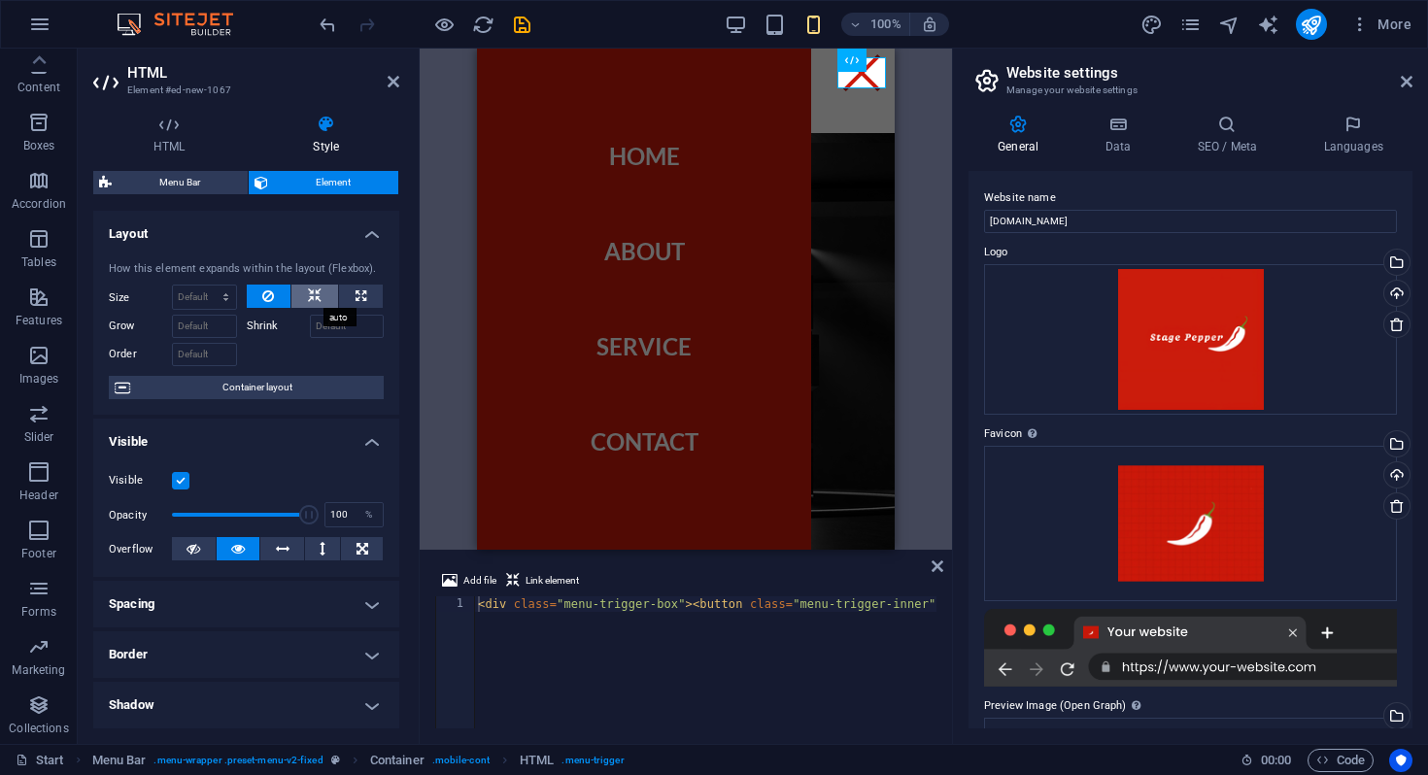
click at [318, 300] on icon at bounding box center [315, 296] width 14 height 23
drag, startPoint x: 300, startPoint y: 513, endPoint x: 200, endPoint y: 493, distance: 101.9
click at [199, 493] on div "Visible Opacity 21 % Overflow" at bounding box center [246, 515] width 306 height 123
type input "1"
drag, startPoint x: 202, startPoint y: 515, endPoint x: 131, endPoint y: 514, distance: 70.9
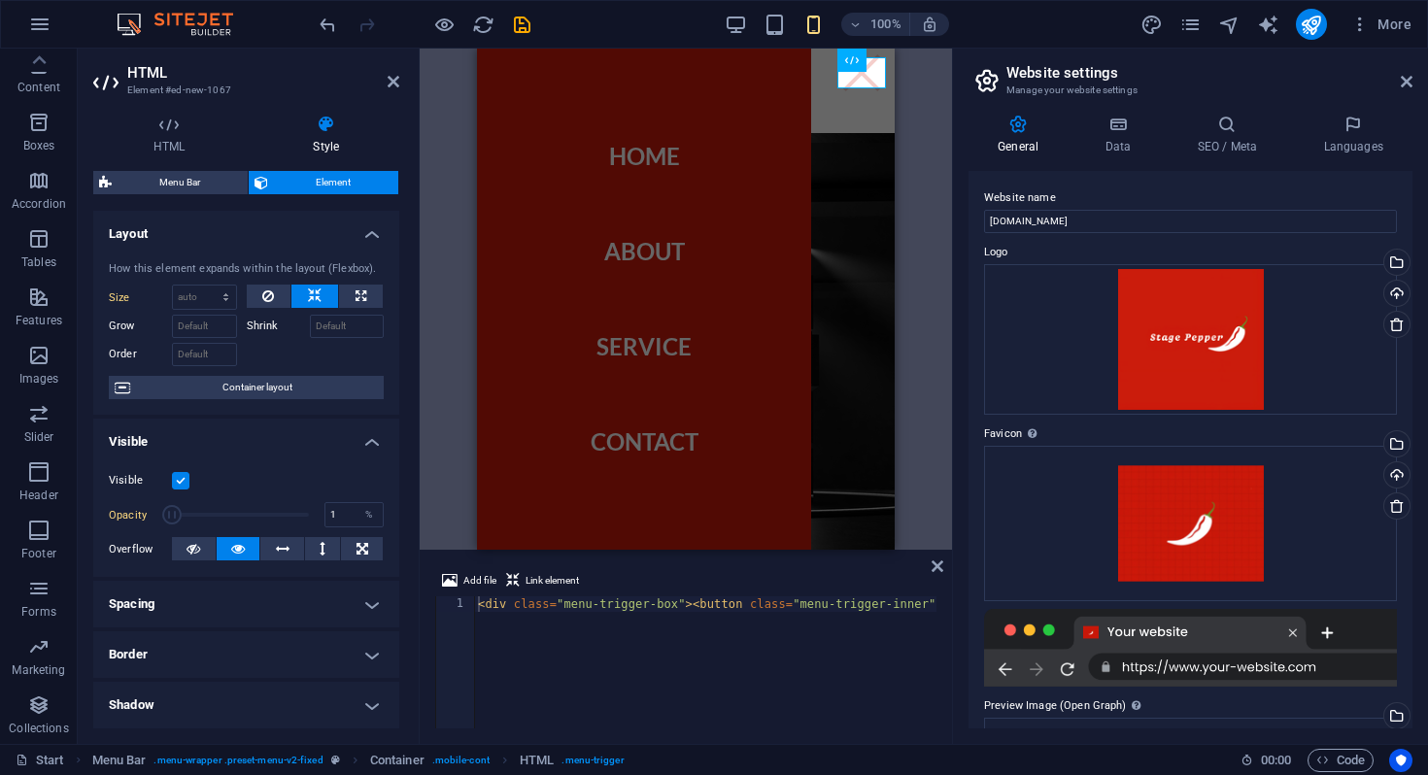
click at [131, 514] on div "Opacity 1 %" at bounding box center [246, 514] width 275 height 29
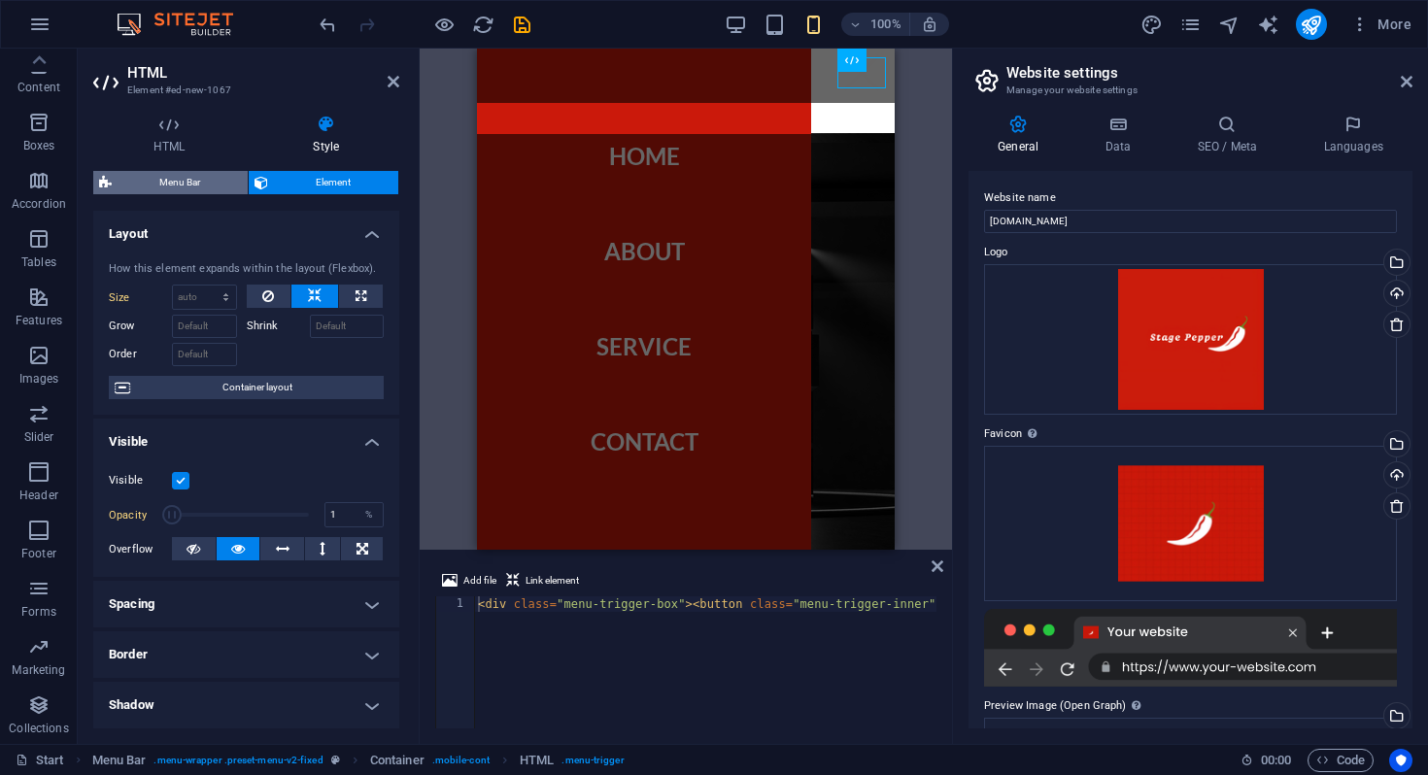
click at [211, 176] on span "Menu Bar" at bounding box center [180, 182] width 124 height 23
select select "rem"
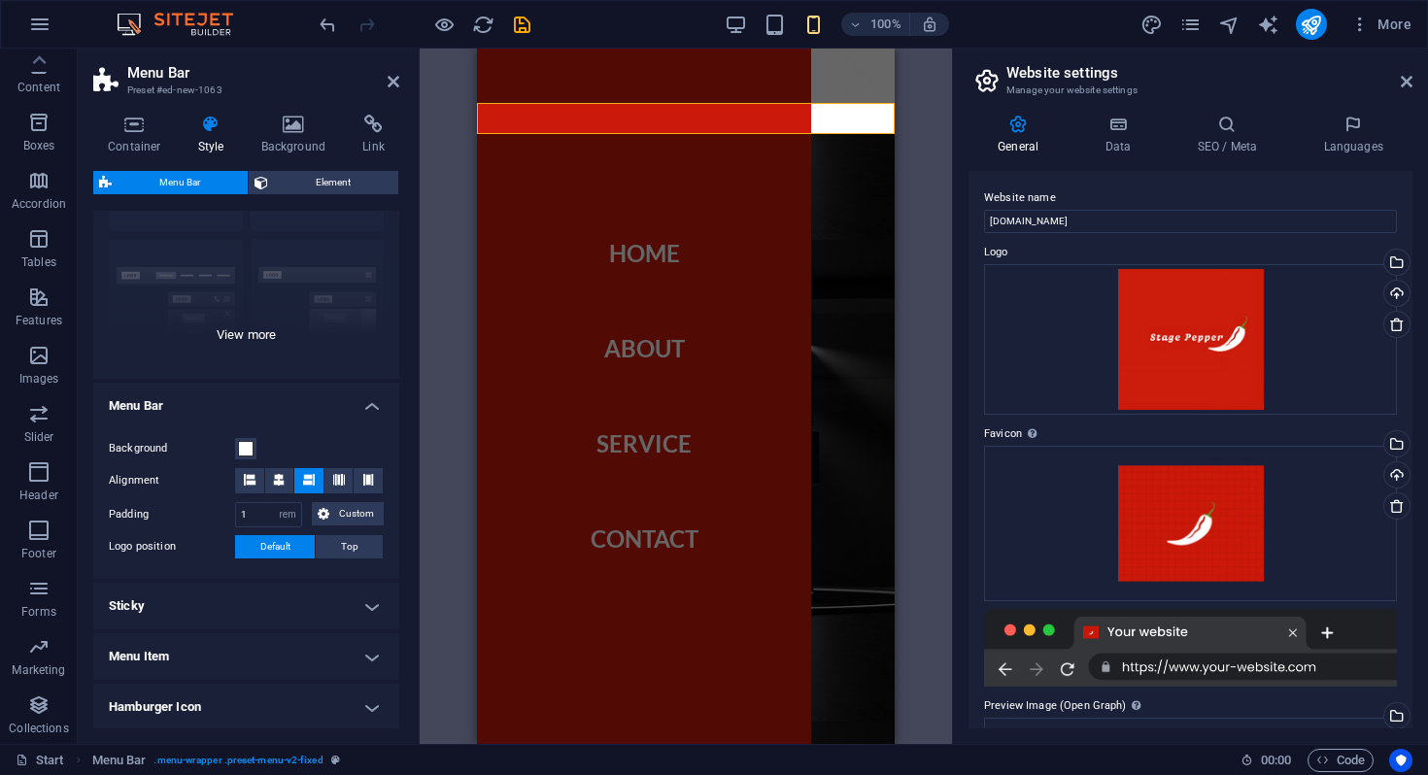
scroll to position [298, 0]
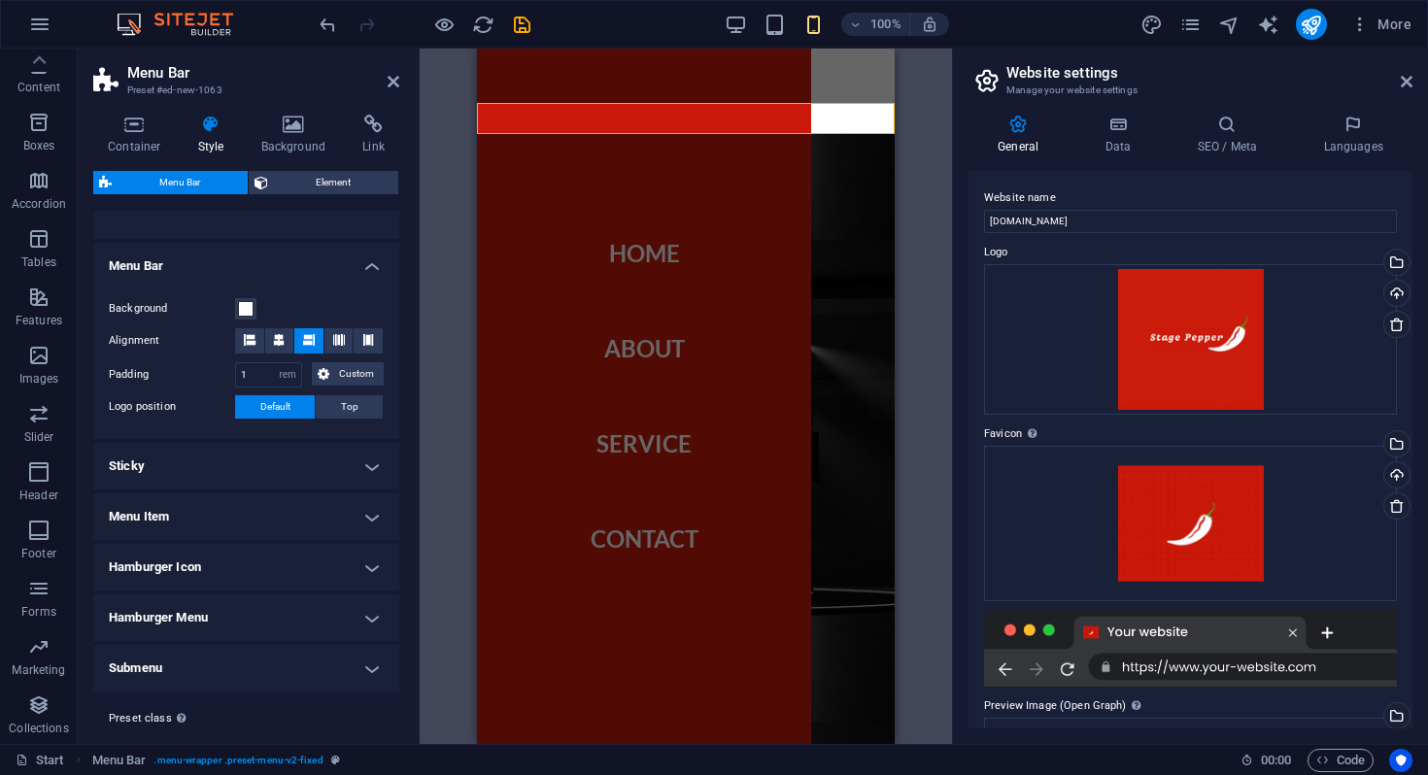
click at [258, 558] on h4 "Hamburger Icon" at bounding box center [246, 567] width 306 height 47
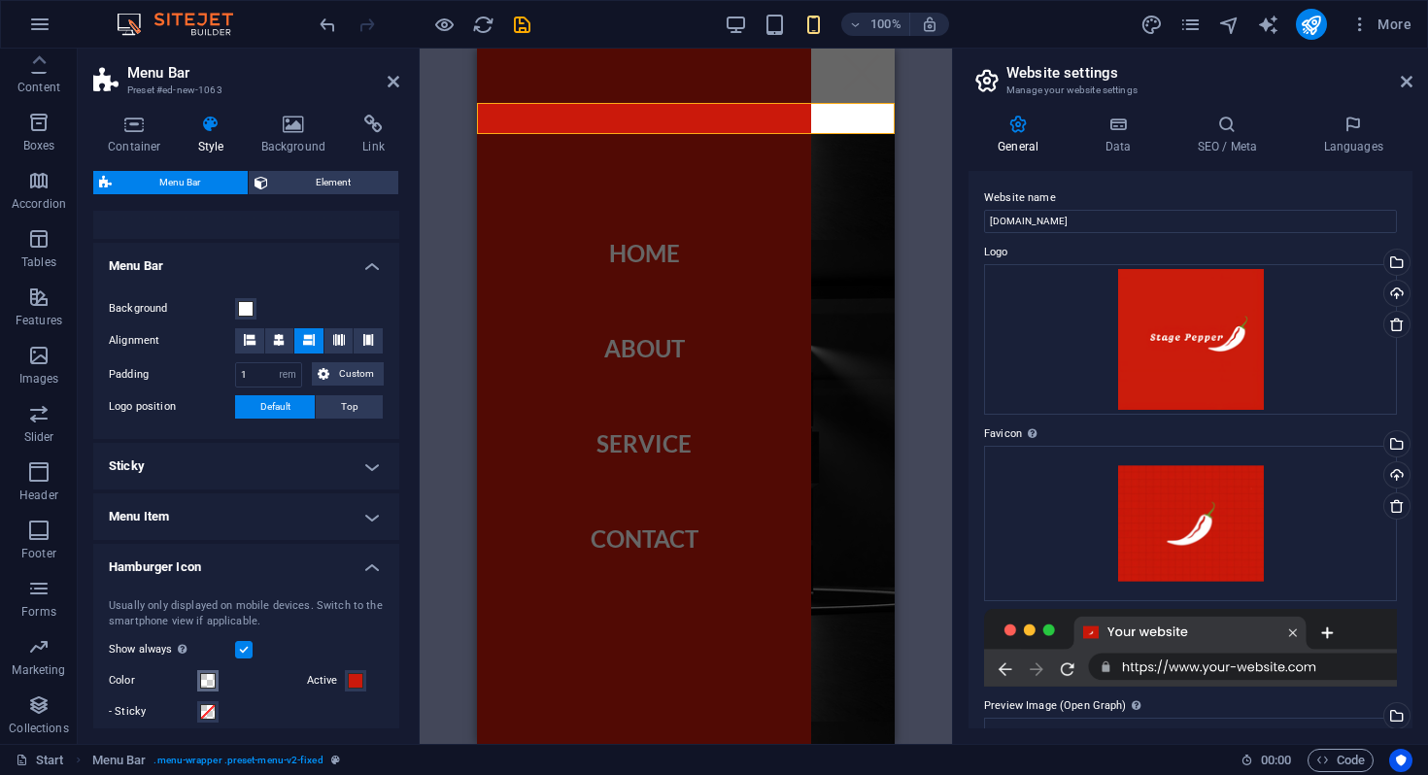
click at [210, 681] on span at bounding box center [208, 681] width 16 height 16
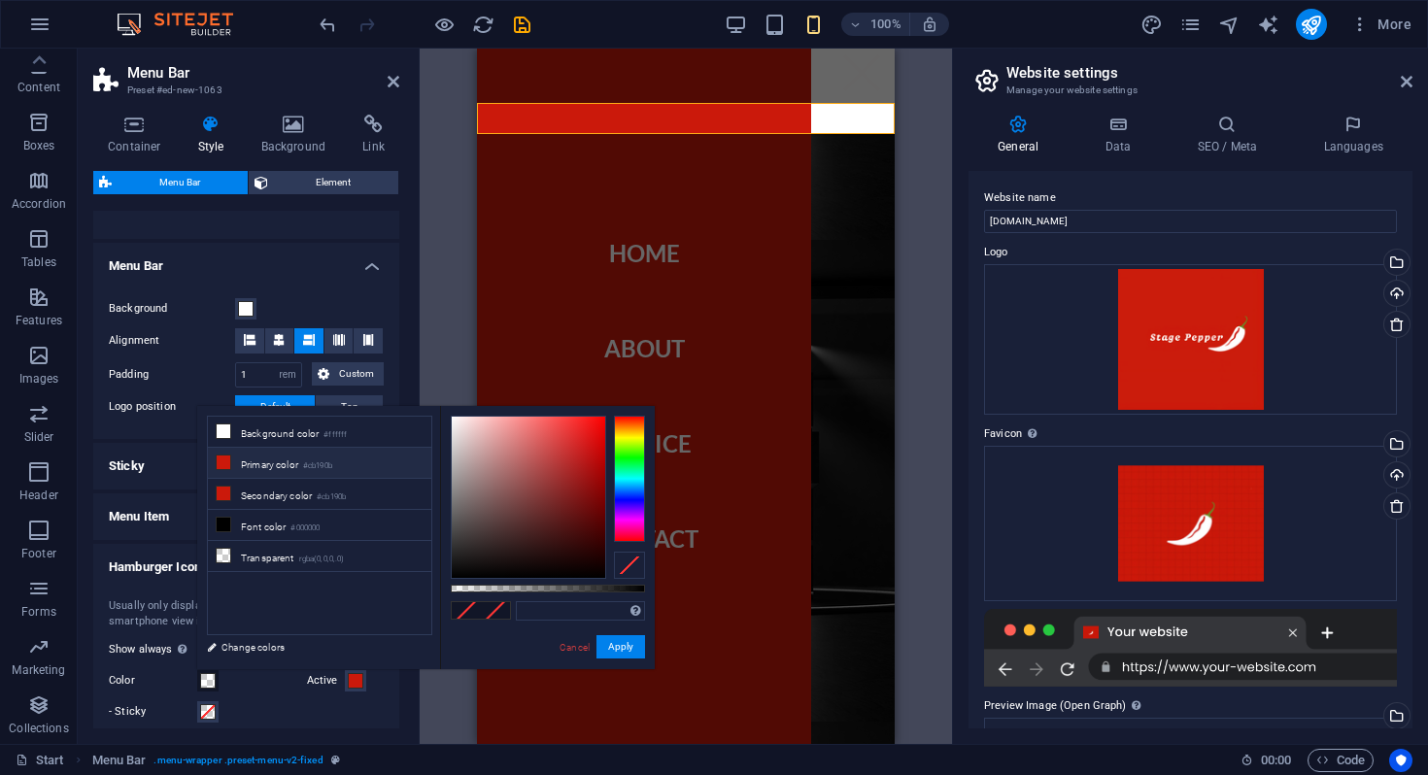
click at [290, 471] on li "Primary color #cb190b" at bounding box center [319, 463] width 223 height 31
type input "#cb190b"
click at [603, 650] on button "Apply" at bounding box center [620, 646] width 49 height 23
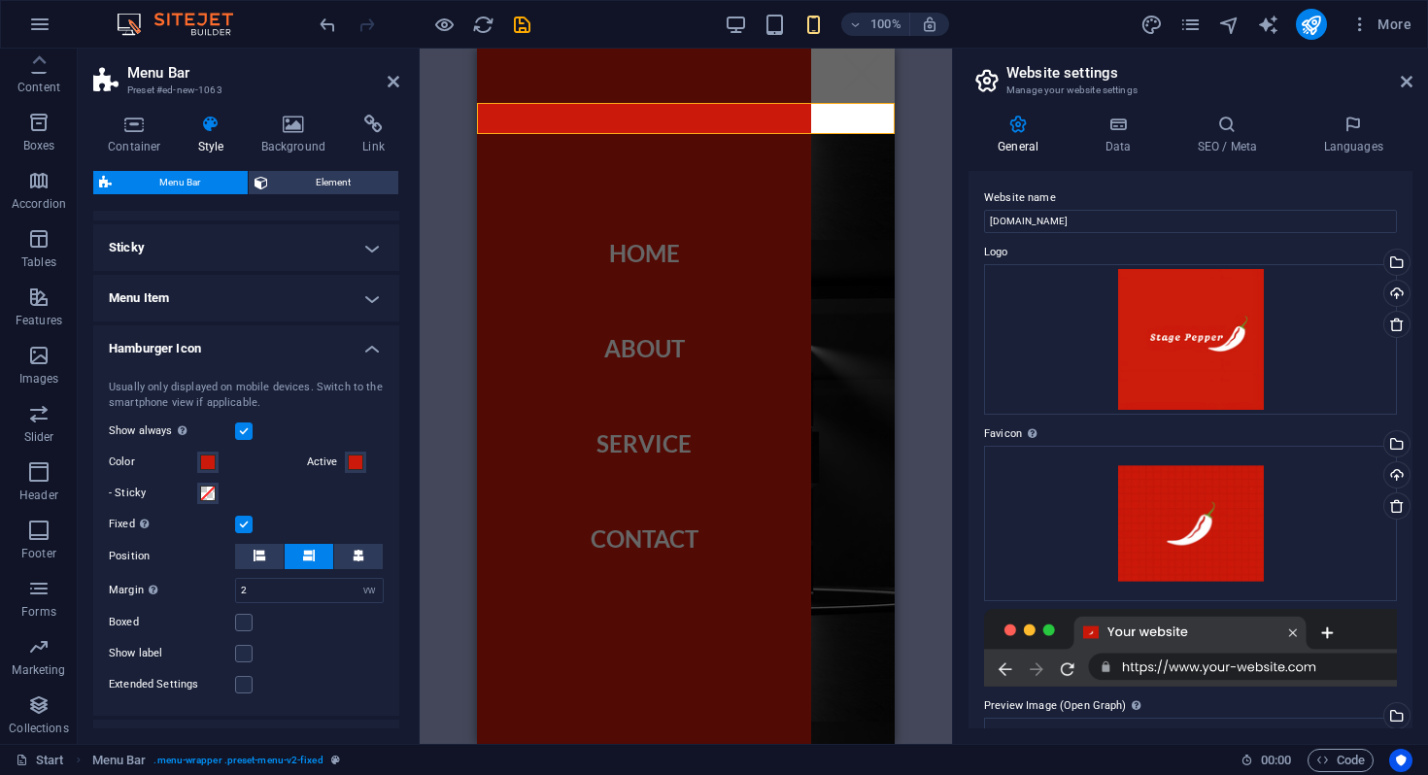
scroll to position [516, 0]
click at [250, 619] on label at bounding box center [243, 623] width 17 height 17
click at [0, 0] on input "Boxed" at bounding box center [0, 0] width 0 height 0
click at [250, 620] on label at bounding box center [243, 623] width 17 height 17
click at [0, 0] on input "Boxed" at bounding box center [0, 0] width 0 height 0
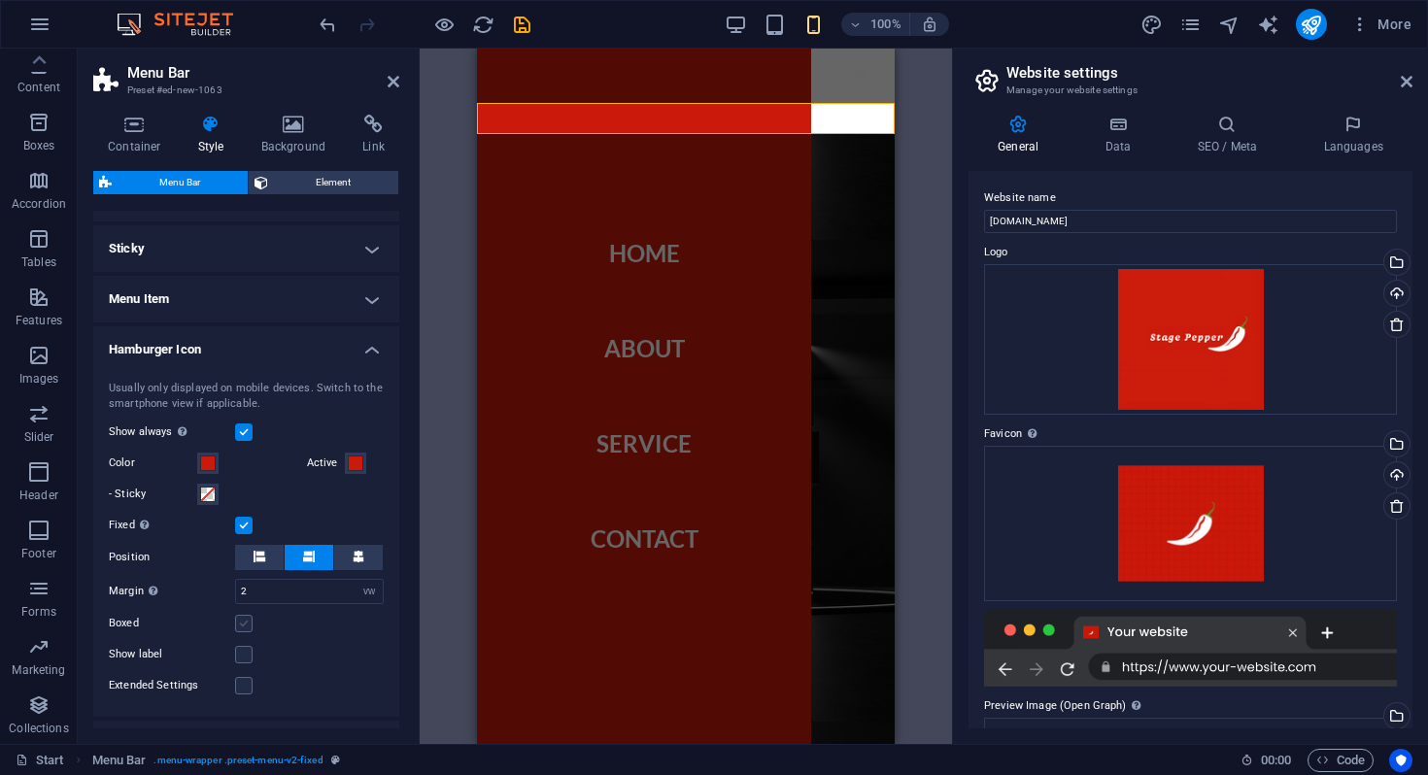
click at [250, 620] on label at bounding box center [243, 623] width 17 height 17
click at [0, 0] on input "Boxed" at bounding box center [0, 0] width 0 height 0
click at [204, 650] on span at bounding box center [208, 655] width 16 height 16
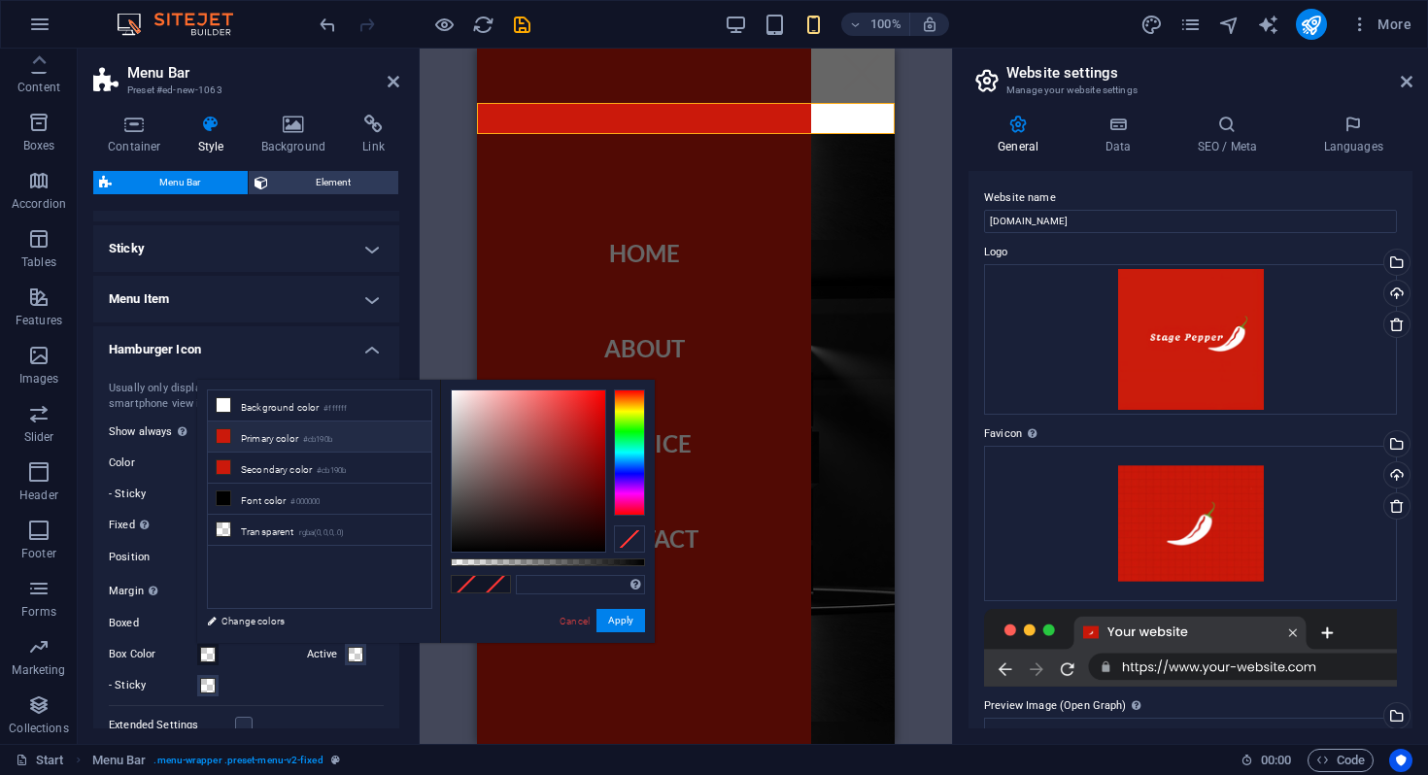
click at [283, 445] on li "Primary color #cb190b" at bounding box center [319, 437] width 223 height 31
type input "#cb190b"
click at [626, 625] on button "Apply" at bounding box center [620, 620] width 49 height 23
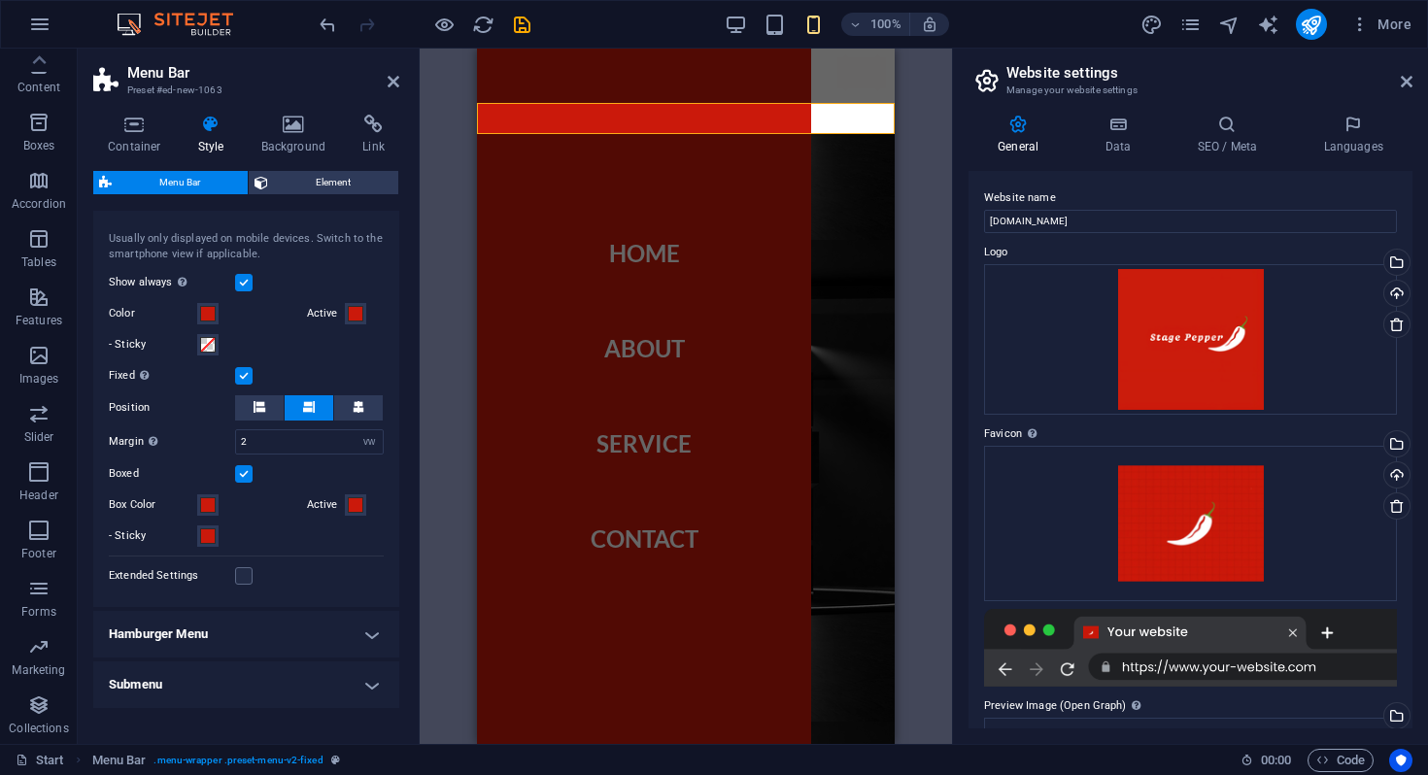
scroll to position [721, 0]
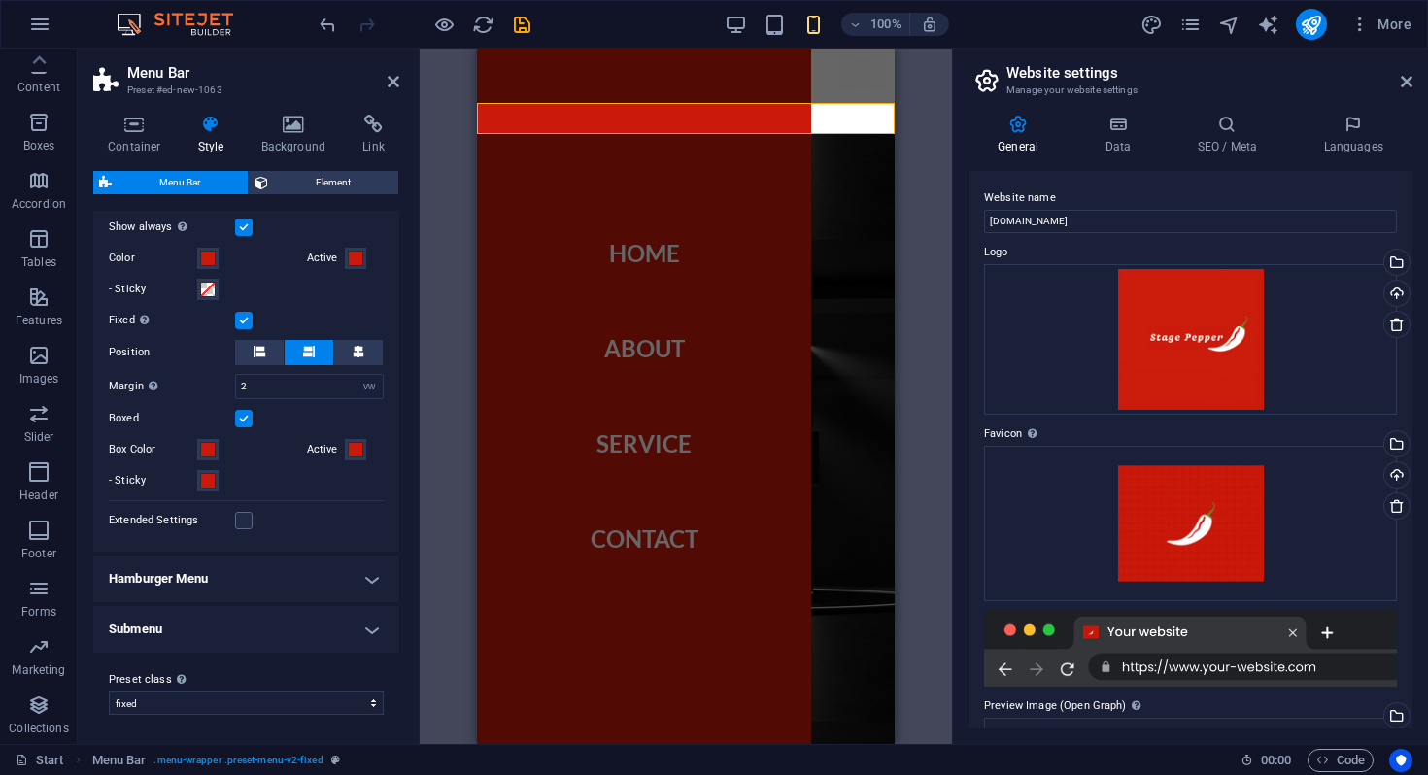
click at [212, 578] on h4 "Hamburger Menu" at bounding box center [246, 579] width 306 height 47
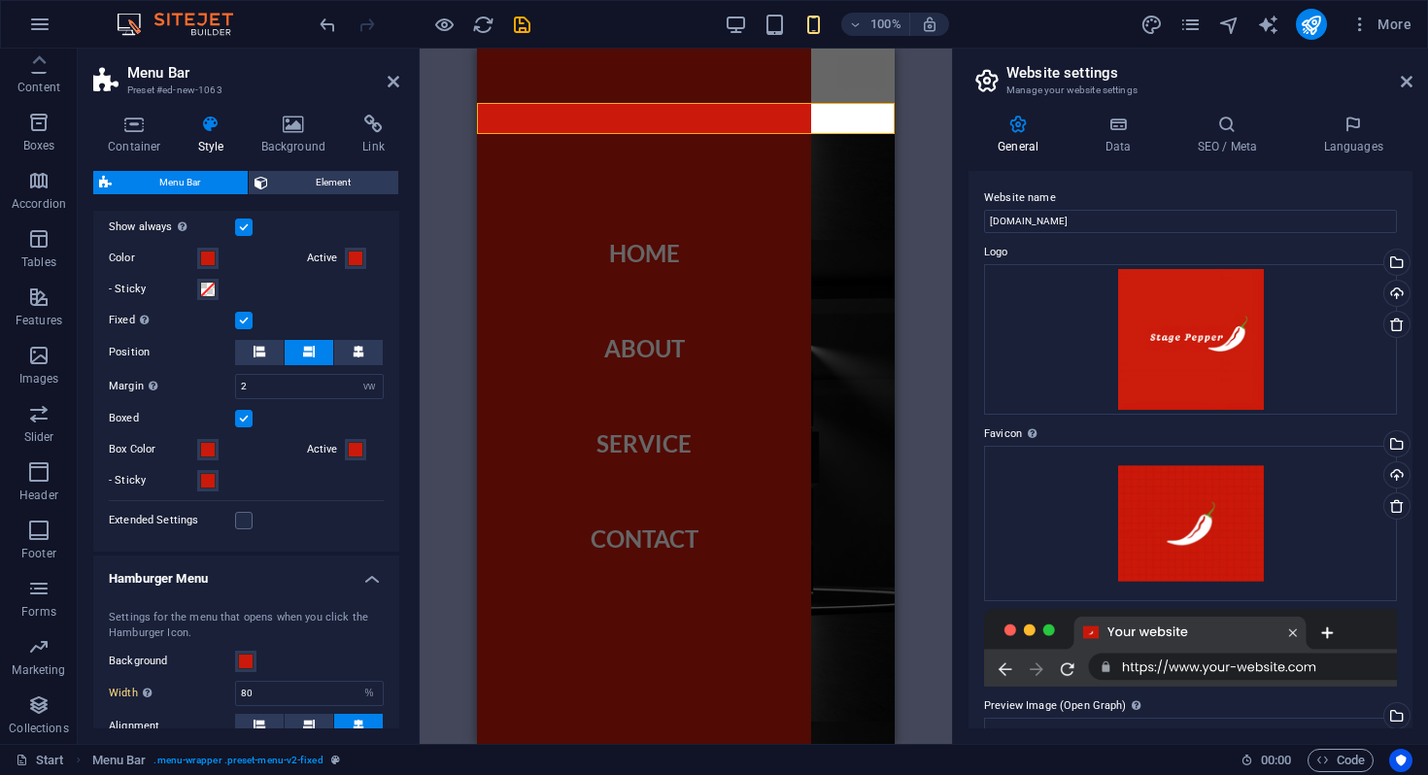
click at [212, 578] on h4 "Hamburger Menu" at bounding box center [246, 573] width 306 height 35
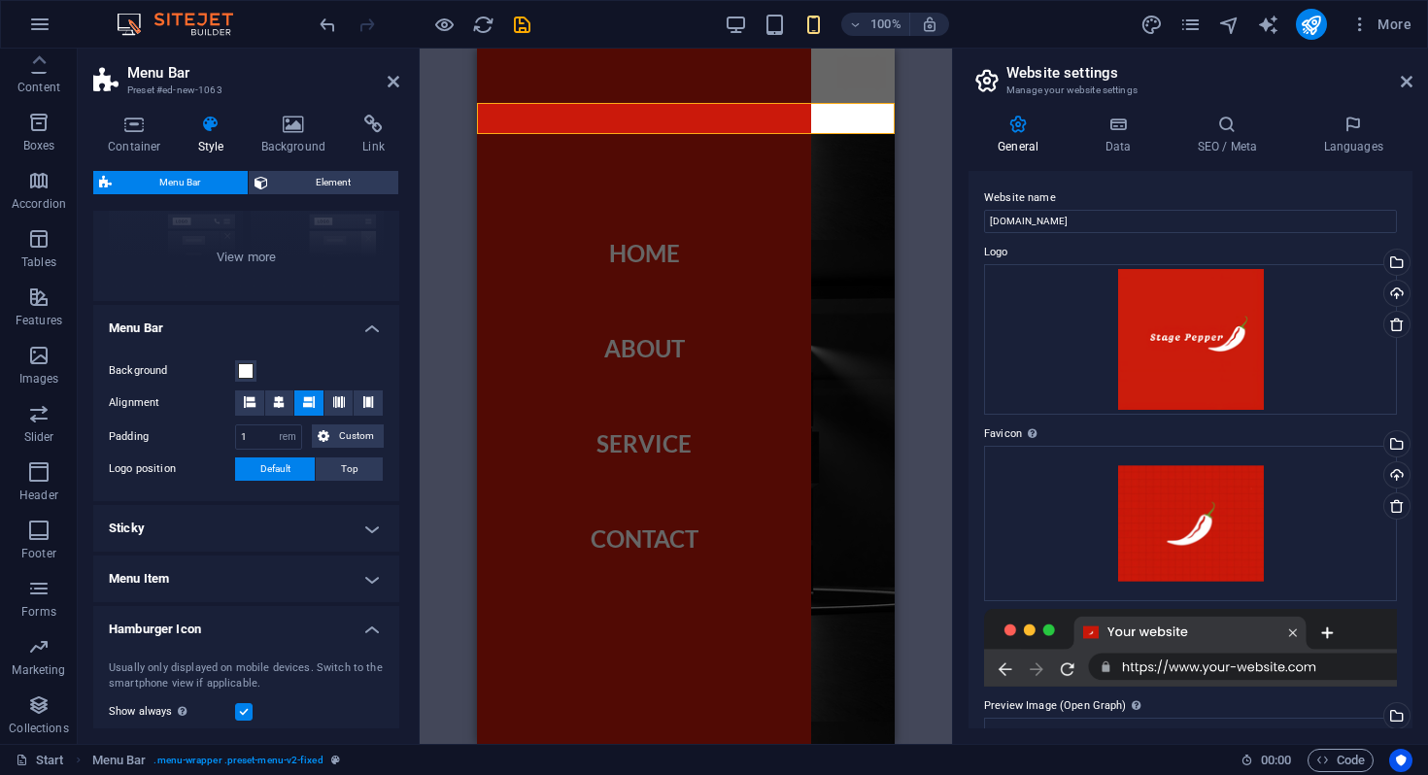
scroll to position [236, 0]
click at [247, 368] on span at bounding box center [246, 371] width 16 height 16
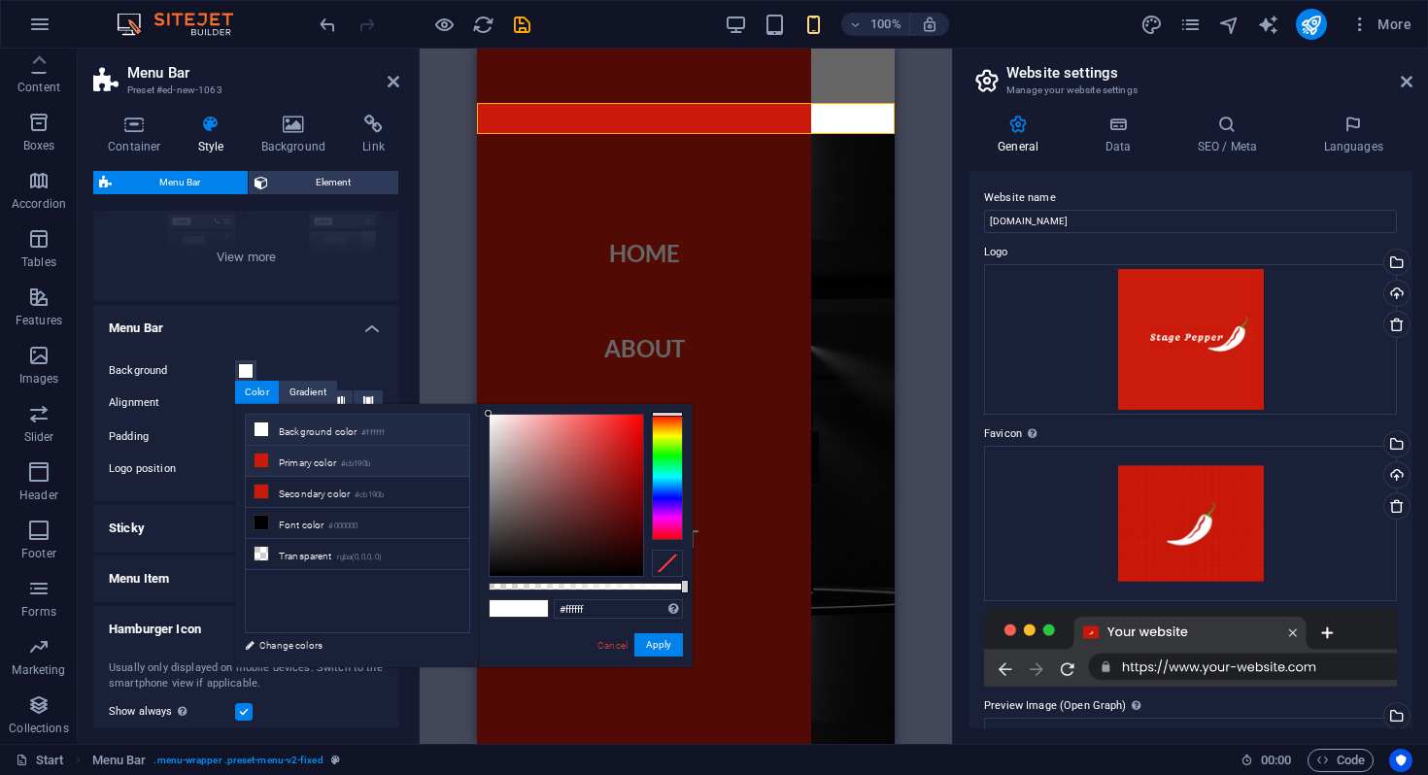
click at [284, 453] on li "Primary color #cb190b" at bounding box center [357, 461] width 223 height 31
type input "#cb190b"
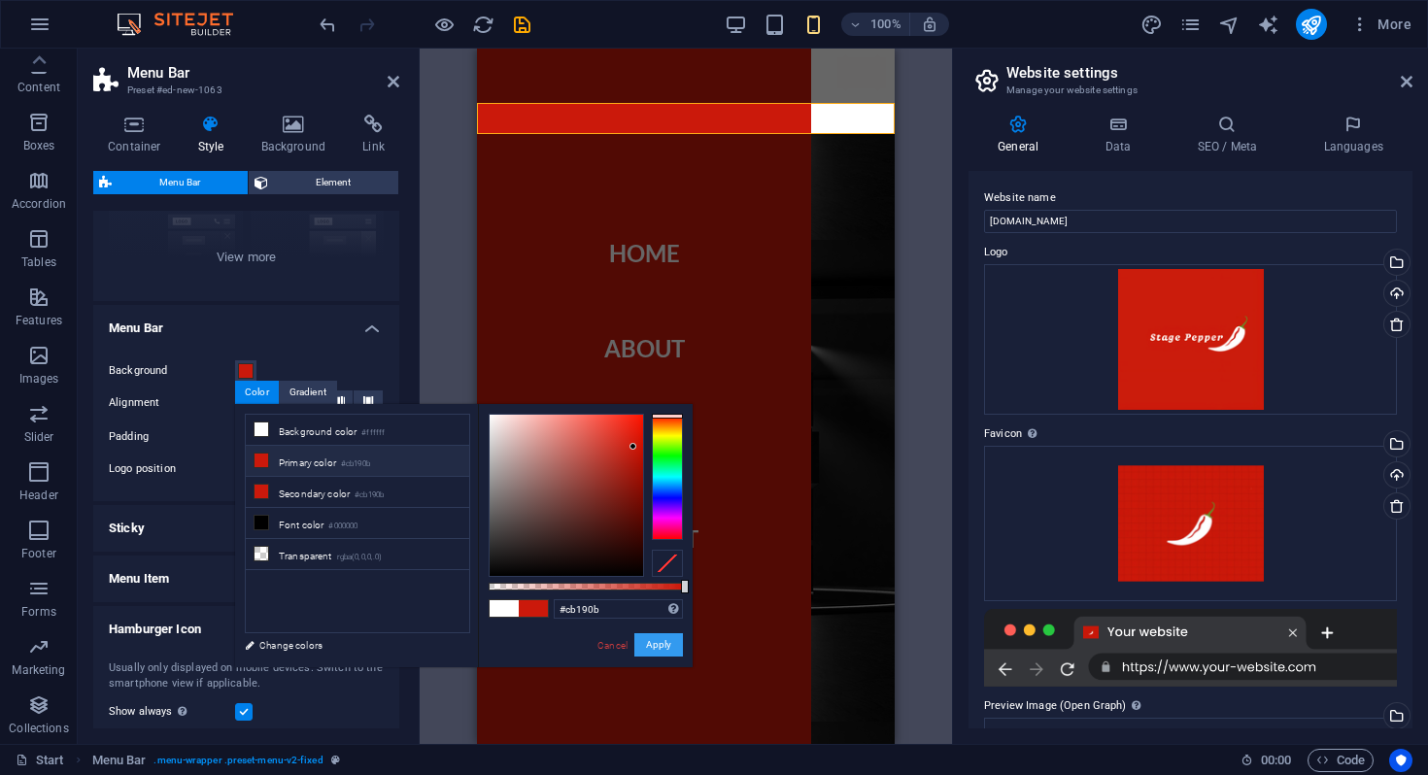
click at [652, 641] on button "Apply" at bounding box center [658, 644] width 49 height 23
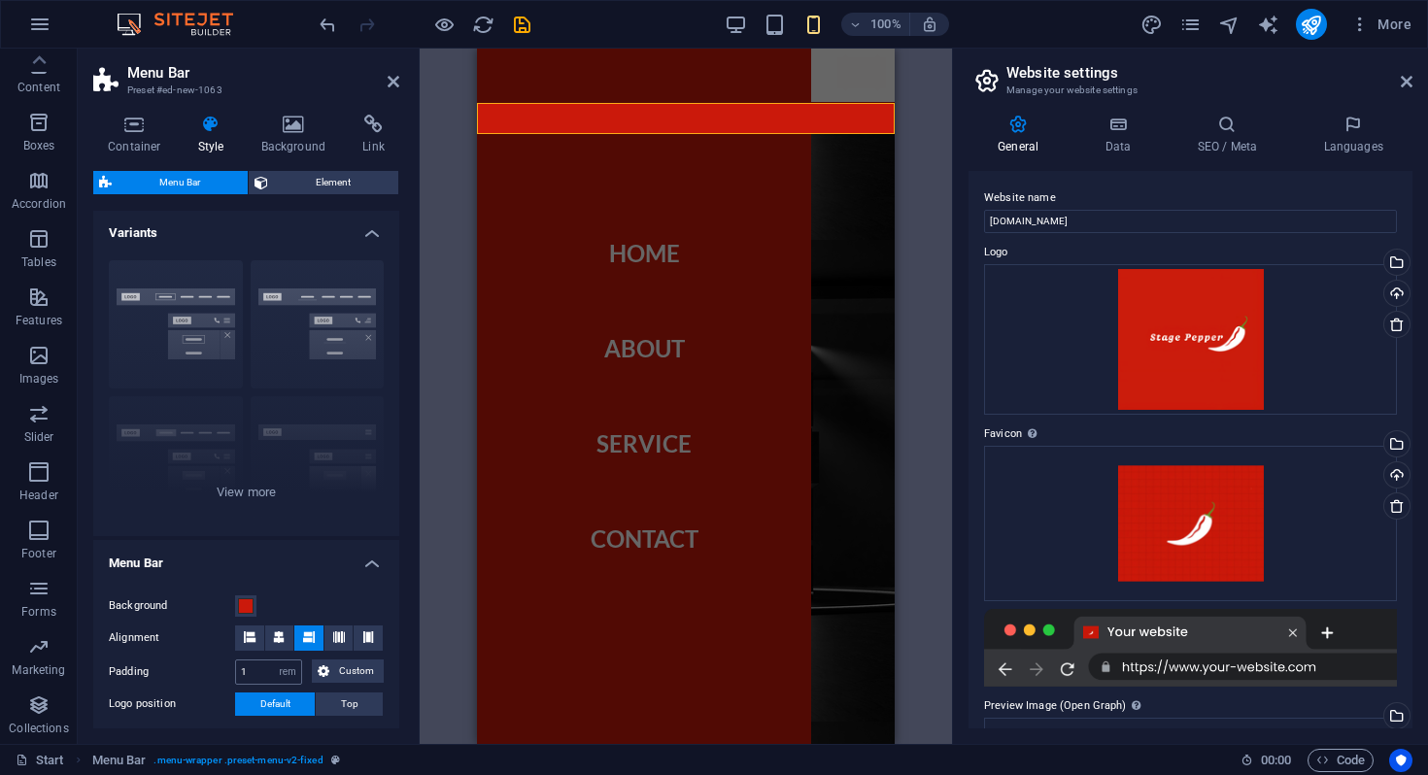
scroll to position [0, 0]
click at [931, 101] on div "Preset Container Preset Placeholder Preset Container Menu Bar Logo Container Pr…" at bounding box center [686, 397] width 532 height 696
click at [931, 140] on div "Preset Container Preset Placeholder Preset Container Menu Bar Logo Container Pr…" at bounding box center [686, 397] width 532 height 696
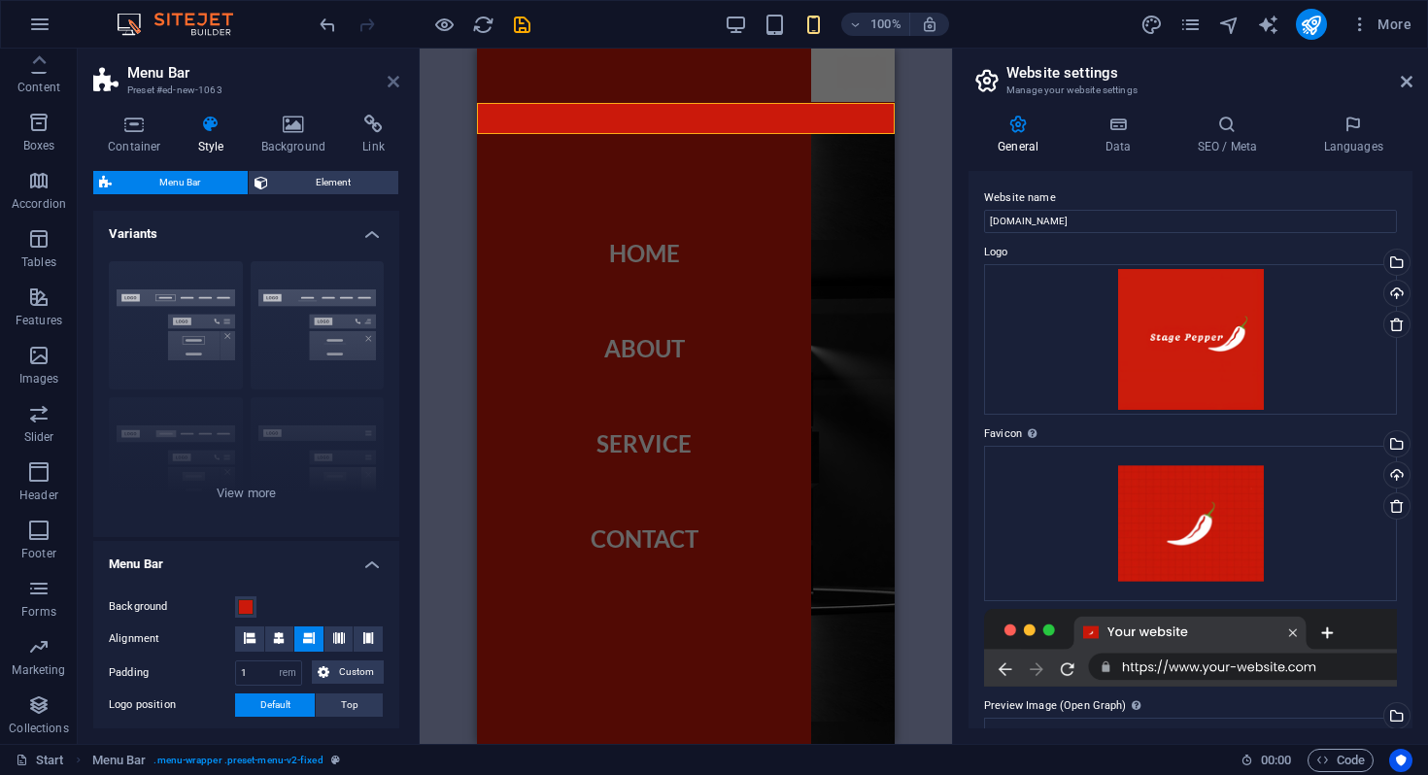
click at [395, 78] on icon at bounding box center [394, 82] width 12 height 16
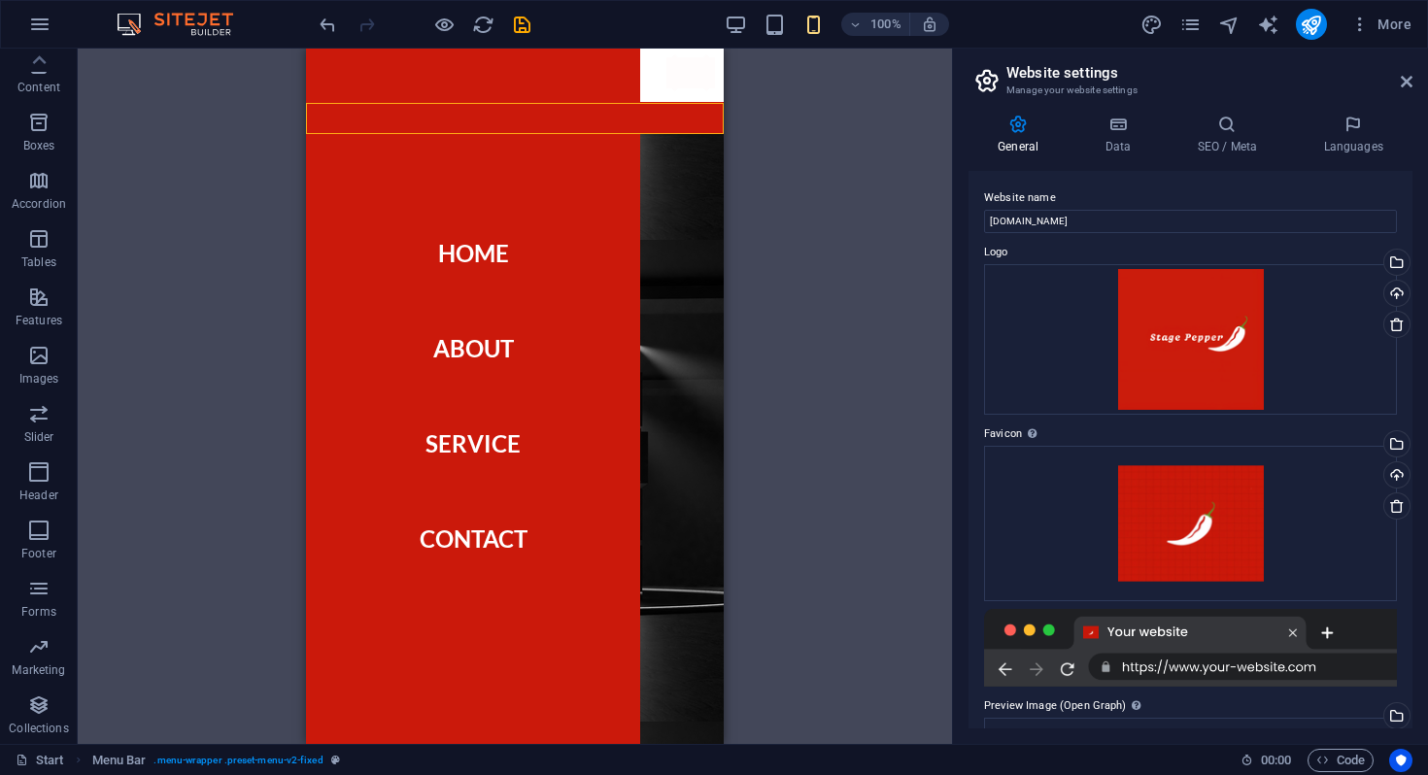
click at [776, 250] on div "Preset Preset Placeholder Preset Container Menu Bar Logo Container Preset H2 Me…" at bounding box center [515, 397] width 874 height 696
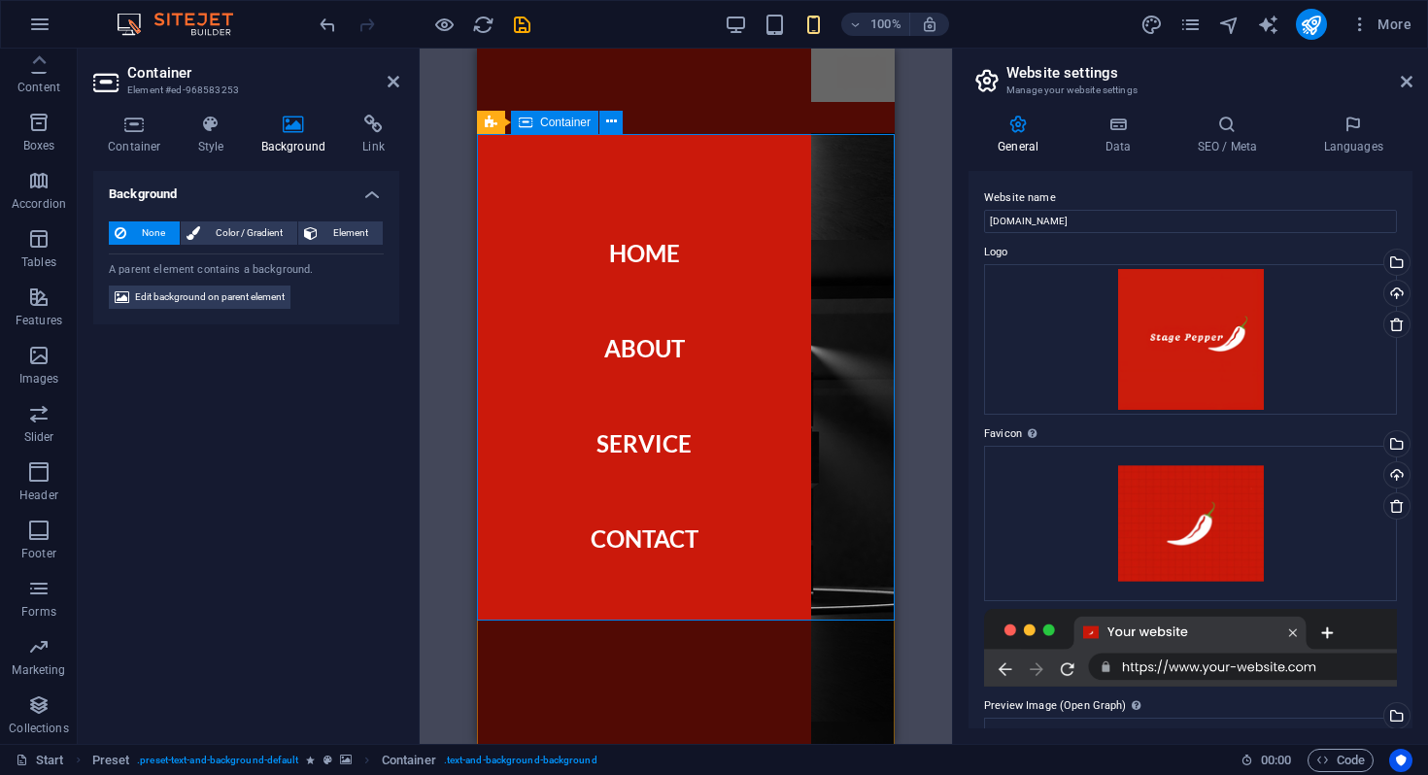
click at [848, 110] on div "Menu Home About Service Contact" at bounding box center [686, 117] width 418 height 31
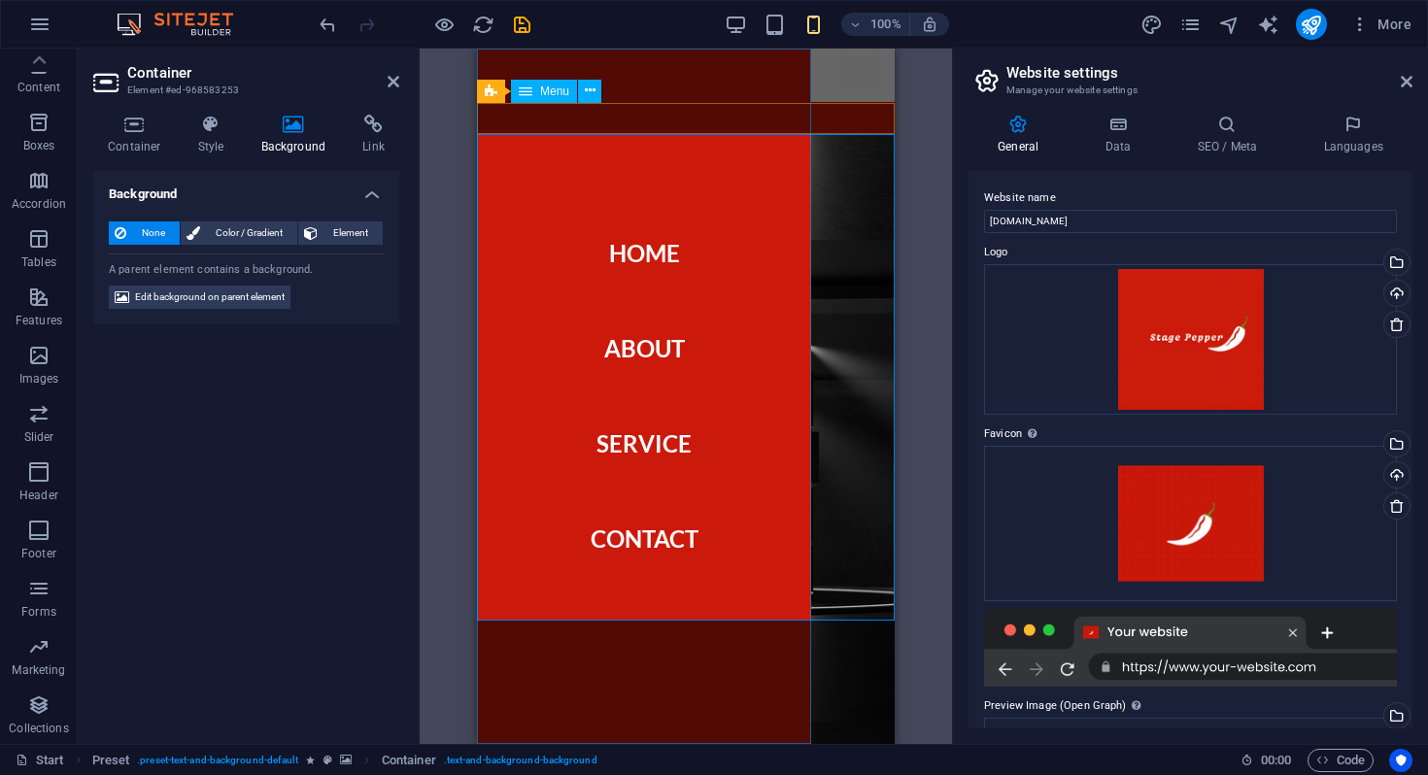
click at [685, 183] on nav "Home About Service Contact" at bounding box center [644, 397] width 334 height 696
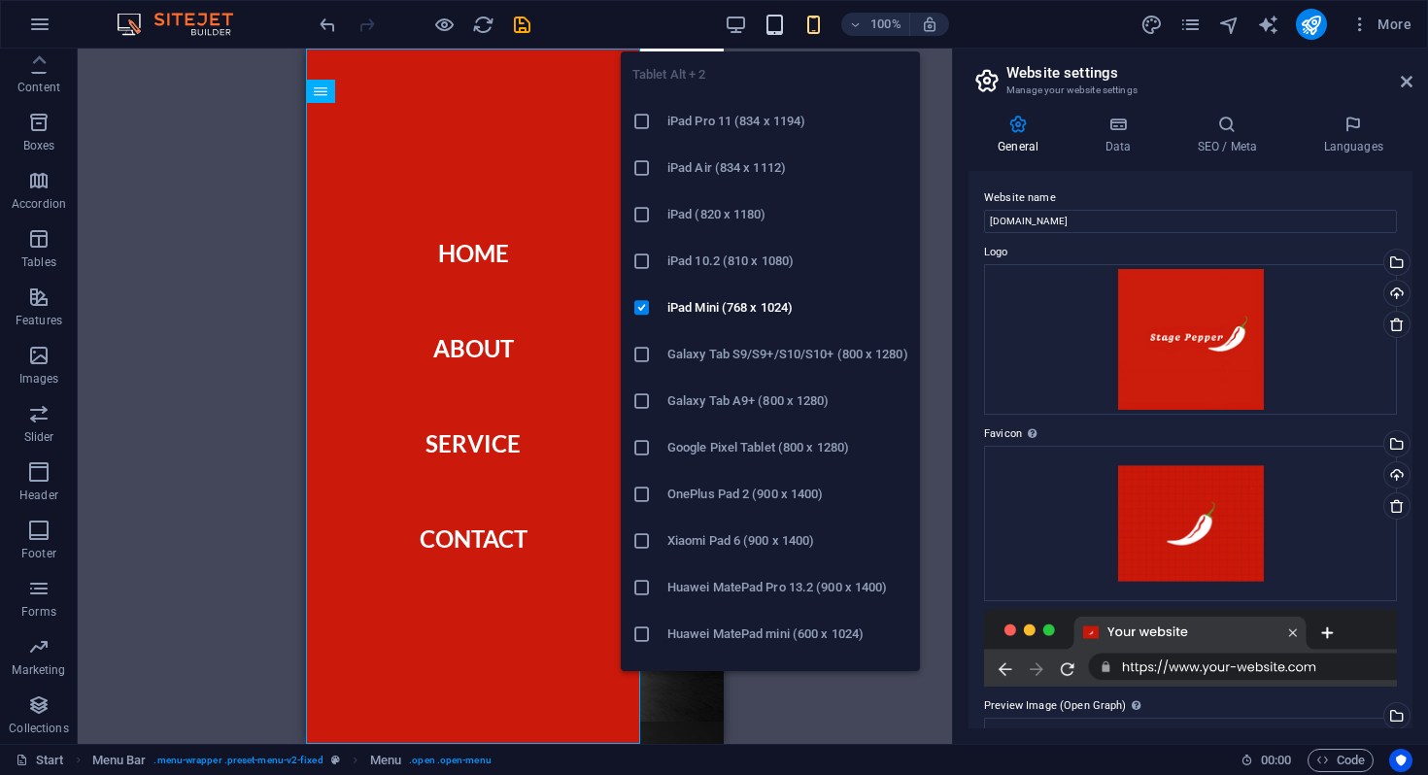
click at [772, 16] on icon "button" at bounding box center [775, 25] width 22 height 22
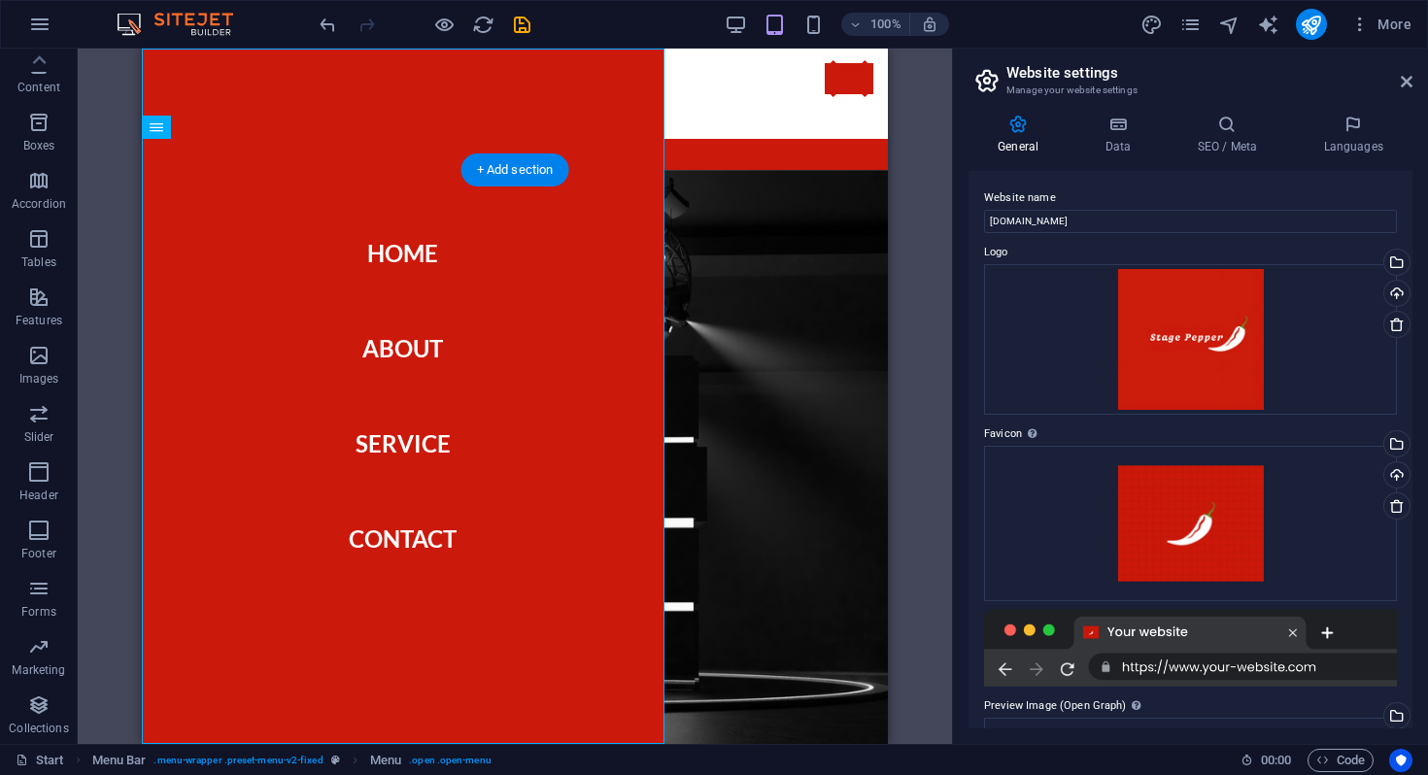
click at [797, 269] on figure at bounding box center [515, 518] width 746 height 696
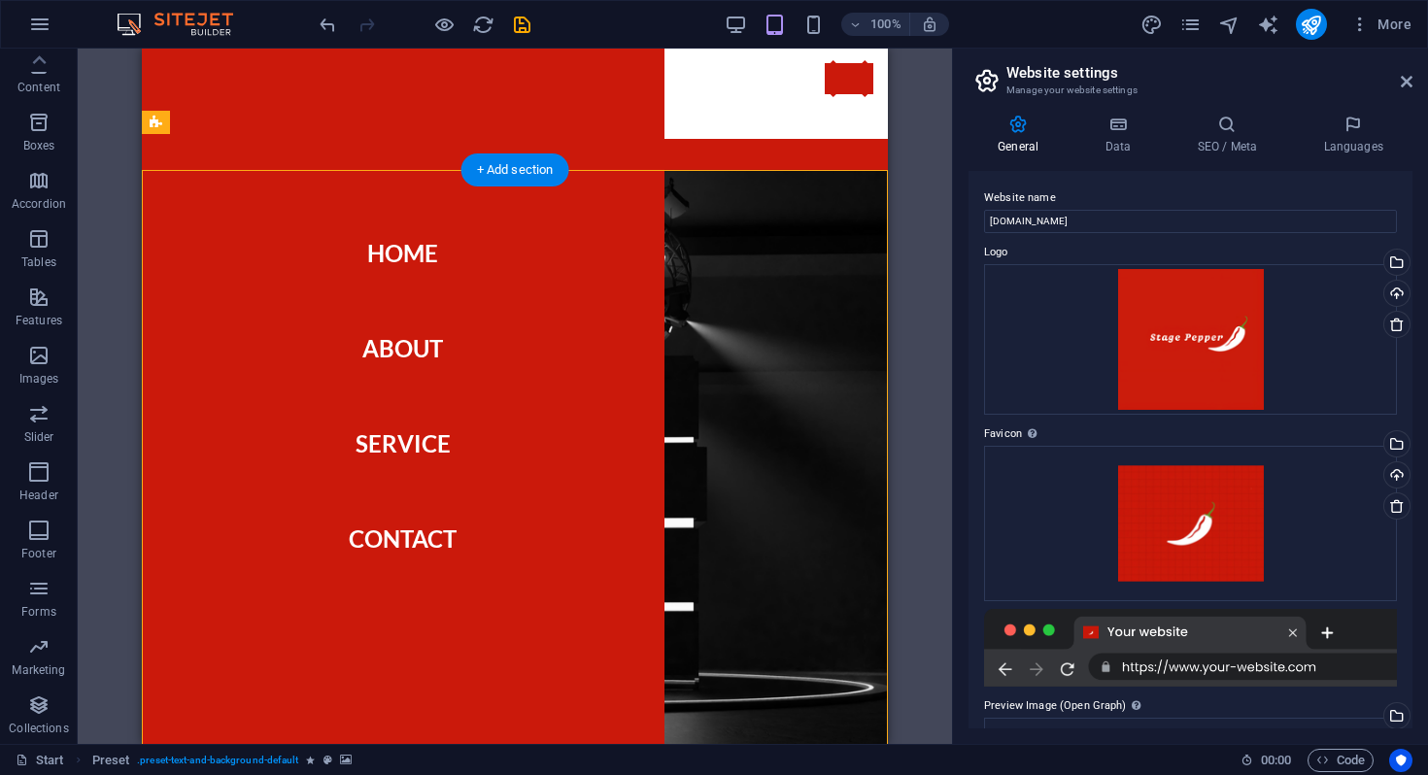
click at [797, 269] on figure at bounding box center [515, 518] width 746 height 696
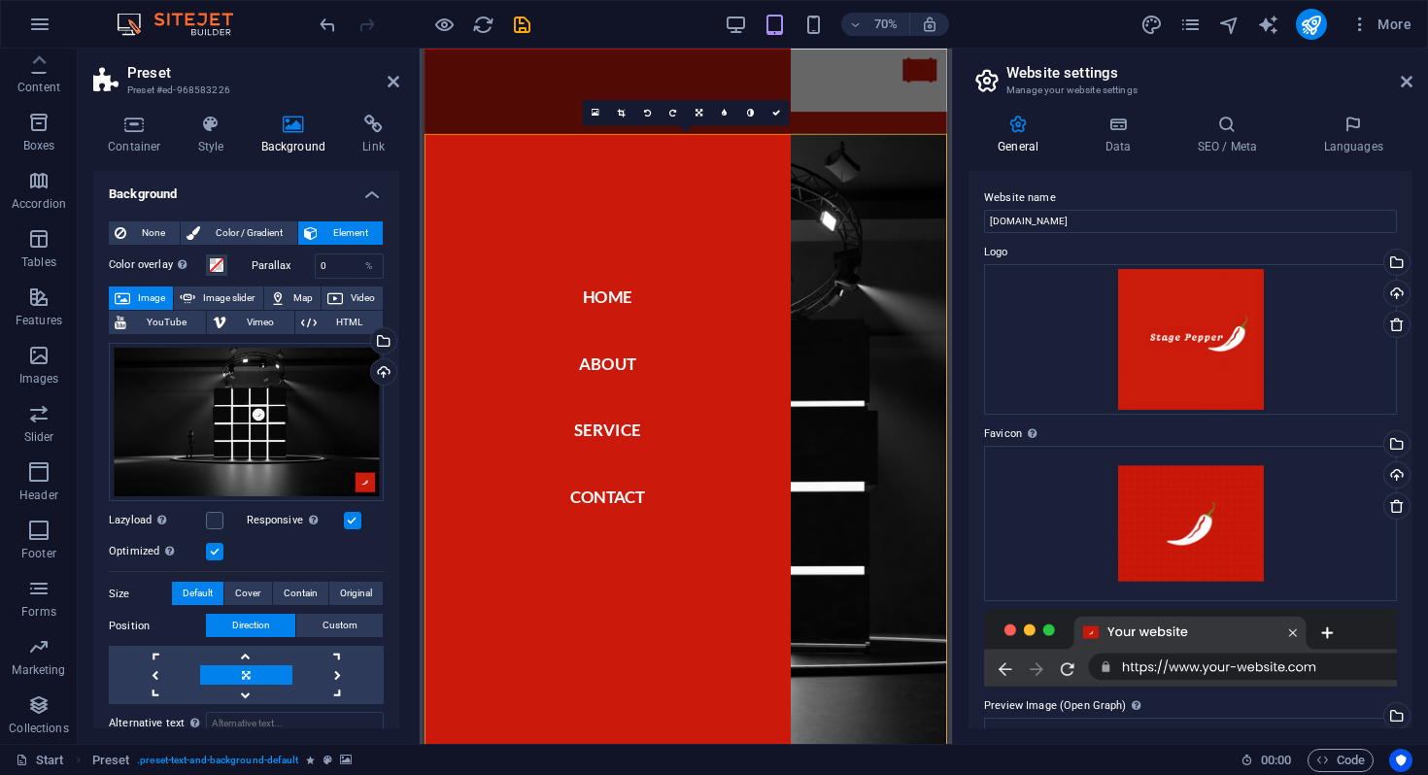
click at [1038, 248] on figure at bounding box center [798, 667] width 746 height 994
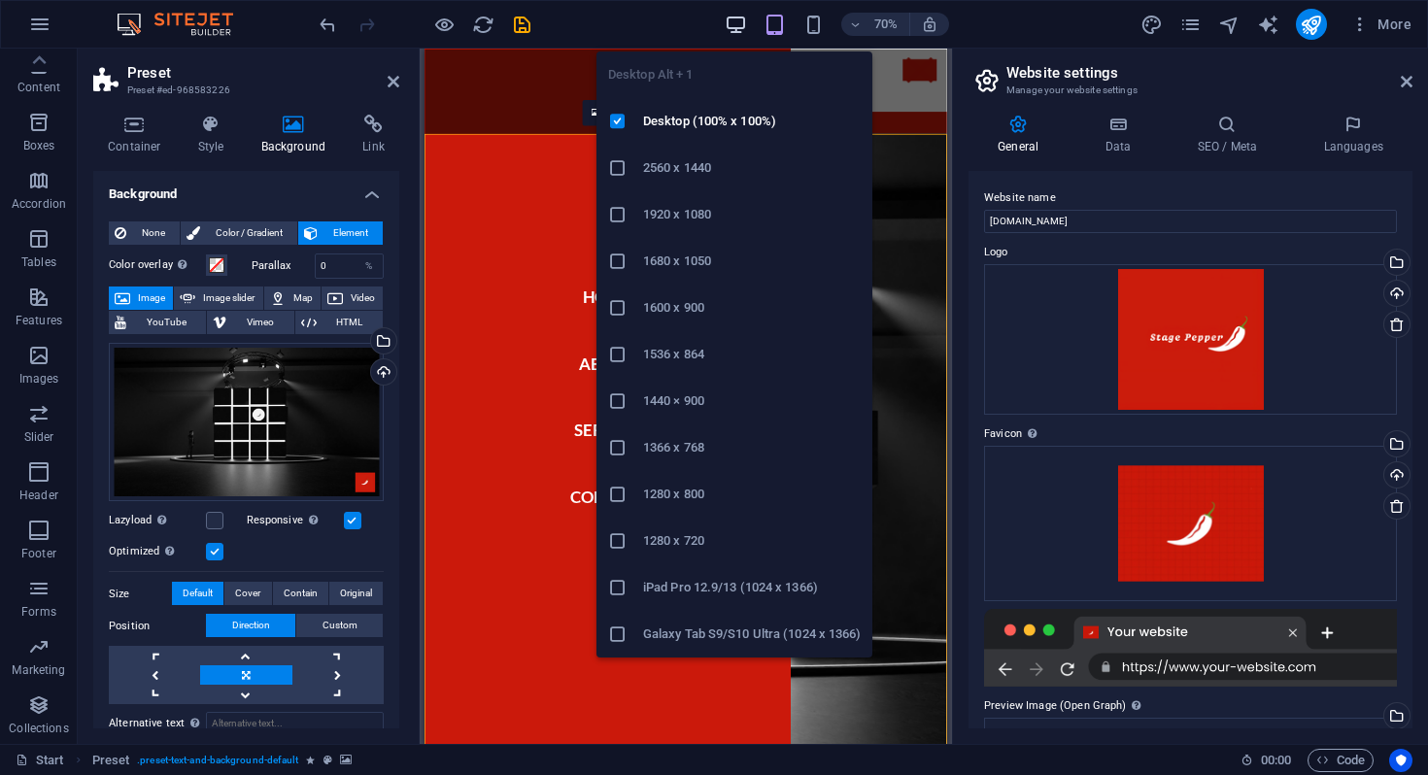
click at [746, 21] on icon "button" at bounding box center [736, 25] width 22 height 22
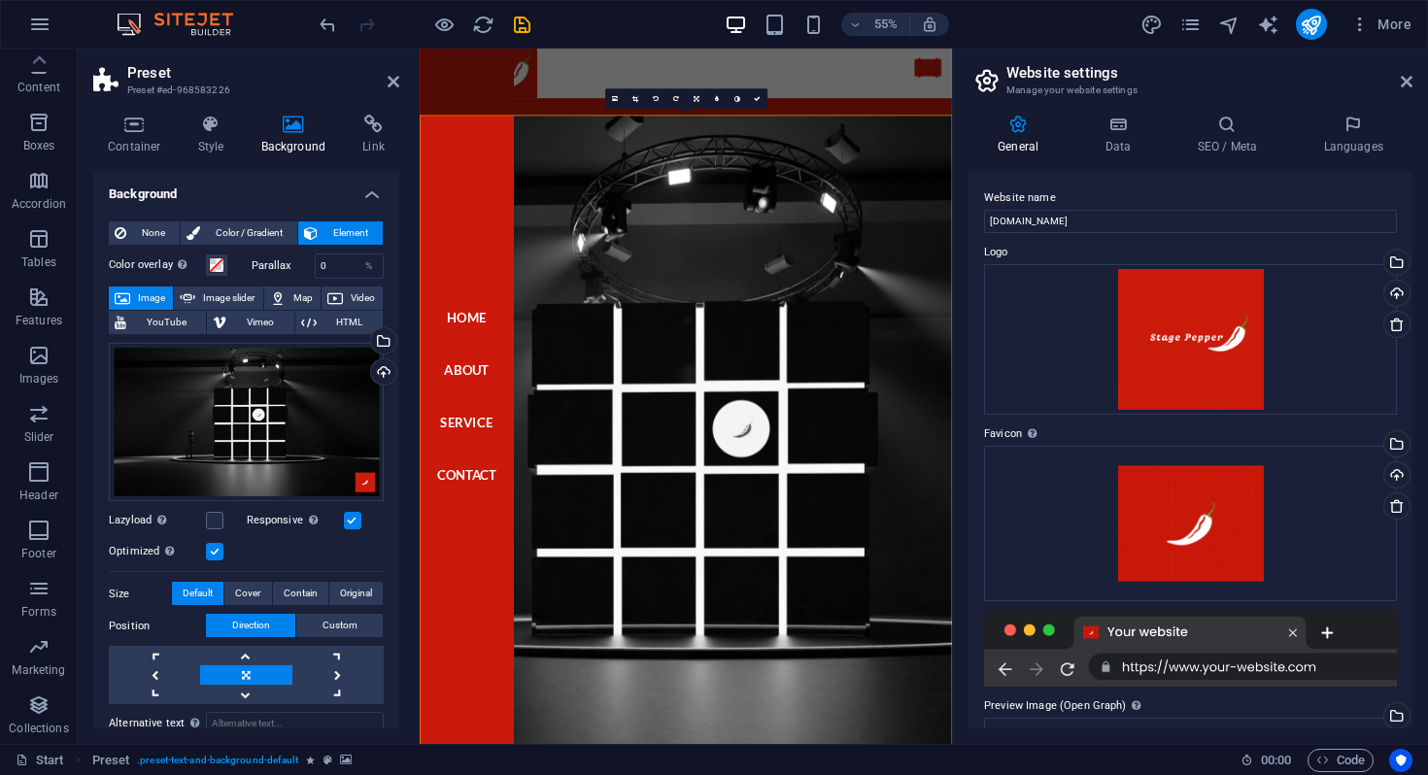
click at [343, 31] on div at bounding box center [425, 24] width 218 height 31
click at [326, 26] on icon "undo" at bounding box center [328, 25] width 22 height 22
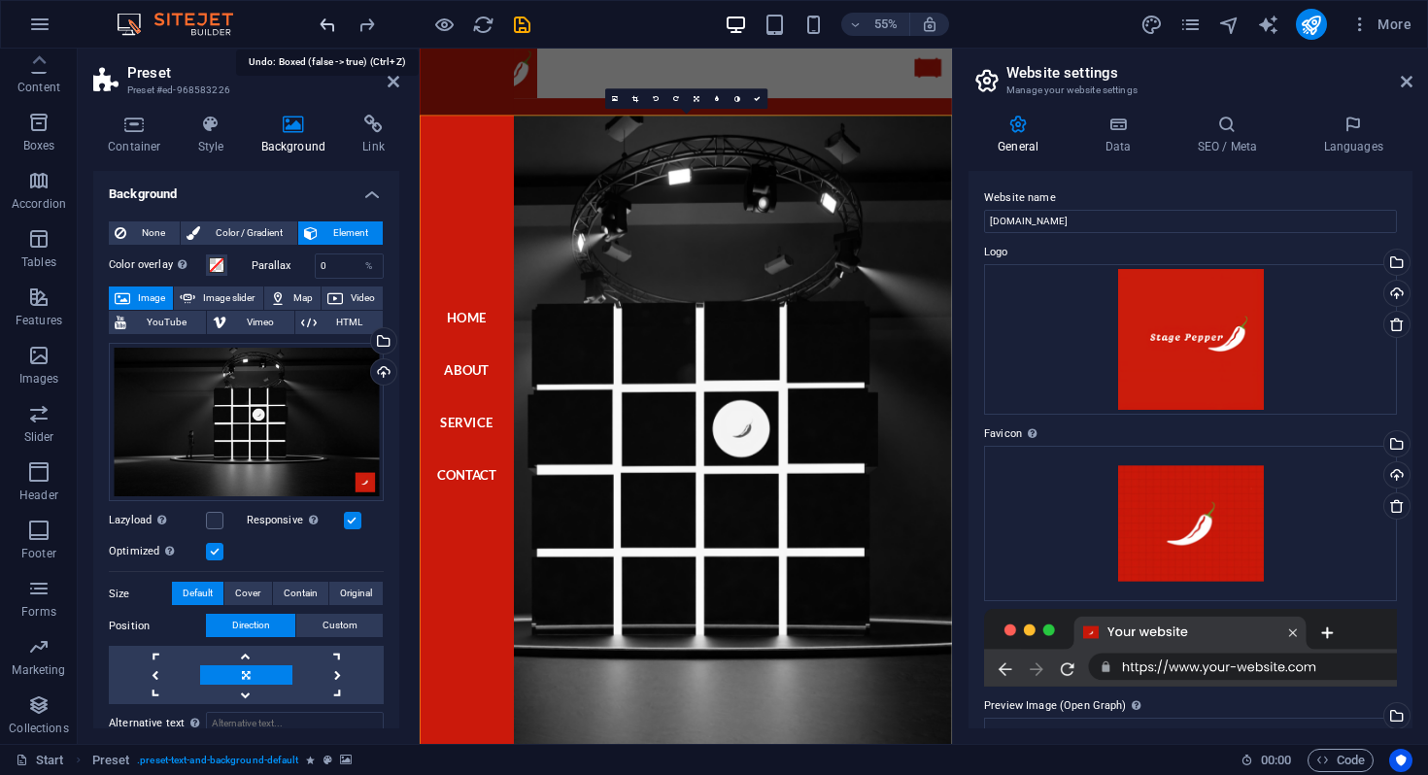
click at [326, 26] on icon "undo" at bounding box center [328, 25] width 22 height 22
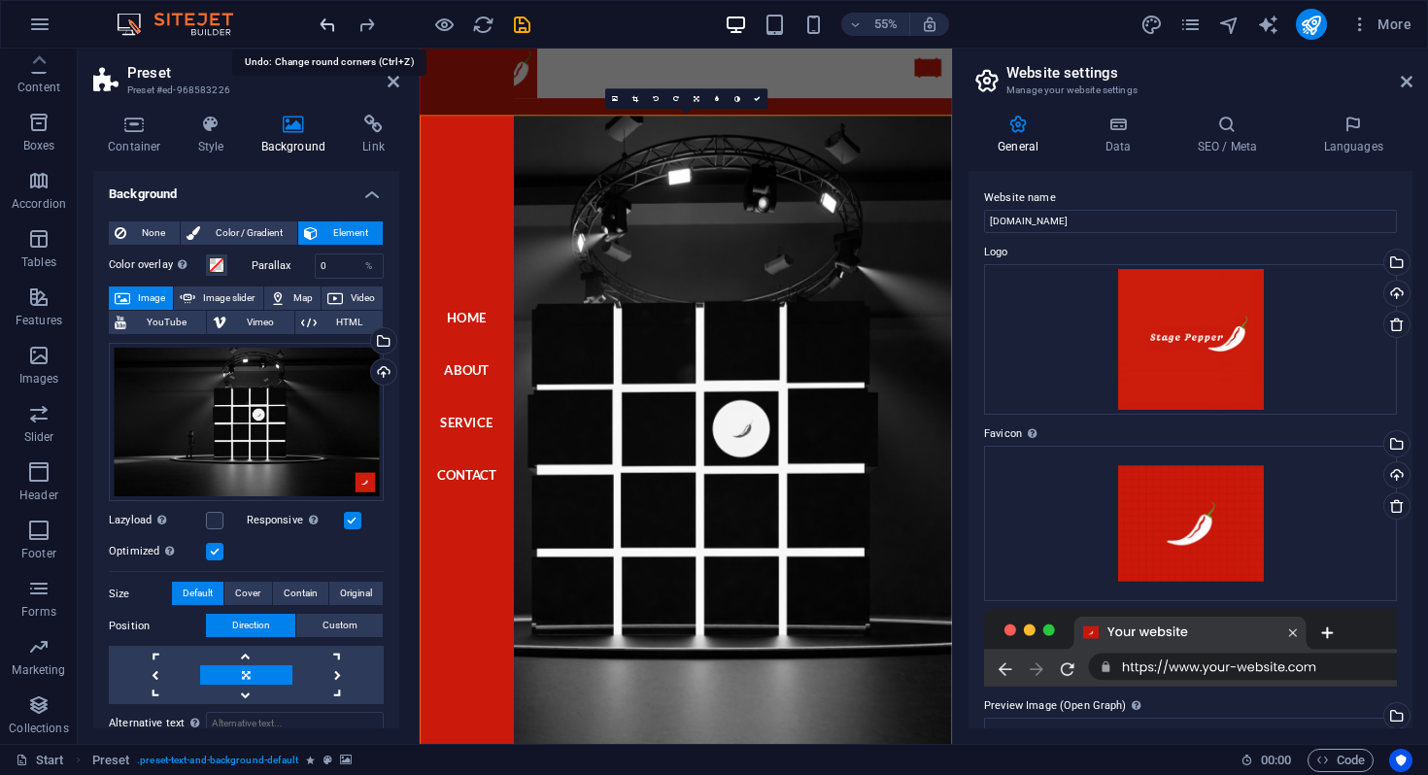
click at [326, 26] on icon "undo" at bounding box center [328, 25] width 22 height 22
click at [327, 19] on icon "undo" at bounding box center [328, 25] width 22 height 22
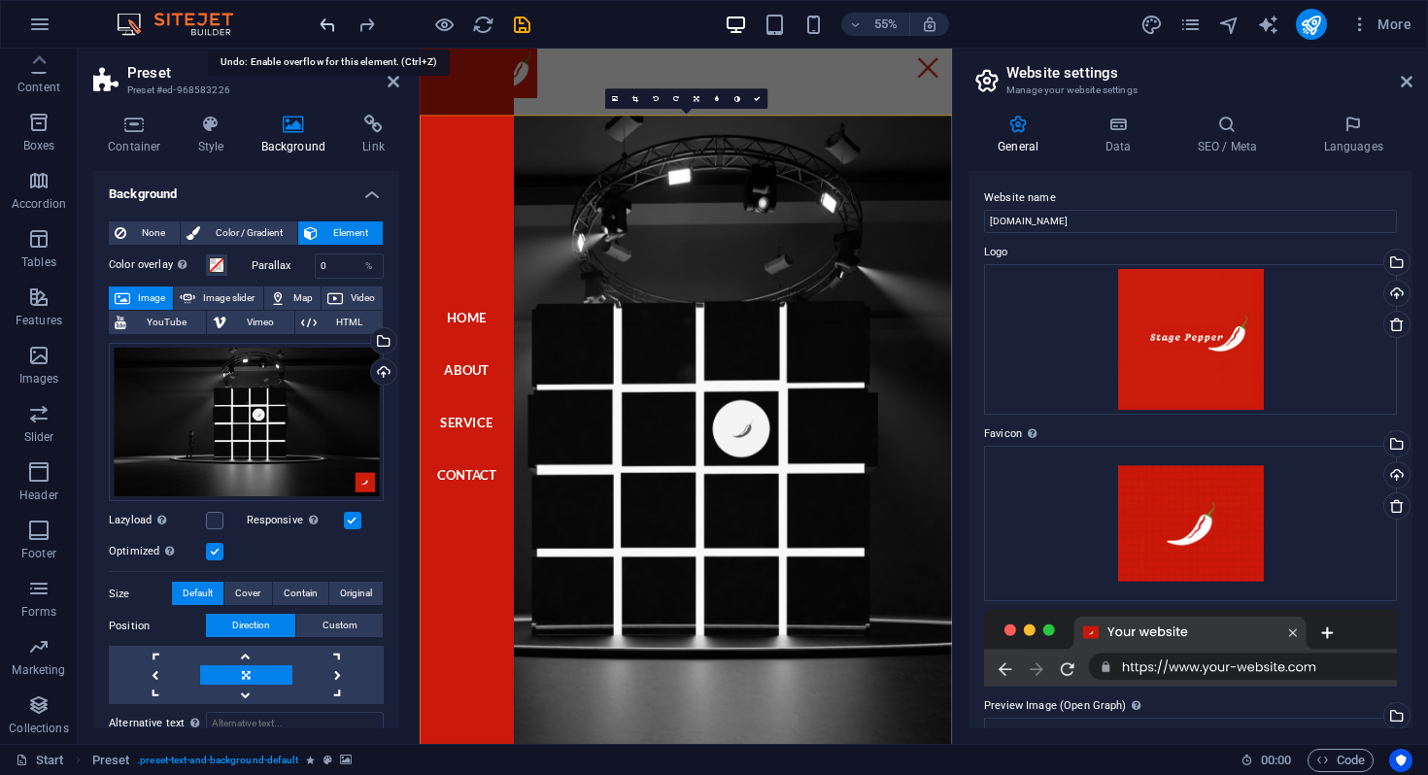
click at [327, 19] on icon "undo" at bounding box center [328, 25] width 22 height 22
click at [335, 15] on icon "undo" at bounding box center [328, 25] width 22 height 22
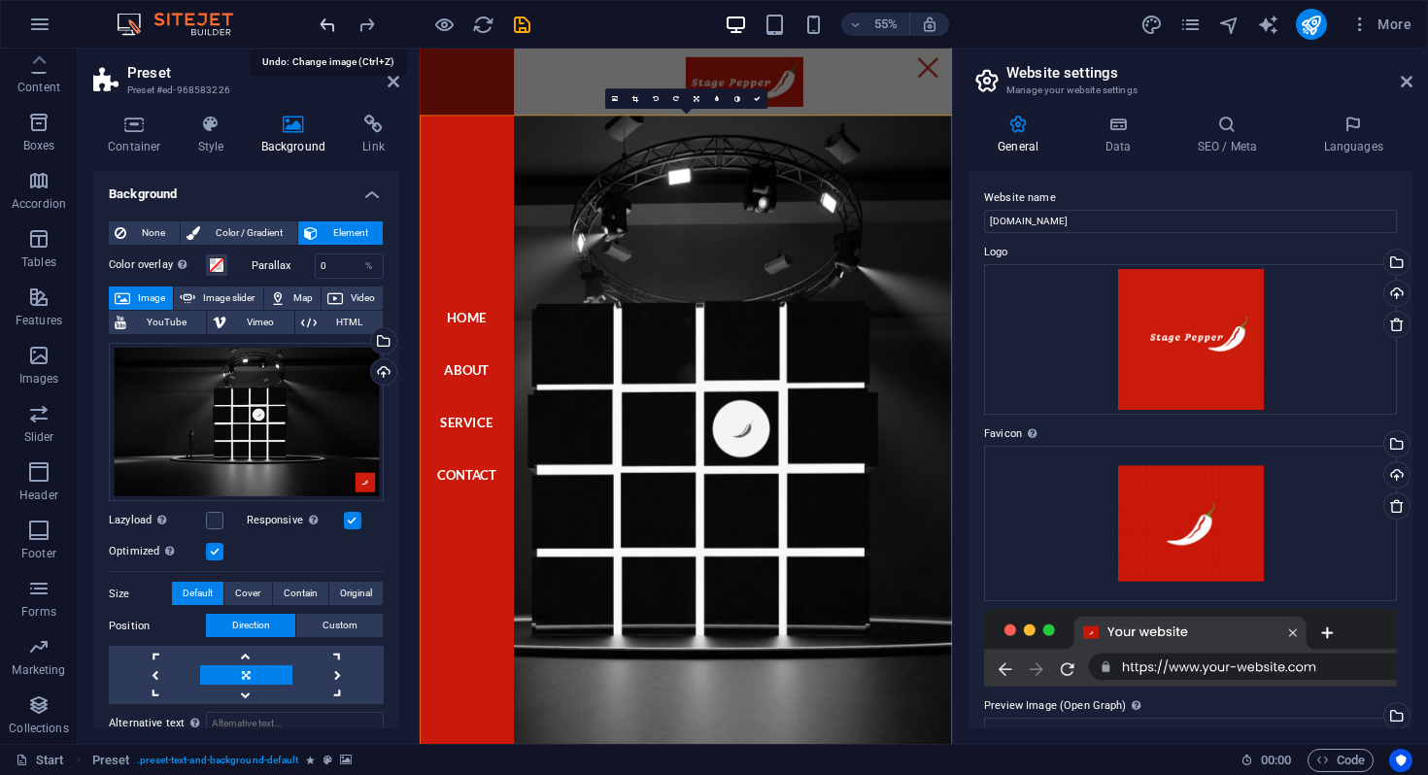
click at [335, 15] on icon "undo" at bounding box center [328, 25] width 22 height 22
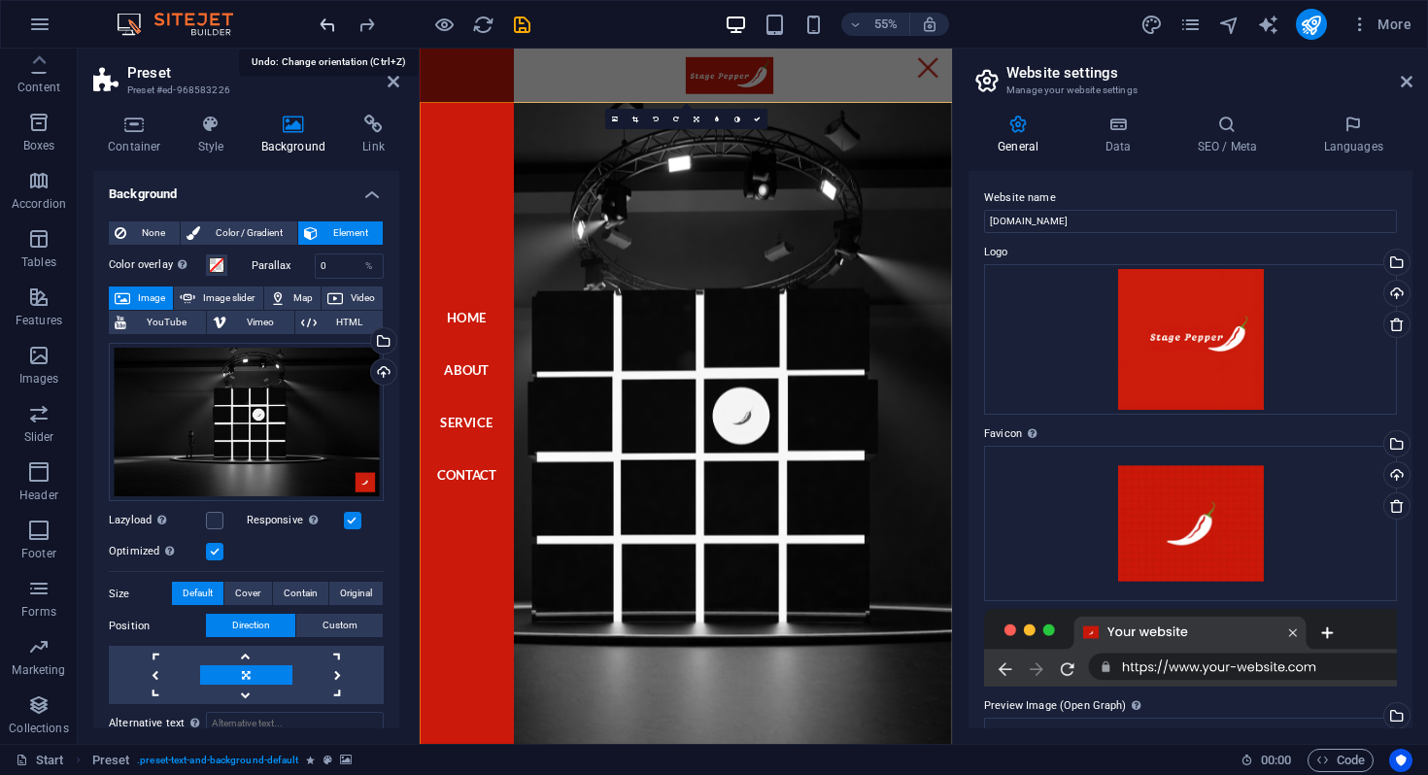
click at [334, 16] on icon "undo" at bounding box center [328, 25] width 22 height 22
click at [333, 16] on icon "undo" at bounding box center [328, 25] width 22 height 22
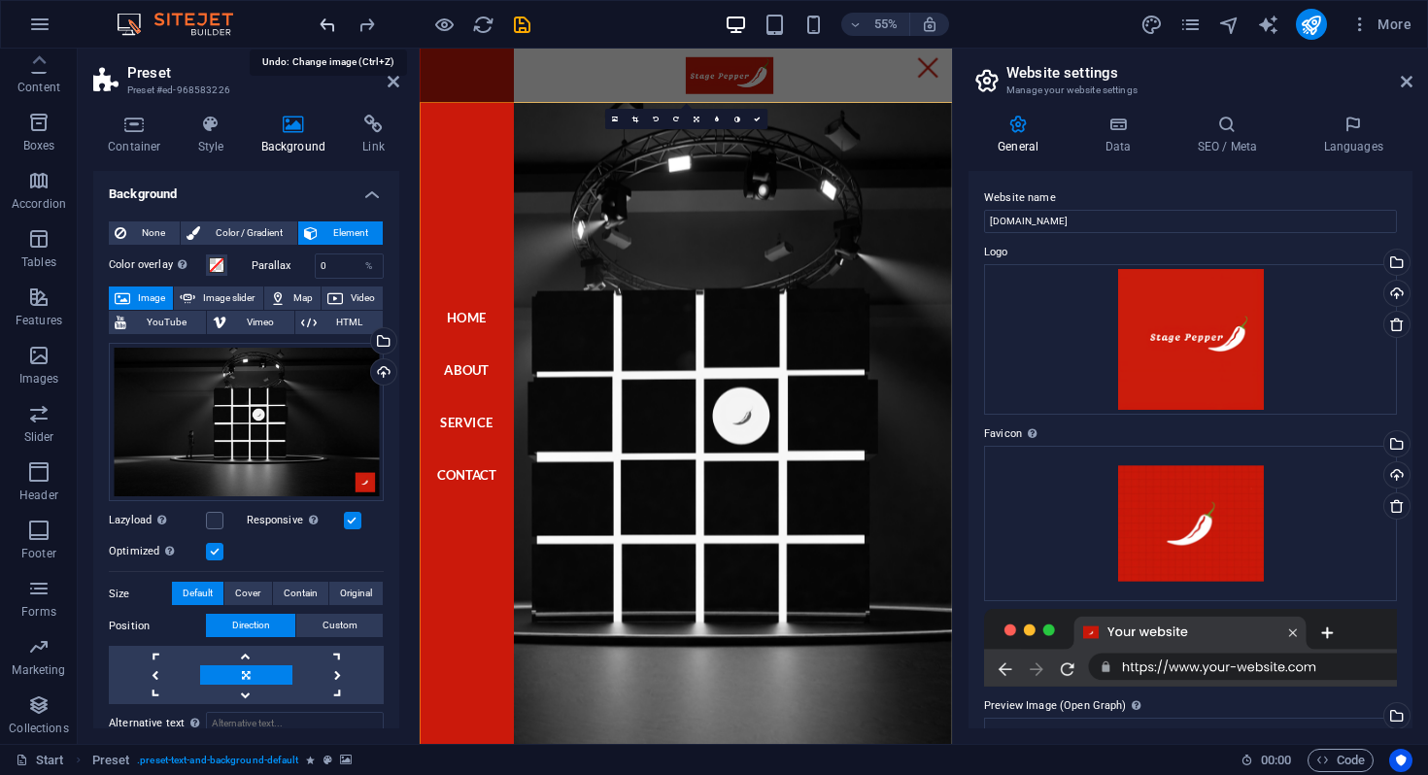
click at [333, 16] on icon "undo" at bounding box center [328, 25] width 22 height 22
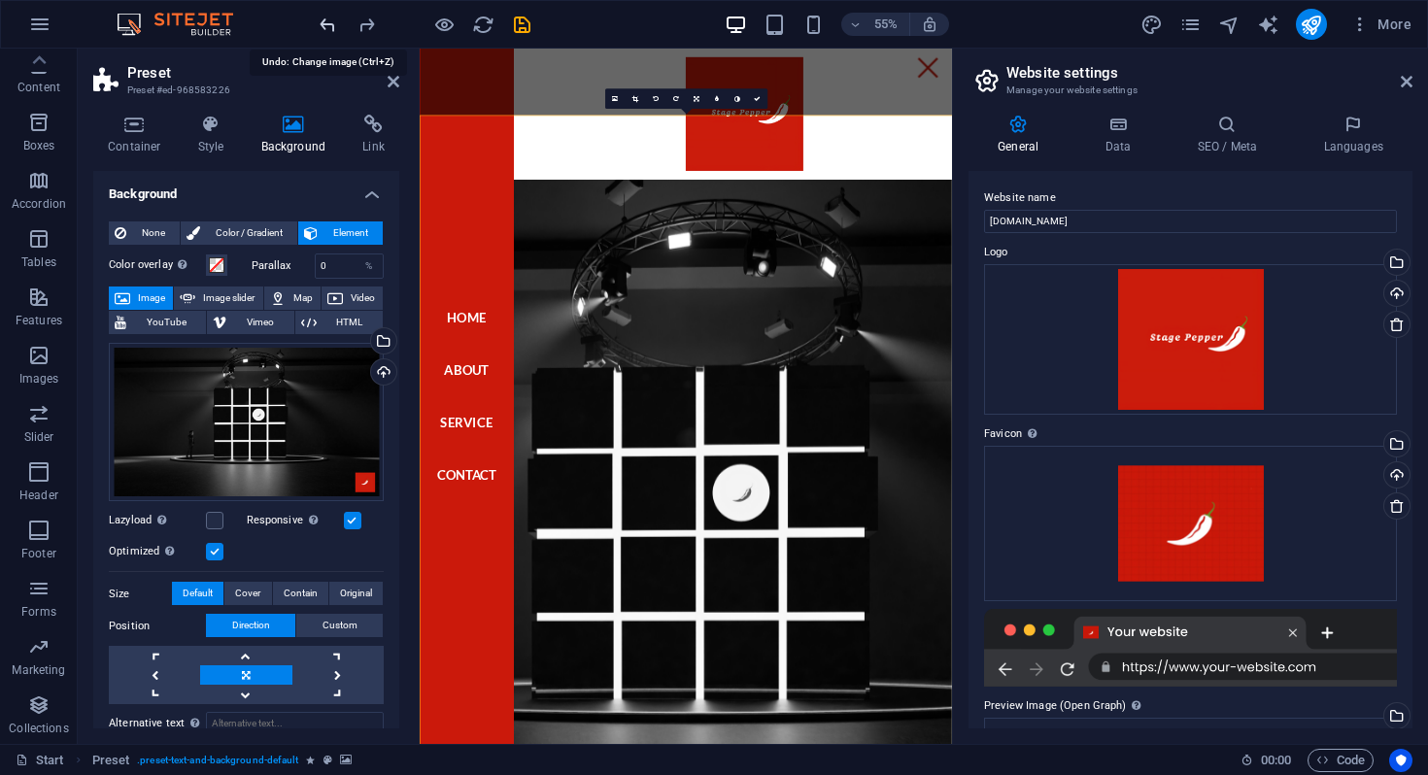
click at [333, 16] on icon "undo" at bounding box center [328, 25] width 22 height 22
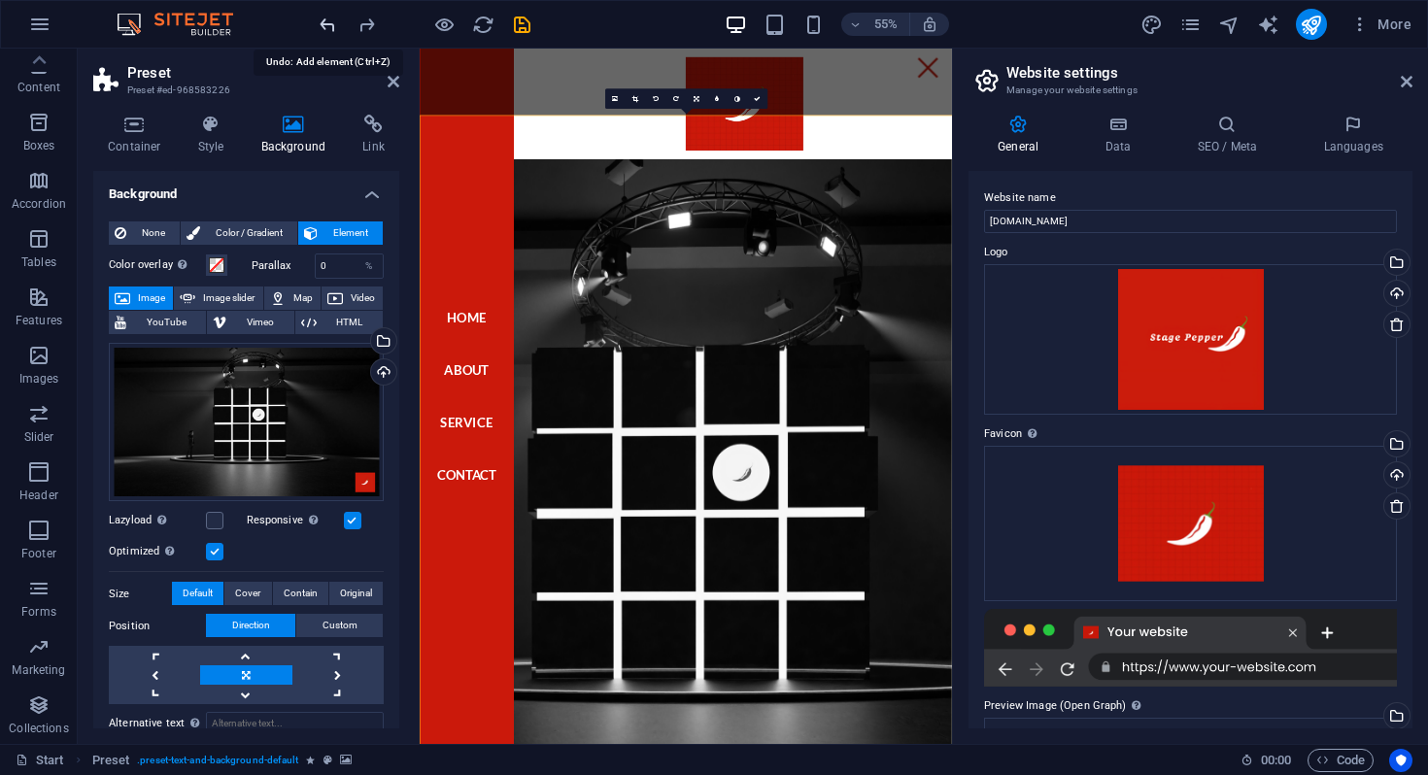
click at [333, 16] on icon "undo" at bounding box center [328, 25] width 22 height 22
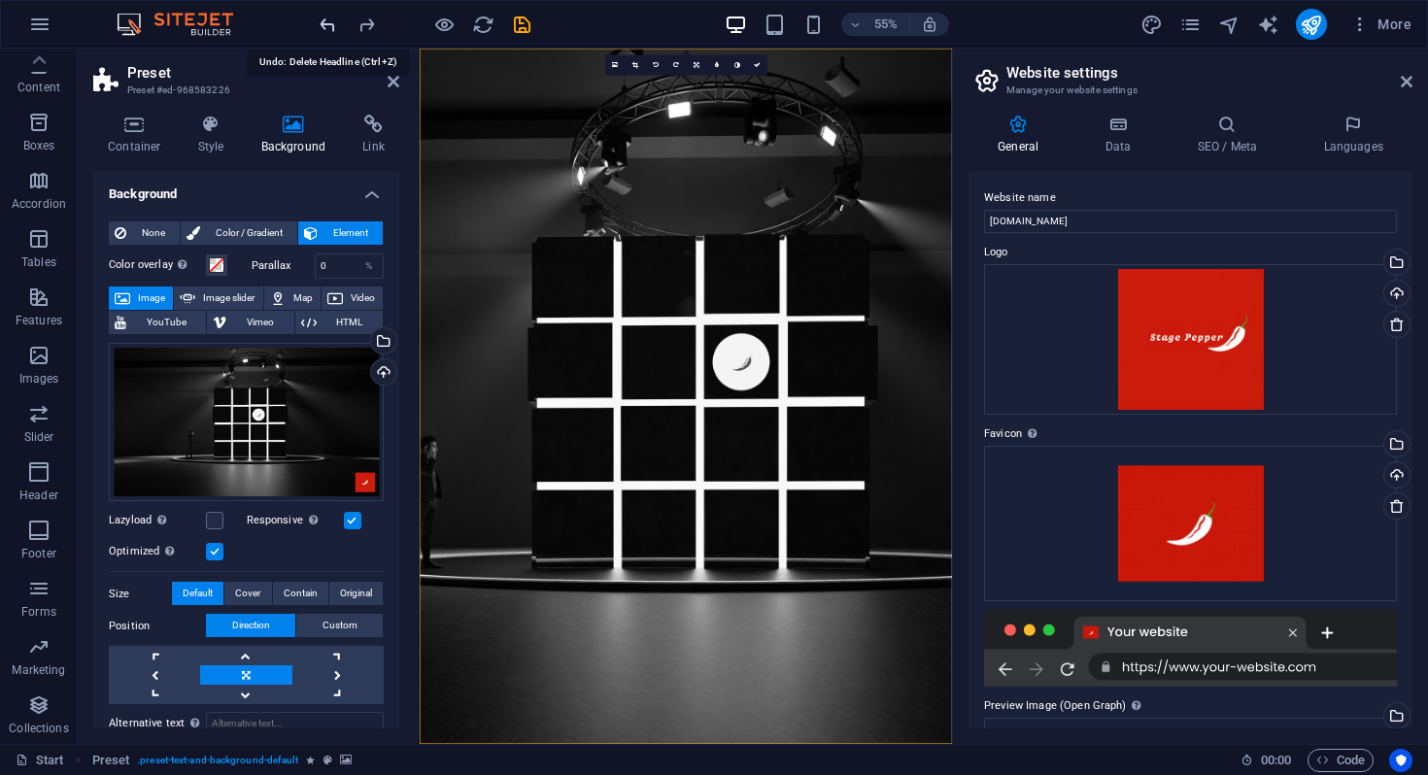
click at [333, 16] on icon "undo" at bounding box center [328, 25] width 22 height 22
click at [363, 20] on icon "redo" at bounding box center [367, 25] width 22 height 22
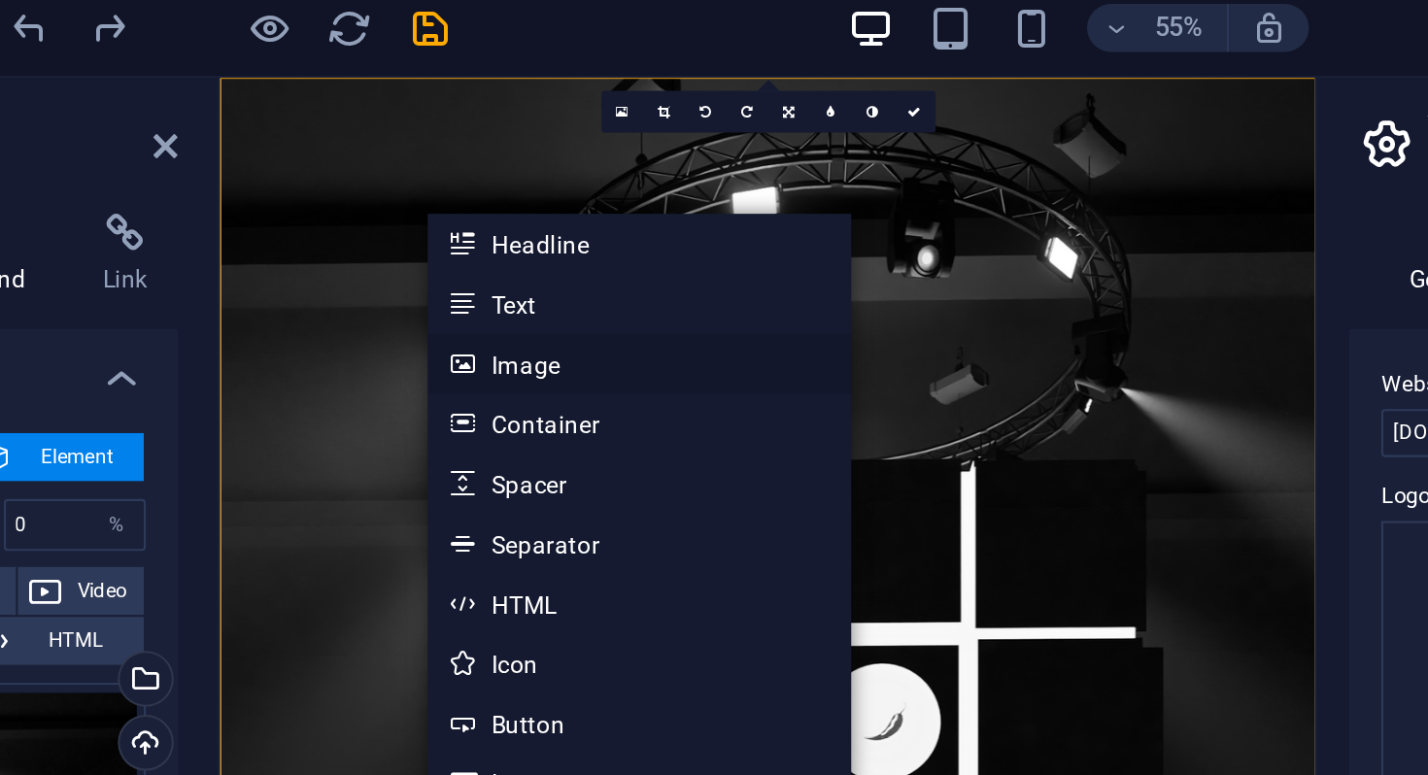
click at [595, 190] on link "Image" at bounding box center [624, 187] width 206 height 29
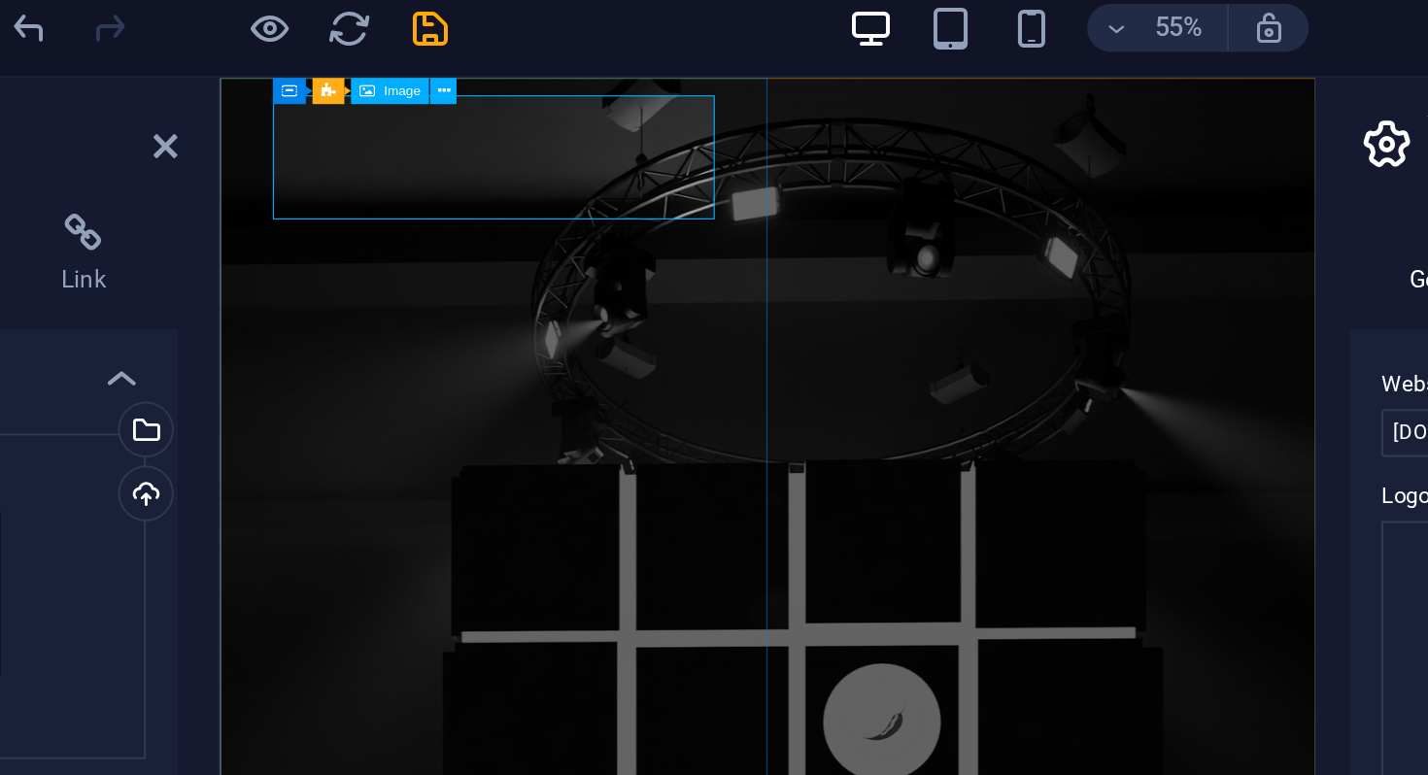
click at [505, 56] on span "Image" at bounding box center [507, 54] width 17 height 7
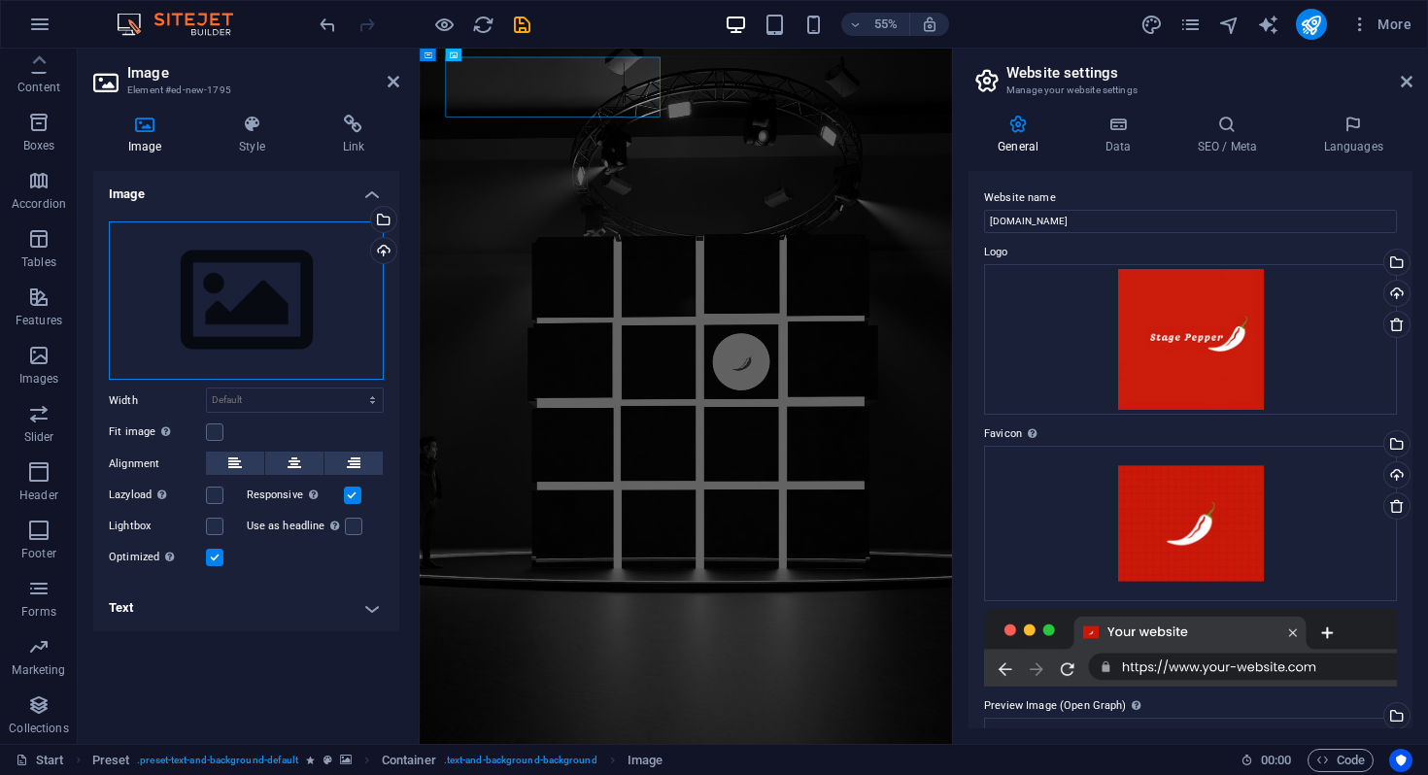
click at [339, 296] on div "Drag files here, click to choose files or select files from Files or our free s…" at bounding box center [246, 300] width 275 height 159
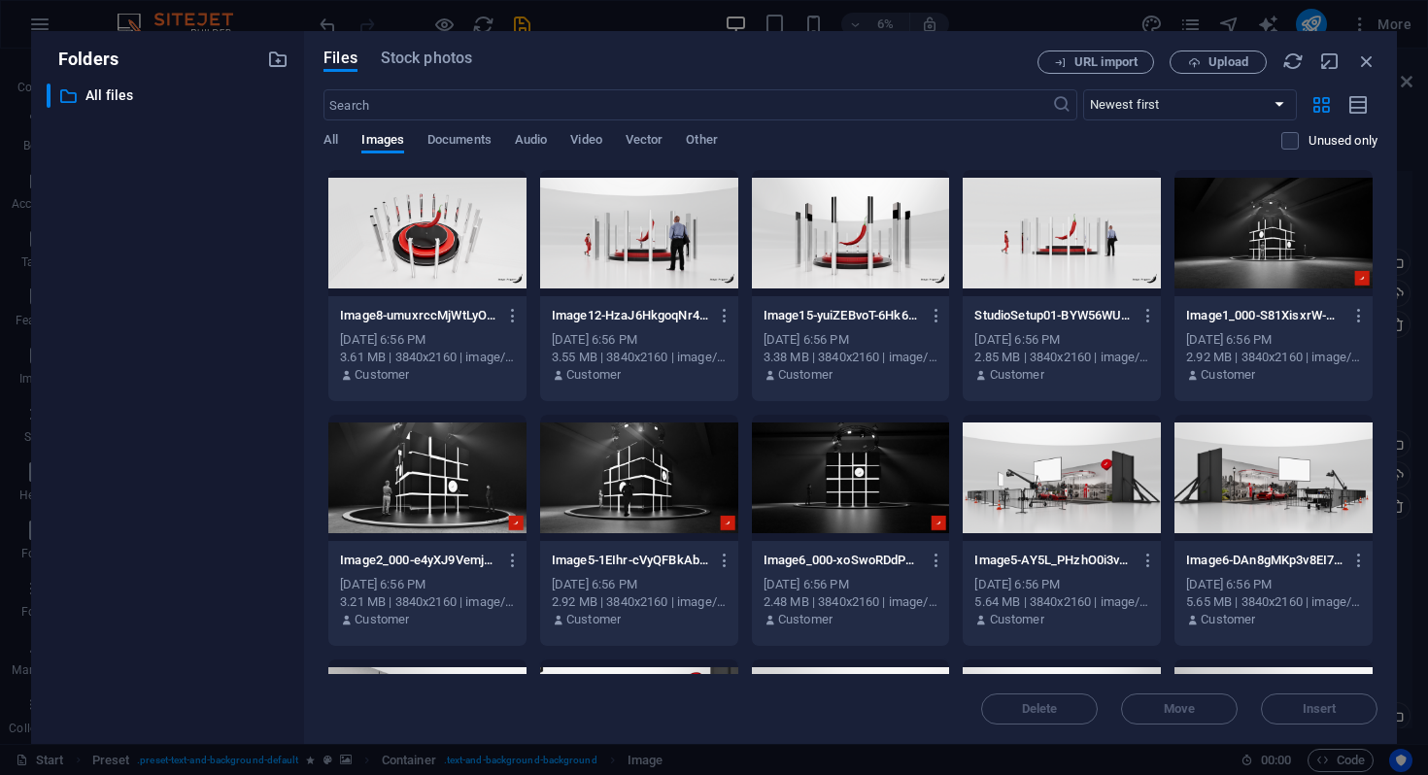
click at [1331, 716] on div "Delete Move Insert" at bounding box center [850, 699] width 1054 height 51
click at [1209, 59] on span "Upload" at bounding box center [1228, 62] width 40 height 12
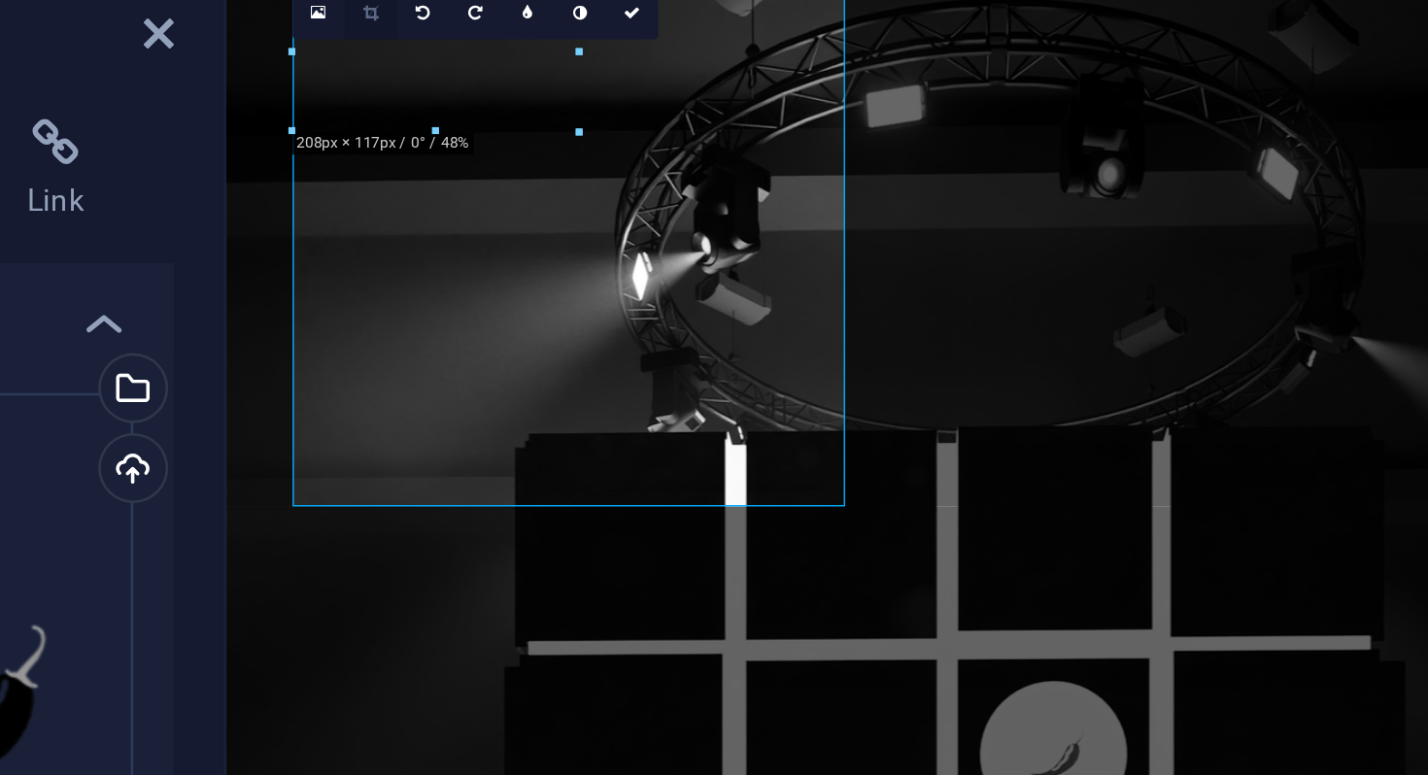
click at [477, 74] on icon at bounding box center [476, 74] width 6 height 7
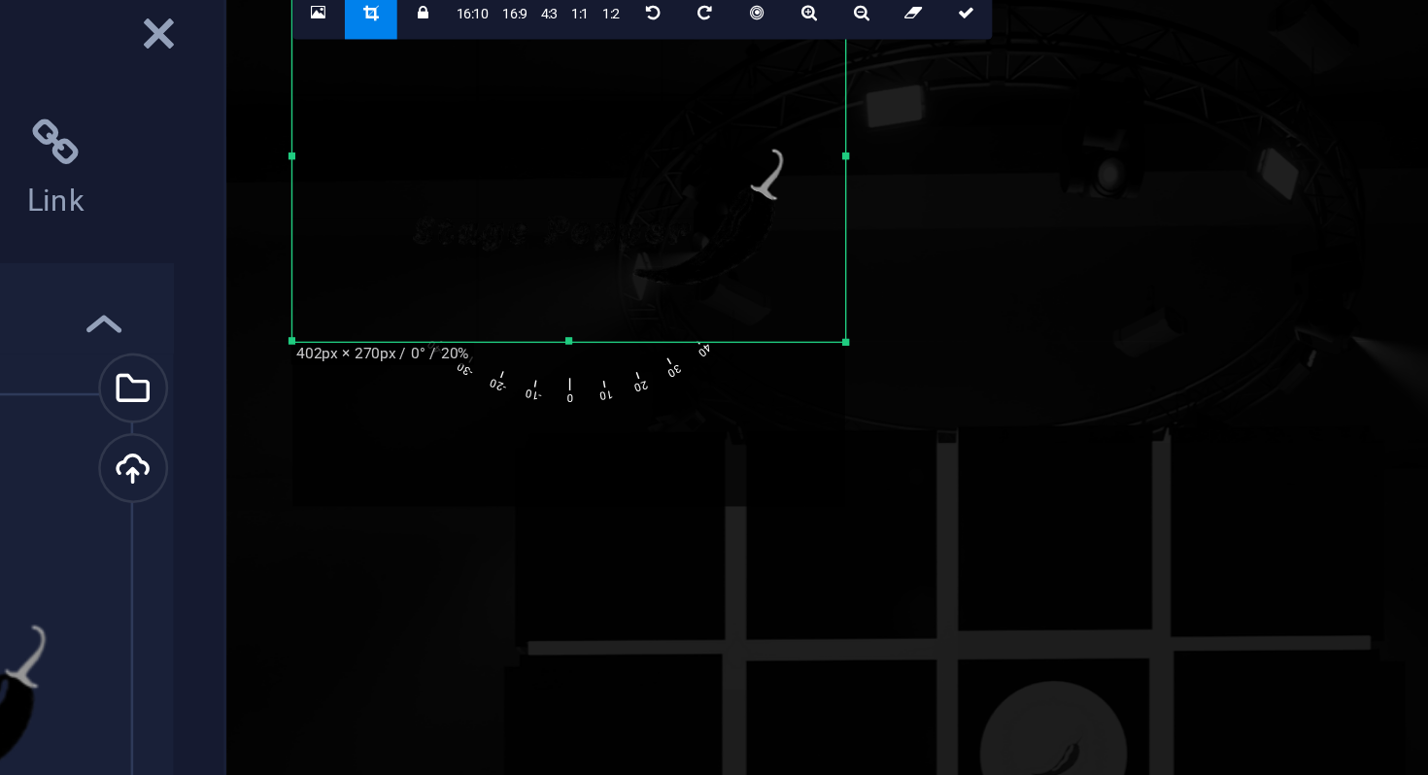
drag, startPoint x: 554, startPoint y: 264, endPoint x: 574, endPoint y: 150, distance: 116.4
click at [574, 150] on div "180 170 160 150 140 130 120 110 100 90 80 70 60 50 40 30 20 10 0 -10 -20 -30 -4…" at bounding box center [552, 129] width 215 height 145
click at [575, 147] on div at bounding box center [552, 161] width 215 height 209
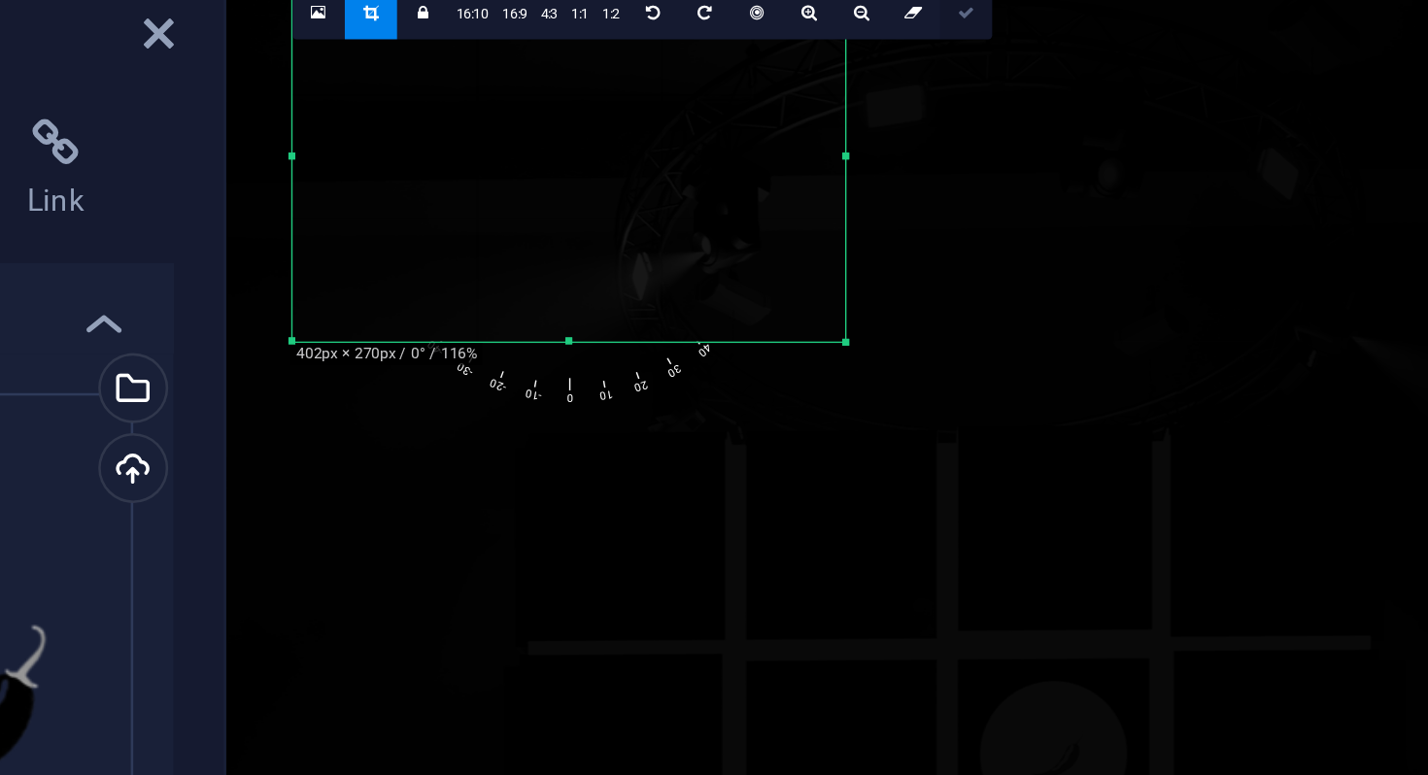
click at [704, 75] on icon at bounding box center [707, 74] width 7 height 7
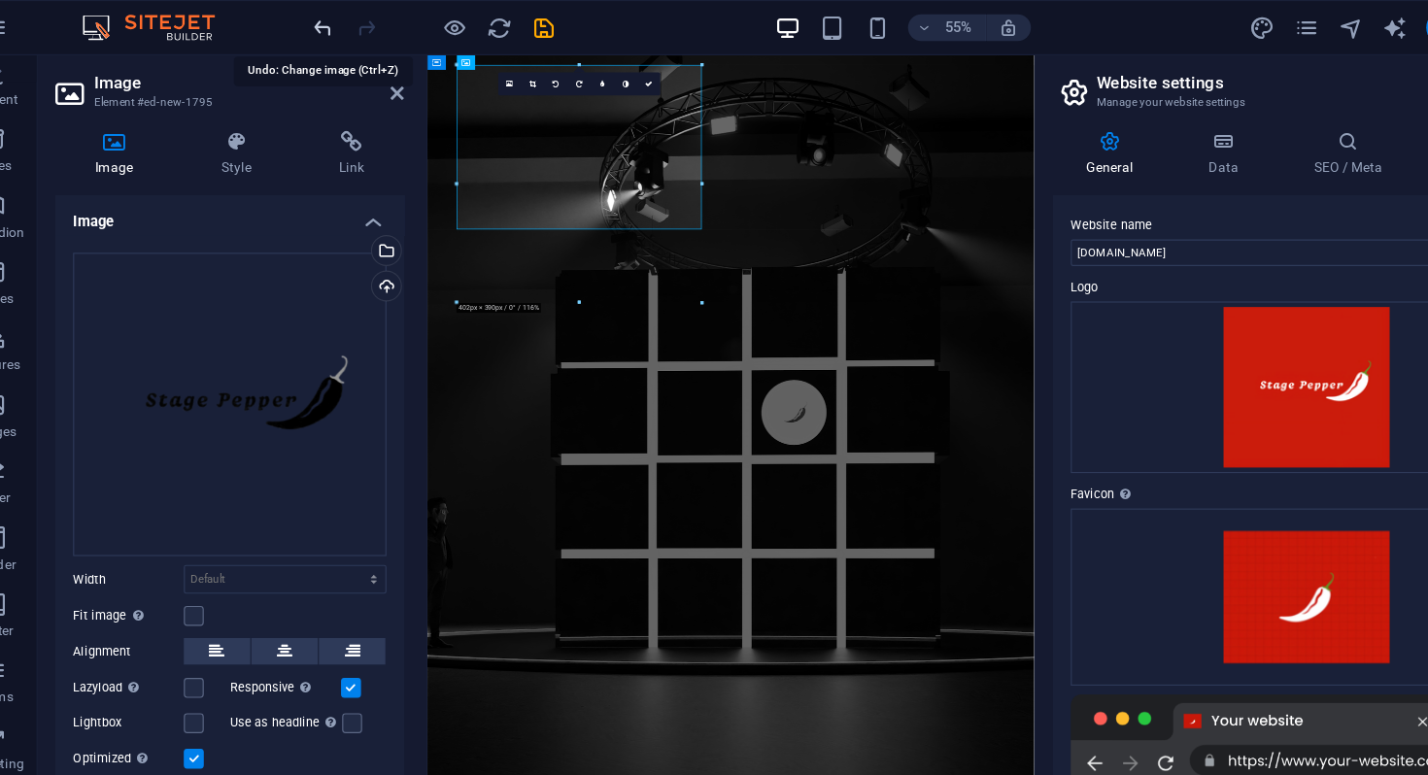
click at [333, 26] on icon "undo" at bounding box center [328, 25] width 22 height 22
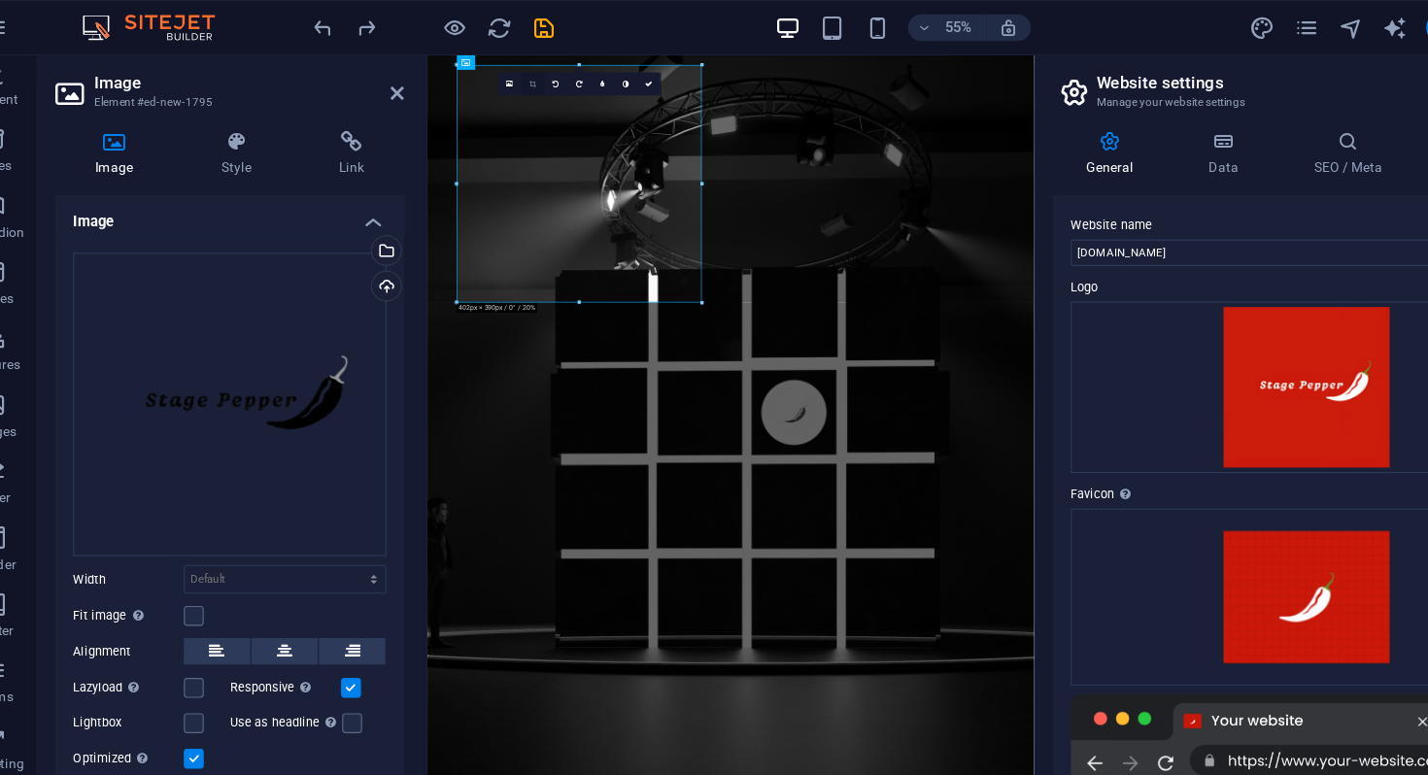
click at [512, 74] on icon at bounding box center [512, 74] width 6 height 7
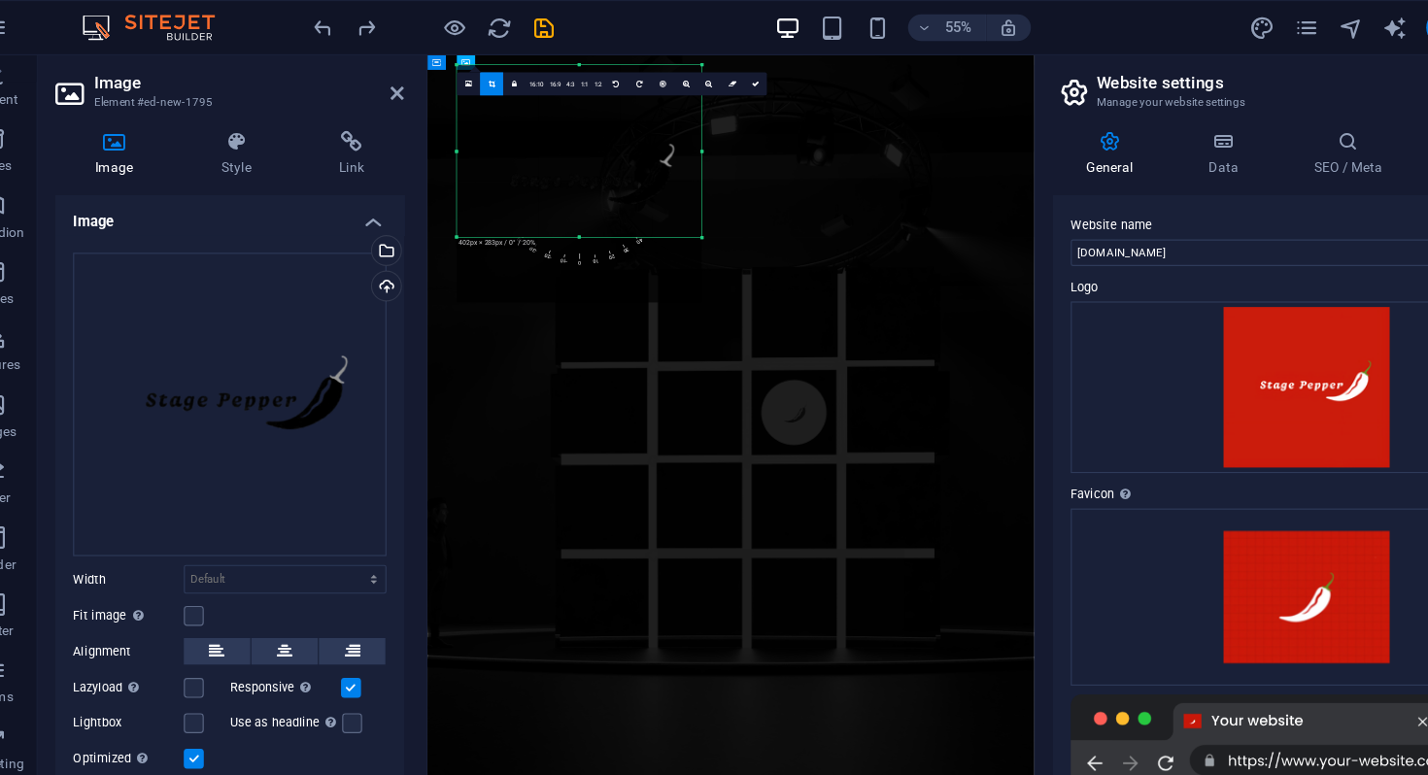
drag, startPoint x: 551, startPoint y: 266, endPoint x: 557, endPoint y: 166, distance: 100.2
click at [557, 166] on div "180 170 160 150 140 130 120 110 100 90 80 70 60 50 40 30 20 10 0 -10 -20 -30 -4…" at bounding box center [552, 133] width 215 height 152
drag, startPoint x: 558, startPoint y: 57, endPoint x: 539, endPoint y: 153, distance: 97.9
click at [539, 155] on div "180 170 160 150 140 130 120 110 100 90 80 70 60 50 40 30 20 10 0 -10 -20 -30 -4…" at bounding box center [552, 106] width 215 height 99
drag, startPoint x: 551, startPoint y: 157, endPoint x: 554, endPoint y: 142, distance: 15.8
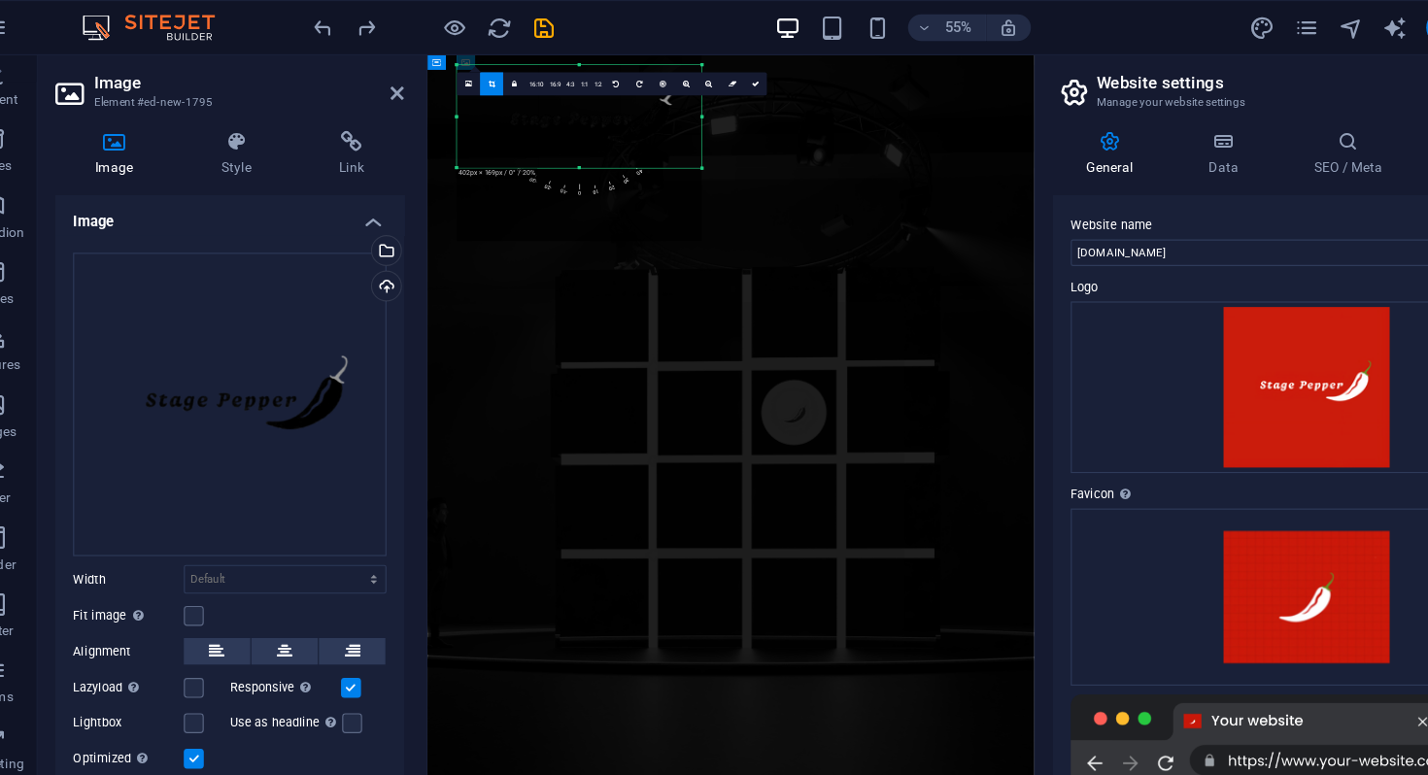
click at [554, 141] on div "180 170 160 150 140 130 120 110 100 90 80 70 60 50 40 30 20 10 0 -10 -20 -30 -4…" at bounding box center [552, 102] width 215 height 90
click at [708, 74] on icon at bounding box center [707, 74] width 7 height 7
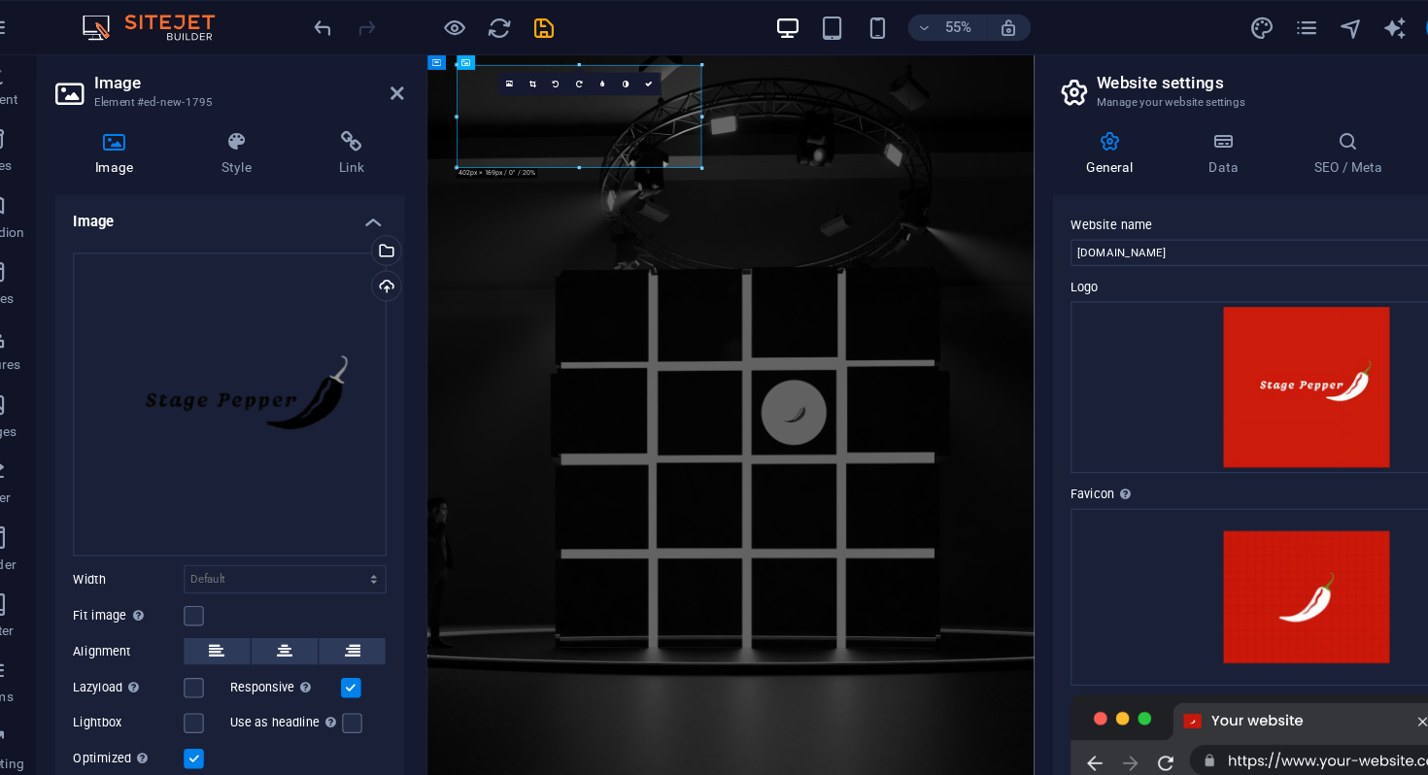
click at [943, 270] on figure at bounding box center [911, 687] width 968 height 1265
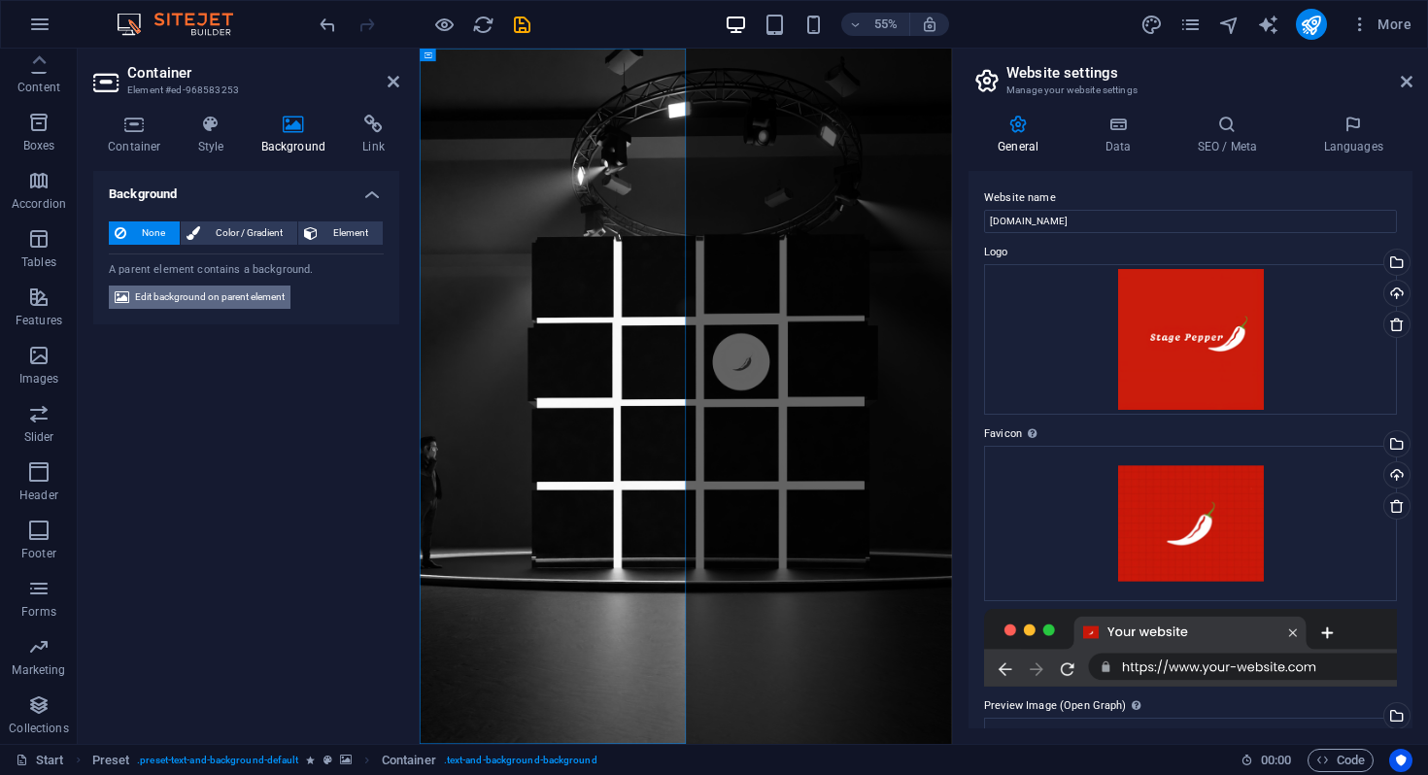
click at [215, 297] on span "Edit background on parent element" at bounding box center [210, 297] width 150 height 23
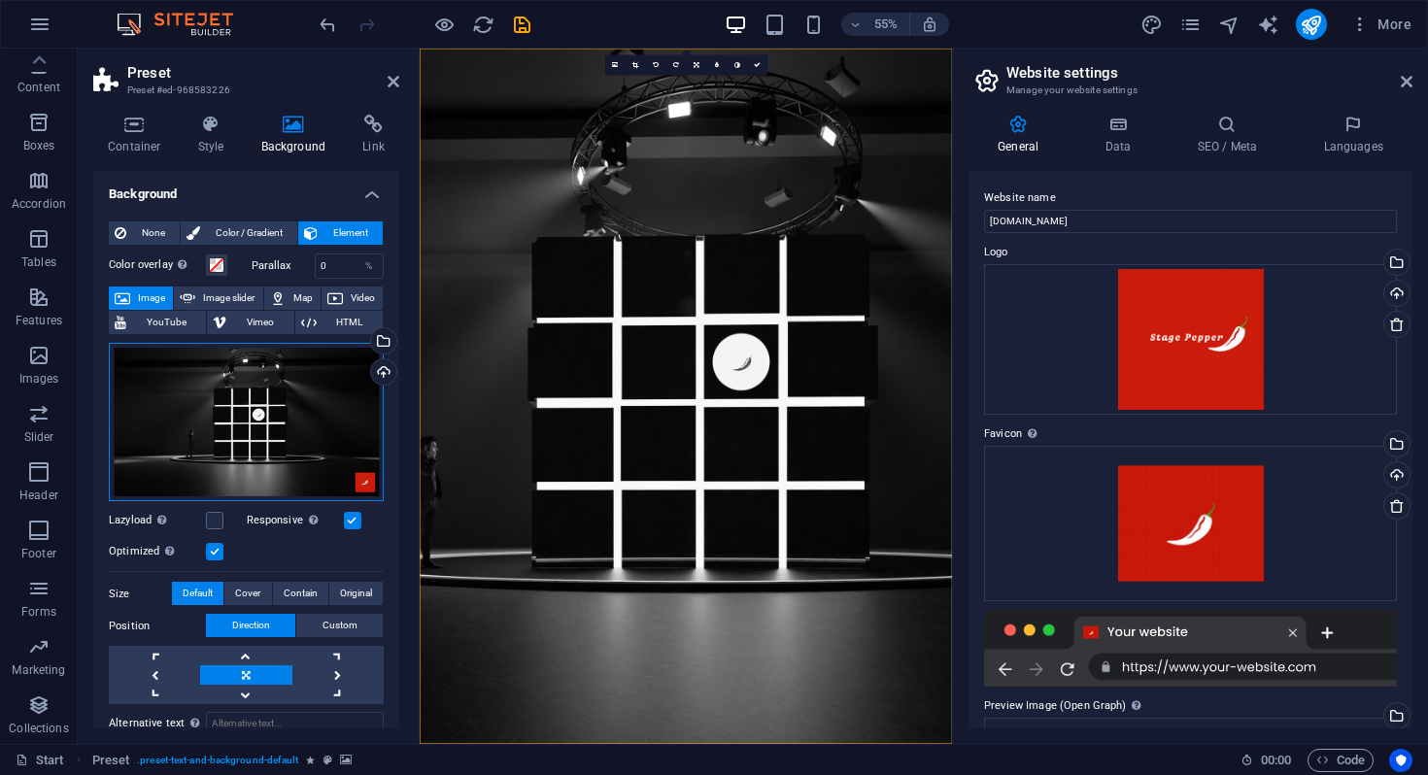
click at [300, 400] on div "Drag files here, click to choose files or select files from Files or our free s…" at bounding box center [246, 422] width 275 height 159
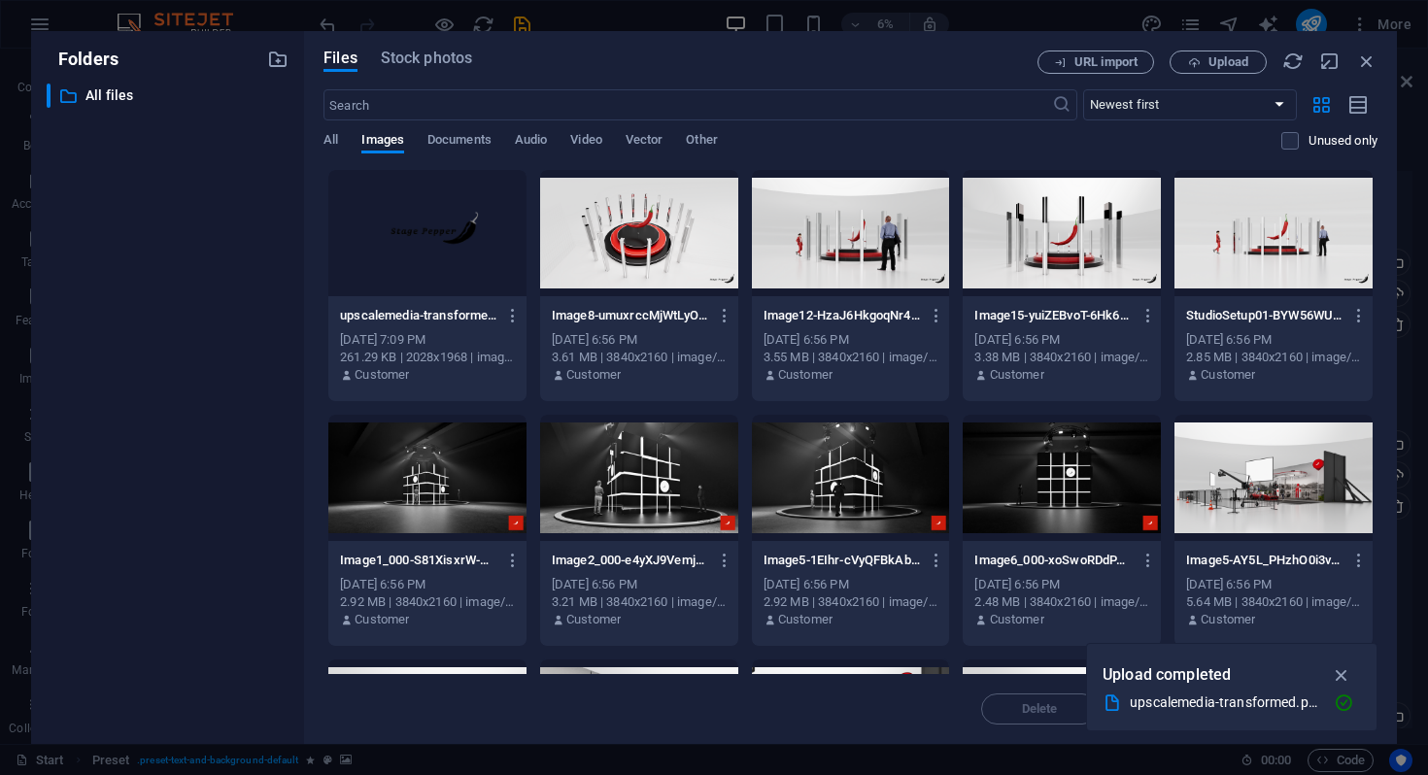
click at [868, 234] on div at bounding box center [851, 233] width 198 height 126
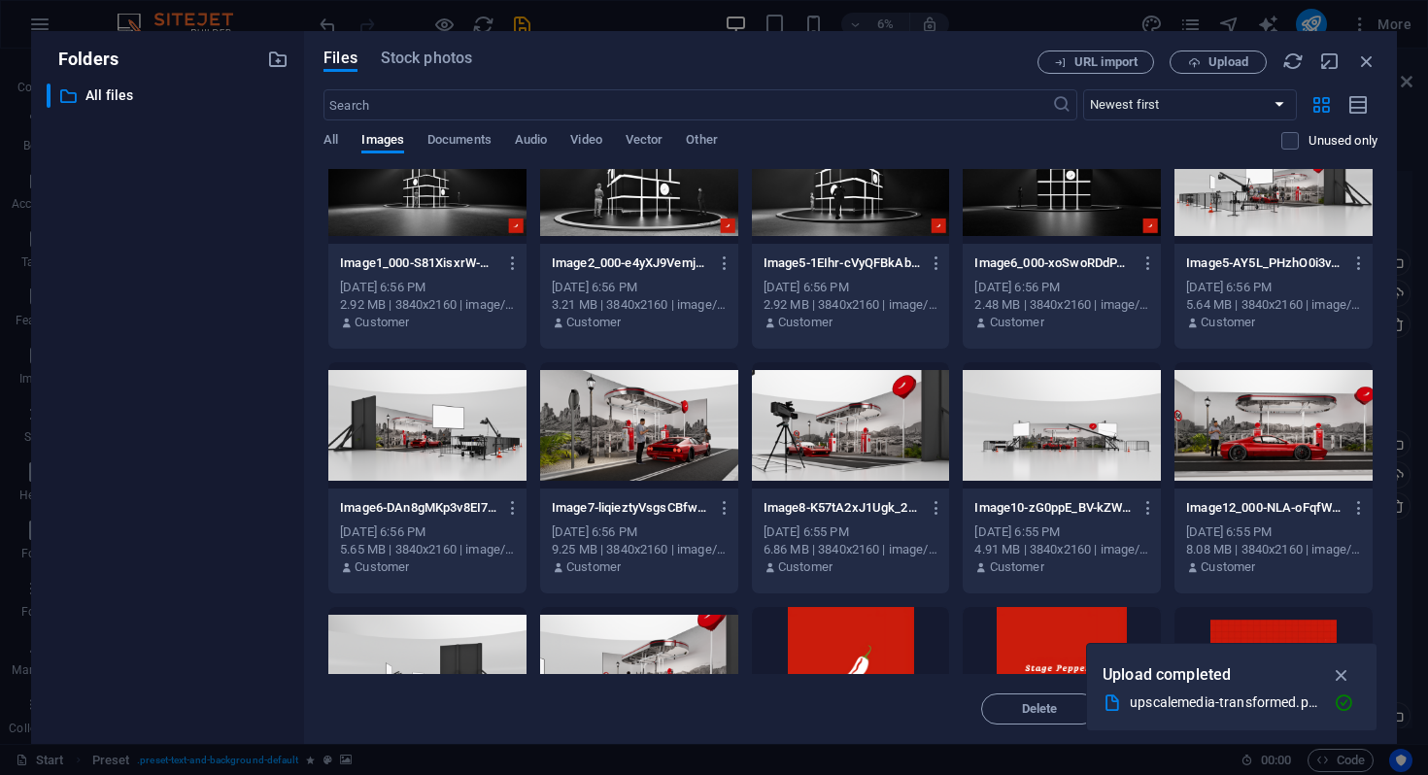
scroll to position [387, 0]
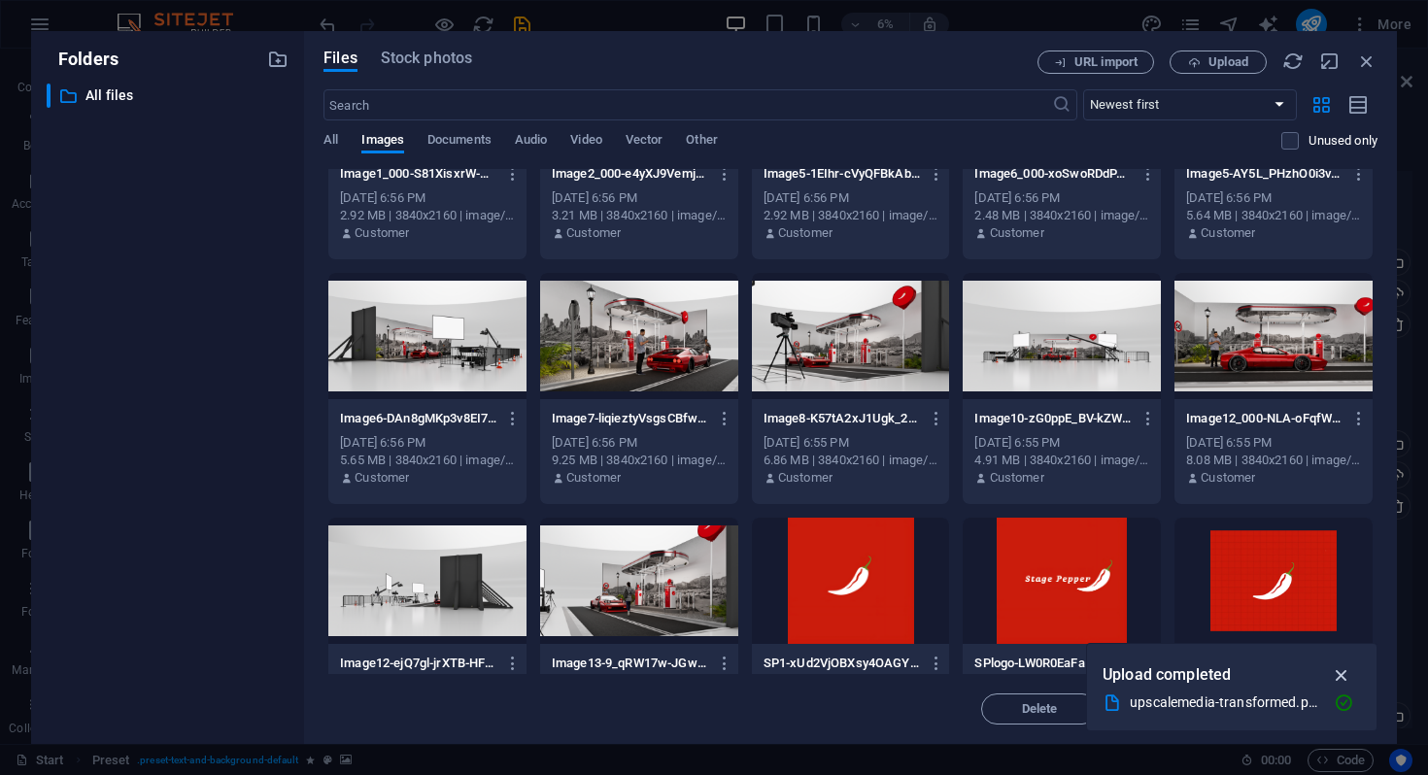
click at [1340, 667] on icon "button" at bounding box center [1342, 674] width 22 height 21
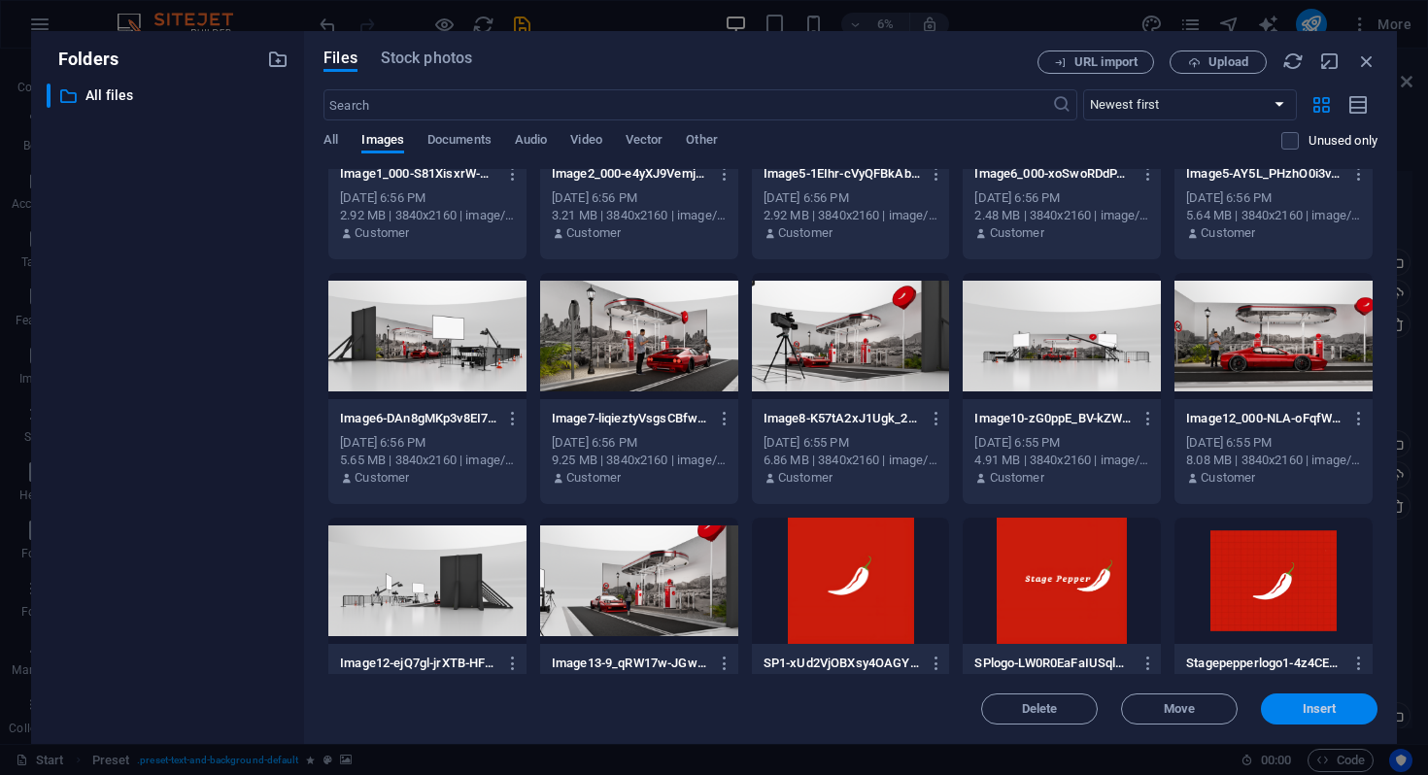
click at [1314, 714] on span "Insert" at bounding box center [1320, 709] width 34 height 12
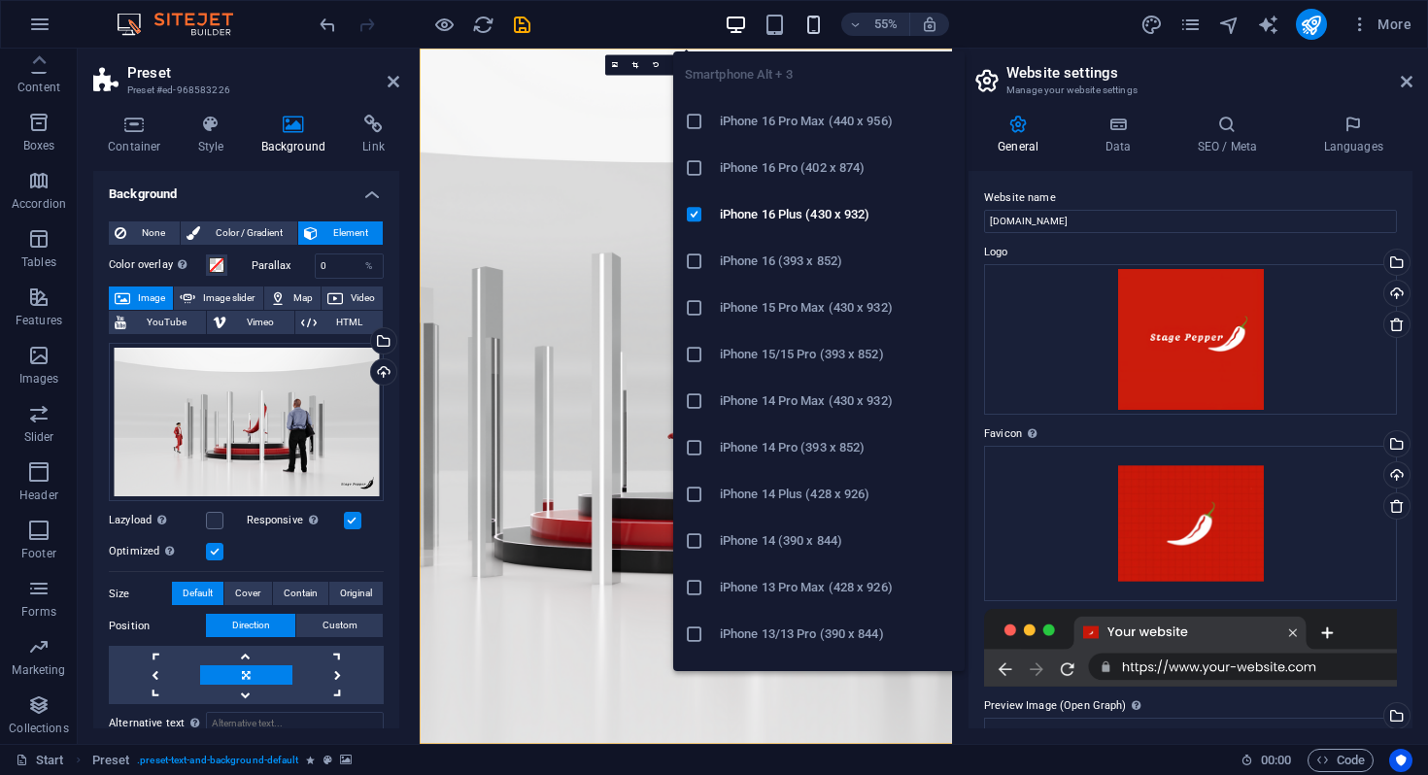
click at [810, 19] on icon "button" at bounding box center [813, 25] width 22 height 22
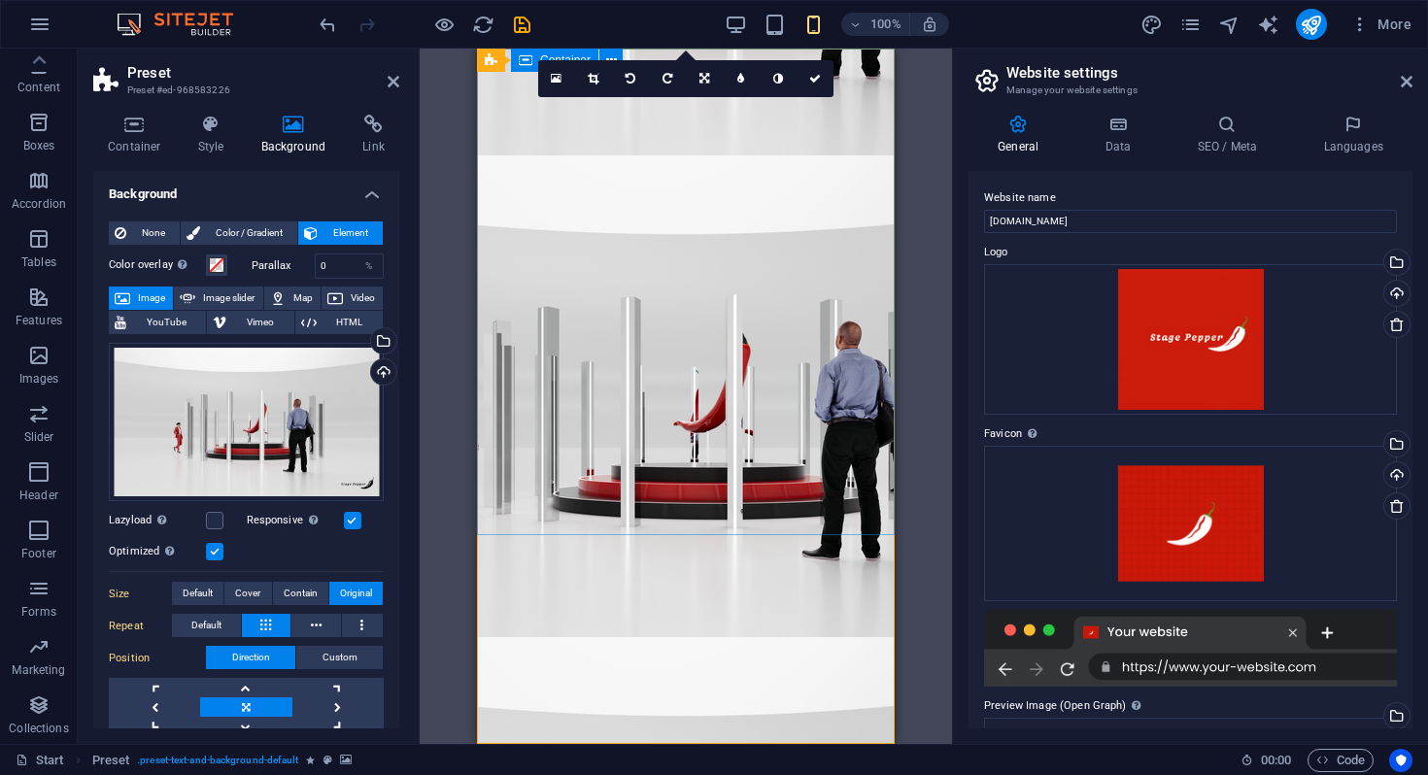
click at [263, 595] on button "Cover" at bounding box center [247, 593] width 47 height 23
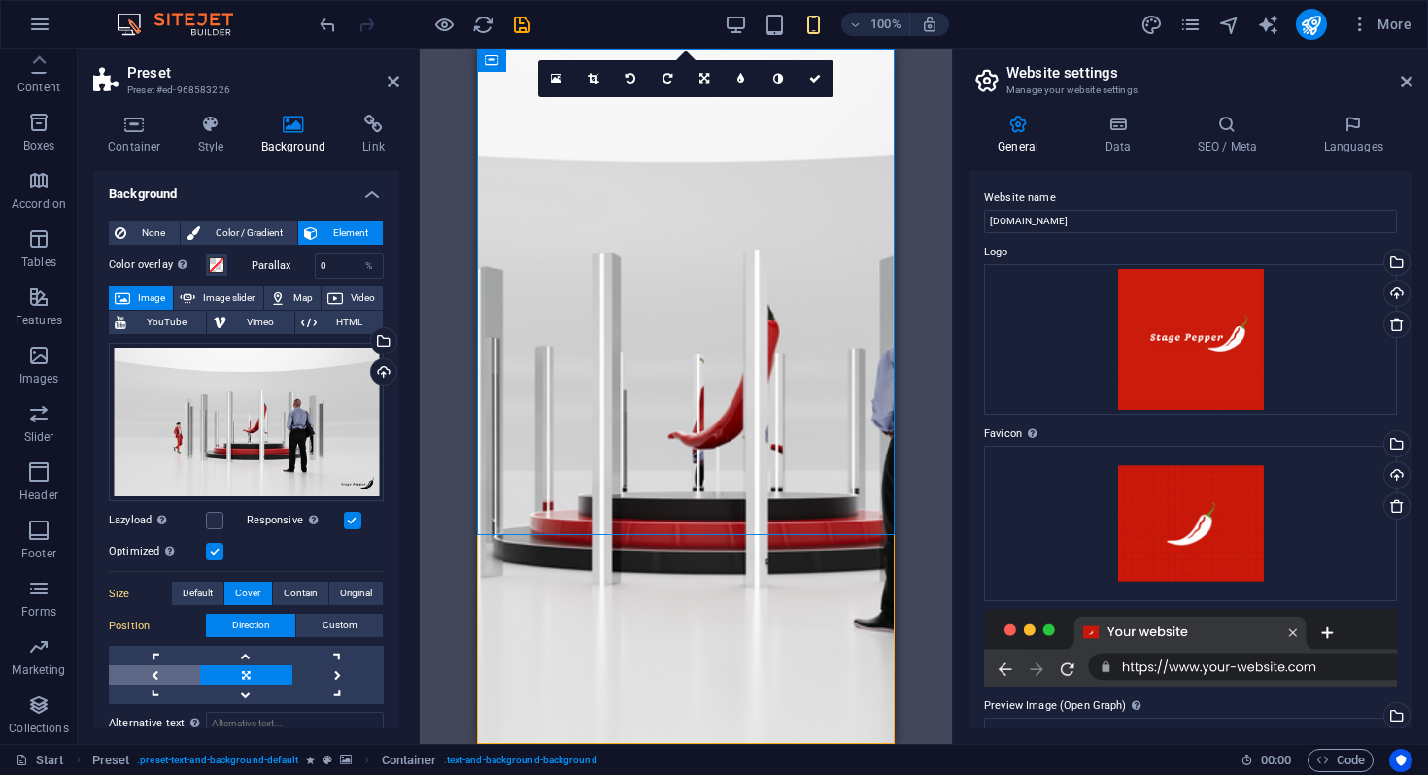
click at [161, 671] on link at bounding box center [154, 674] width 91 height 19
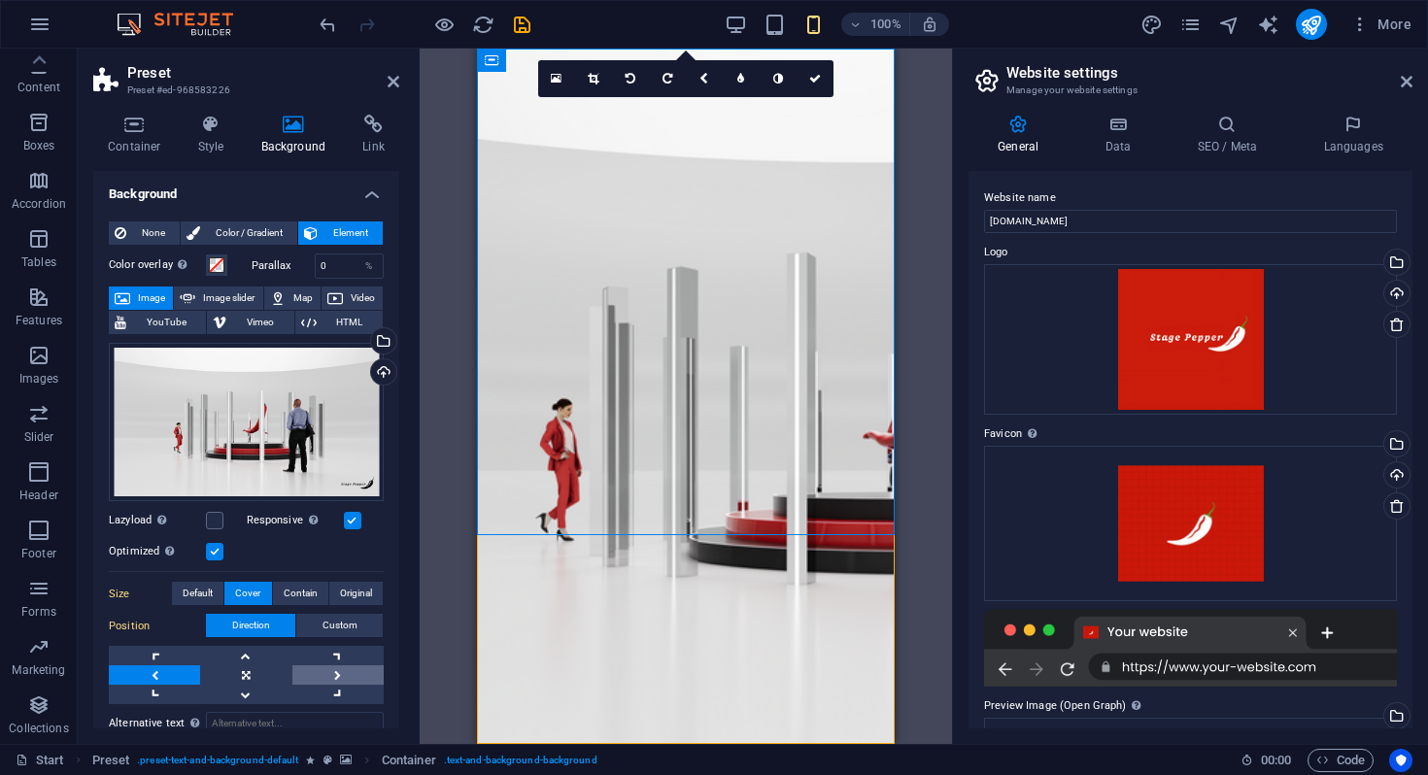
click at [336, 665] on link at bounding box center [337, 674] width 91 height 19
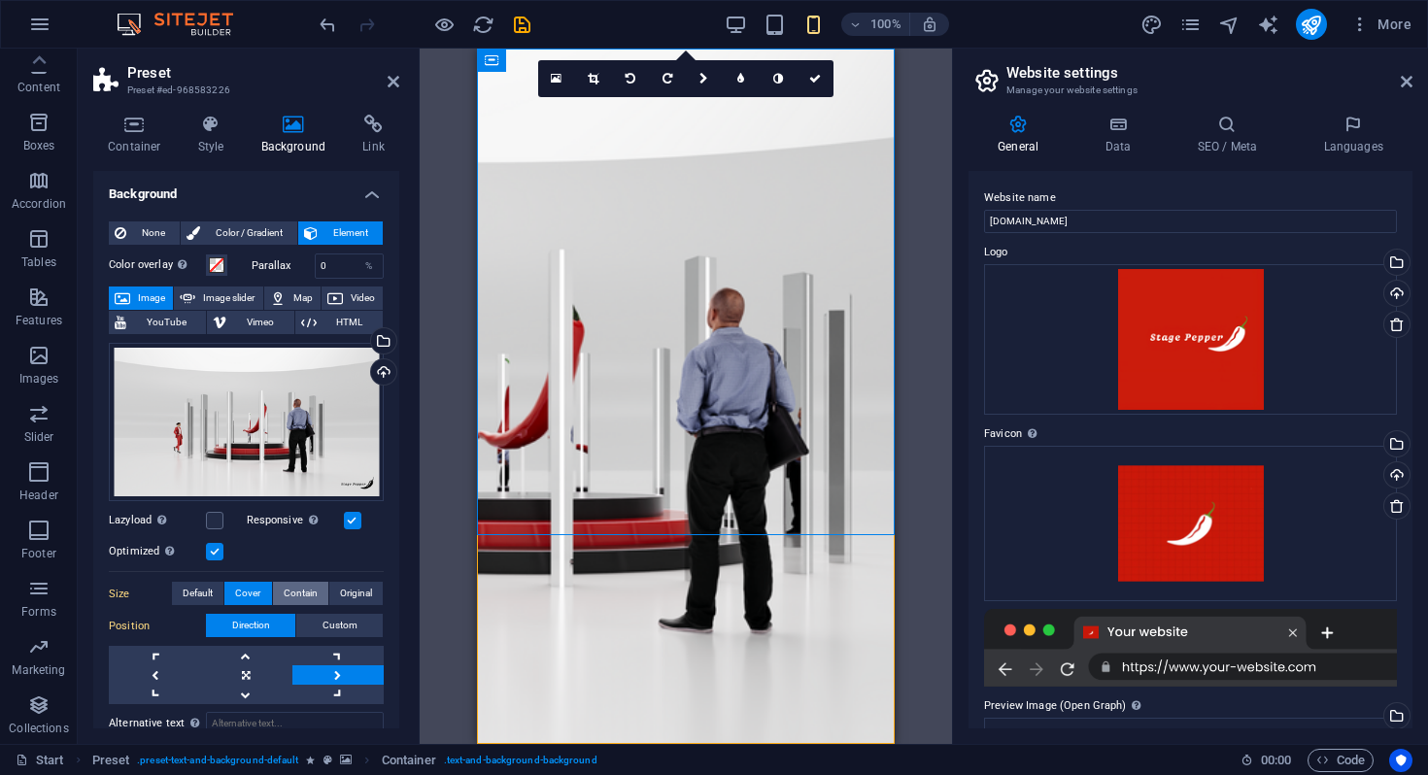
click at [301, 595] on span "Contain" at bounding box center [301, 593] width 34 height 23
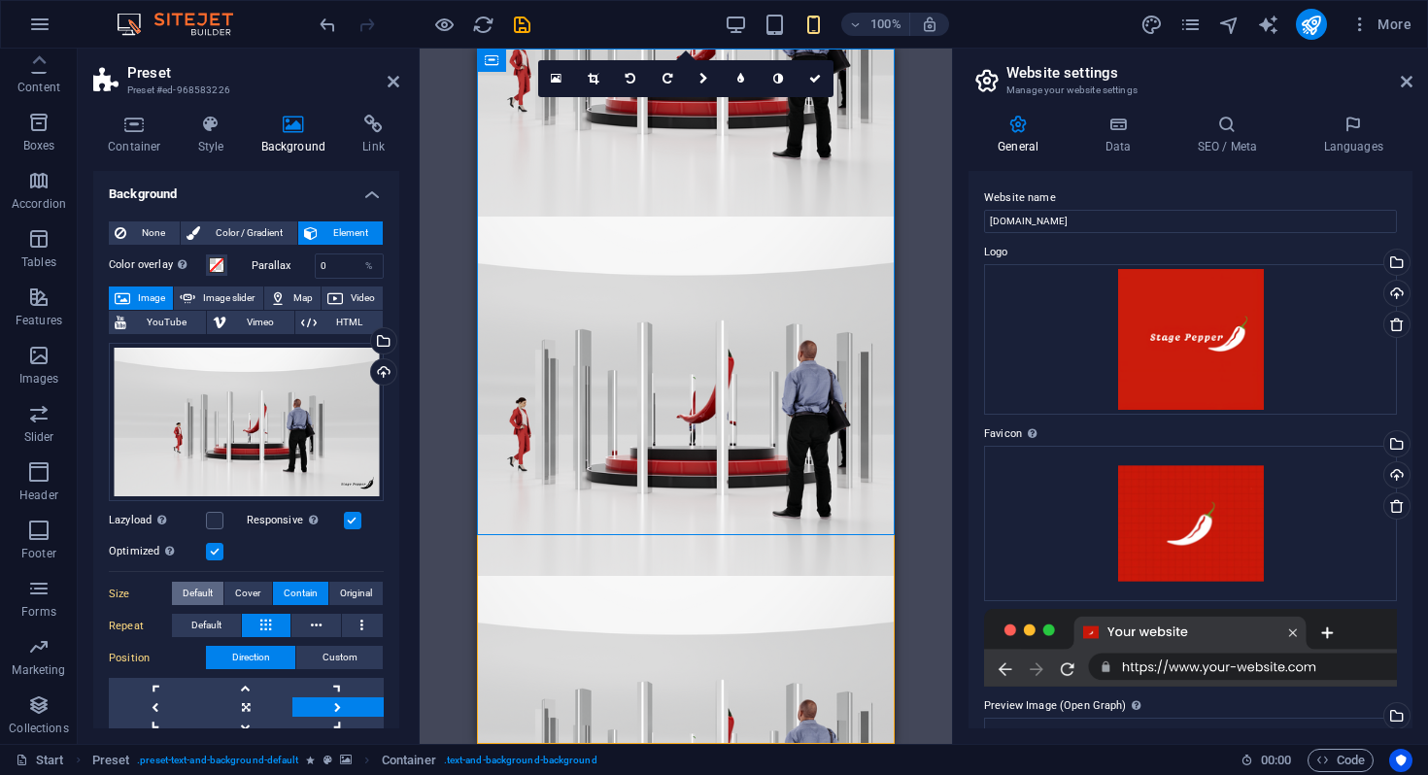
click at [195, 591] on span "Default" at bounding box center [198, 593] width 30 height 23
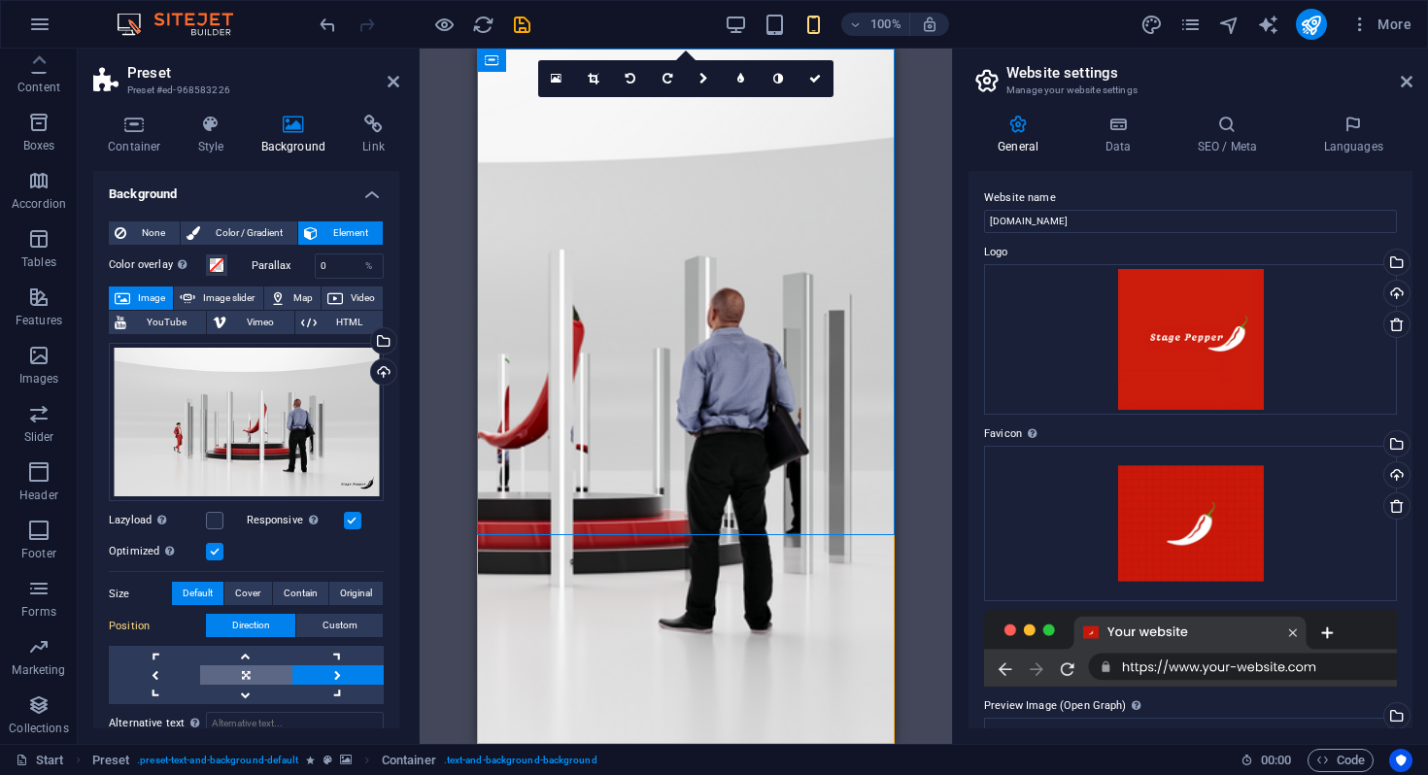
click at [239, 668] on link at bounding box center [245, 674] width 91 height 19
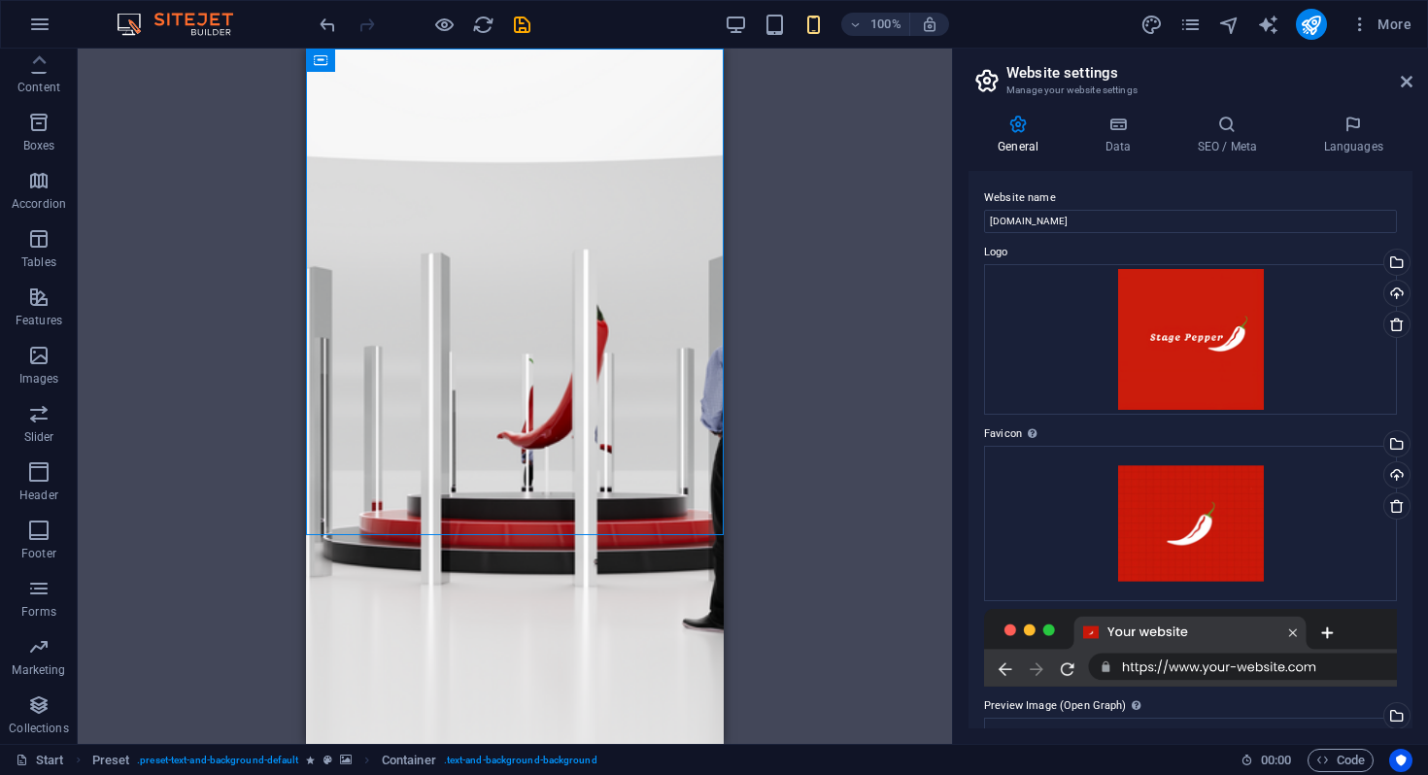
drag, startPoint x: 624, startPoint y: 464, endPoint x: 736, endPoint y: 463, distance: 112.7
click at [724, 463] on html "Skip to main content" at bounding box center [515, 640] width 418 height 1182
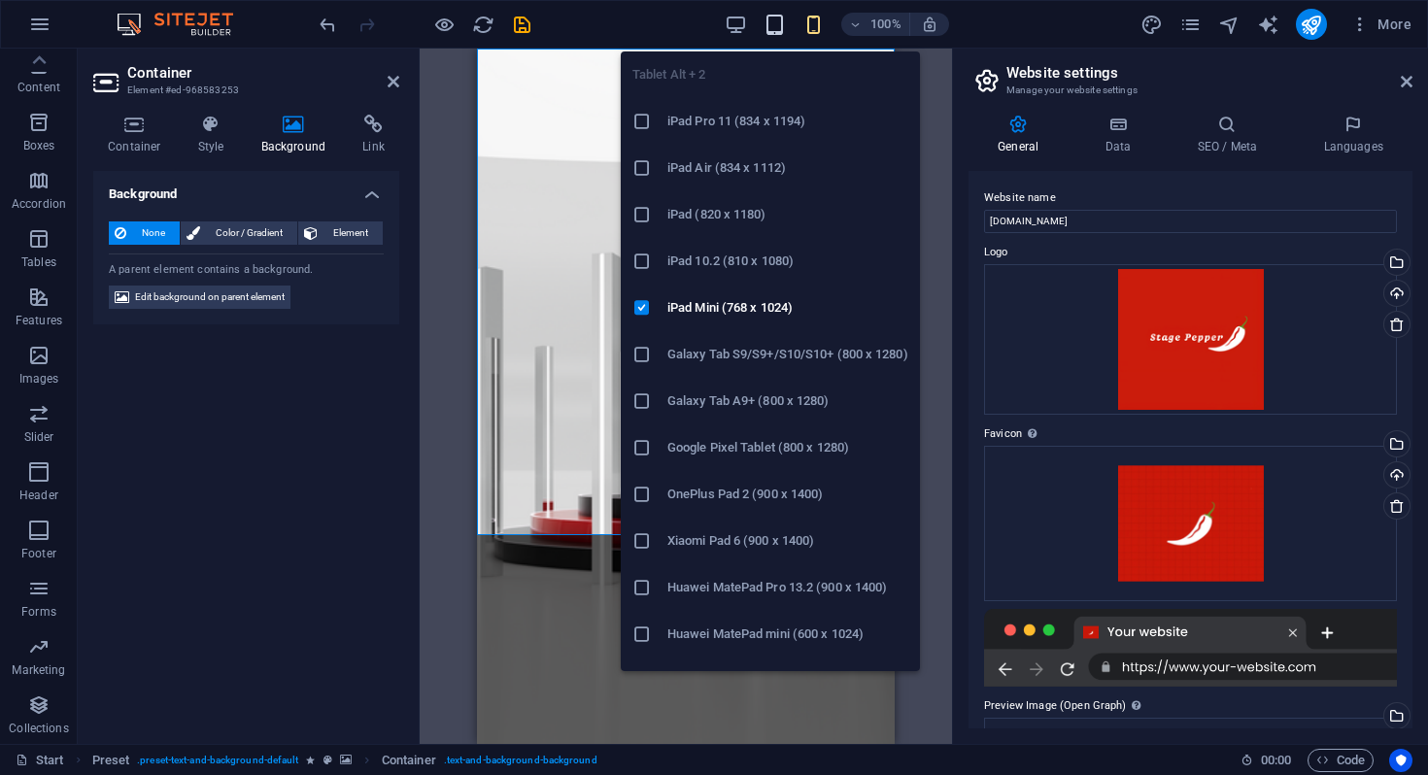
click at [776, 21] on icon "button" at bounding box center [775, 25] width 22 height 22
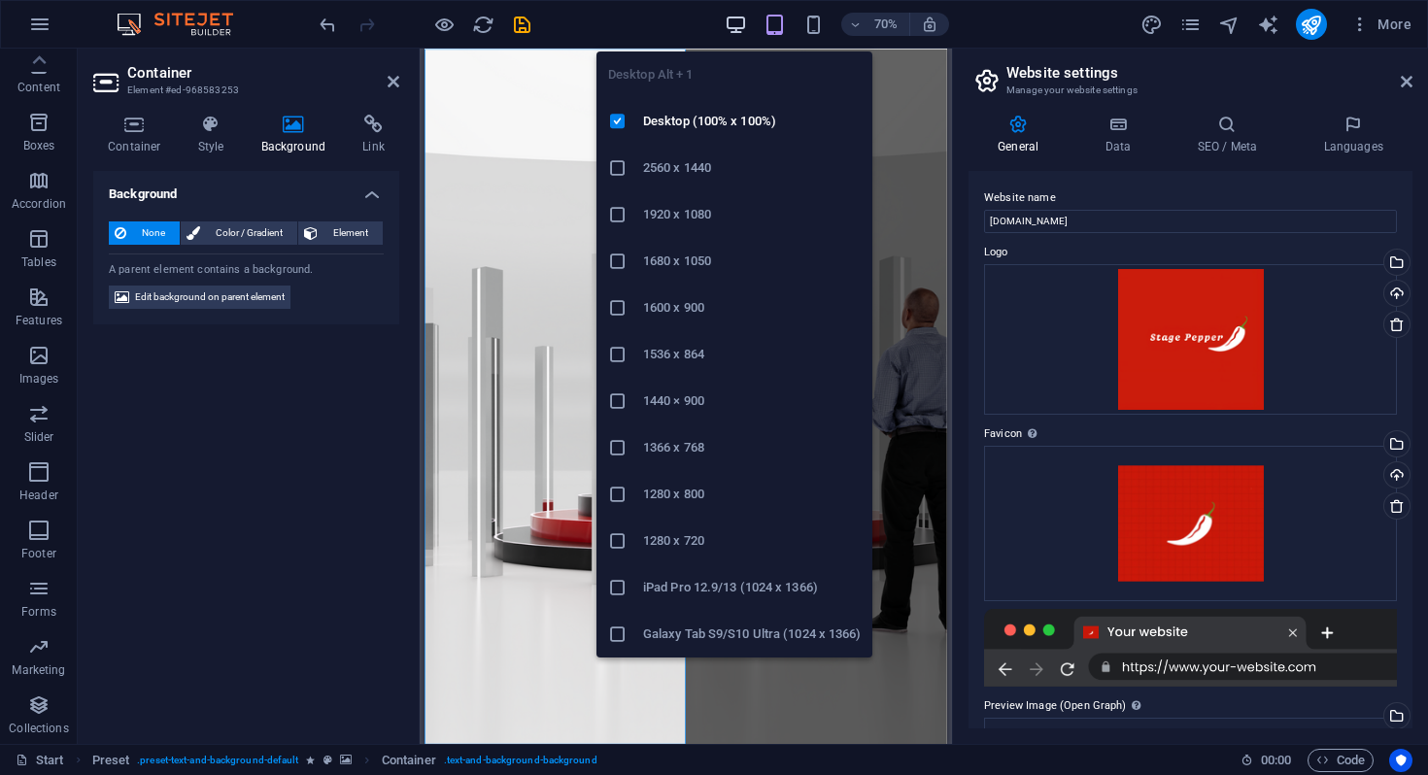
click at [734, 17] on icon "button" at bounding box center [736, 25] width 22 height 22
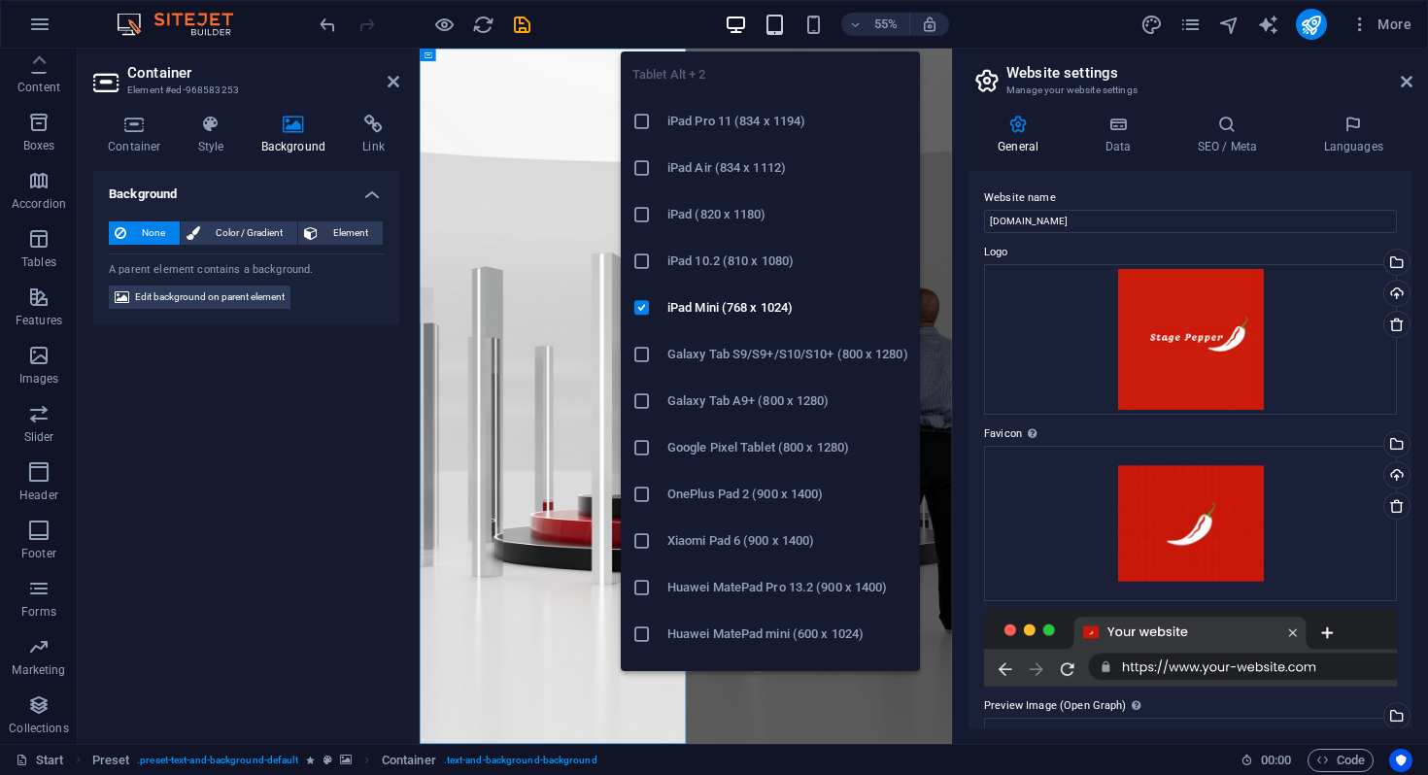
click at [770, 20] on icon "button" at bounding box center [775, 25] width 22 height 22
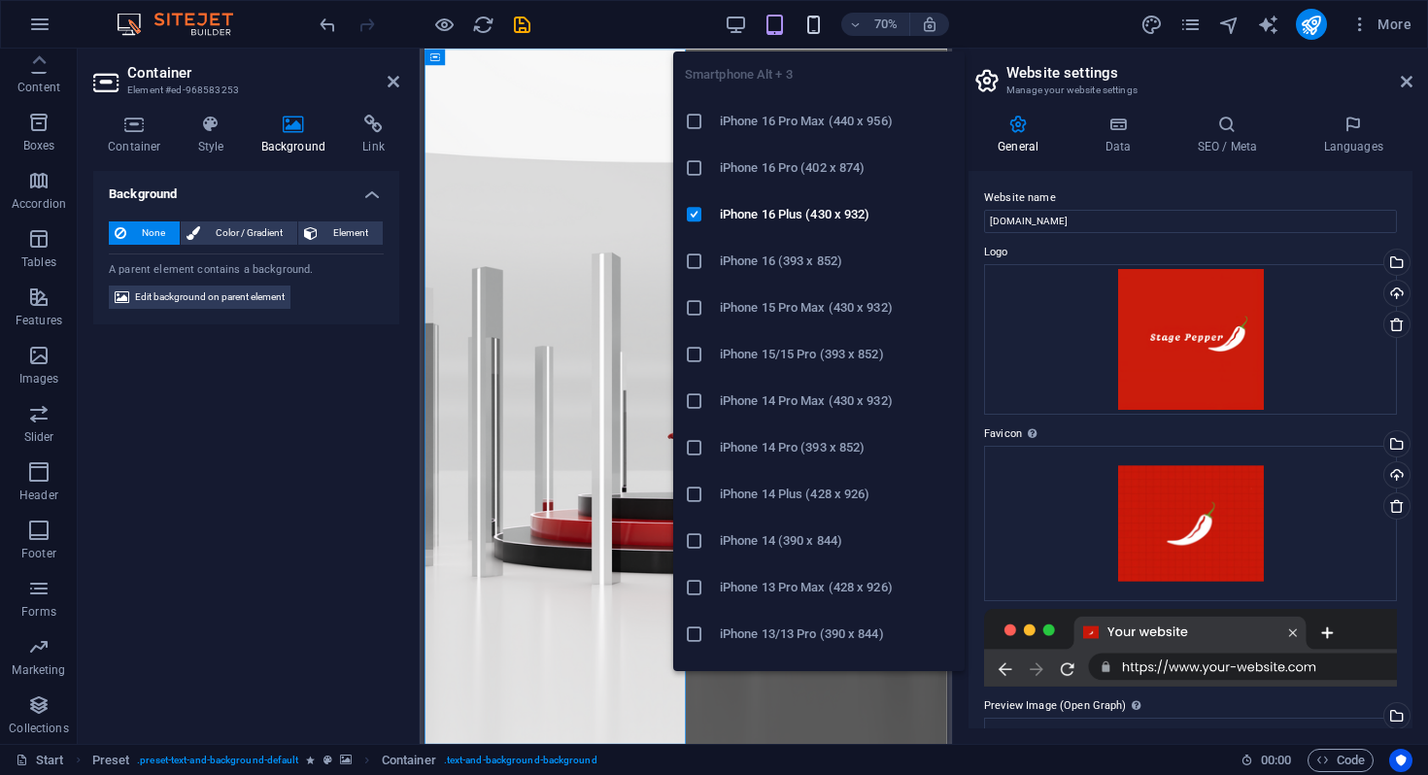
click at [809, 23] on icon "button" at bounding box center [813, 25] width 22 height 22
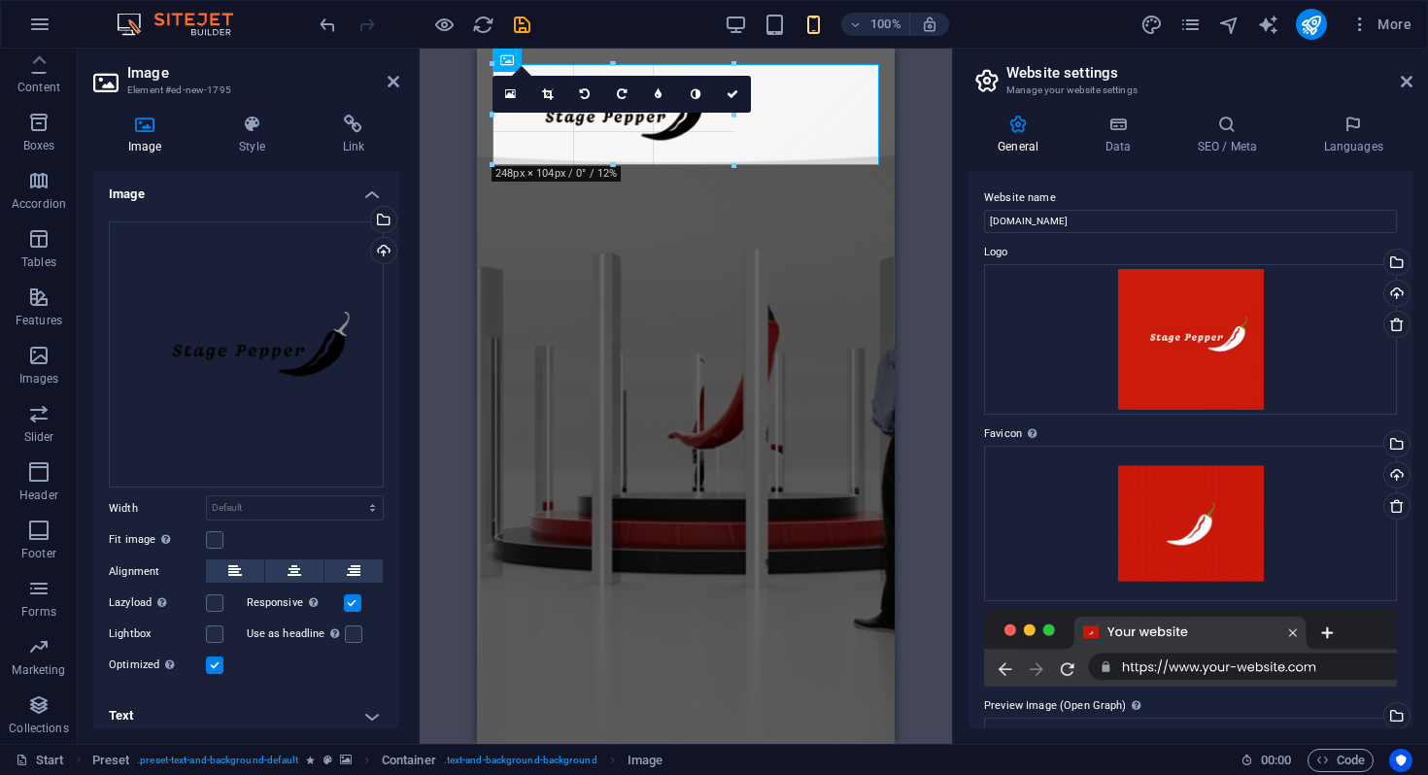
drag, startPoint x: 878, startPoint y: 226, endPoint x: 733, endPoint y: 138, distance: 169.6
type input "248"
select select "px"
click at [736, 92] on icon at bounding box center [733, 94] width 12 height 12
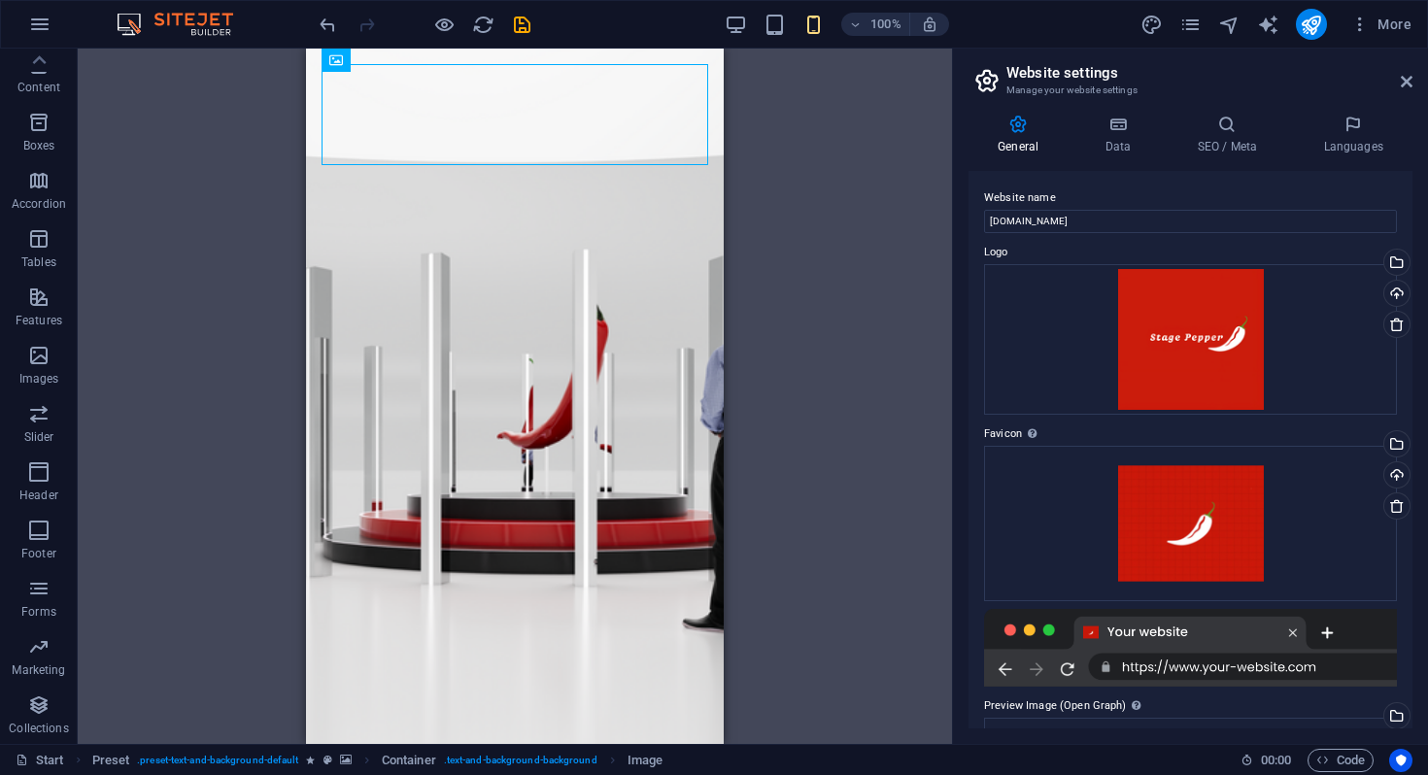
click at [761, 266] on div "Preset Container Preset Placeholder Preset Container Menu Bar Logo Preset H2 Me…" at bounding box center [515, 397] width 874 height 696
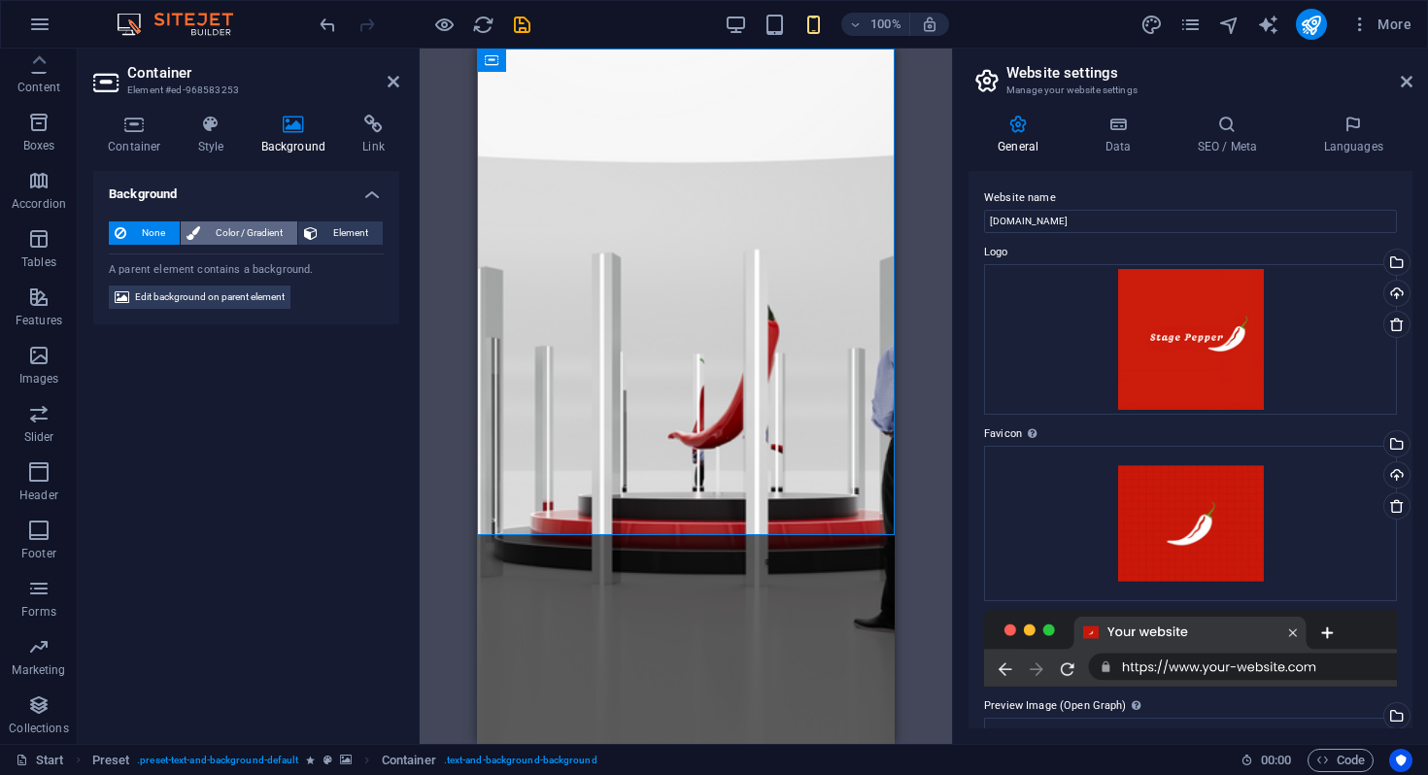
click at [272, 241] on span "Color / Gradient" at bounding box center [248, 232] width 85 height 23
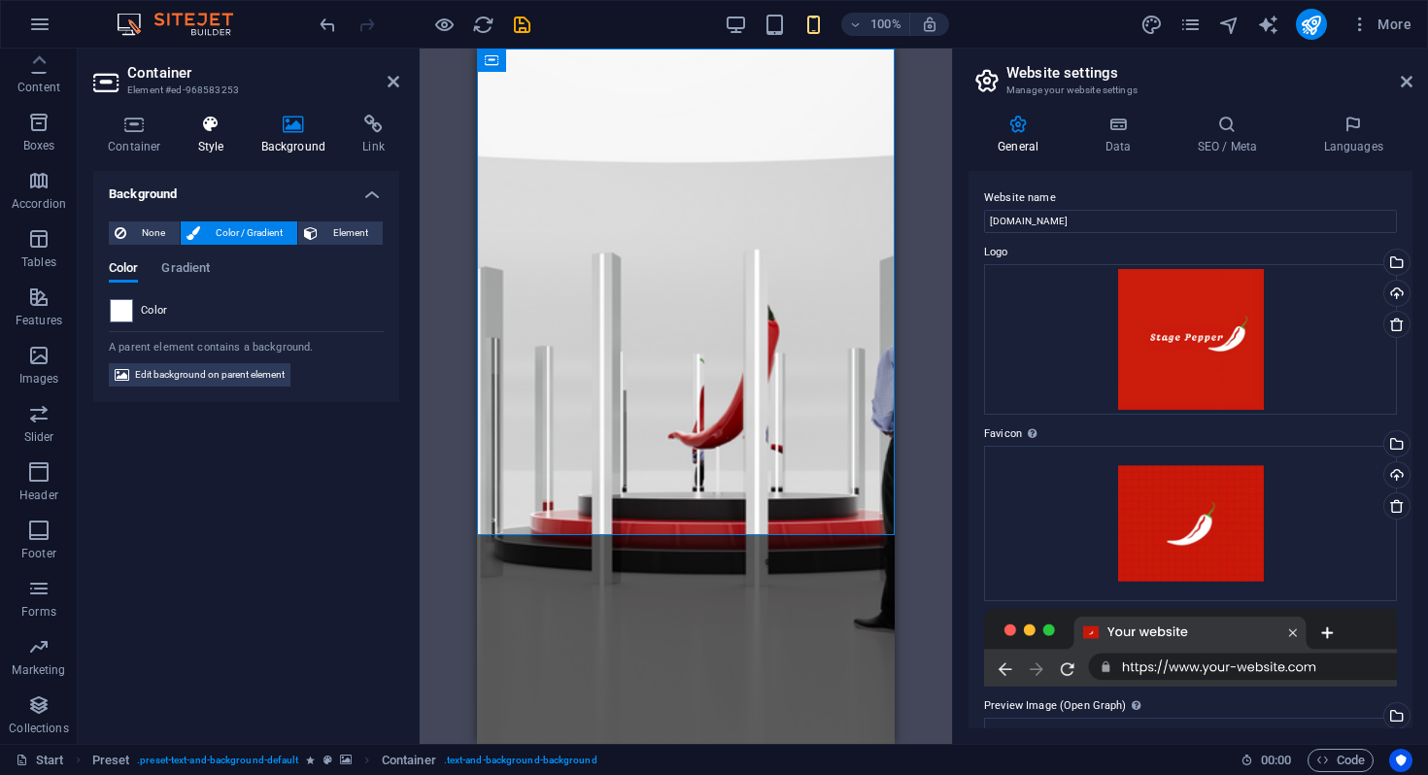
click at [203, 133] on icon at bounding box center [211, 124] width 55 height 19
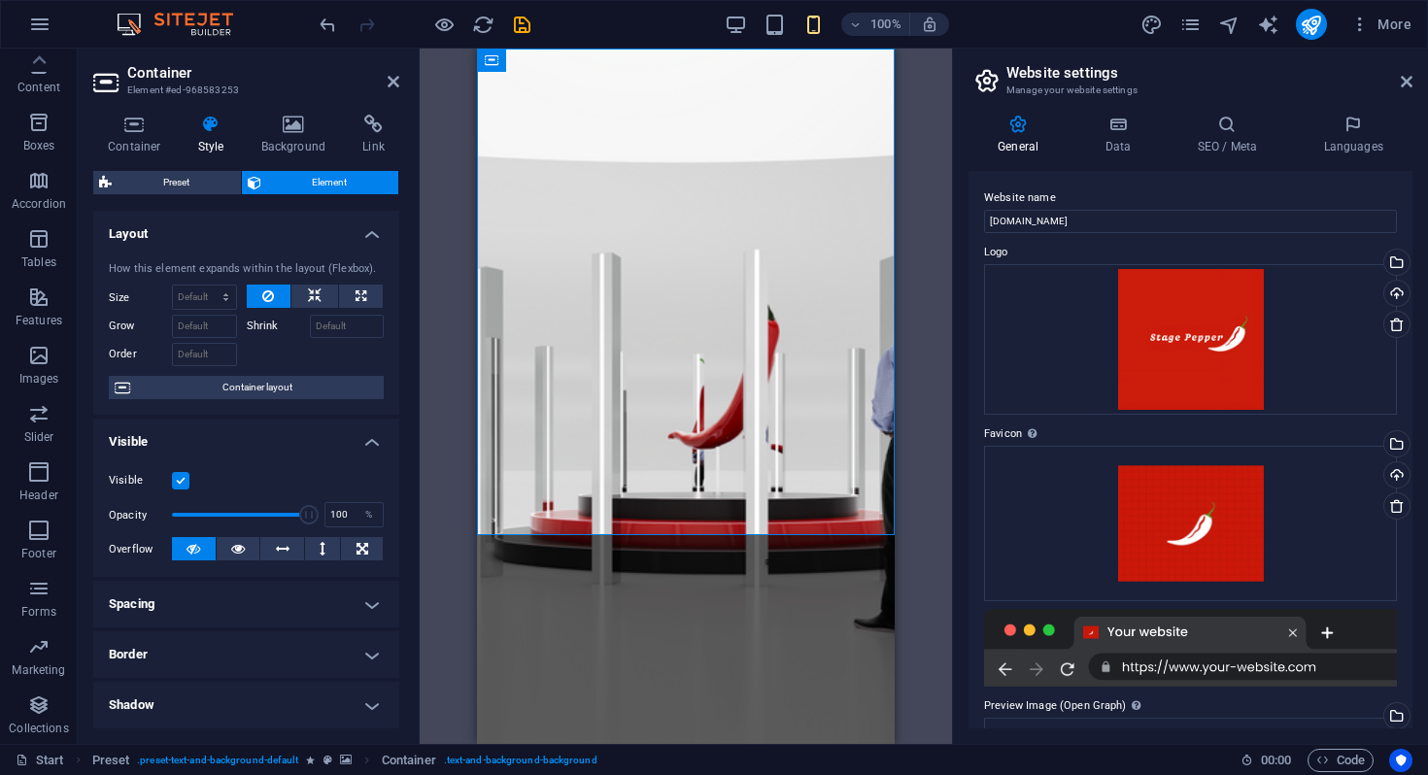
click at [715, 597] on figure at bounding box center [686, 397] width 418 height 696
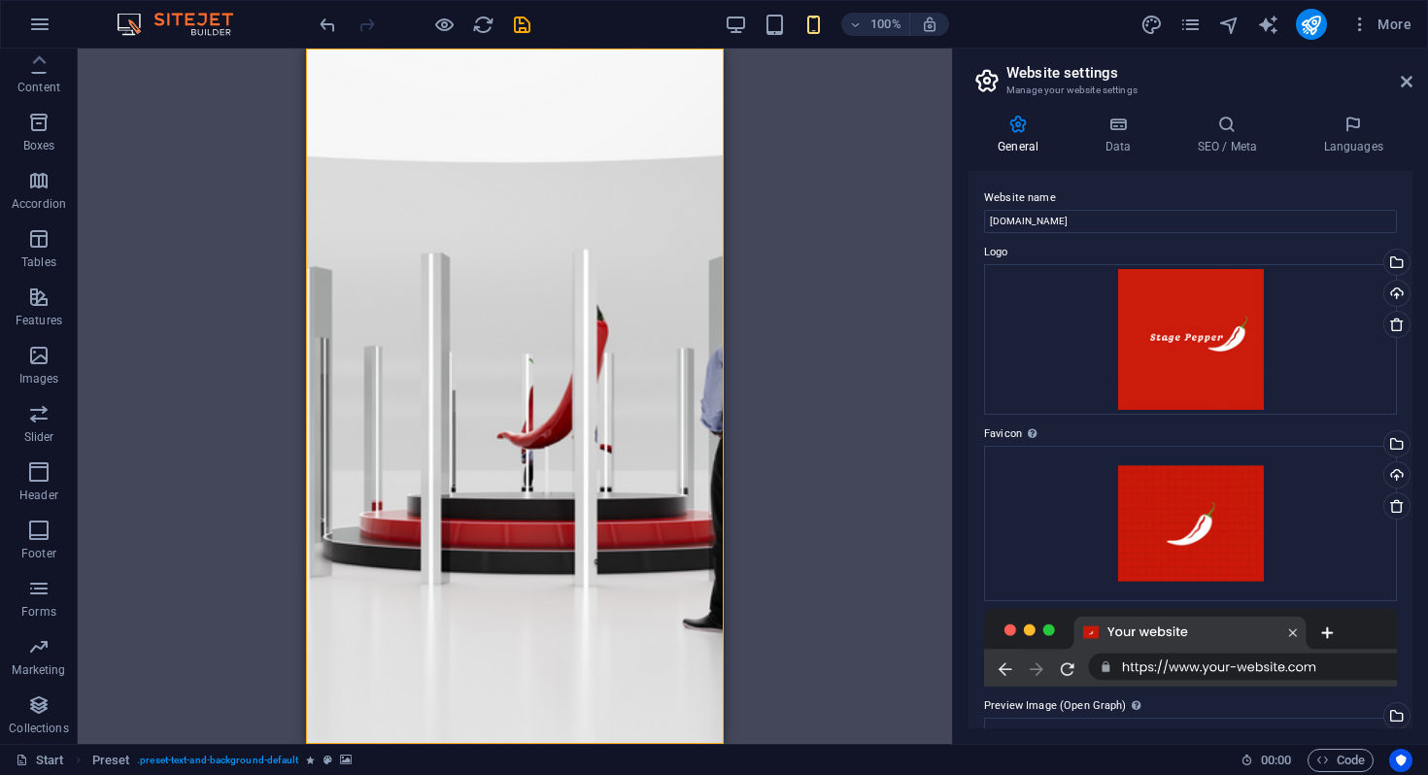
click at [715, 597] on figure at bounding box center [515, 397] width 418 height 696
click at [326, 9] on div at bounding box center [425, 24] width 218 height 31
click at [326, 23] on icon "undo" at bounding box center [328, 25] width 22 height 22
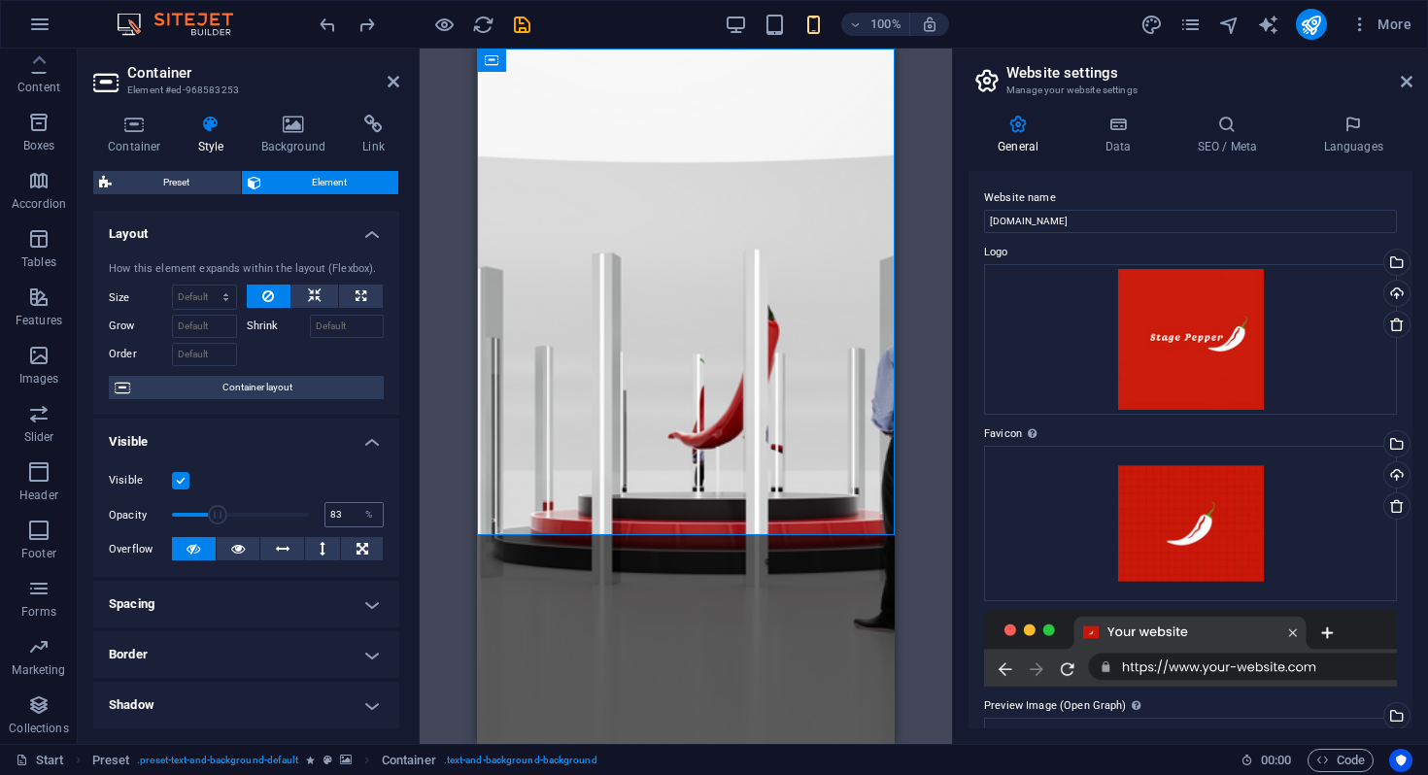
type input "100"
drag, startPoint x: 299, startPoint y: 513, endPoint x: 434, endPoint y: 500, distance: 135.6
click at [434, 500] on div "Container Element #ed-968583253 Container Style Background Link Size Height Def…" at bounding box center [515, 397] width 874 height 696
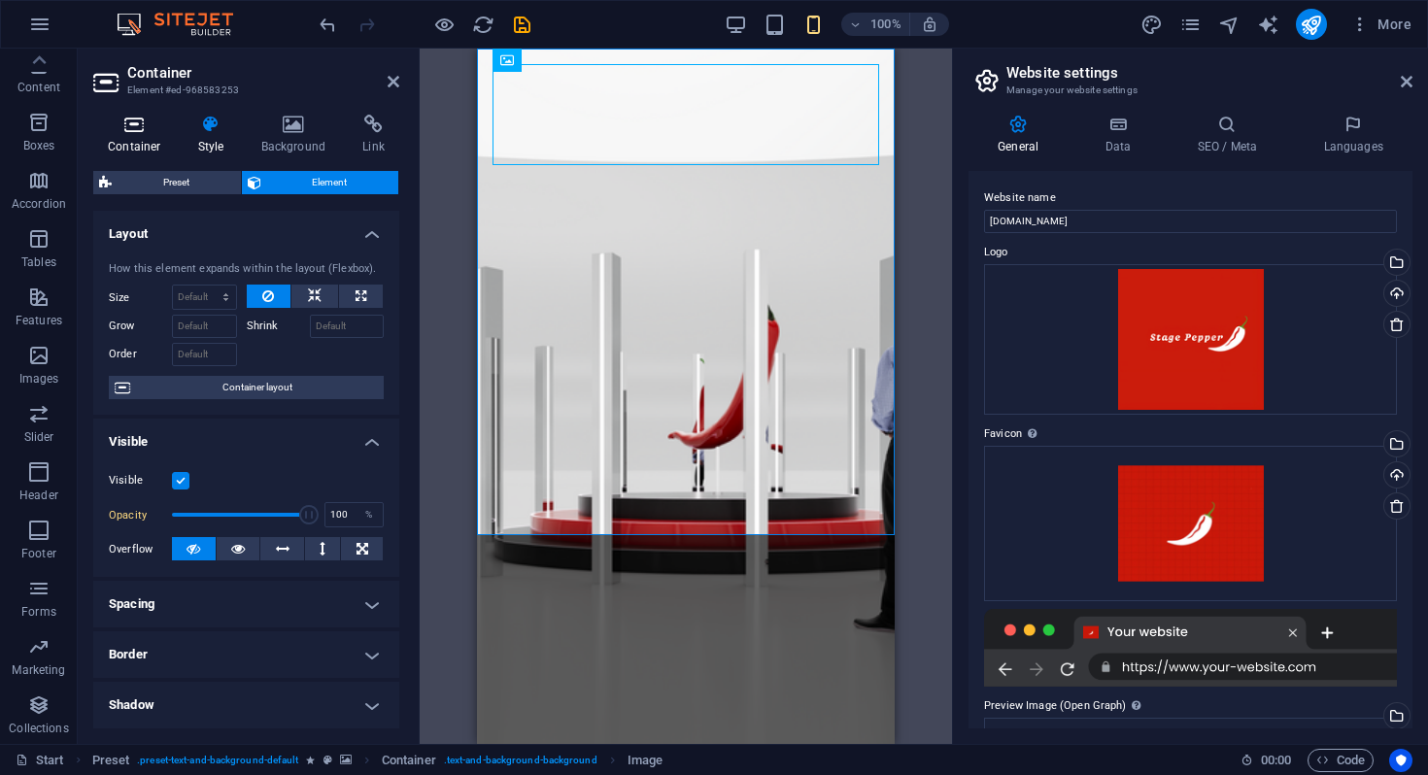
click at [142, 131] on icon at bounding box center [134, 124] width 83 height 19
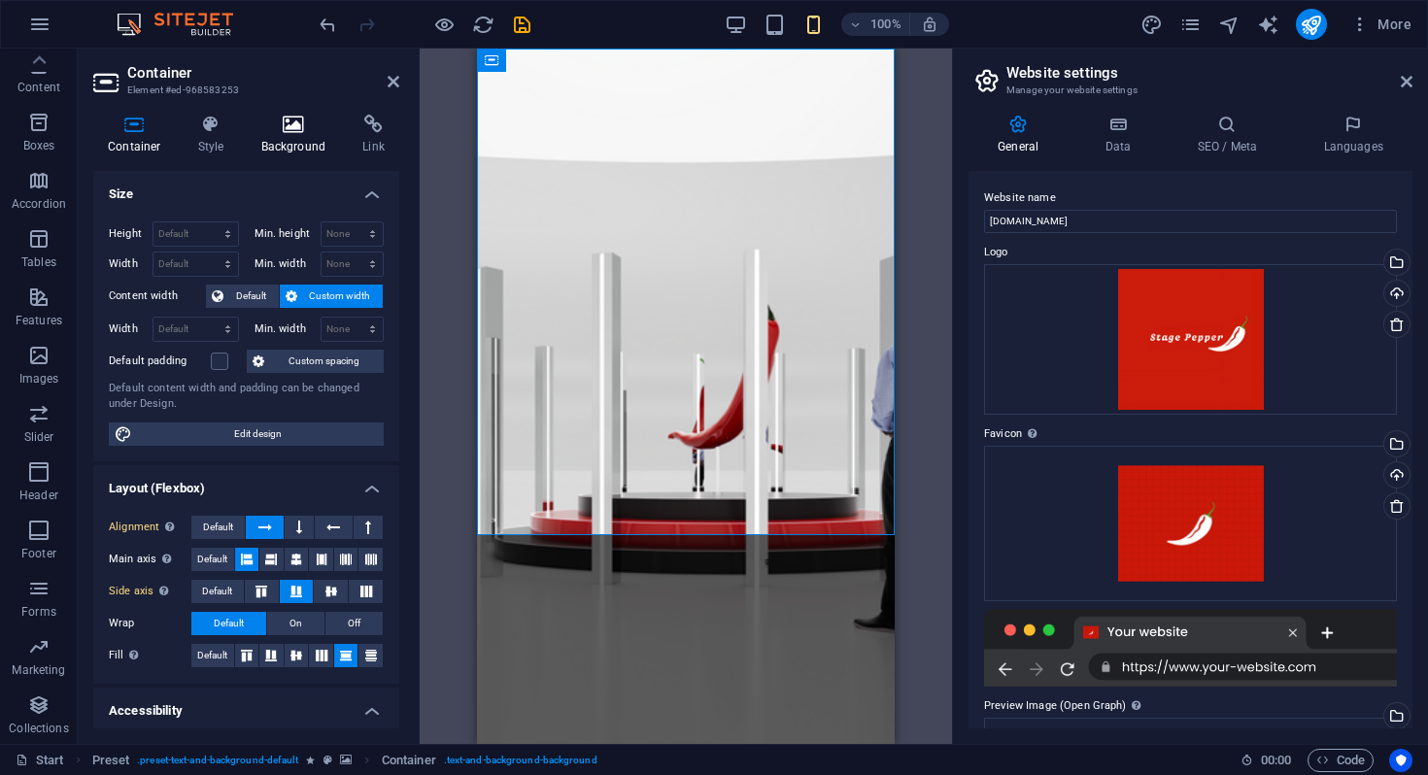
click at [289, 129] on icon at bounding box center [294, 124] width 94 height 19
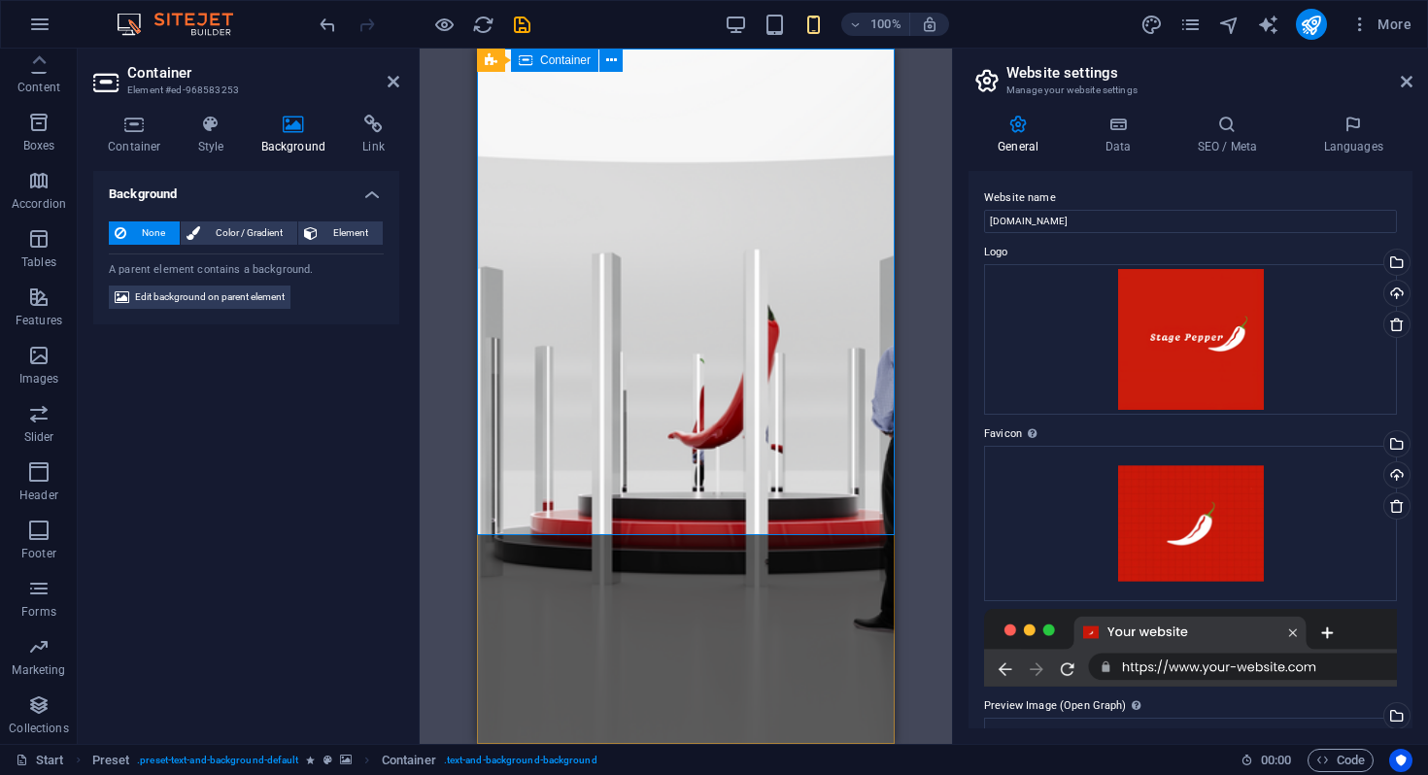
click at [246, 231] on span "Color / Gradient" at bounding box center [248, 232] width 85 height 23
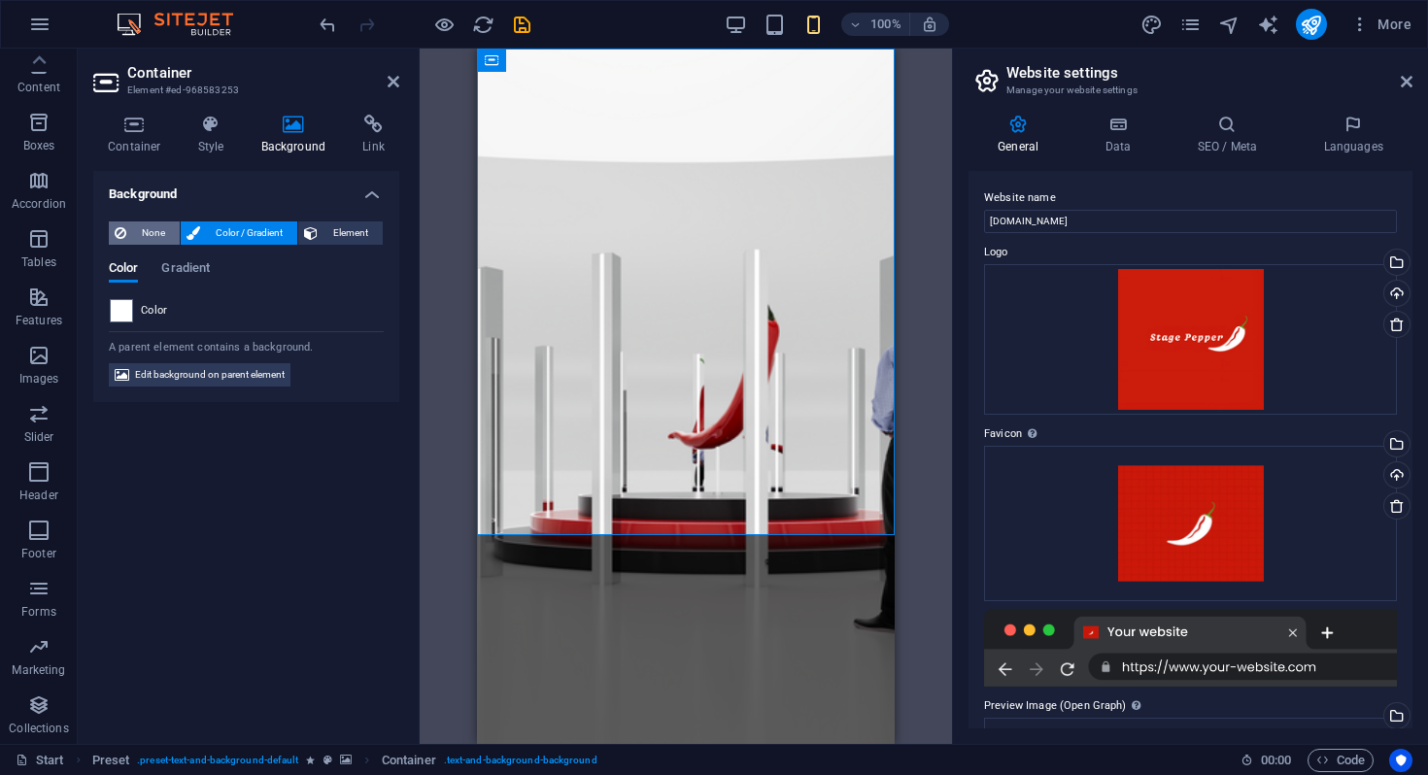
click at [162, 221] on span "None" at bounding box center [153, 232] width 42 height 23
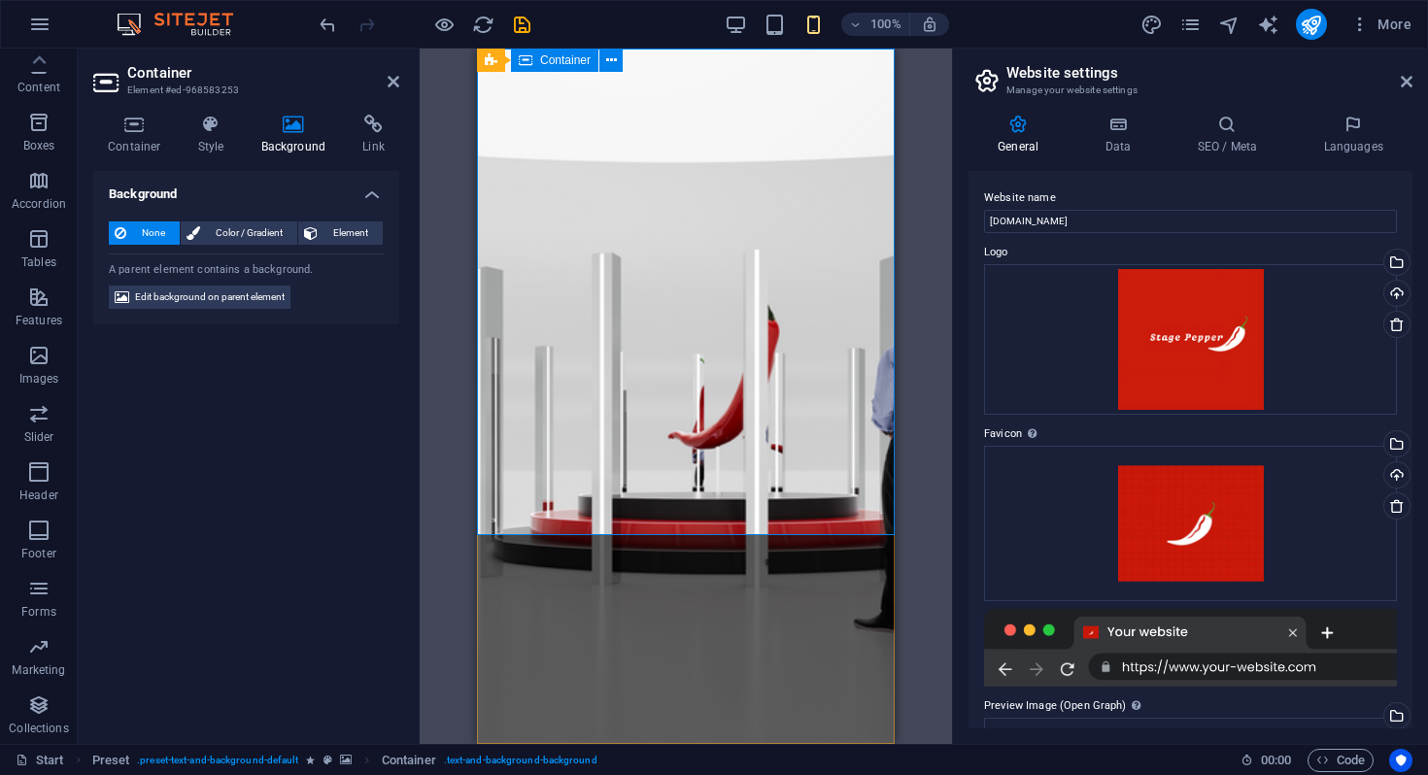
click at [703, 577] on figure at bounding box center [686, 397] width 418 height 696
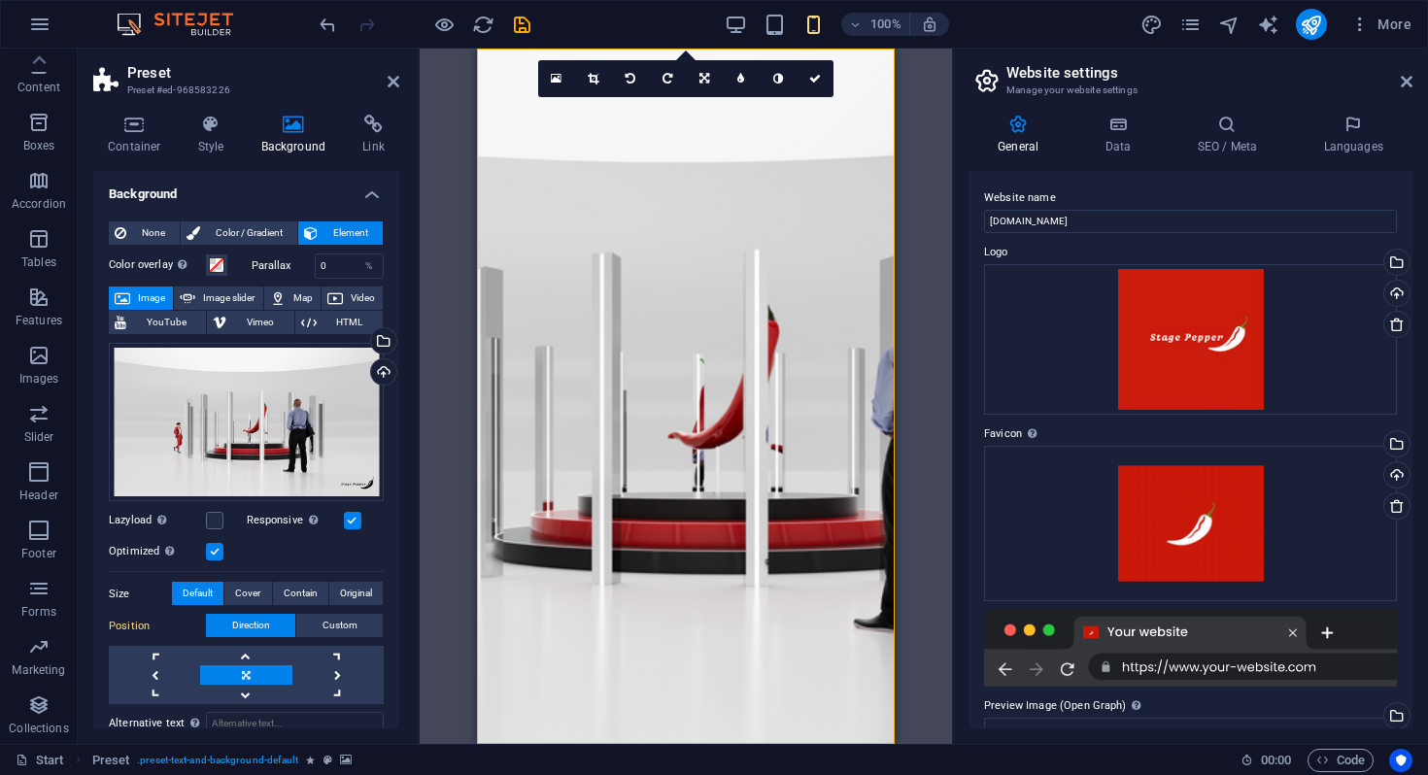
click at [703, 577] on figure at bounding box center [686, 397] width 418 height 696
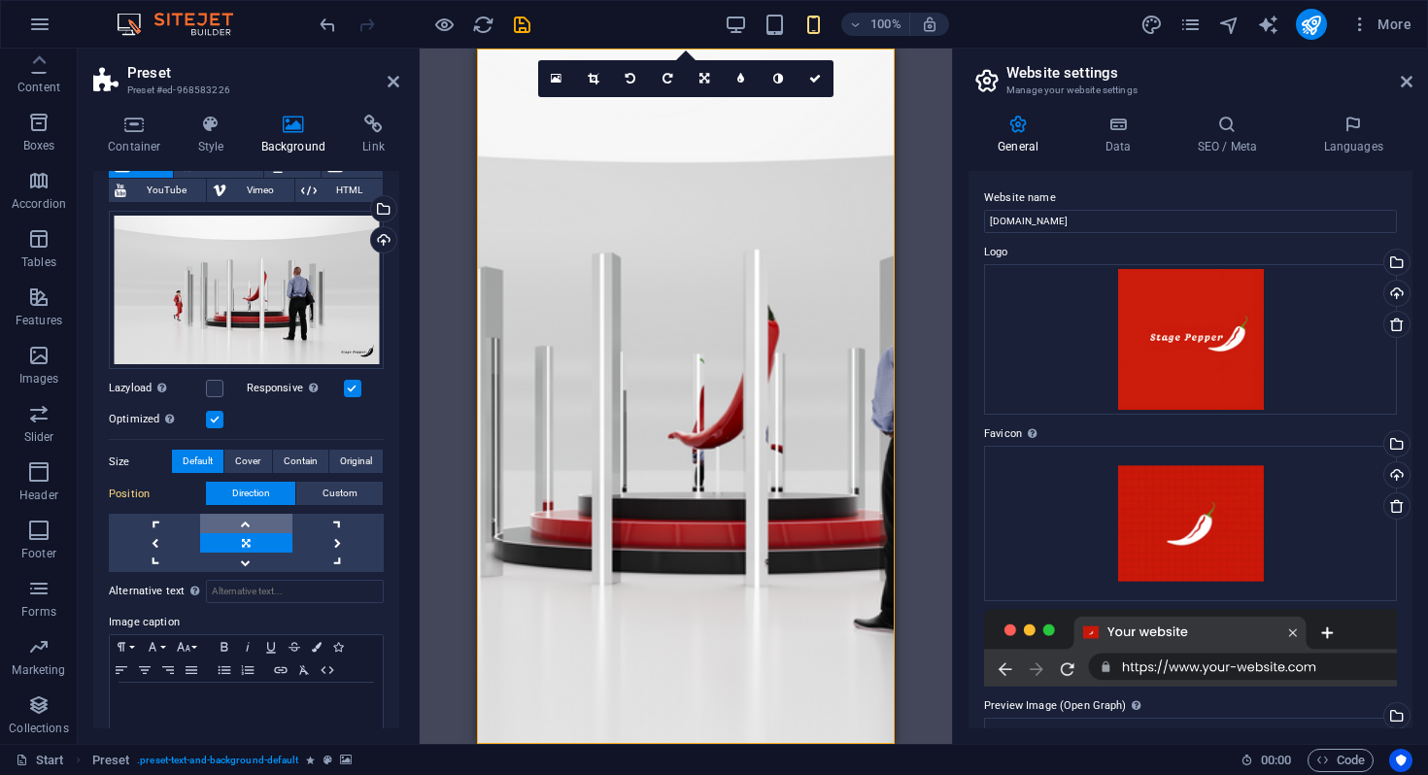
scroll to position [133, 0]
click at [352, 545] on link at bounding box center [337, 541] width 91 height 19
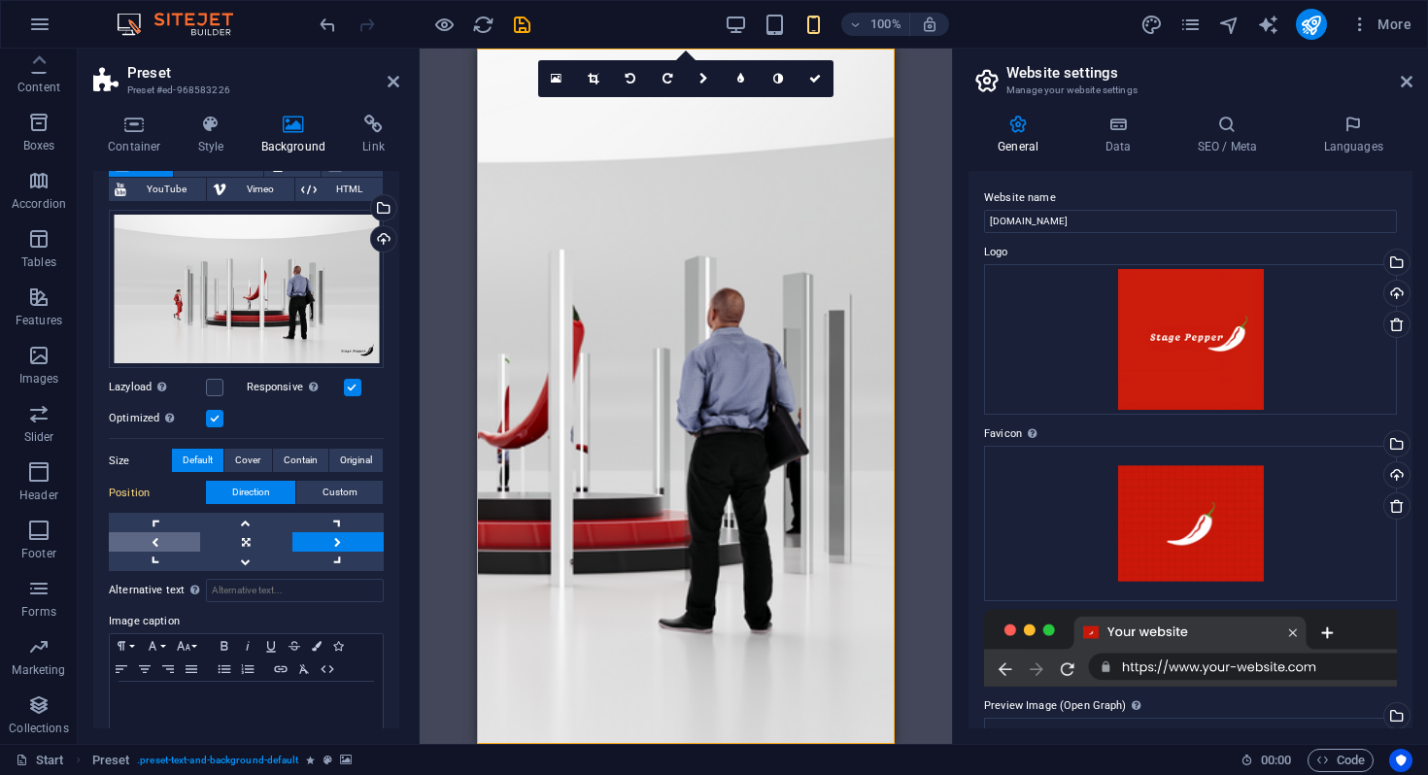
click at [153, 540] on link at bounding box center [154, 541] width 91 height 19
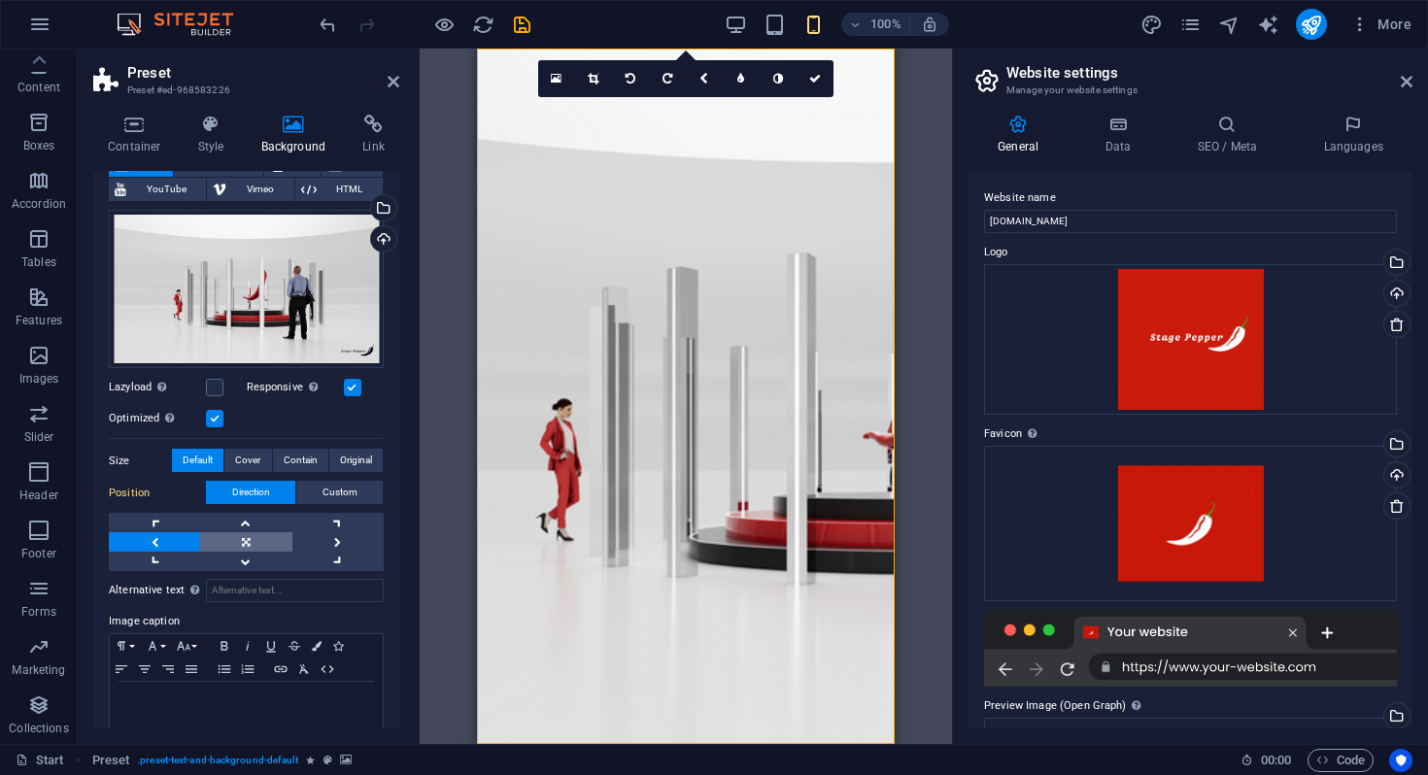
click at [264, 538] on link at bounding box center [245, 541] width 91 height 19
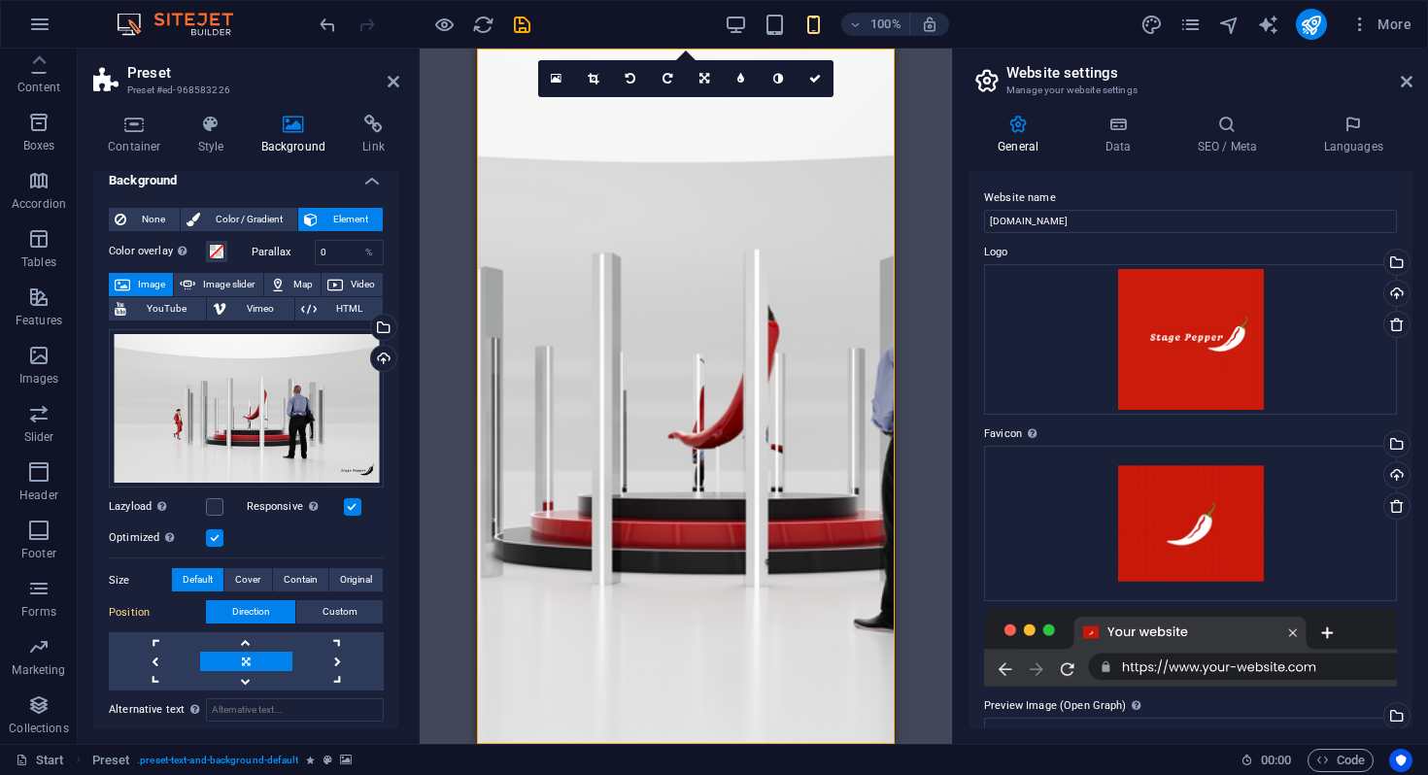
scroll to position [11, 0]
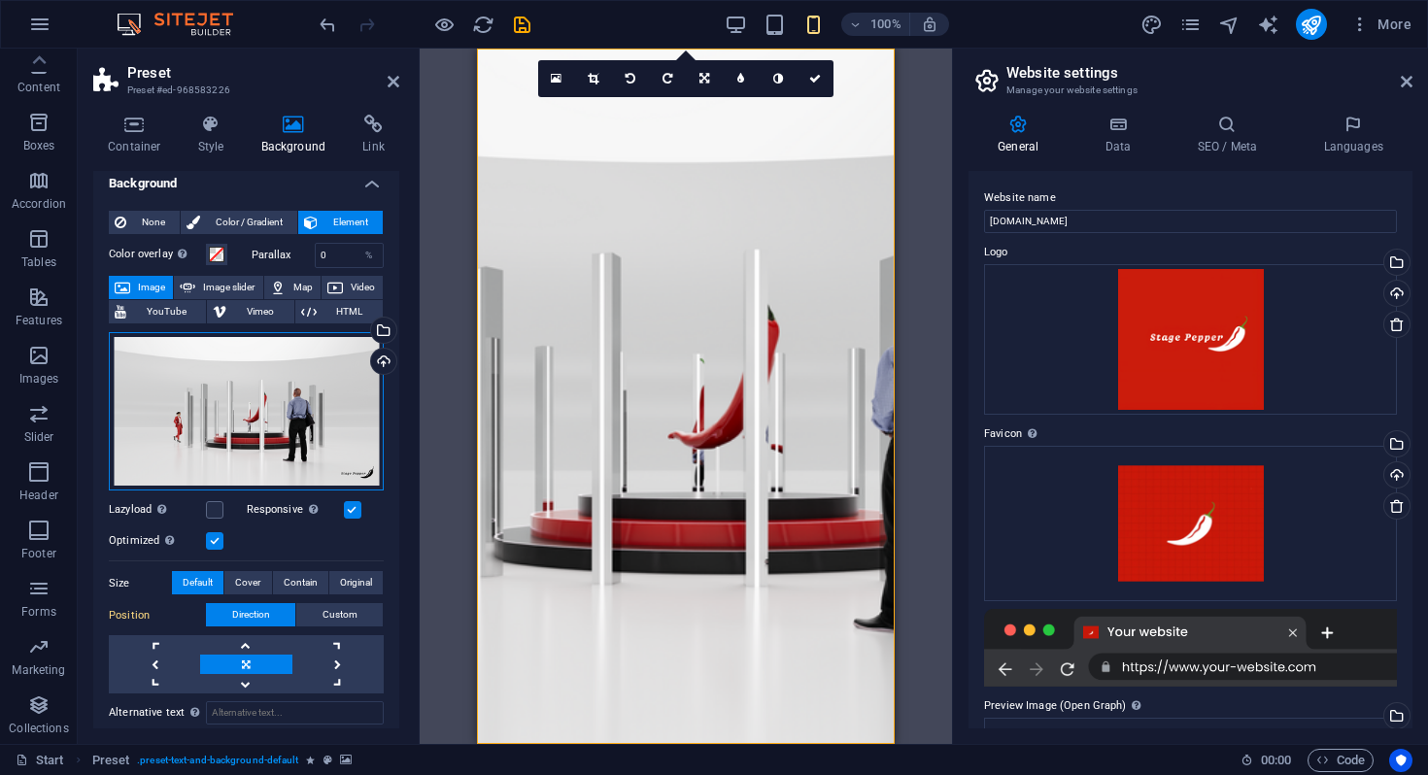
click at [285, 407] on div "Drag files here, click to choose files or select files from Files or our free s…" at bounding box center [246, 411] width 275 height 159
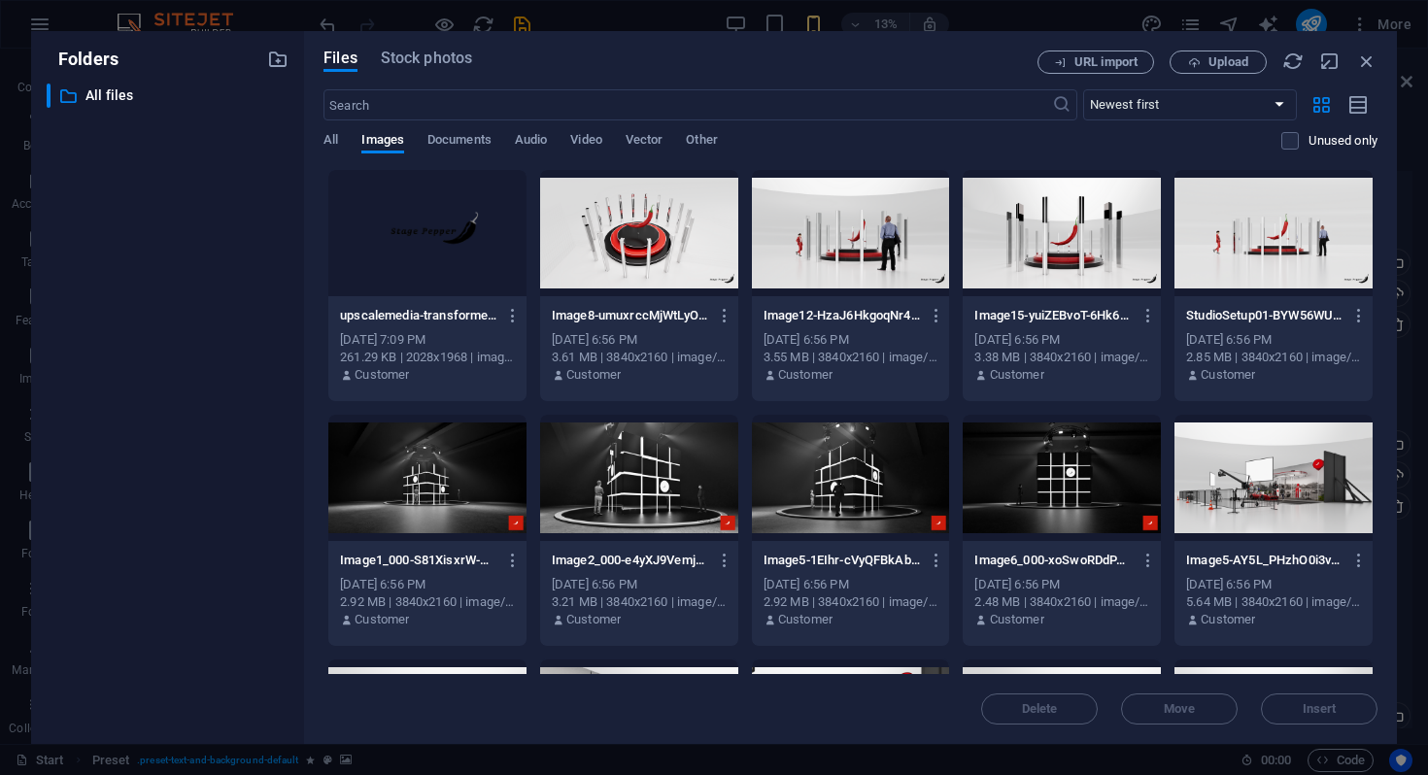
click at [1275, 247] on div at bounding box center [1273, 233] width 198 height 126
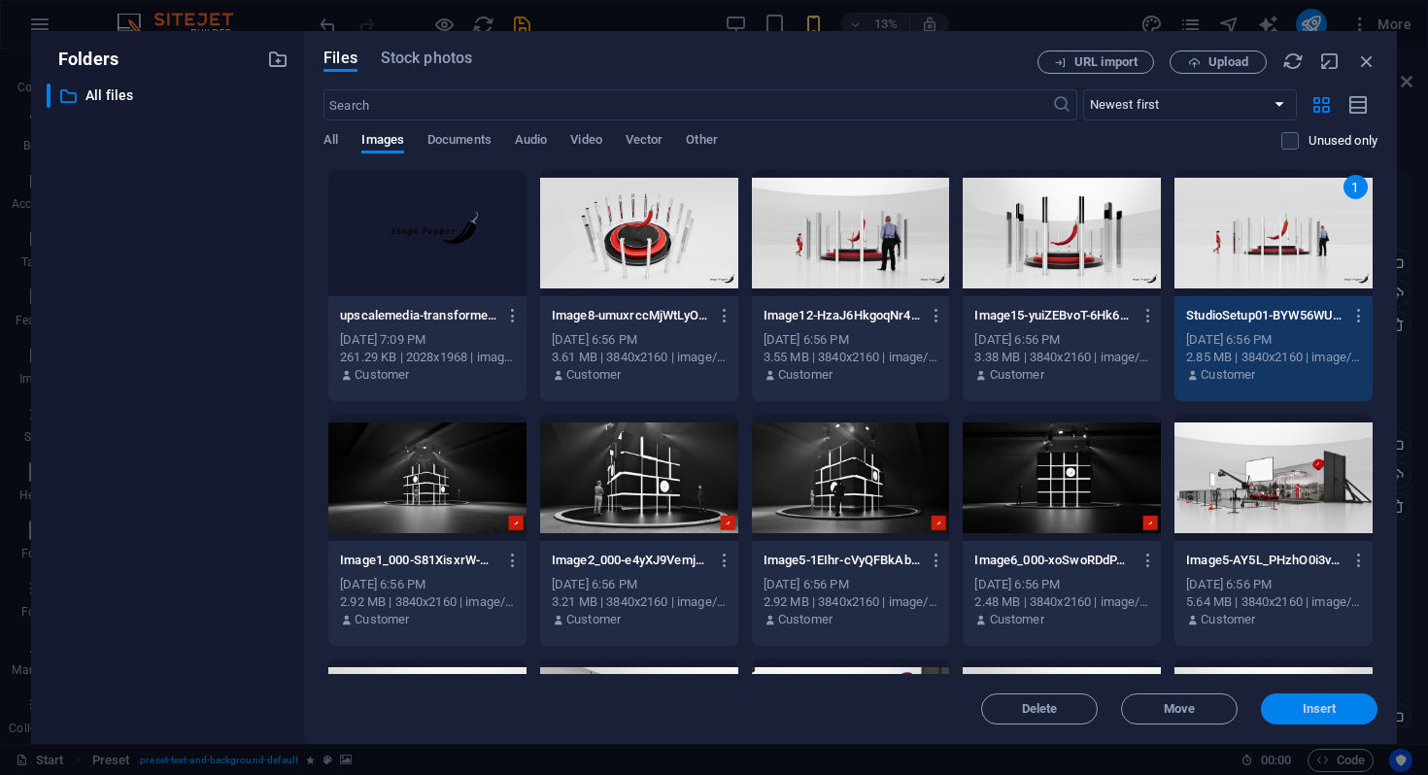
click at [1327, 721] on button "Insert" at bounding box center [1319, 709] width 117 height 31
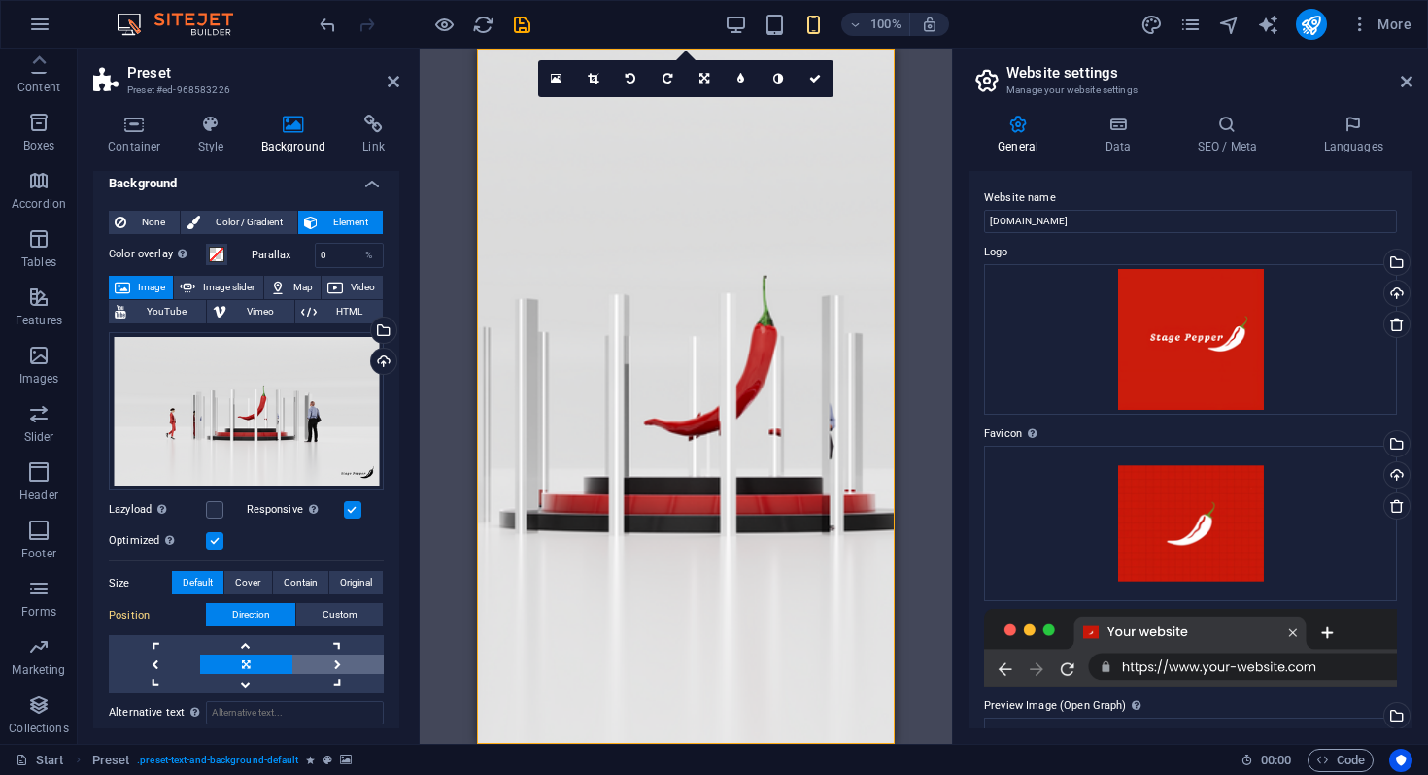
click at [326, 658] on link at bounding box center [337, 664] width 91 height 19
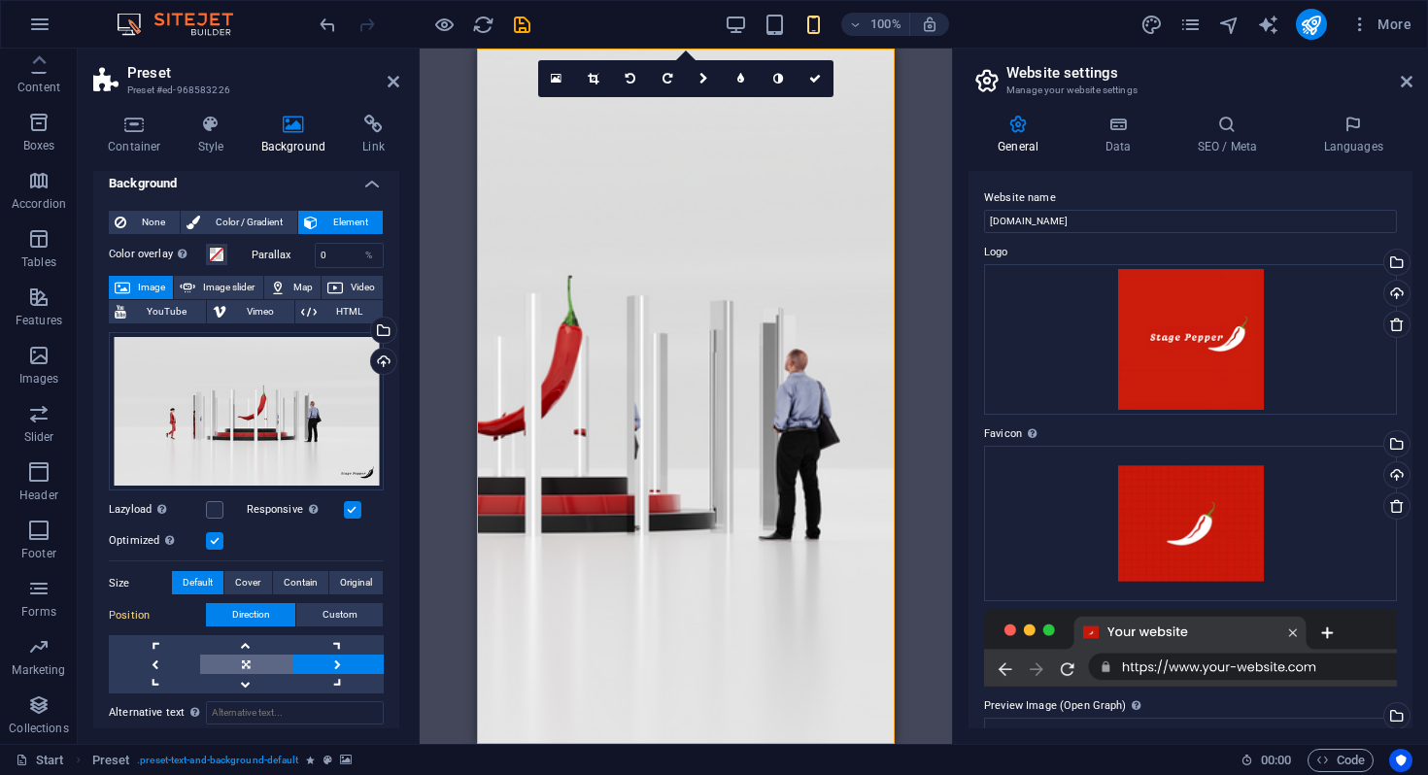
click at [271, 657] on link at bounding box center [245, 664] width 91 height 19
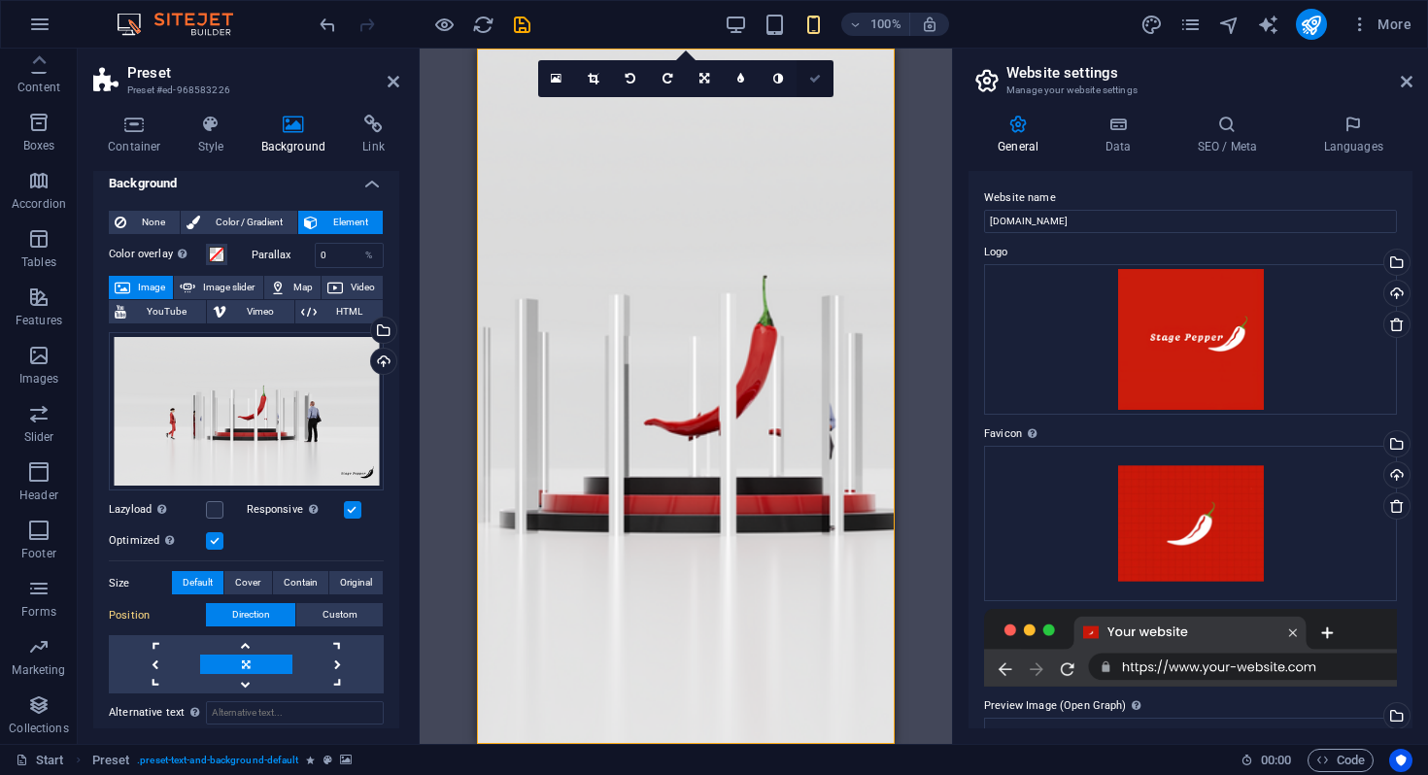
click at [822, 80] on link at bounding box center [815, 78] width 37 height 37
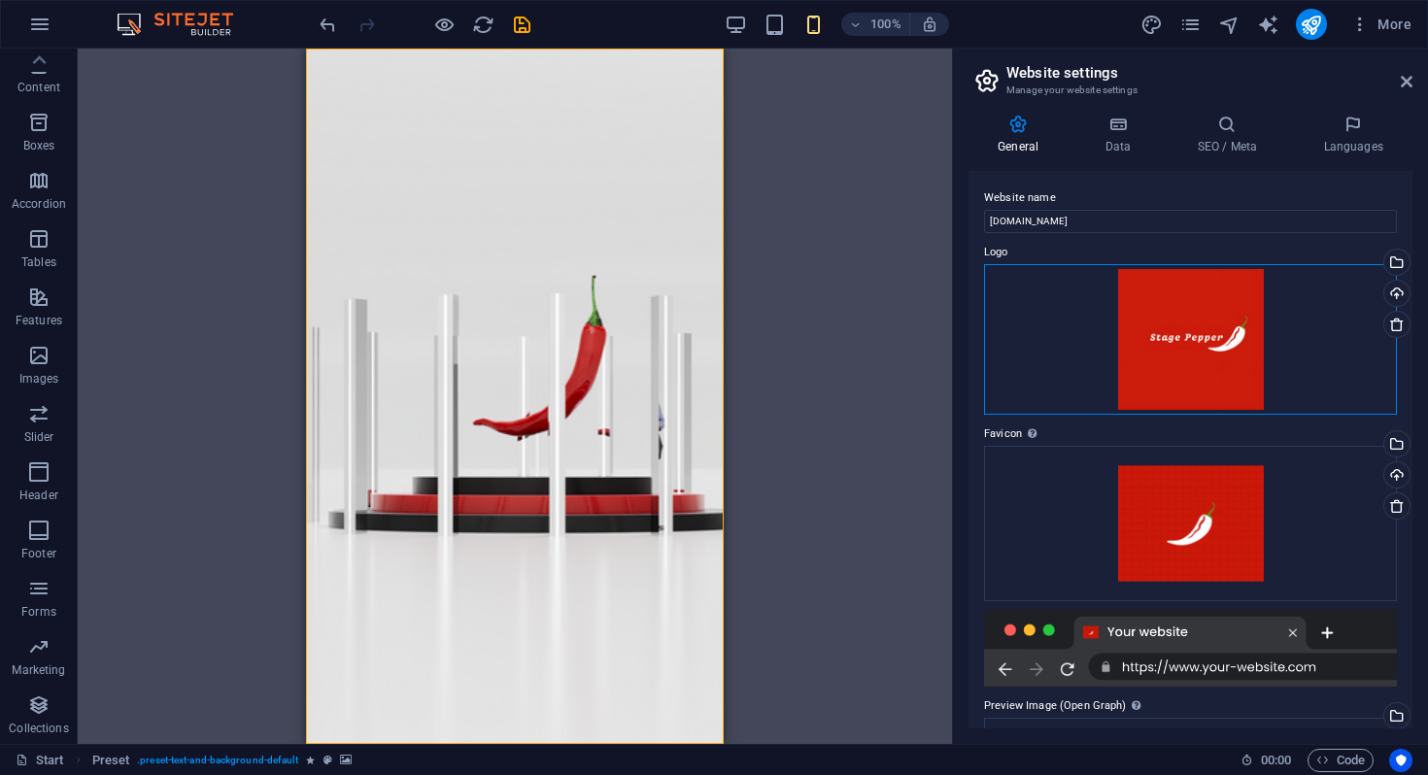
click at [1183, 344] on div "Drag files here, click to choose files or select files from Files or our free s…" at bounding box center [1190, 339] width 413 height 151
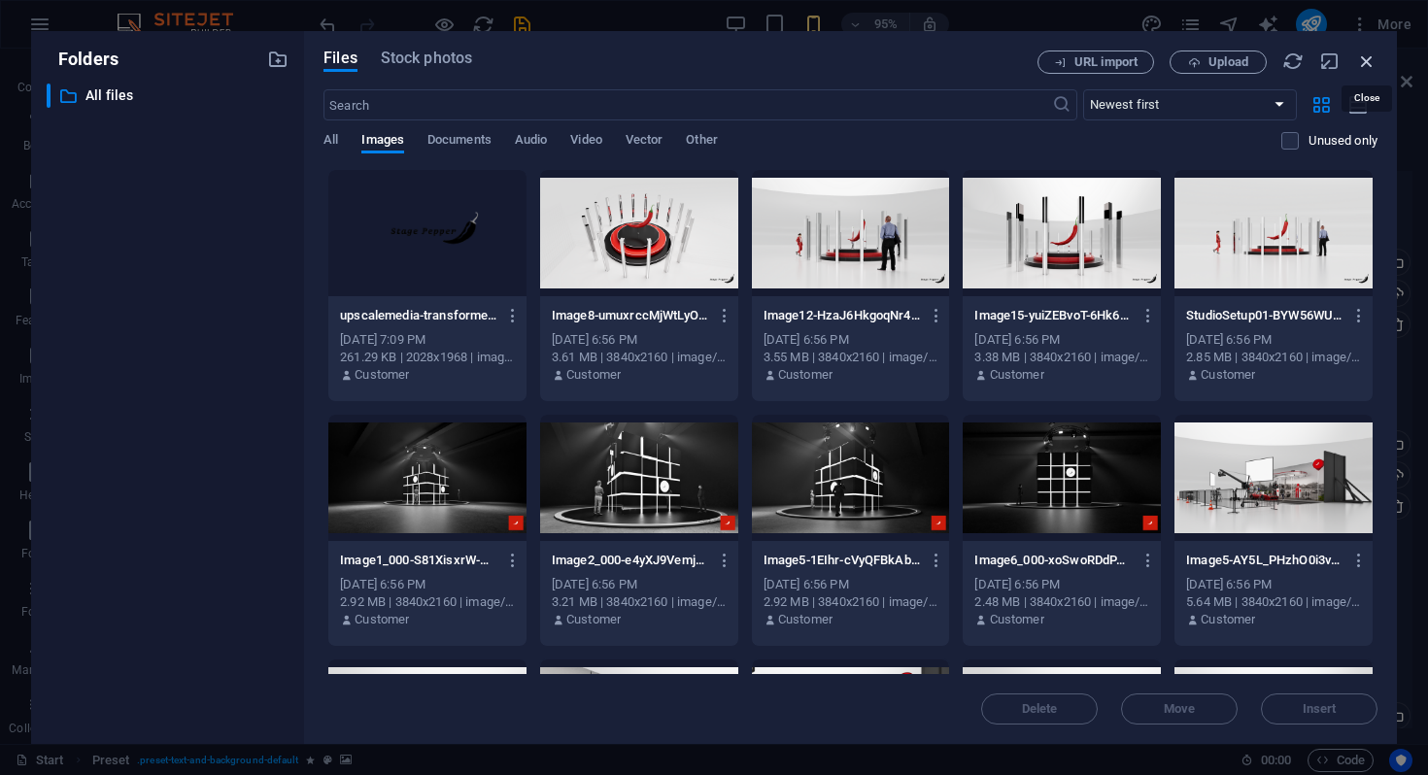
click at [1371, 67] on icon "button" at bounding box center [1366, 61] width 21 height 21
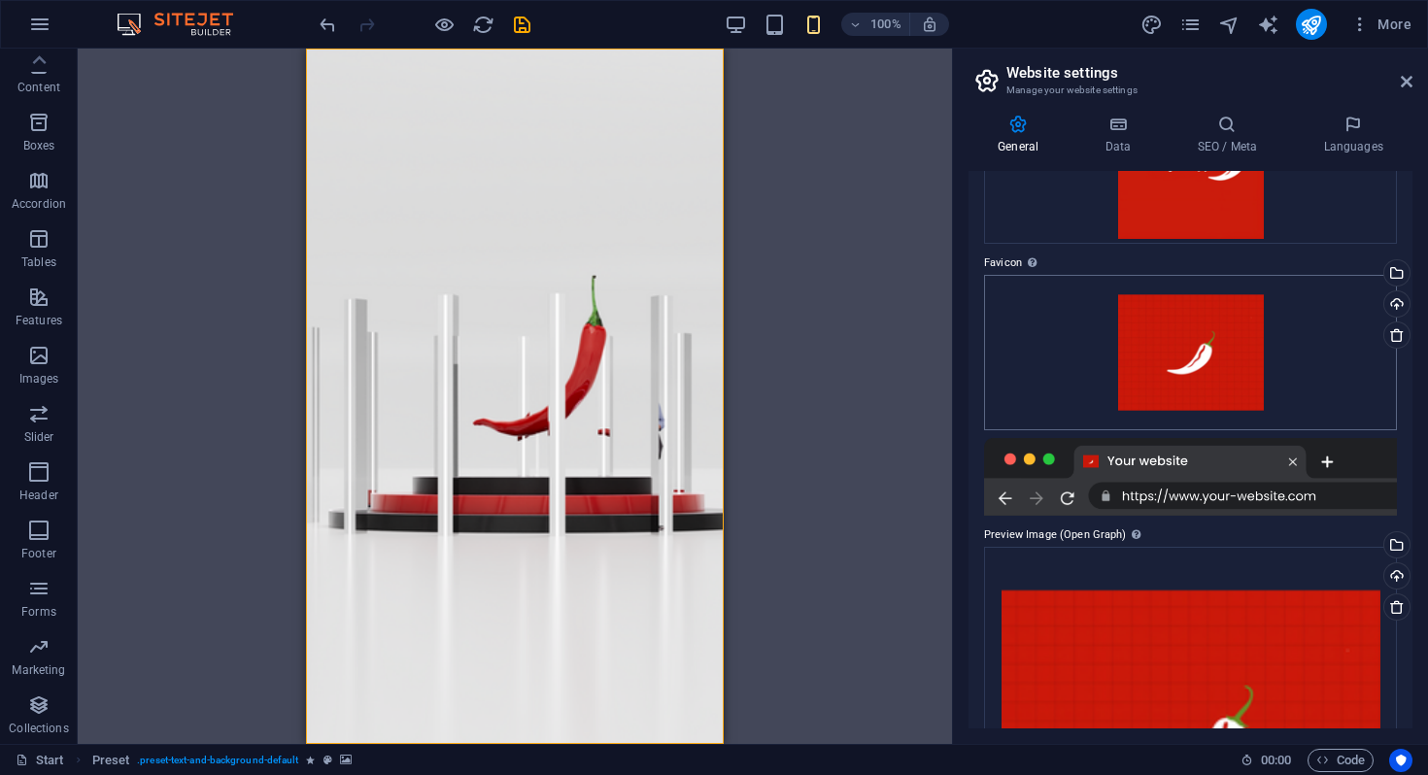
scroll to position [393, 0]
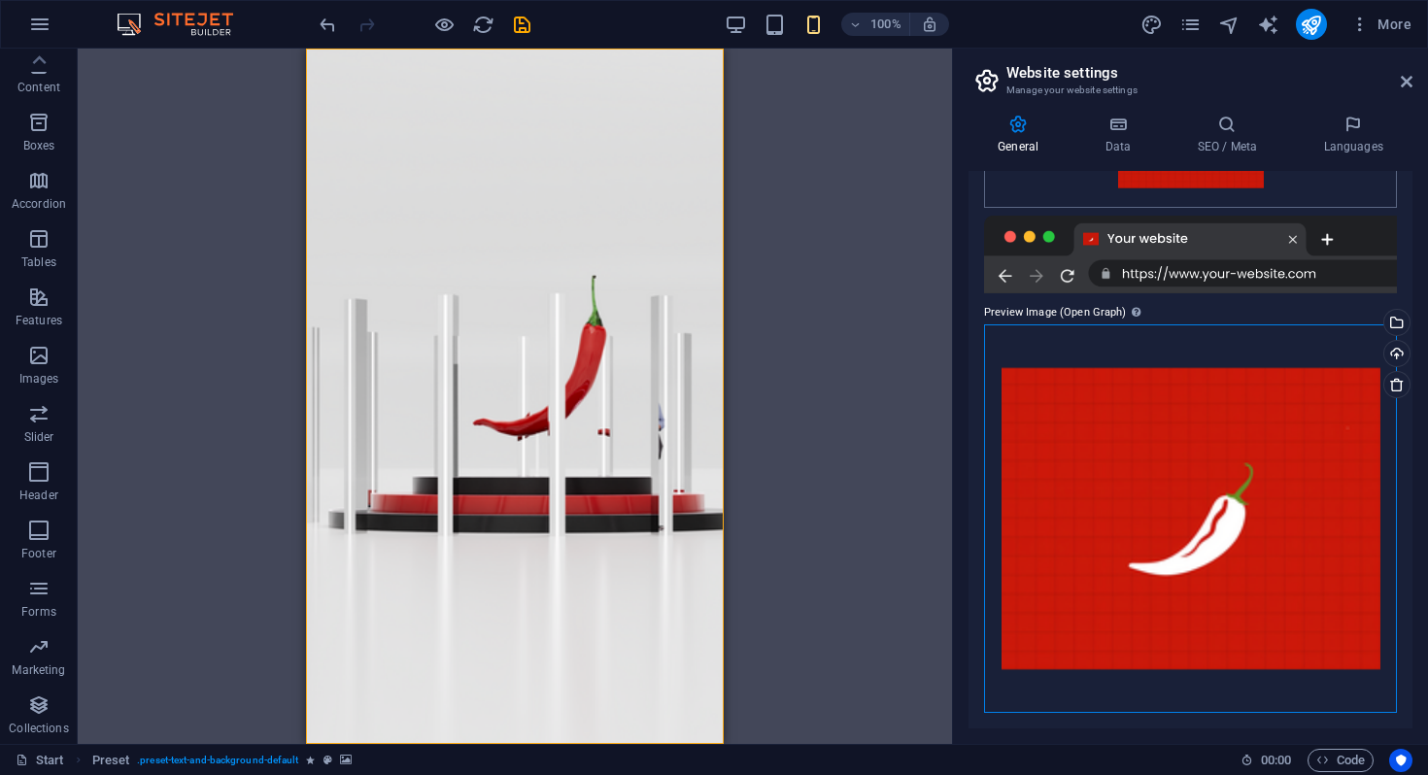
click at [1197, 574] on div "Drag files here, click to choose files or select files from Files or our free s…" at bounding box center [1190, 518] width 413 height 389
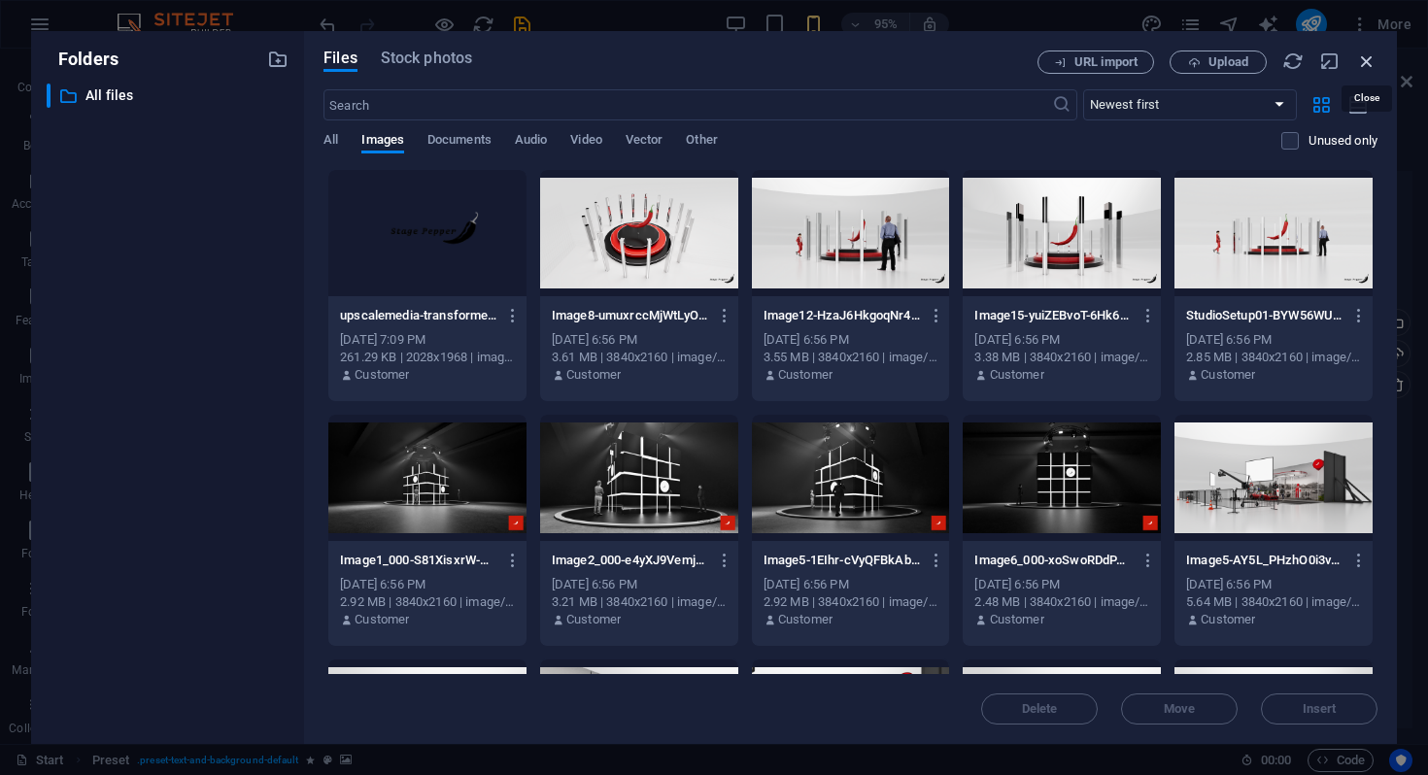
click at [1371, 63] on icon "button" at bounding box center [1366, 61] width 21 height 21
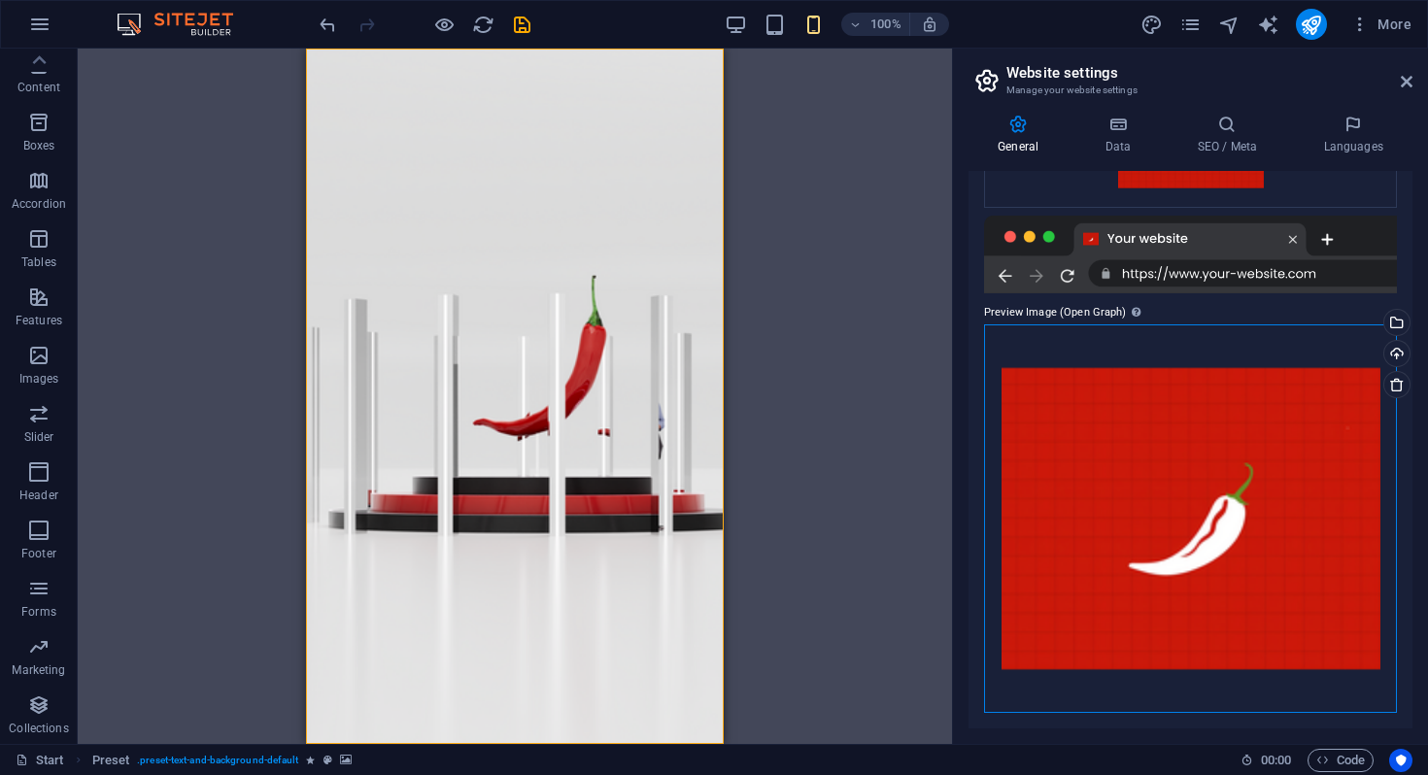
click at [1249, 444] on div "Drag files here, click to choose files or select files from Files or our free s…" at bounding box center [1190, 518] width 413 height 389
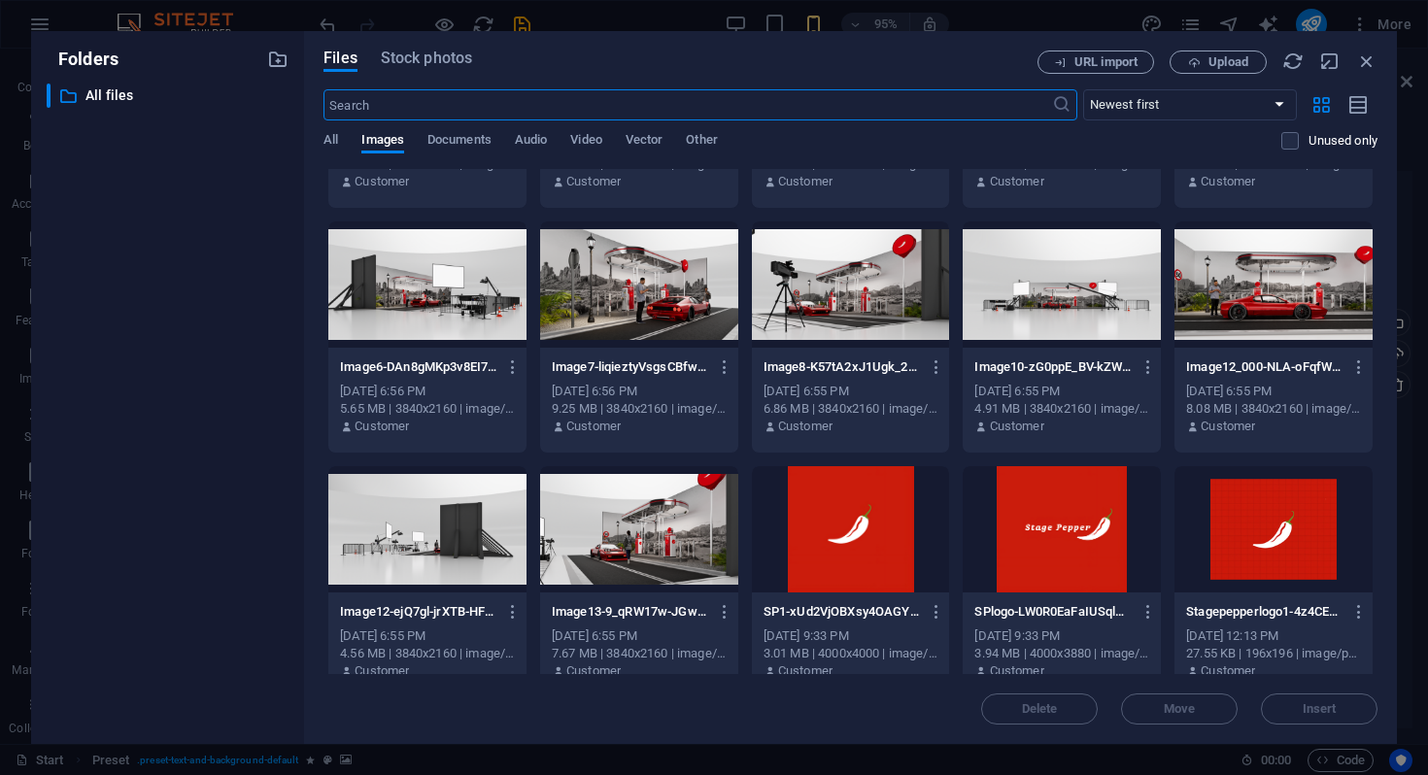
scroll to position [449, 0]
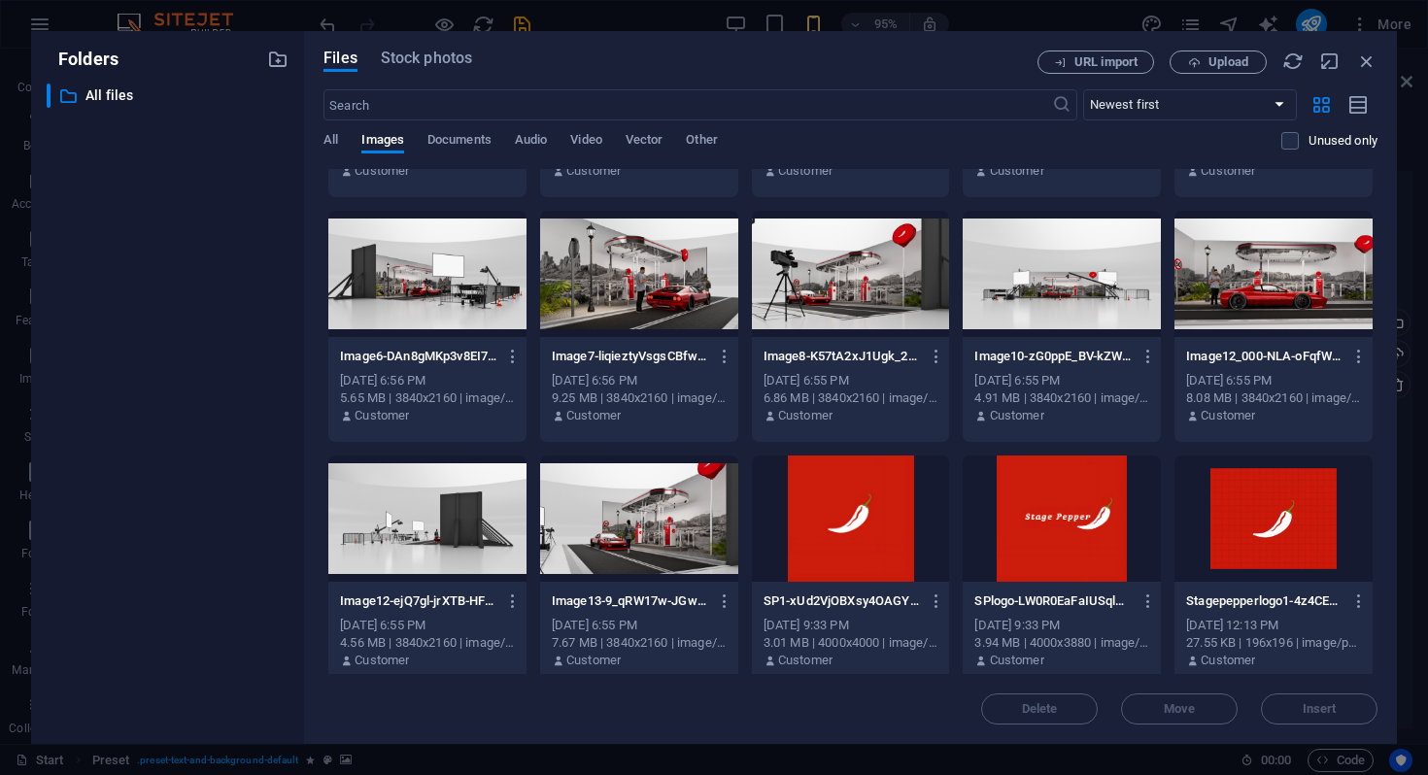
click at [850, 501] on div at bounding box center [851, 519] width 198 height 126
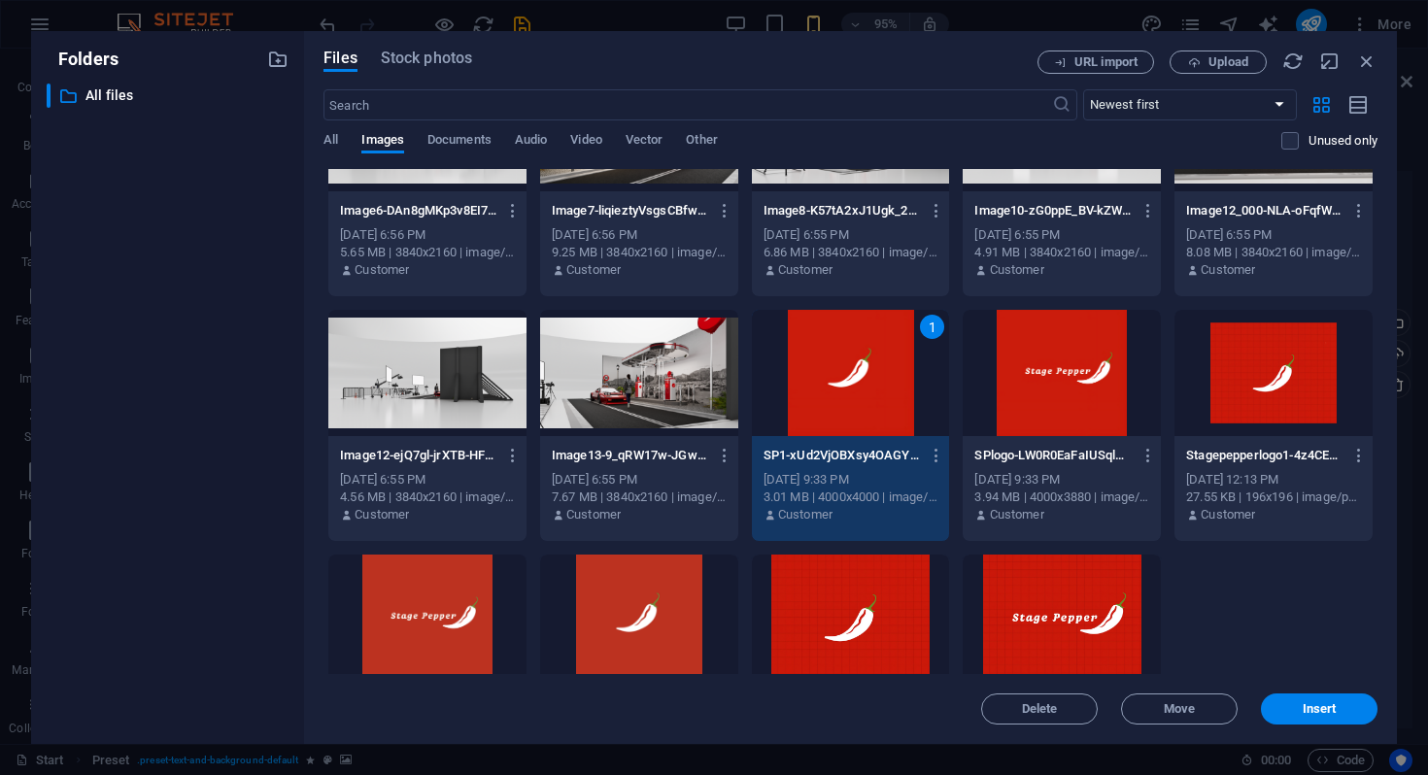
scroll to position [707, 0]
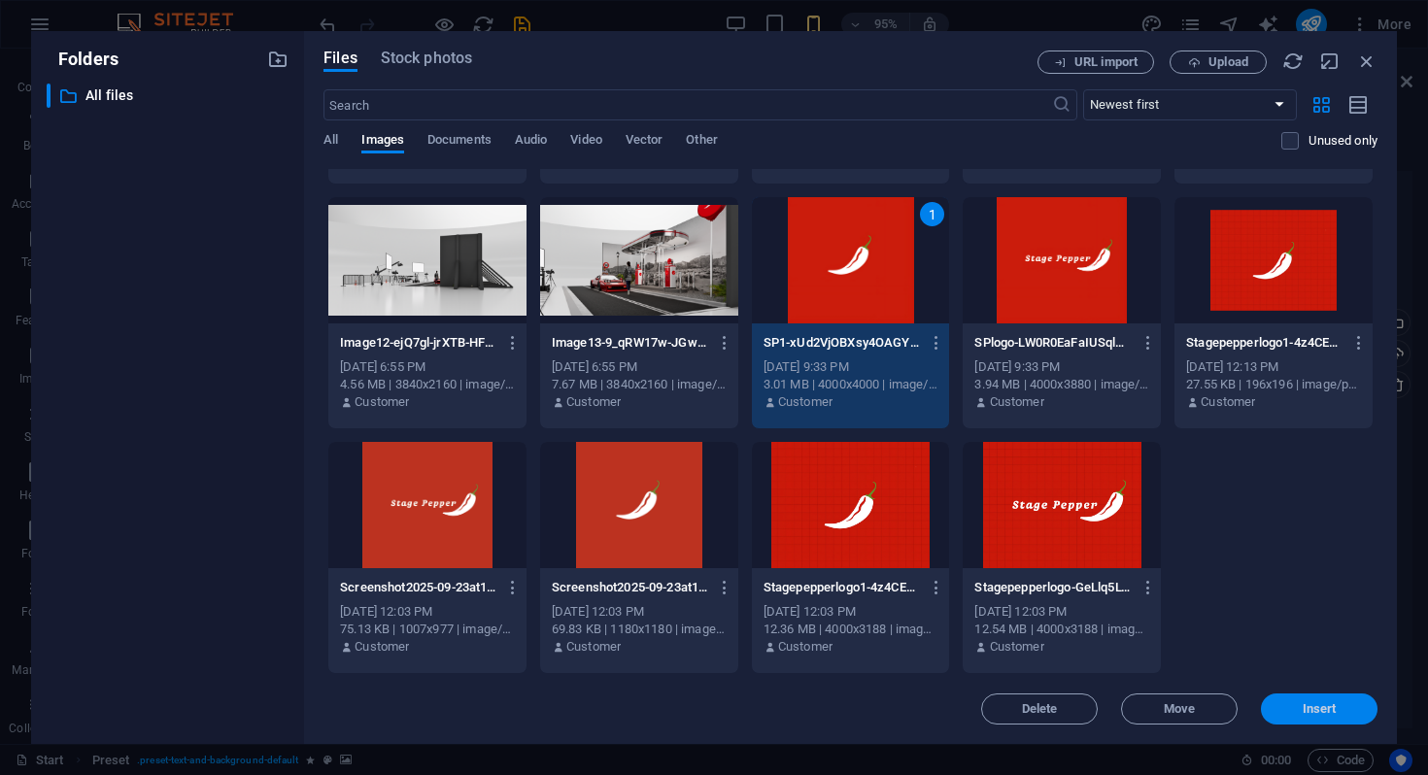
click at [1339, 722] on button "Insert" at bounding box center [1319, 709] width 117 height 31
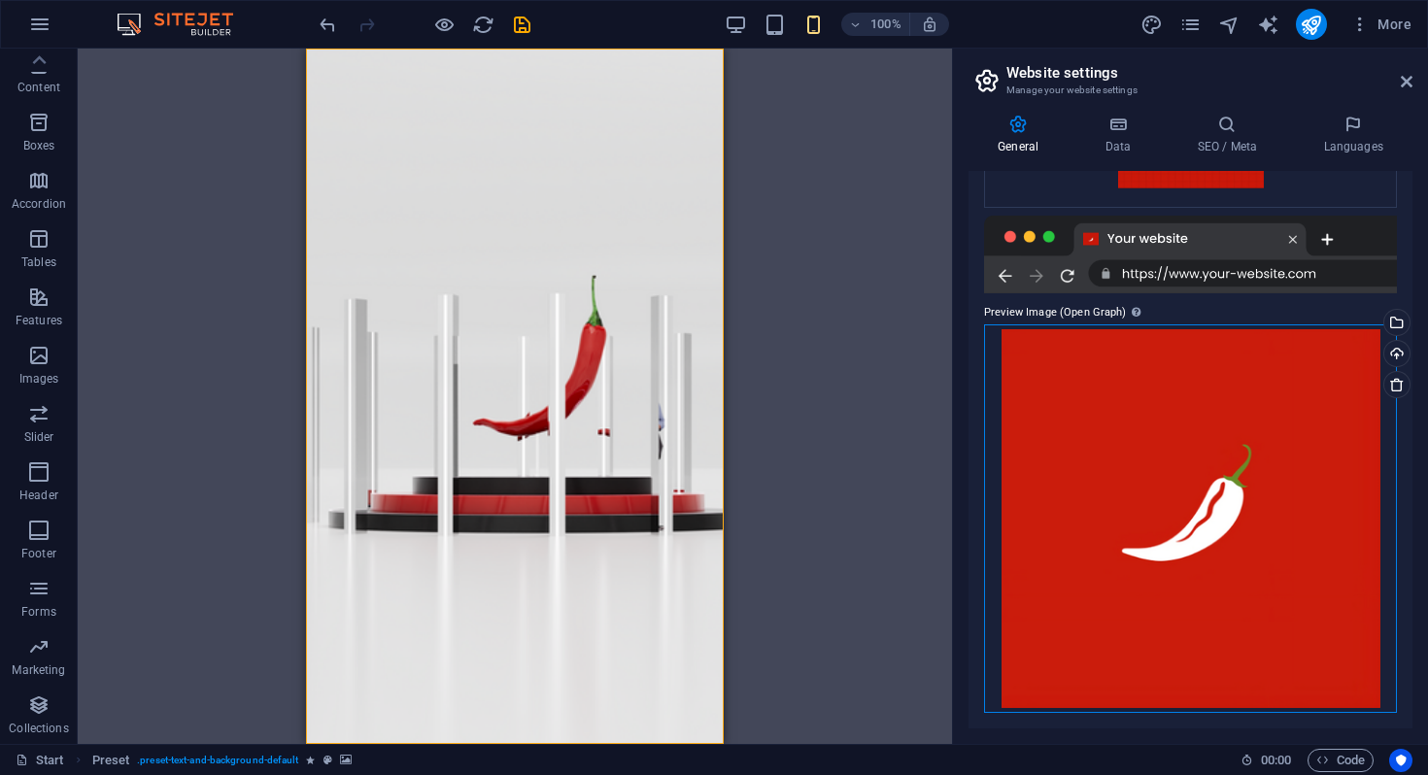
click at [1257, 462] on div "Drag files here, click to choose files or select files from Files or our free s…" at bounding box center [1190, 518] width 413 height 389
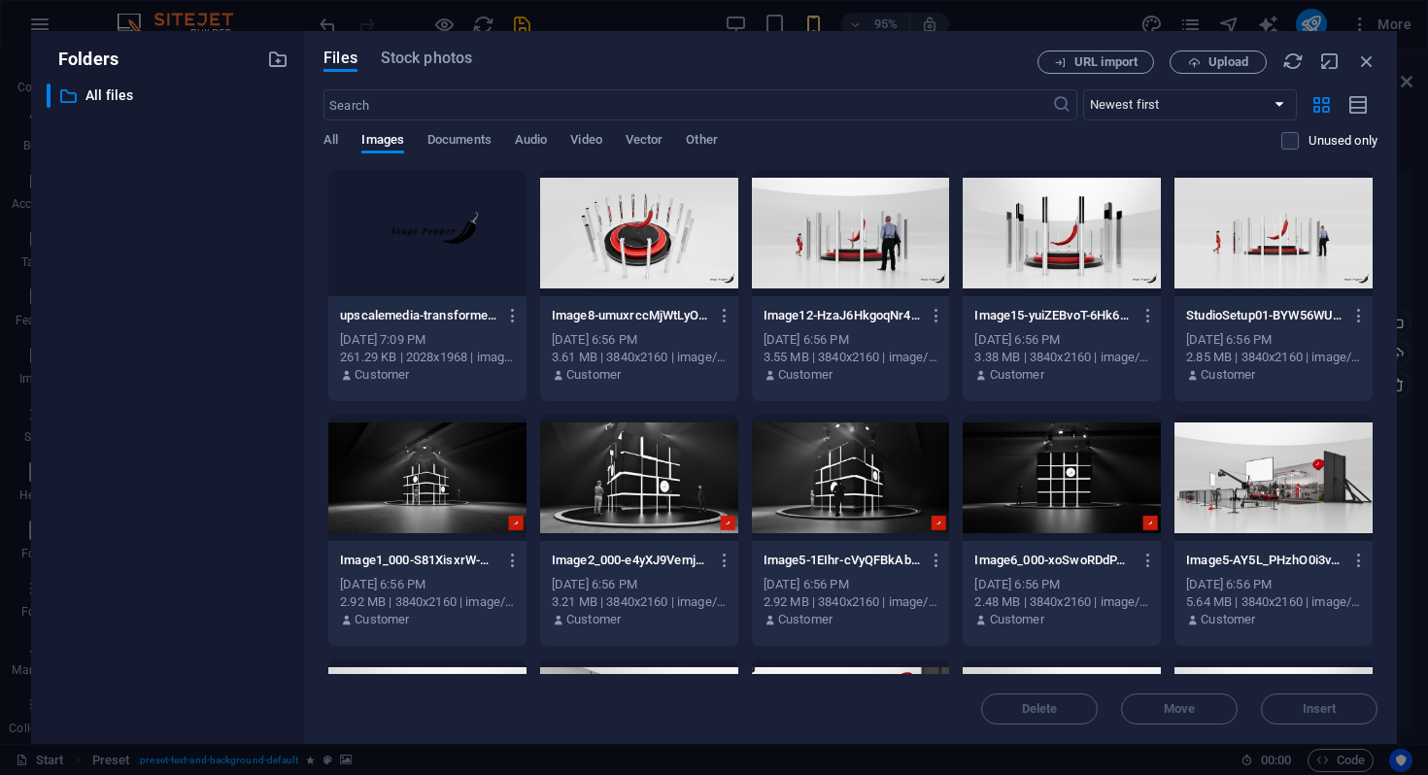
click at [1257, 462] on div at bounding box center [1273, 478] width 198 height 126
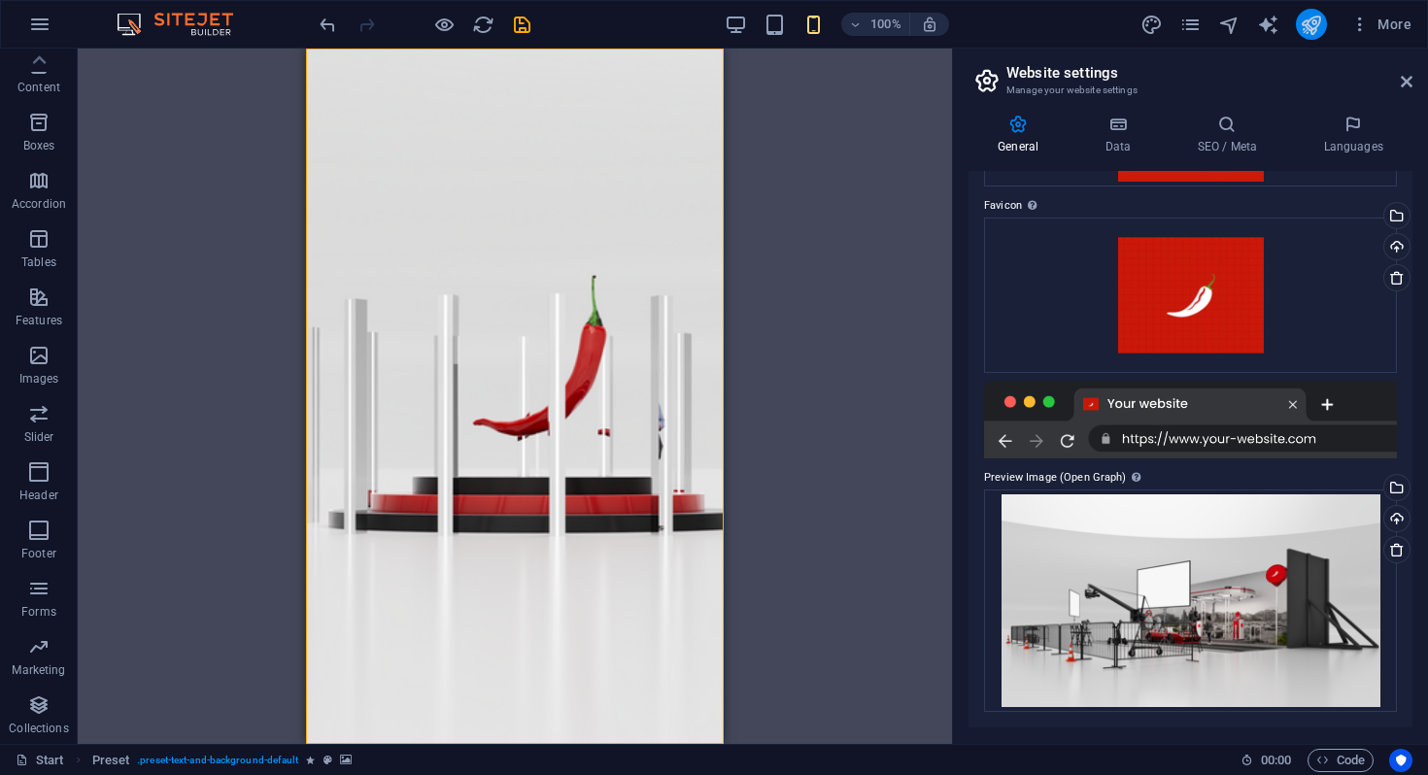
click at [1324, 15] on button "publish" at bounding box center [1311, 24] width 31 height 31
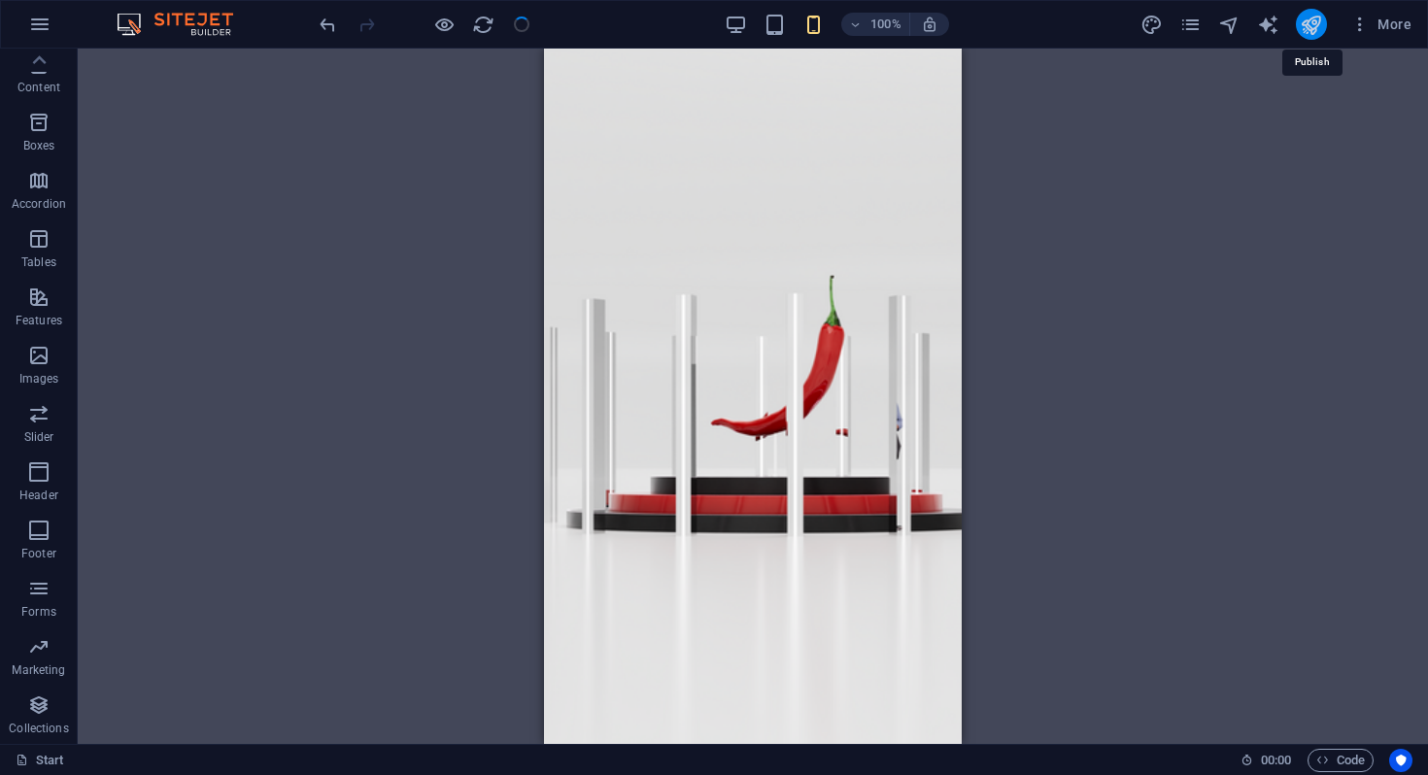
click at [1309, 24] on icon "publish" at bounding box center [1311, 25] width 22 height 22
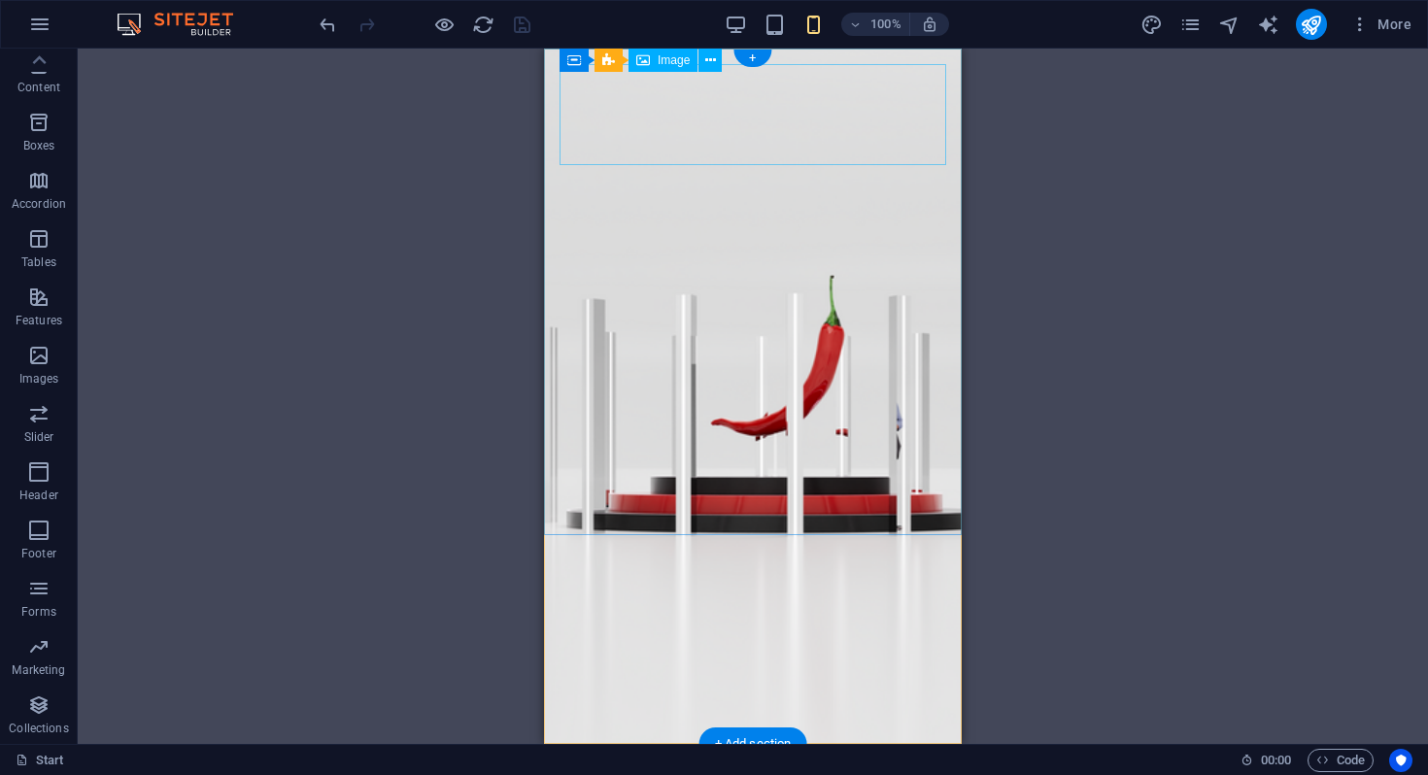
select select "px"
